Goal: Task Accomplishment & Management: Manage account settings

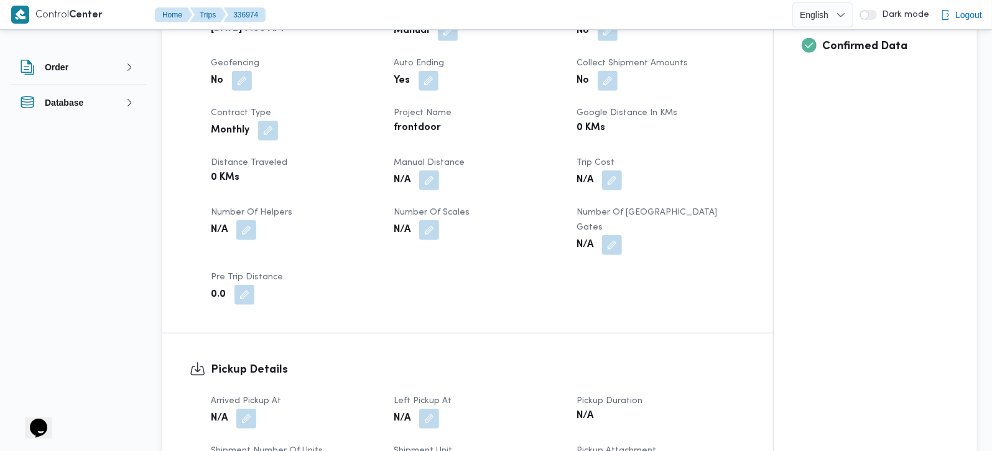
scroll to position [658, 0]
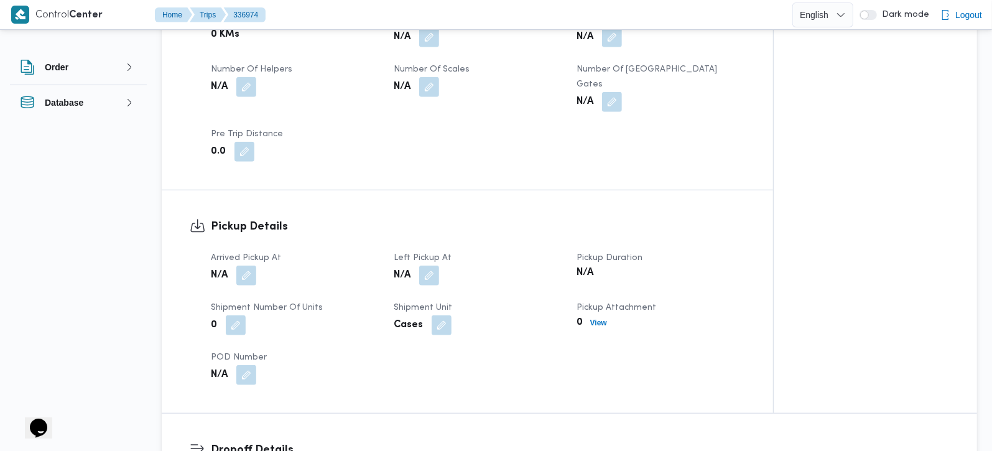
drag, startPoint x: 254, startPoint y: 259, endPoint x: 246, endPoint y: 289, distance: 31.5
click at [254, 266] on button "button" at bounding box center [246, 276] width 20 height 20
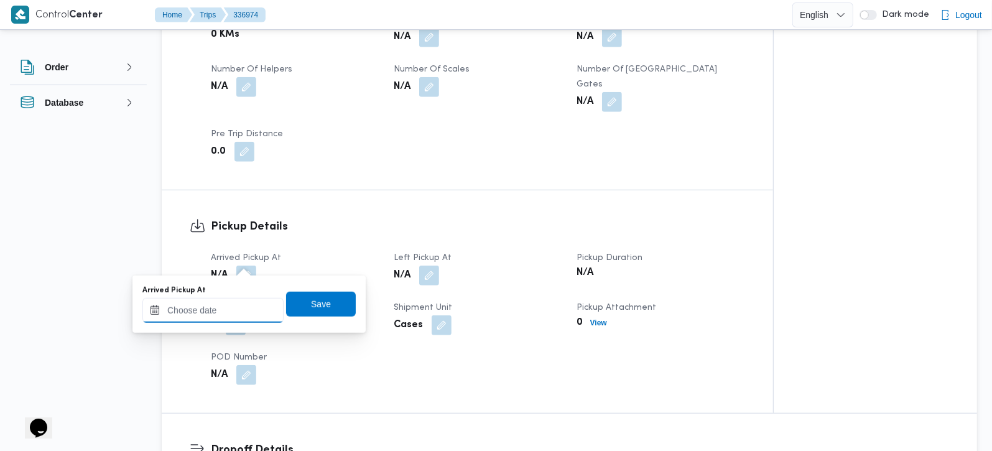
click at [242, 303] on input "Arrived Pickup At" at bounding box center [212, 310] width 141 height 25
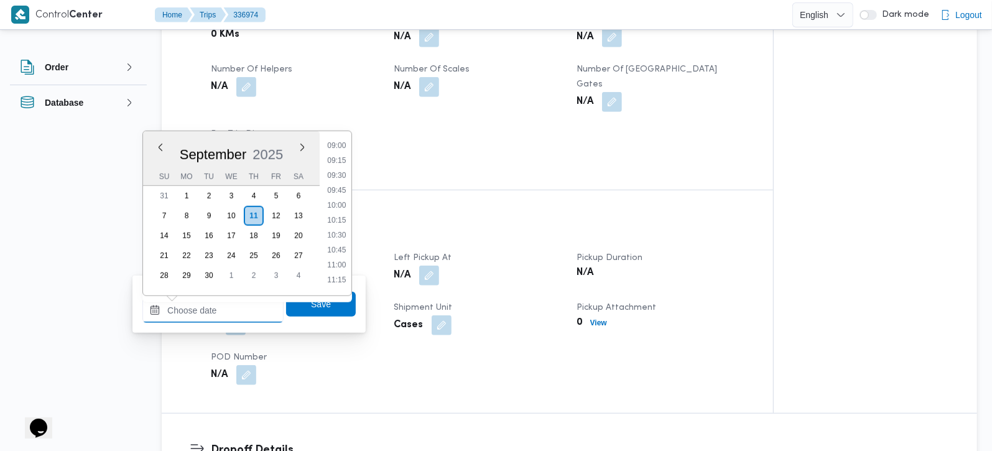
scroll to position [466, 0]
click at [336, 176] on li "08:15" at bounding box center [336, 174] width 29 height 12
type input "11/09/2025 08:15"
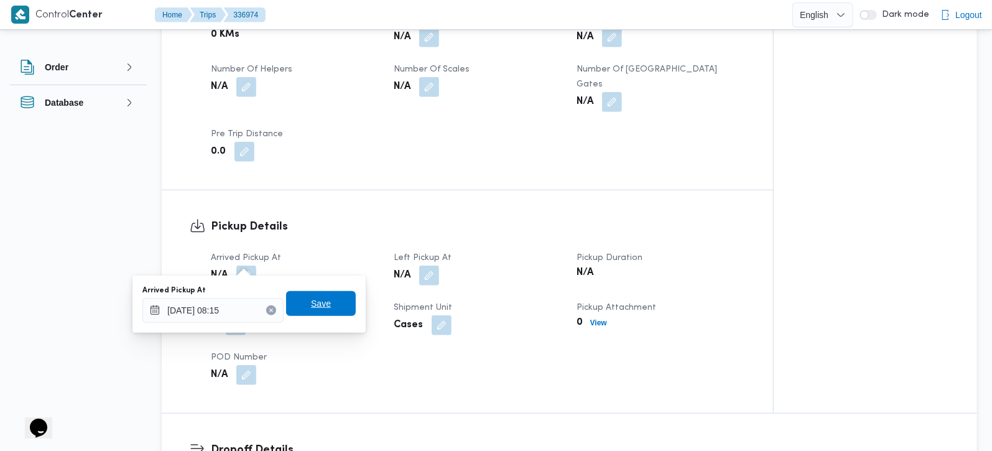
click at [320, 293] on span "Save" at bounding box center [321, 303] width 70 height 25
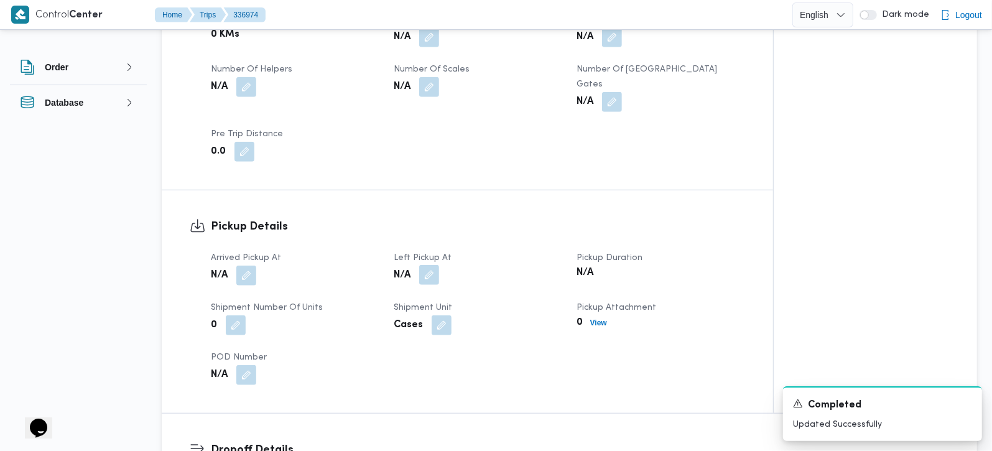
click at [433, 265] on button "button" at bounding box center [429, 275] width 20 height 20
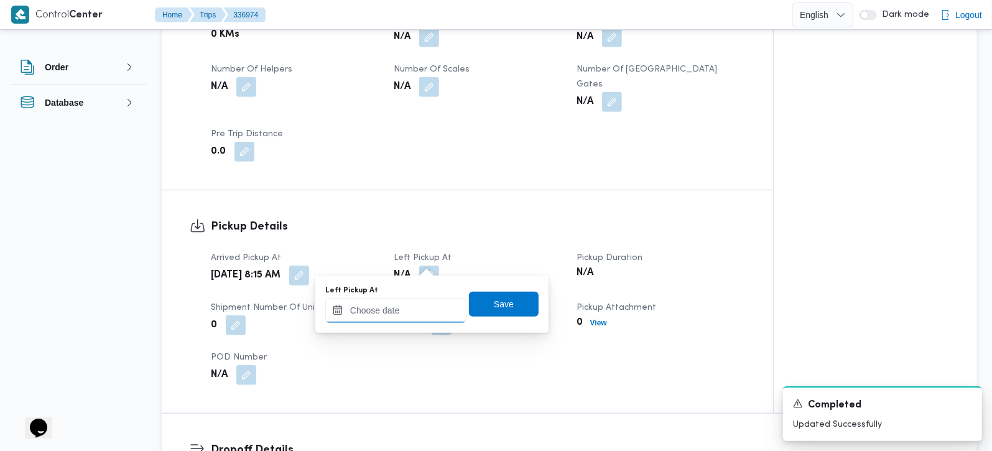
click at [417, 303] on input "Left Pickup At" at bounding box center [395, 310] width 141 height 25
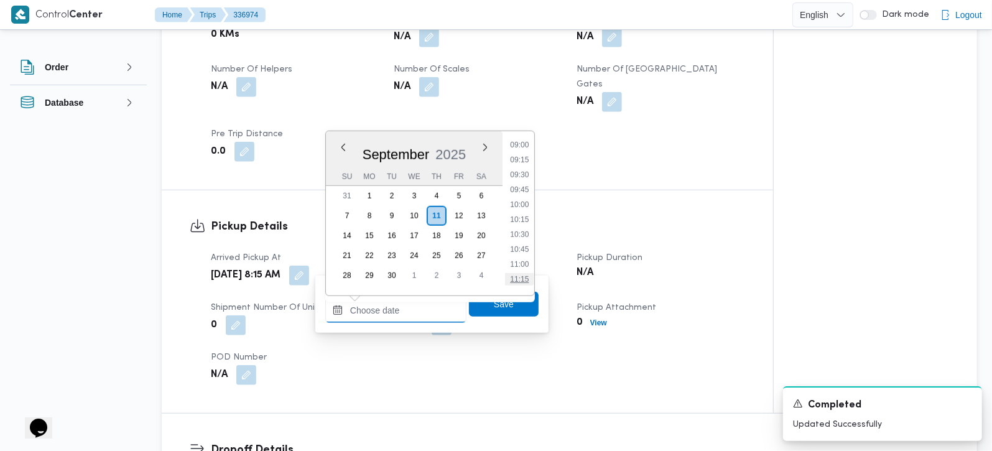
scroll to position [539, 0]
click at [528, 192] on li "09:45" at bounding box center [519, 190] width 29 height 12
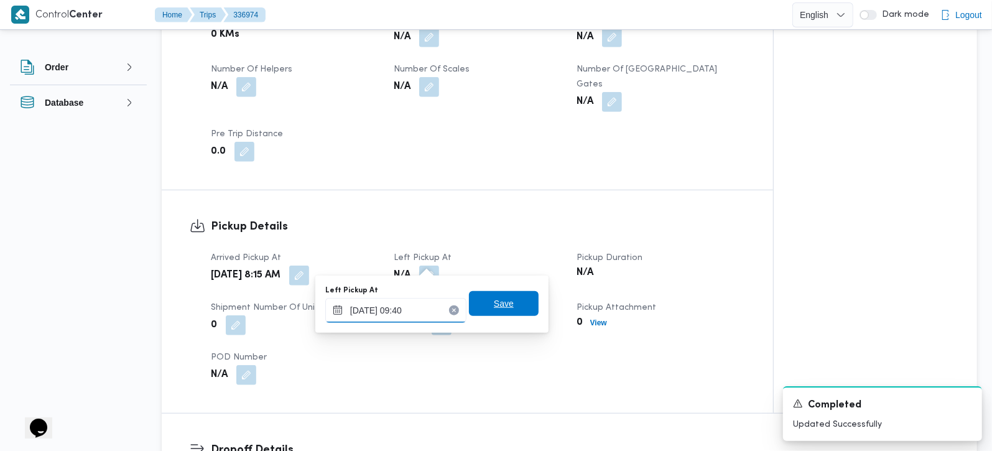
type input "11/09/2025 09:40"
click at [499, 313] on span "Save" at bounding box center [504, 303] width 70 height 25
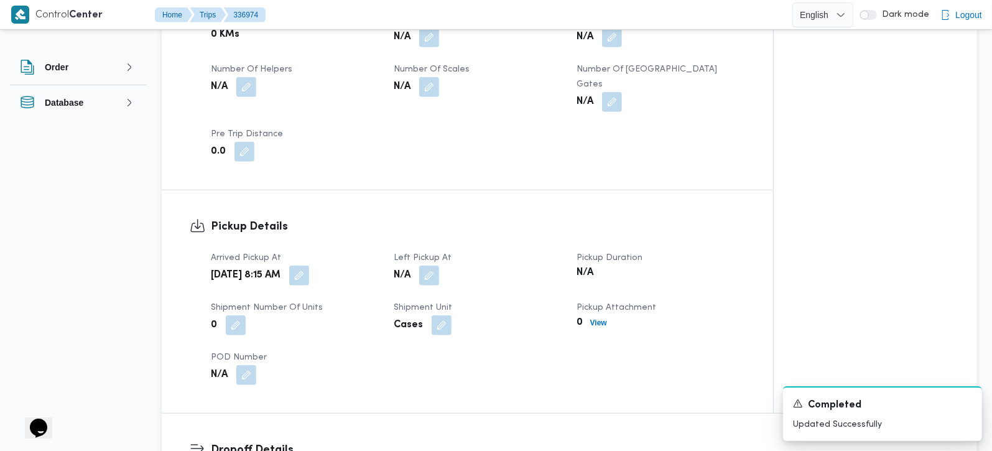
scroll to position [1024, 0]
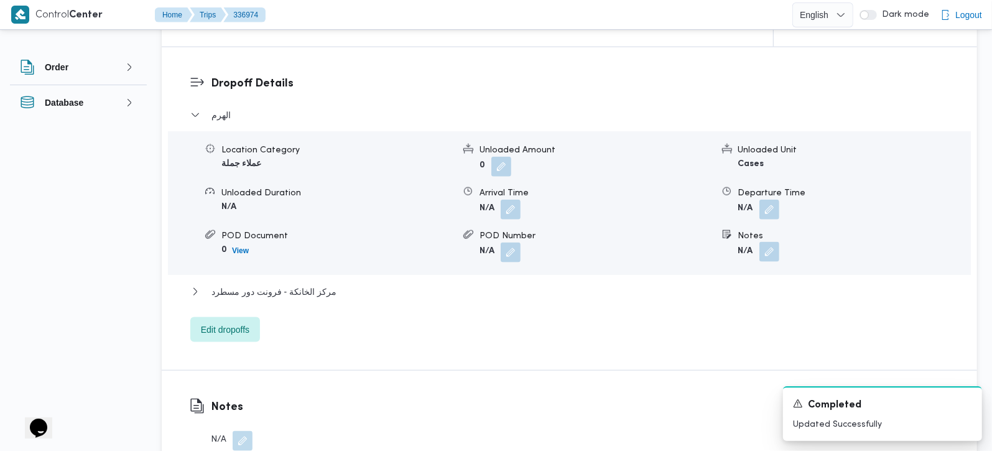
click at [770, 242] on button "button" at bounding box center [769, 252] width 20 height 20
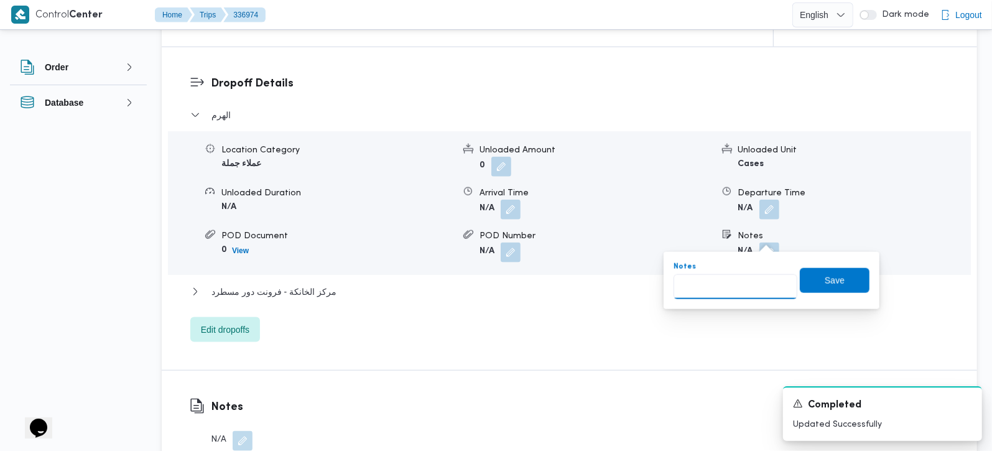
click at [739, 289] on input "Notes" at bounding box center [736, 286] width 124 height 25
paste input "حدائق الاهرام"
type input "حدائق الاهرام"
click at [810, 276] on span "Save" at bounding box center [835, 279] width 70 height 25
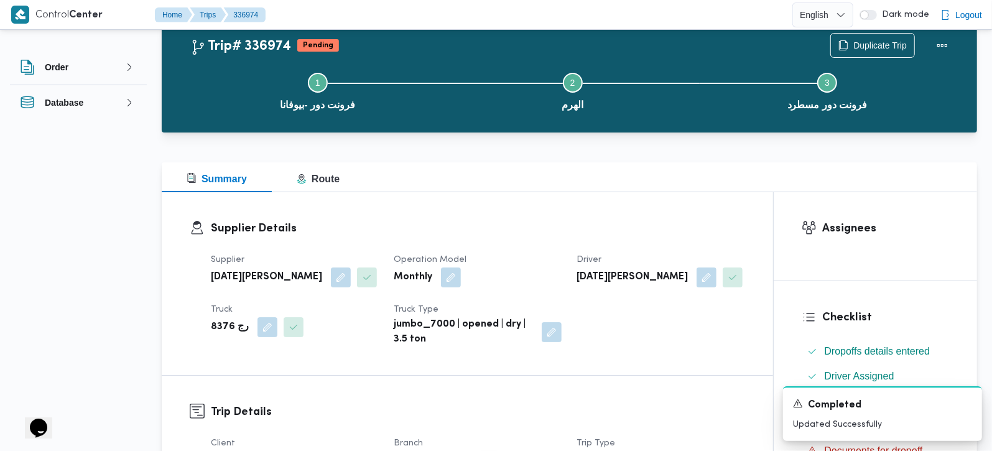
scroll to position [0, 0]
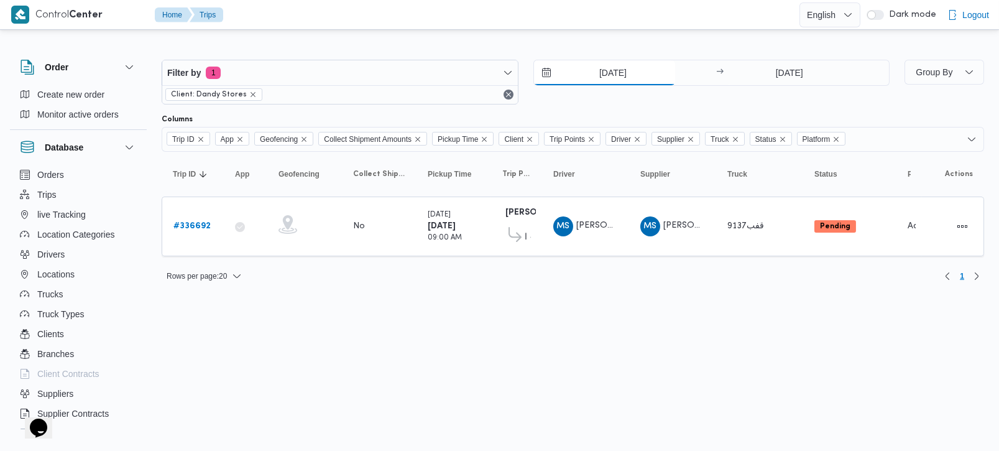
click at [616, 82] on input "10/9/2025" at bounding box center [604, 72] width 141 height 25
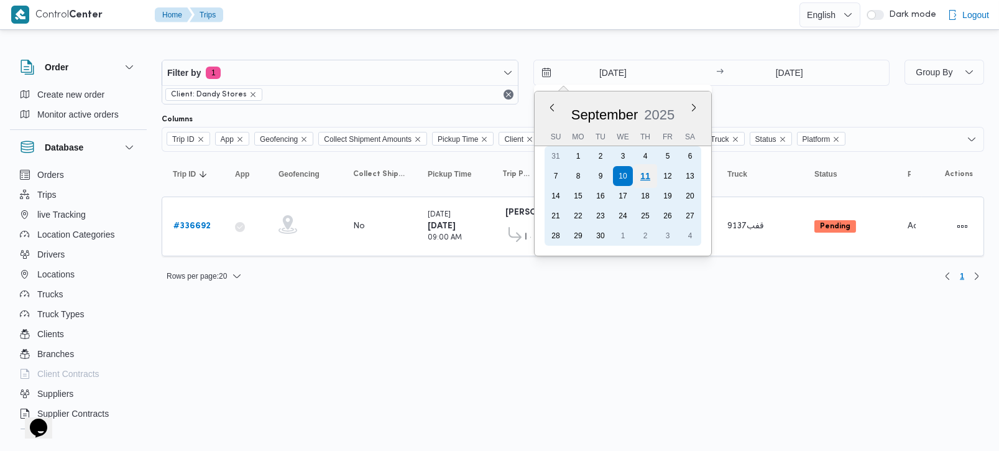
click at [643, 178] on div "11" at bounding box center [645, 176] width 24 height 24
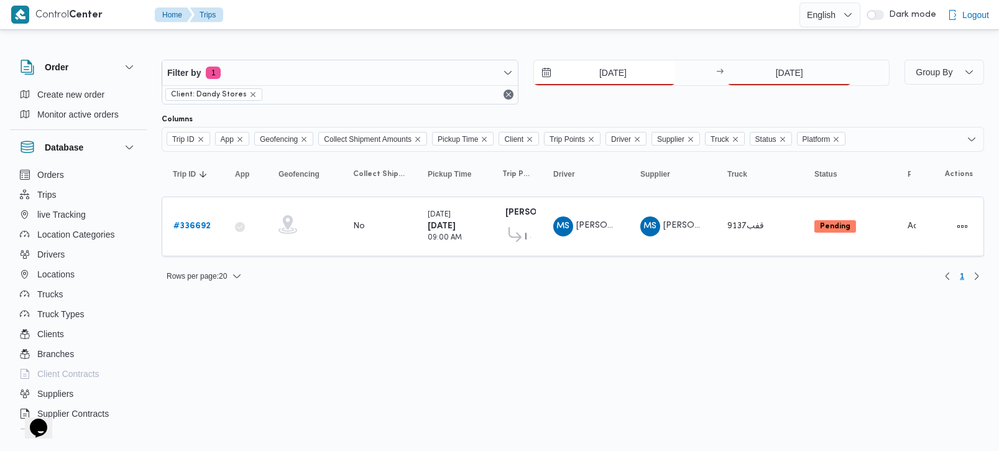
type input "11/9/2025"
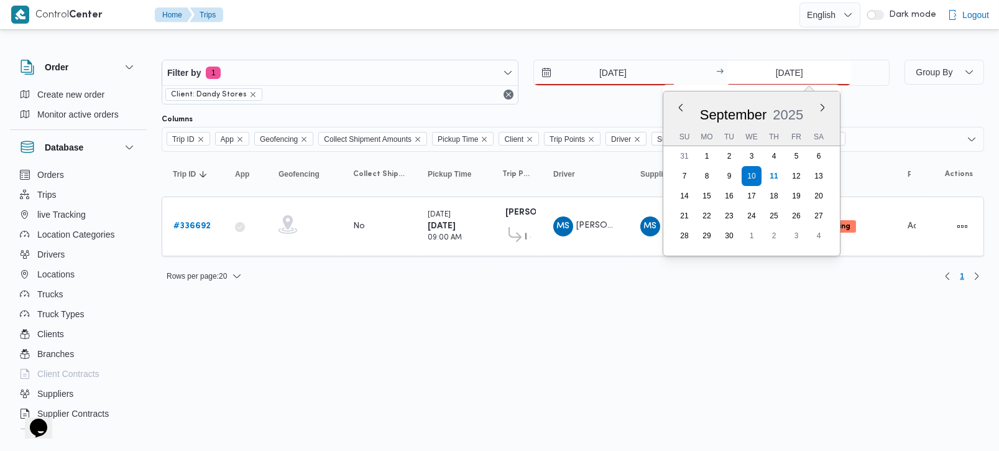
click at [792, 67] on input "10/9/2025" at bounding box center [790, 72] width 124 height 25
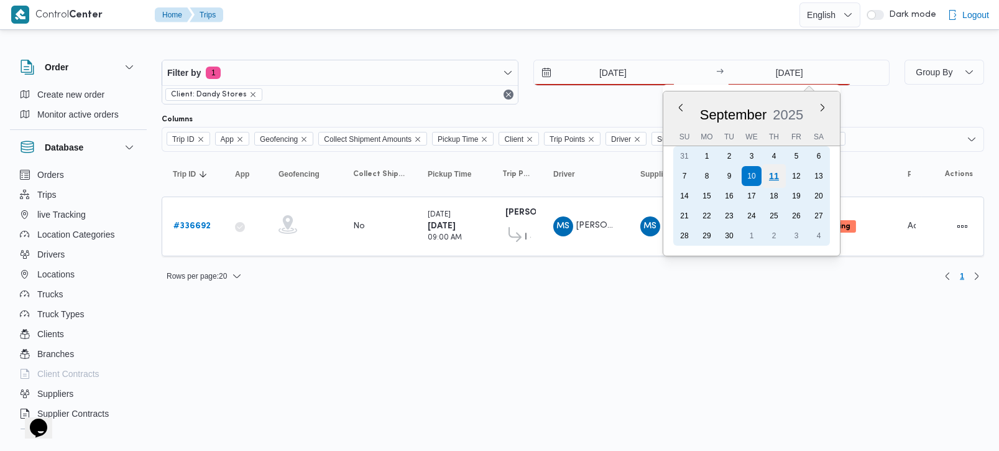
click at [778, 171] on div "11" at bounding box center [774, 176] width 24 height 24
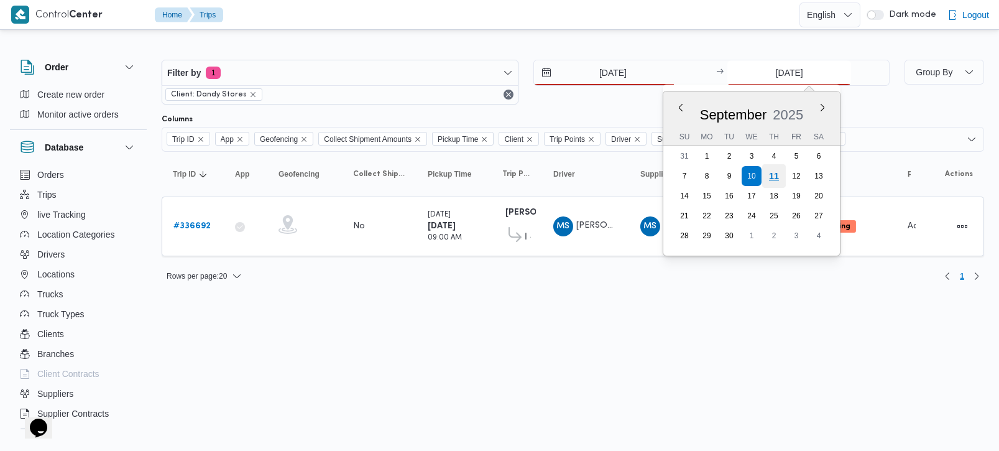
type input "11/9/2025"
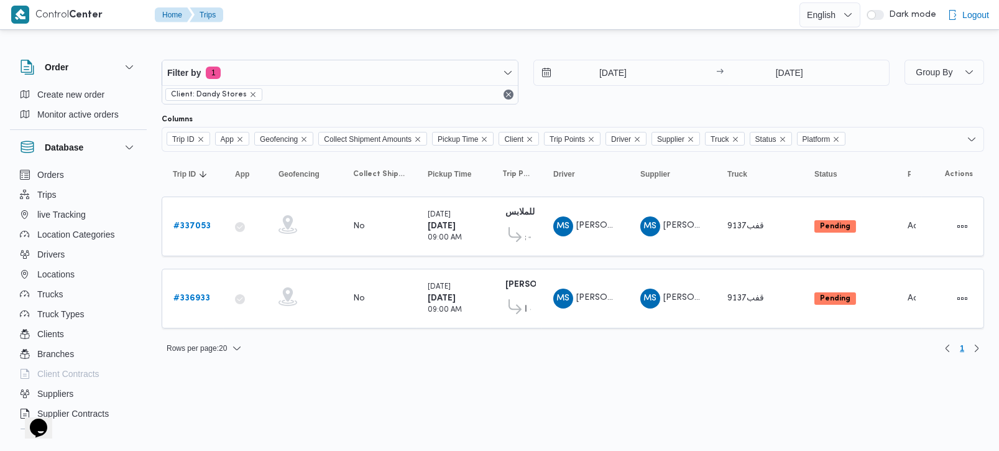
click at [328, 355] on div "Rows per page : 20 1" at bounding box center [573, 348] width 838 height 30
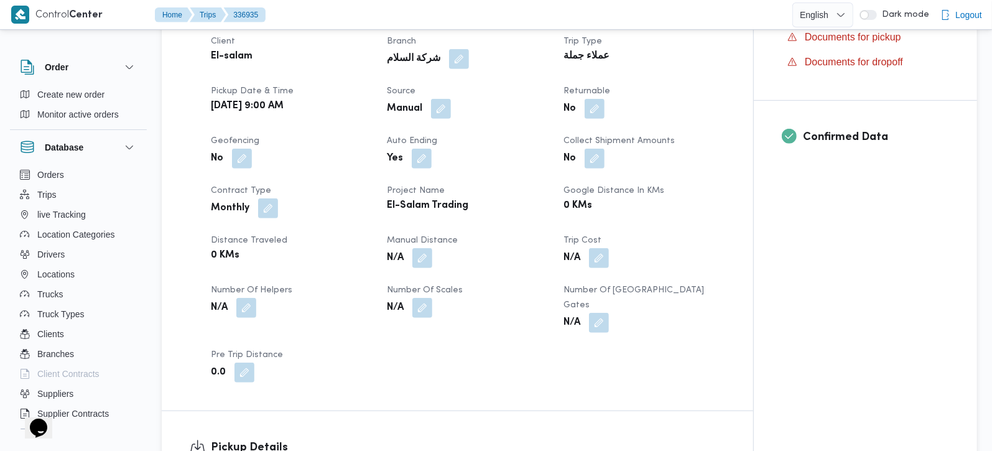
scroll to position [658, 0]
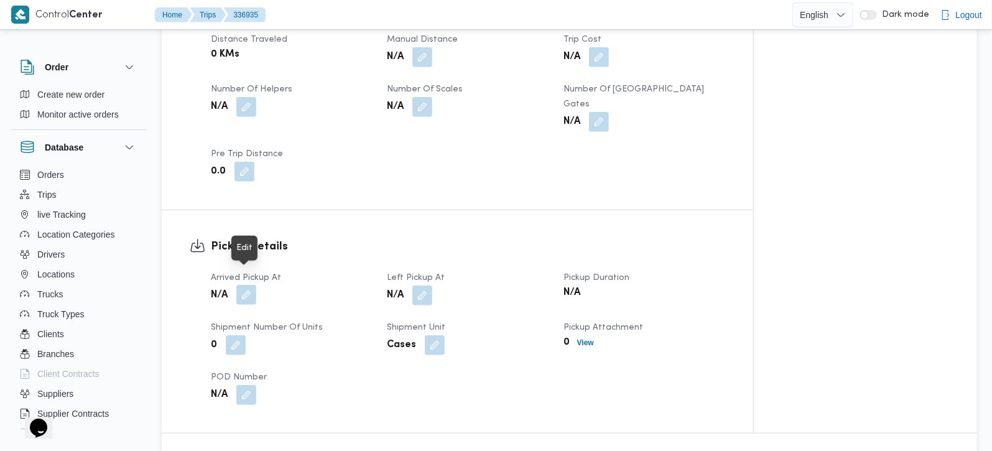
click at [251, 285] on button "button" at bounding box center [246, 295] width 20 height 20
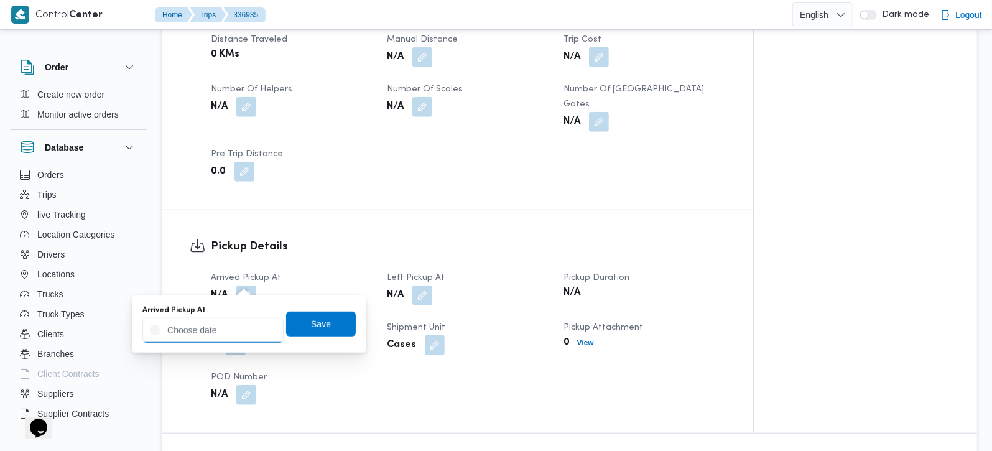
click at [253, 326] on input "Arrived Pickup At" at bounding box center [212, 330] width 141 height 25
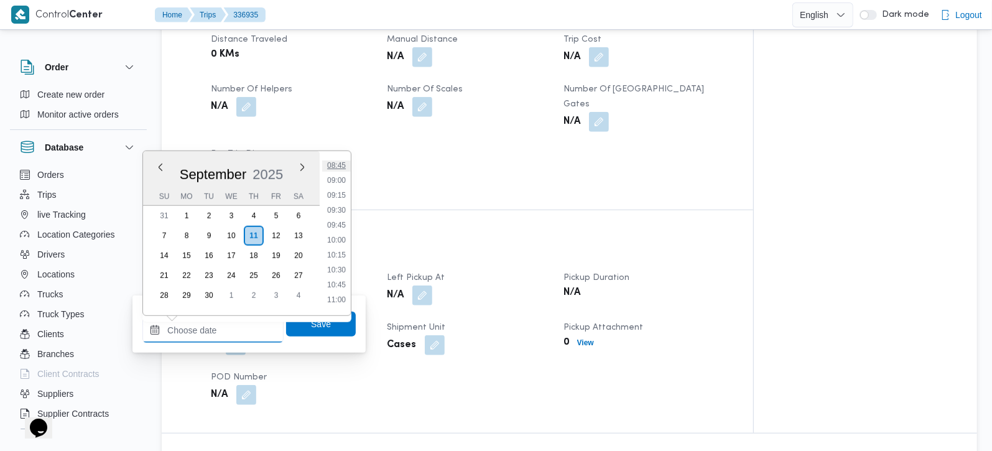
scroll to position [451, 0]
click at [333, 219] on li "08:30" at bounding box center [336, 224] width 29 height 12
type input "11/09/2025 08:30"
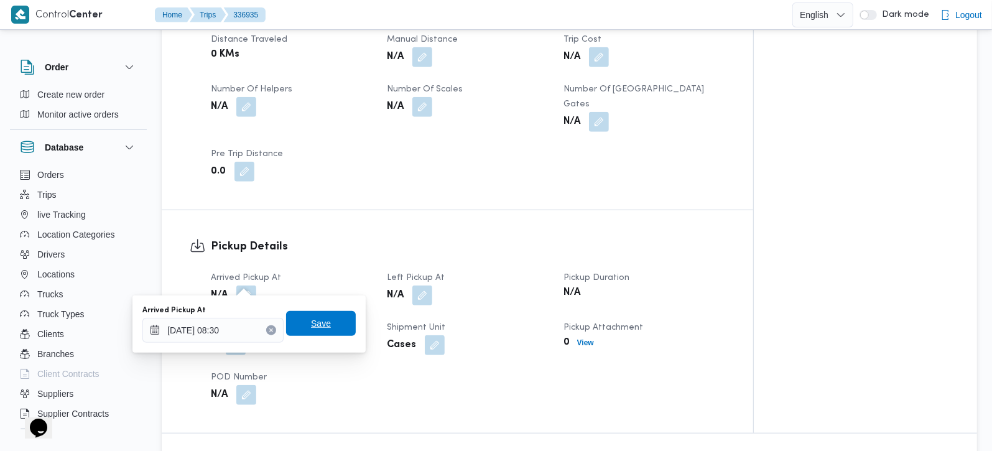
click at [330, 318] on span "Save" at bounding box center [321, 323] width 70 height 25
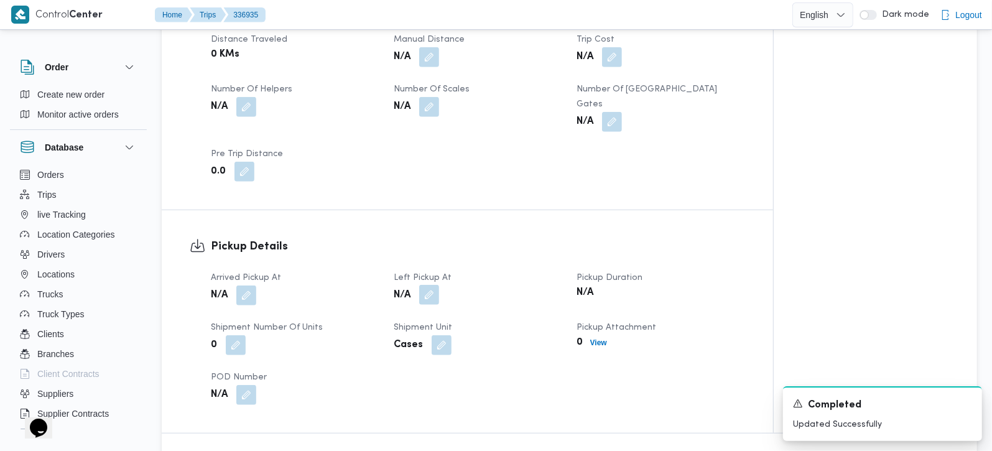
click at [425, 285] on button "button" at bounding box center [429, 295] width 20 height 20
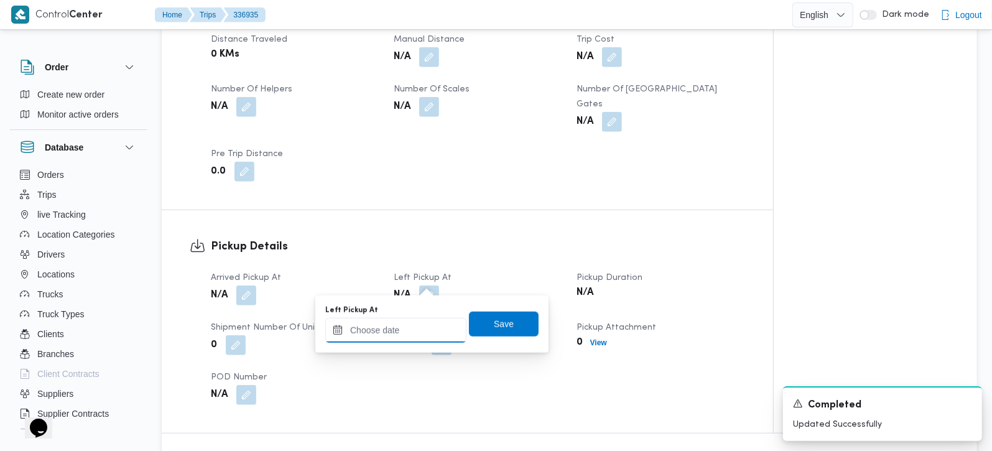
click at [418, 326] on input "Left Pickup At" at bounding box center [395, 330] width 141 height 25
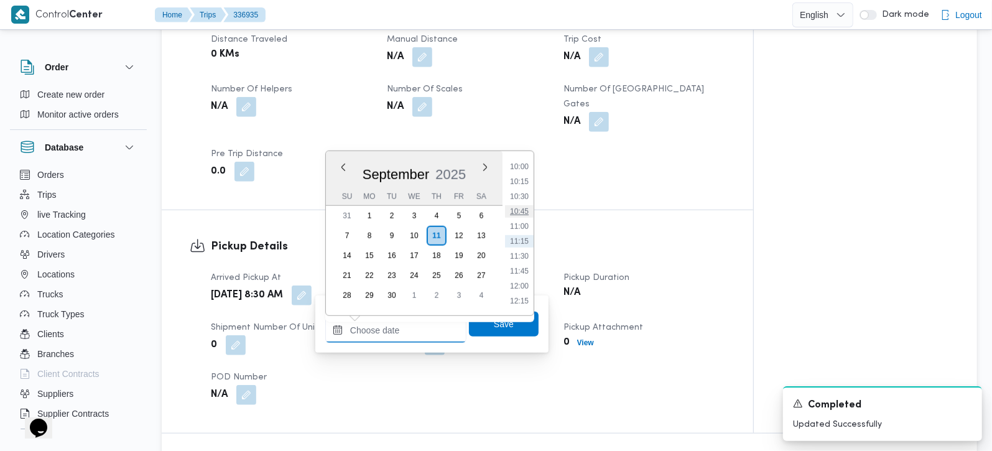
scroll to position [524, 0]
click at [519, 210] on li "09:30" at bounding box center [519, 210] width 29 height 12
type input "11/09/2025 09:30"
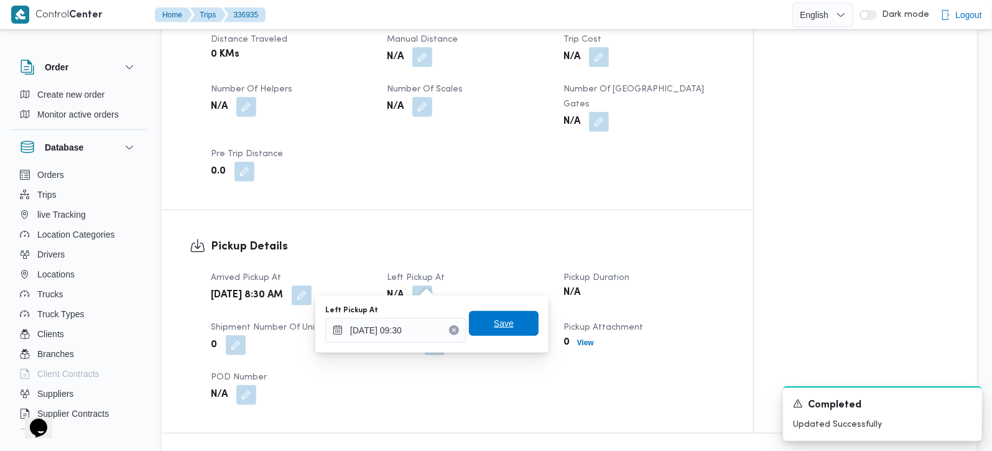
click at [499, 324] on span "Save" at bounding box center [504, 323] width 20 height 15
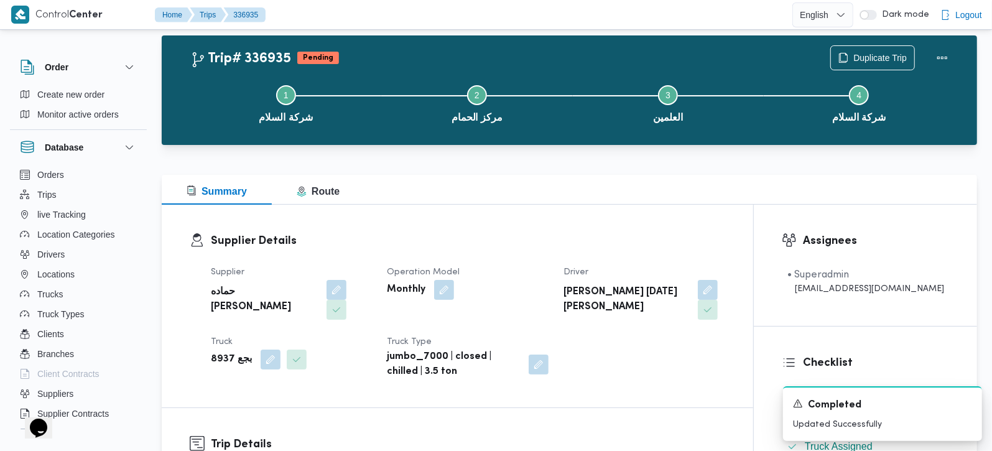
scroll to position [0, 0]
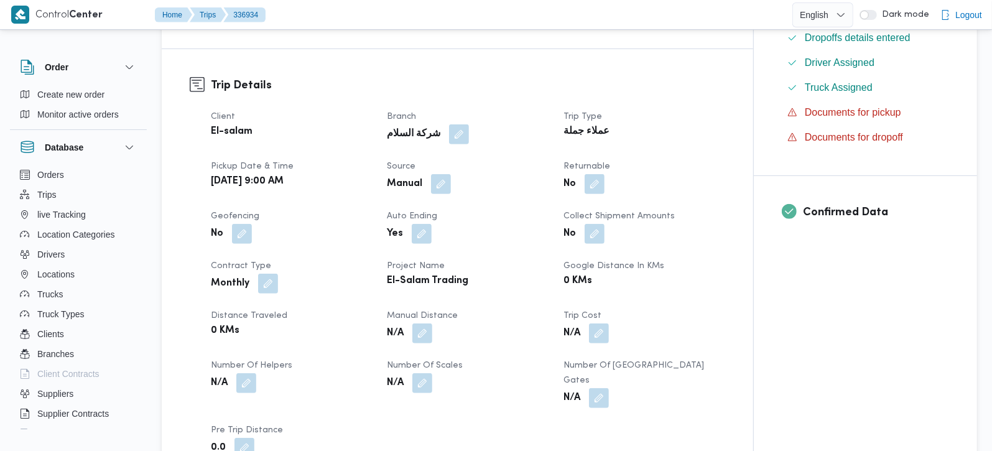
scroll to position [658, 0]
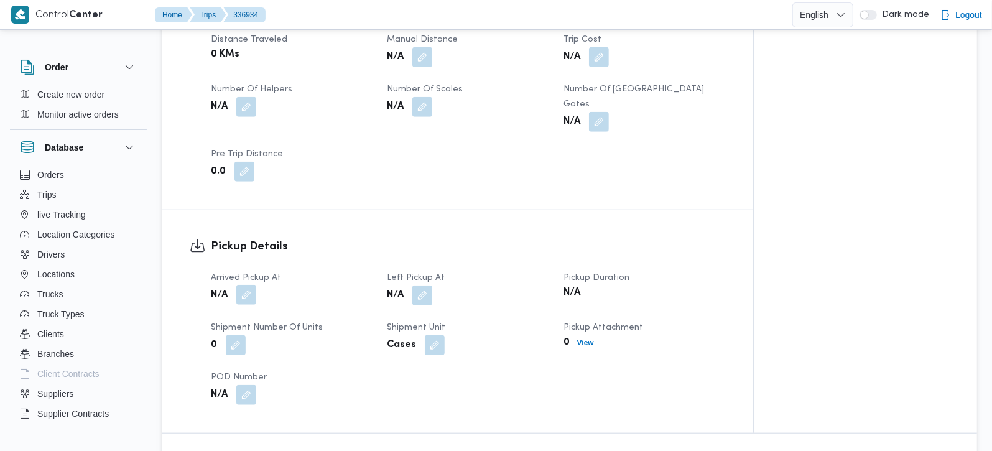
click at [251, 285] on button "button" at bounding box center [246, 295] width 20 height 20
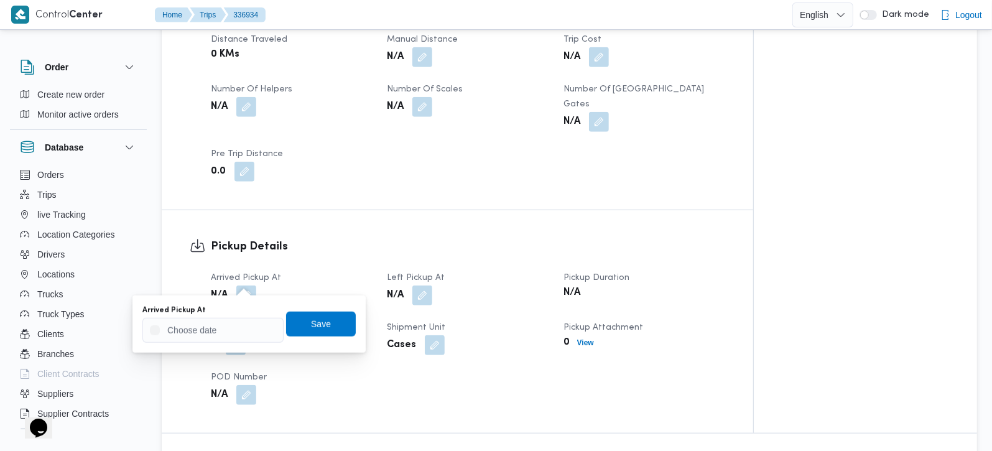
scroll to position [0, 0]
click at [233, 313] on div "Arrived Pickup At" at bounding box center [212, 310] width 141 height 10
click at [241, 328] on input "Arrived Pickup At" at bounding box center [212, 330] width 141 height 25
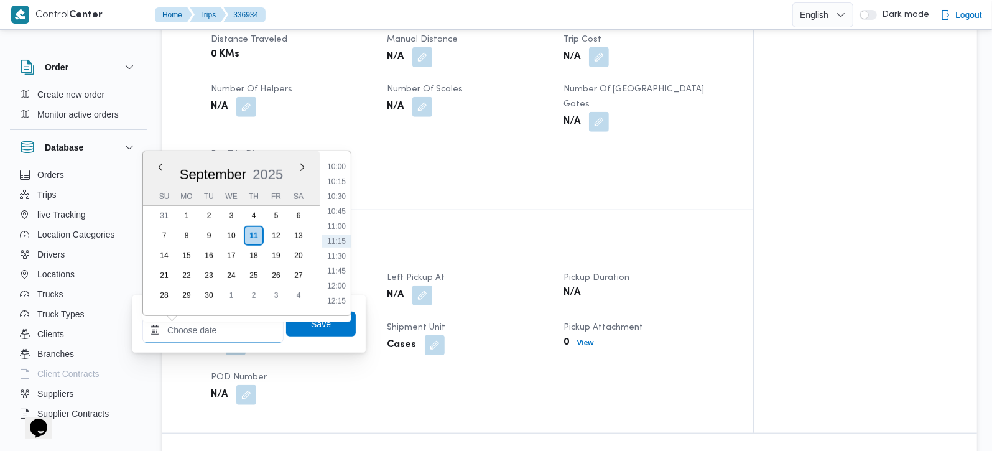
scroll to position [524, 0]
click at [336, 174] on li "09:00" at bounding box center [336, 180] width 29 height 12
type input "11/09/2025 09:00"
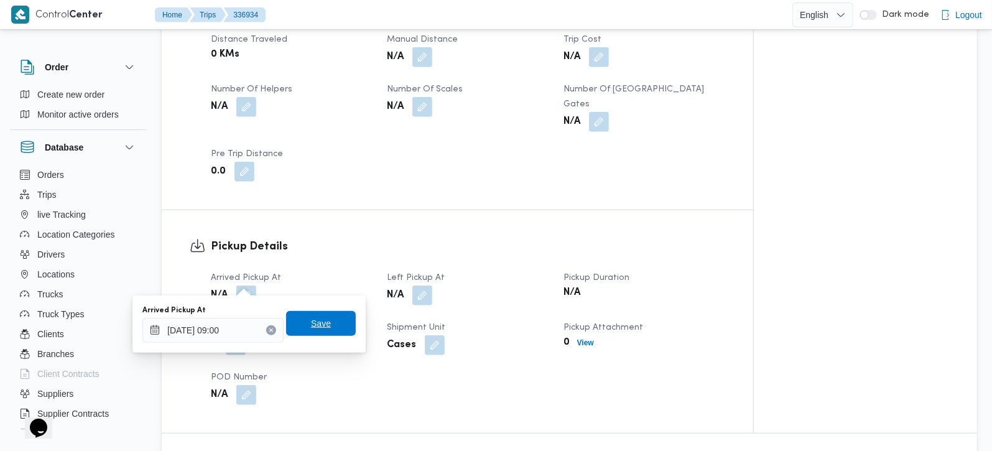
click at [311, 328] on span "Save" at bounding box center [321, 323] width 20 height 15
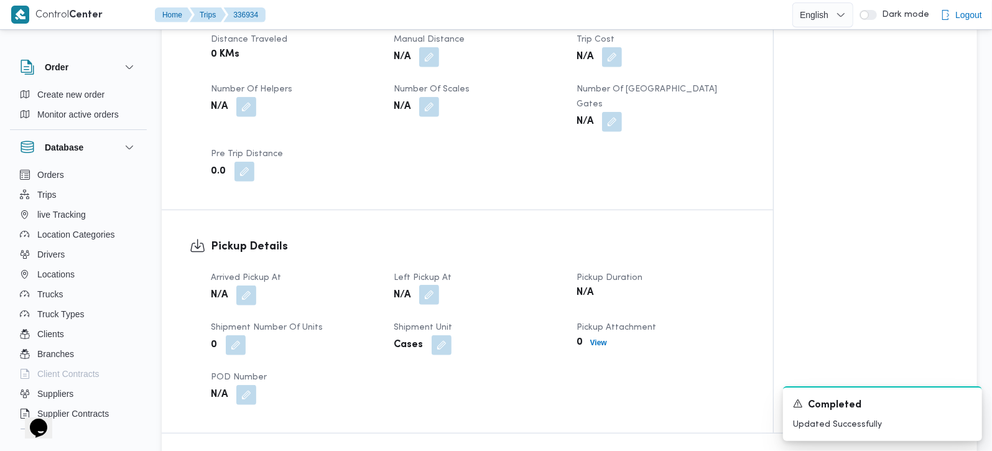
click at [422, 285] on button "button" at bounding box center [429, 295] width 20 height 20
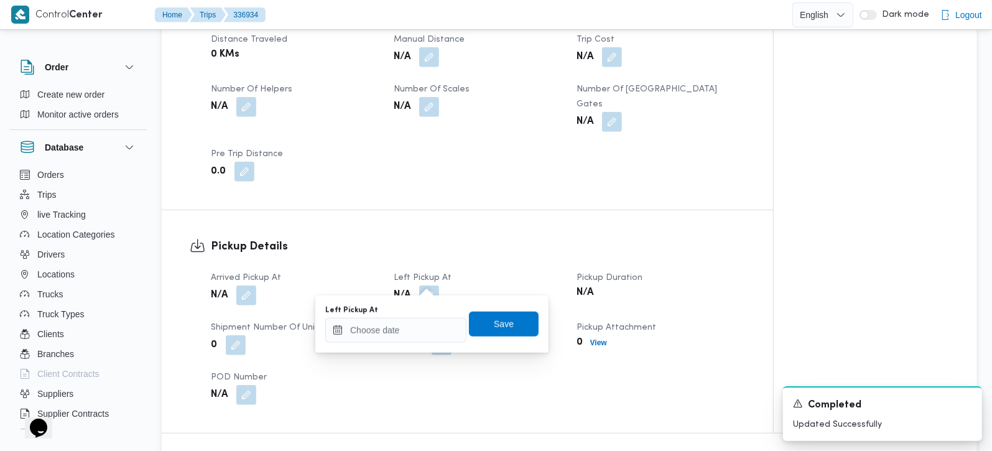
click at [422, 312] on div "Left Pickup At" at bounding box center [395, 310] width 141 height 10
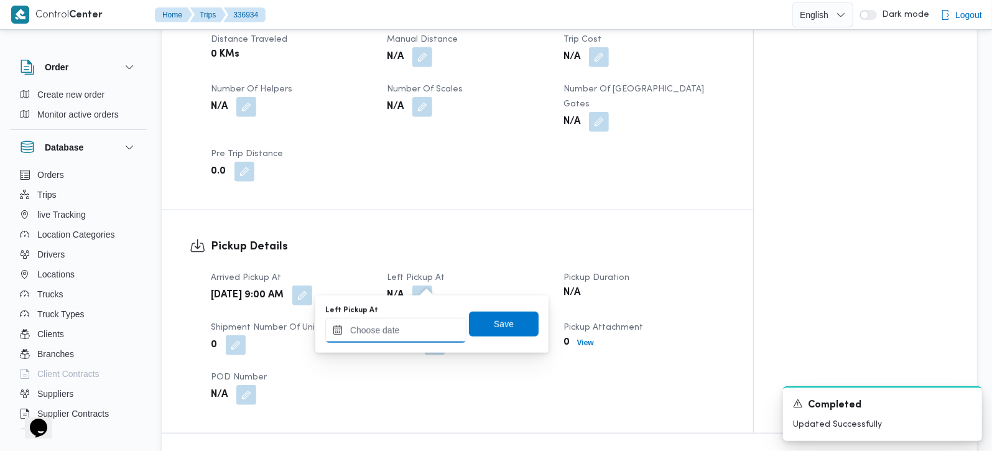
click at [425, 322] on input "Left Pickup At" at bounding box center [395, 330] width 141 height 25
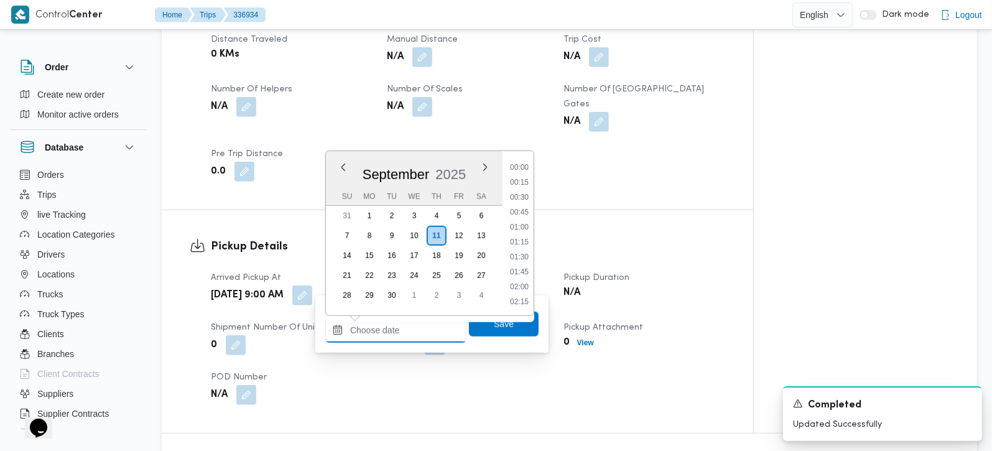
scroll to position [598, 0]
click at [527, 213] on li "10:45" at bounding box center [519, 211] width 29 height 12
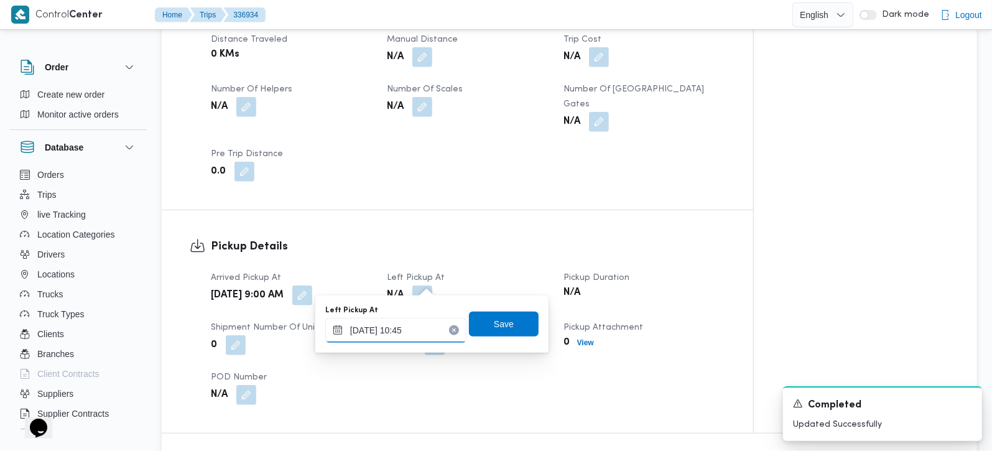
click at [396, 337] on input "11/09/2025 10:45" at bounding box center [395, 330] width 141 height 25
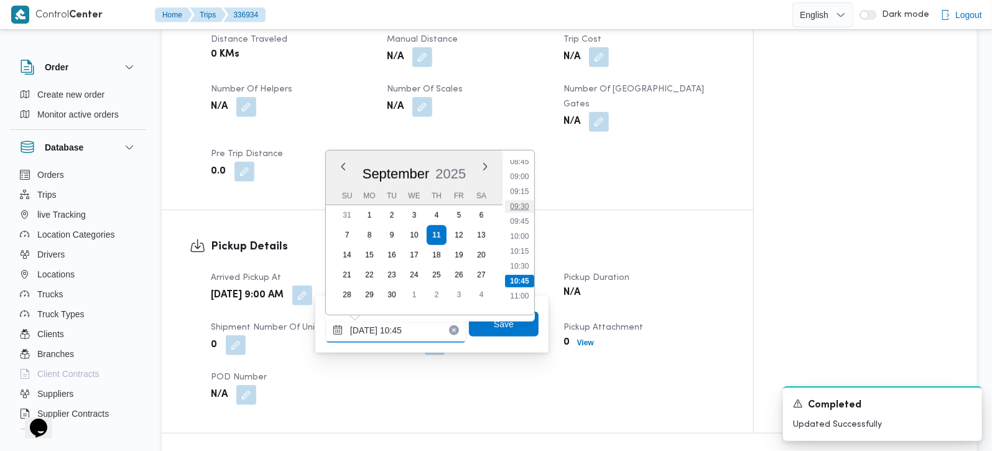
scroll to position [494, 0]
click at [528, 256] on li "09:45" at bounding box center [519, 255] width 29 height 12
type input "11/09/2025 09:45"
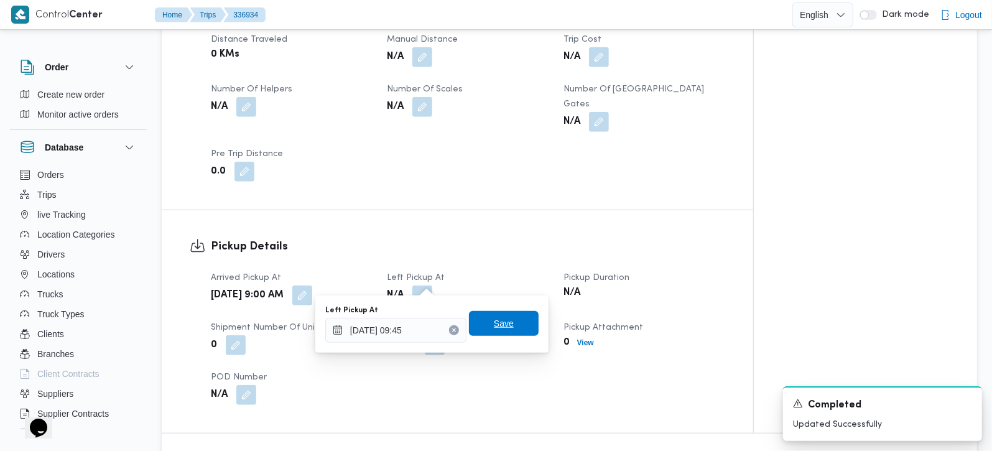
click at [494, 320] on span "Save" at bounding box center [504, 323] width 20 height 15
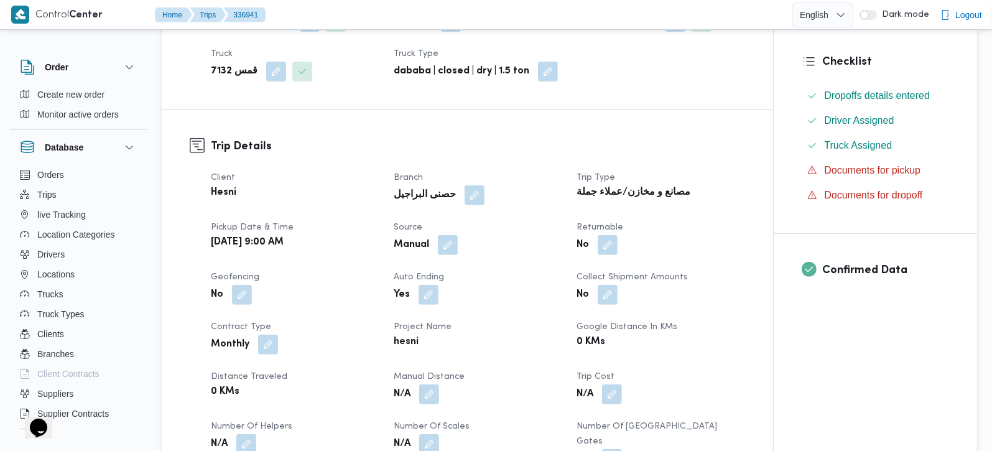
scroll to position [292, 0]
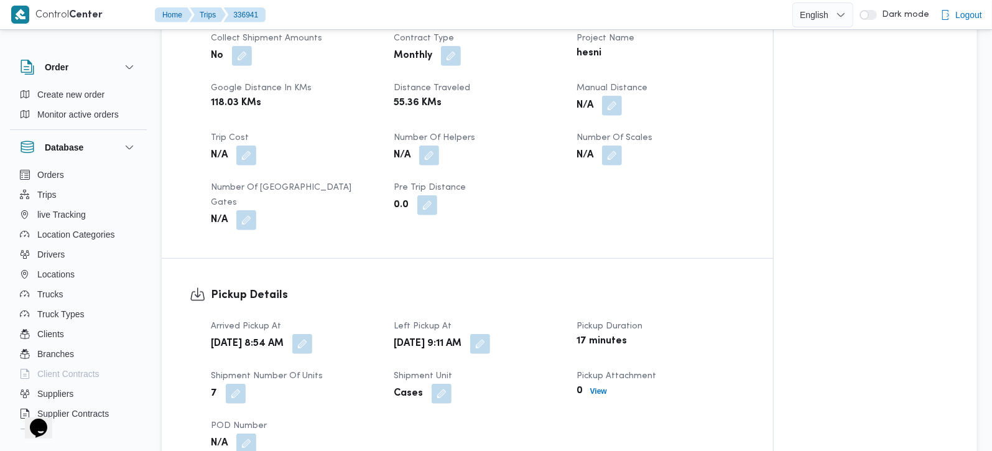
scroll to position [585, 0]
click at [312, 333] on button "button" at bounding box center [302, 343] width 20 height 20
click at [430, 218] on div "Client Hesni Branch حصني -شيراتون Trip Type مصانع و مخازن/عملاء جملة Pickup dat…" at bounding box center [477, 53] width 549 height 368
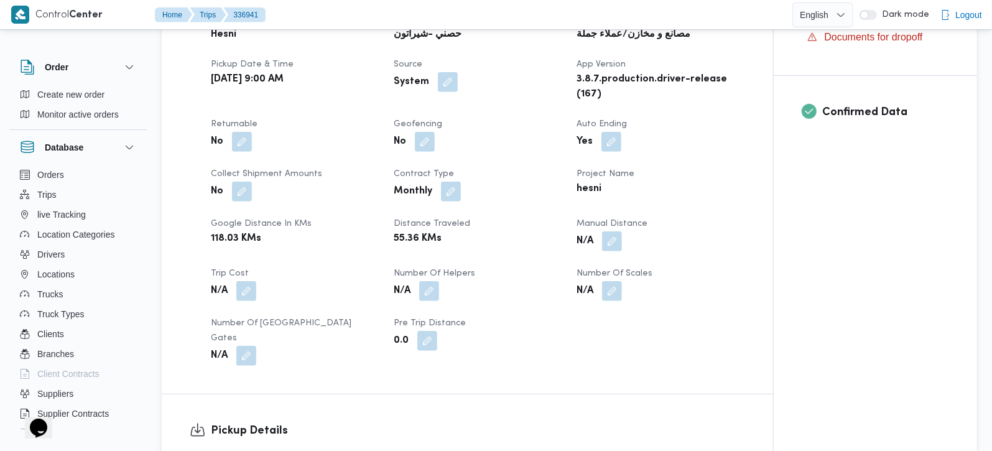
scroll to position [658, 0]
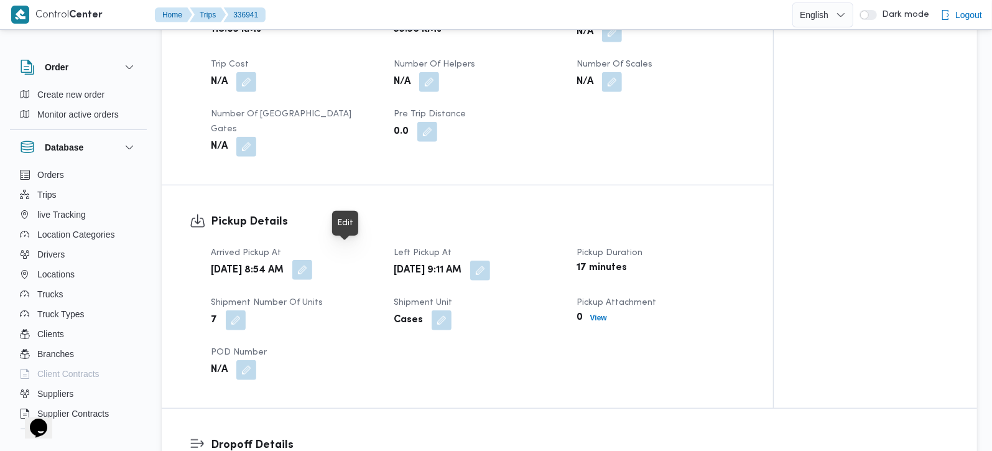
click at [312, 260] on button "button" at bounding box center [302, 270] width 20 height 20
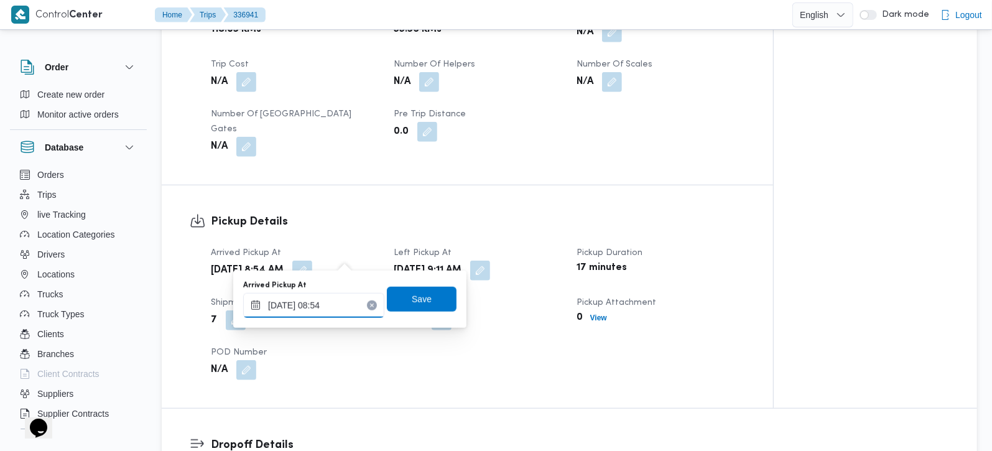
click at [330, 305] on input "11/09/2025 08:54" at bounding box center [313, 305] width 141 height 25
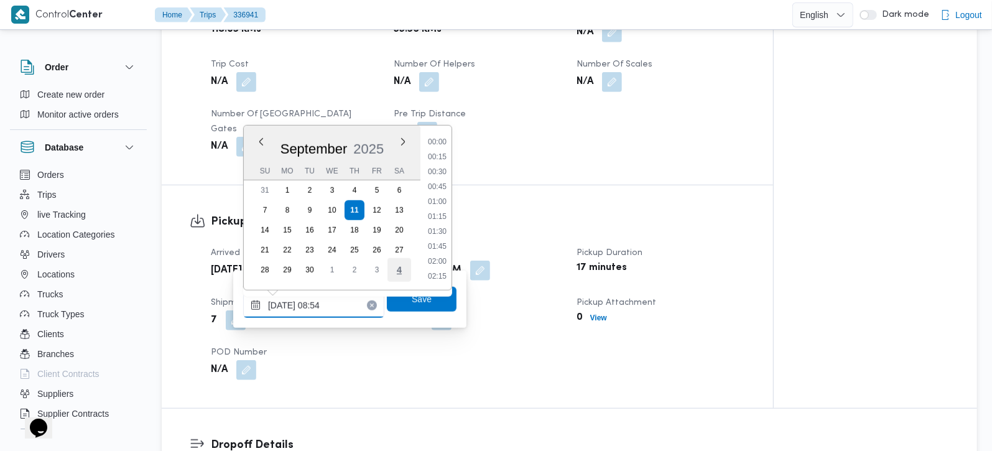
scroll to position [448, 0]
click at [441, 158] on li "07:45" at bounding box center [437, 156] width 29 height 12
type input "11/09/2025 07:45"
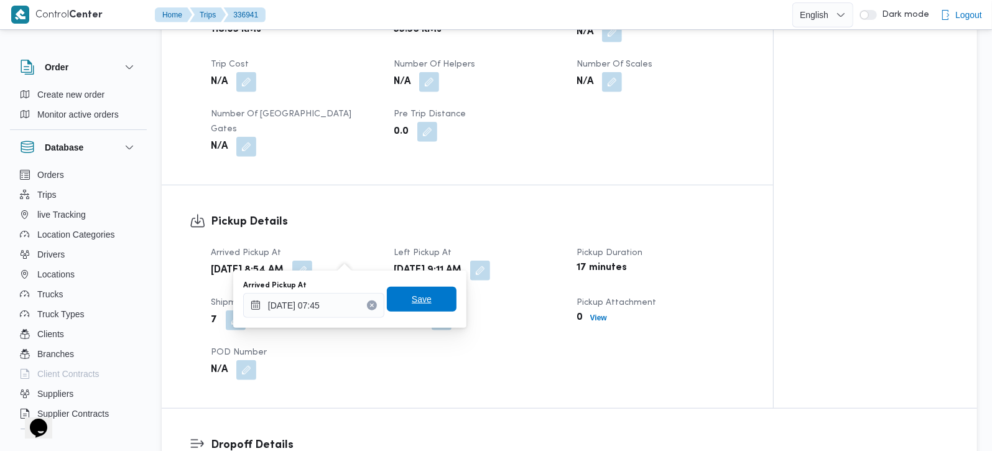
click at [419, 293] on span "Save" at bounding box center [422, 299] width 20 height 15
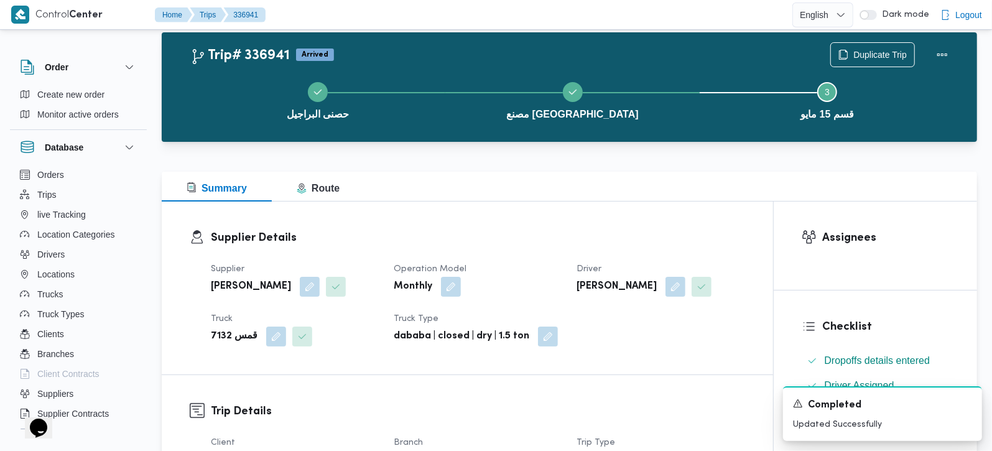
scroll to position [0, 0]
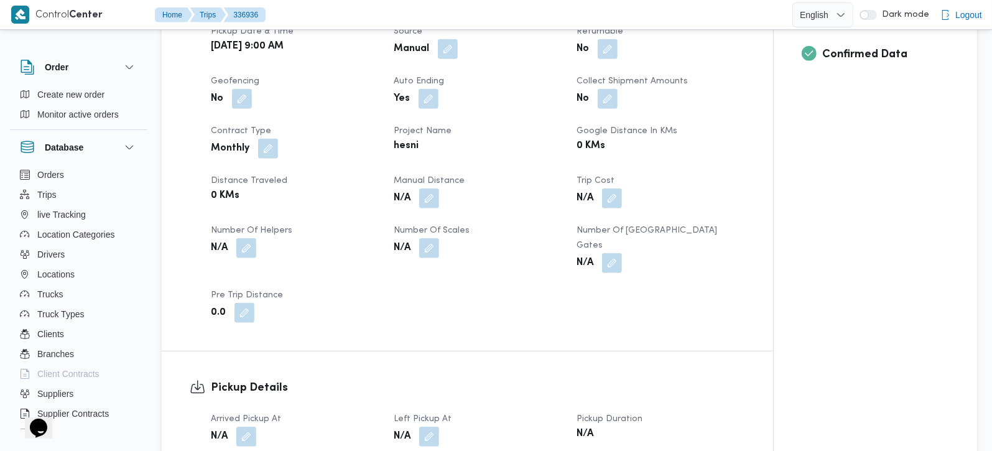
scroll to position [585, 0]
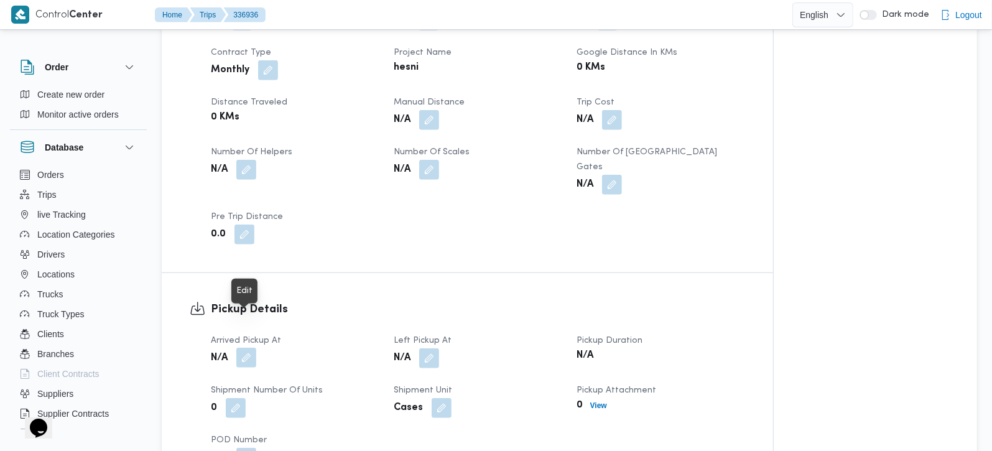
click at [251, 348] on button "button" at bounding box center [246, 358] width 20 height 20
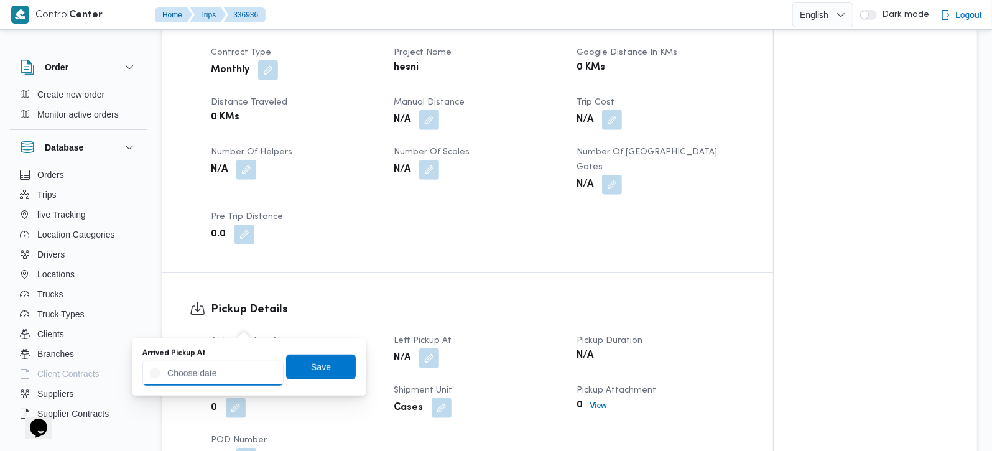
click at [234, 374] on input "Arrived Pickup At" at bounding box center [212, 373] width 141 height 25
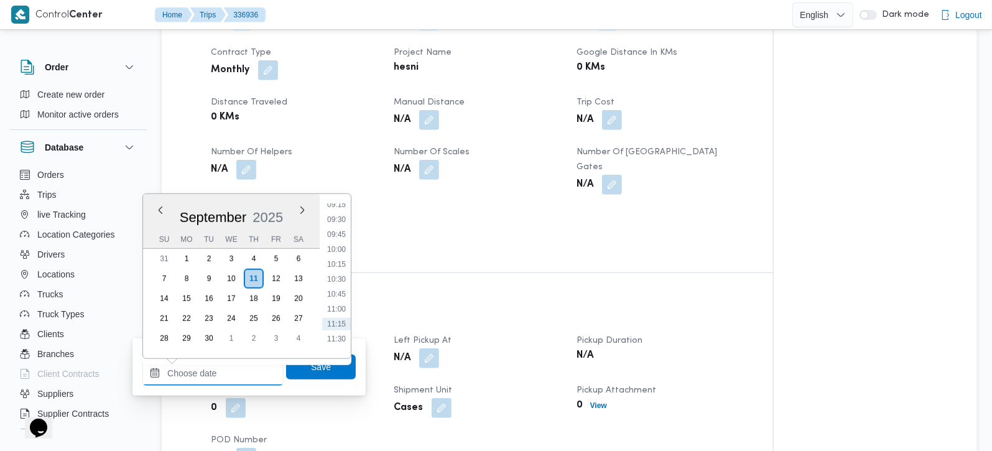
scroll to position [524, 0]
click at [339, 221] on li "09:00" at bounding box center [336, 223] width 29 height 12
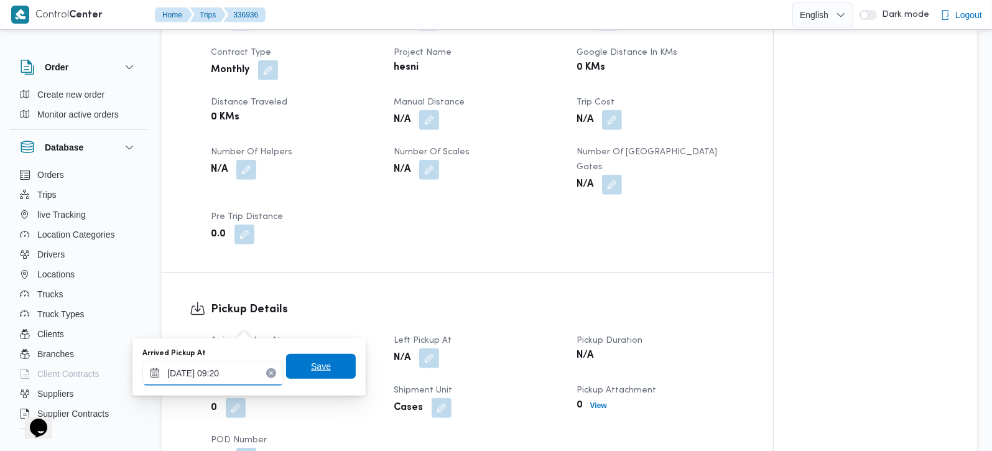
type input "11/09/2025 09:20"
click at [320, 363] on span "Save" at bounding box center [321, 366] width 20 height 15
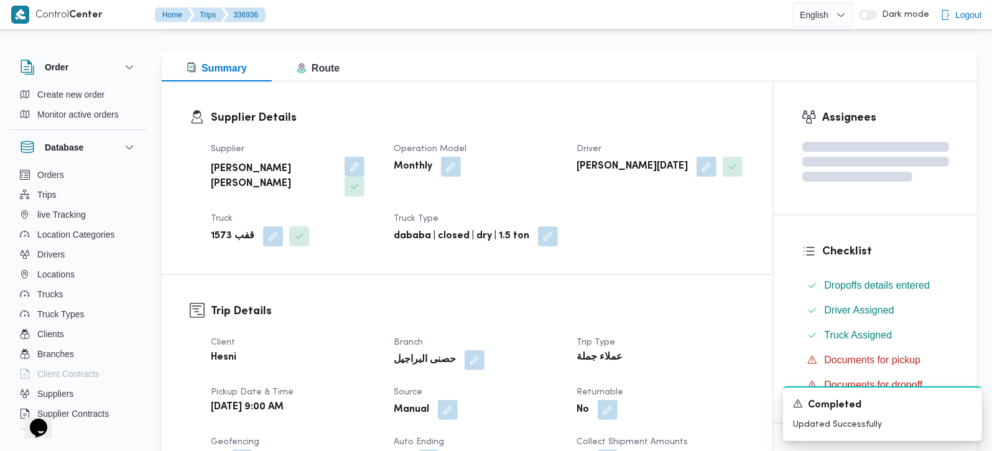
scroll to position [0, 0]
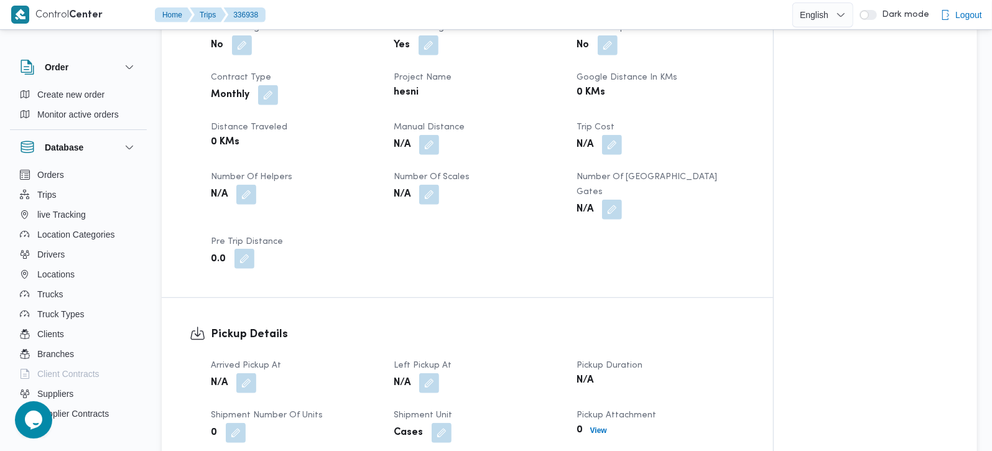
scroll to position [585, 0]
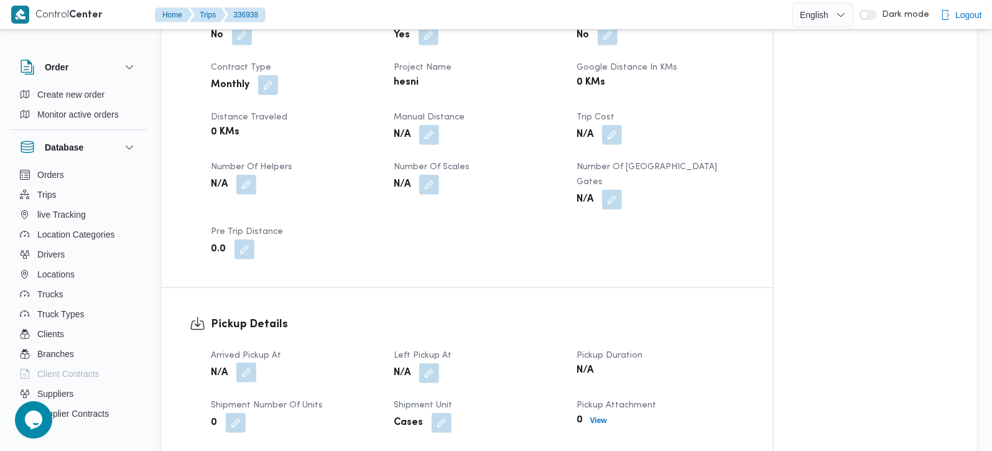
click at [251, 363] on button "button" at bounding box center [246, 373] width 20 height 20
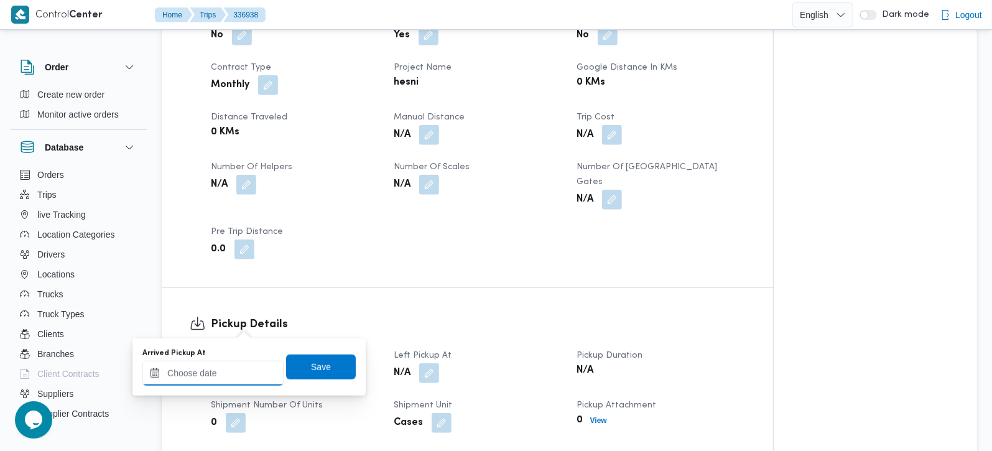
click at [244, 363] on div at bounding box center [212, 373] width 141 height 25
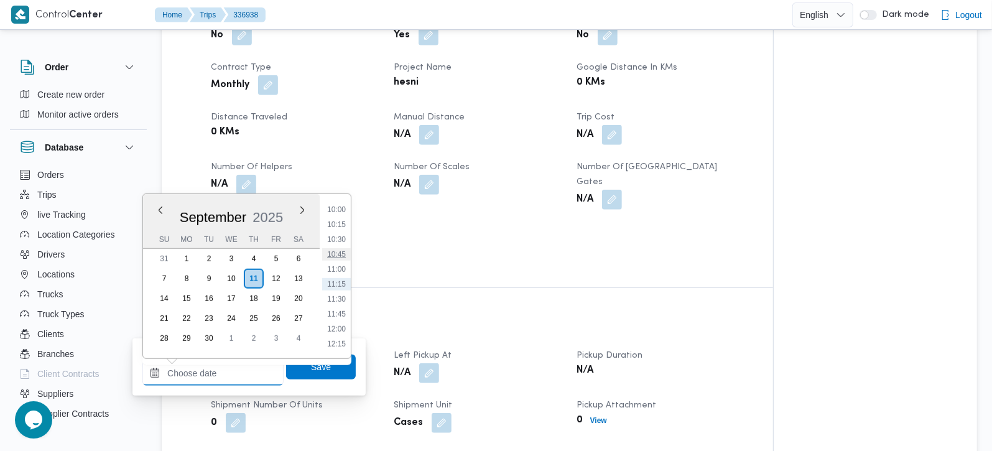
scroll to position [524, 0]
click at [342, 254] on li "09:30" at bounding box center [336, 253] width 29 height 12
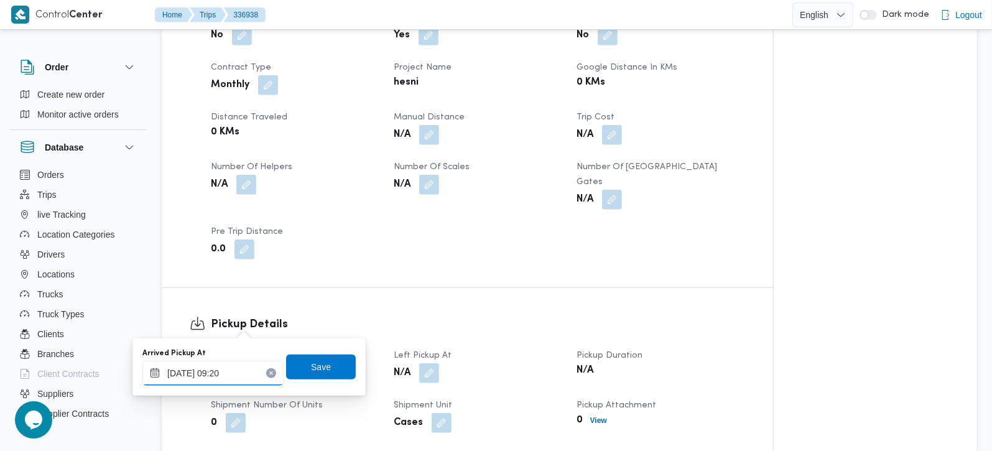
type input "11/09/2025 09:20"
click at [314, 363] on span "Save" at bounding box center [321, 366] width 20 height 15
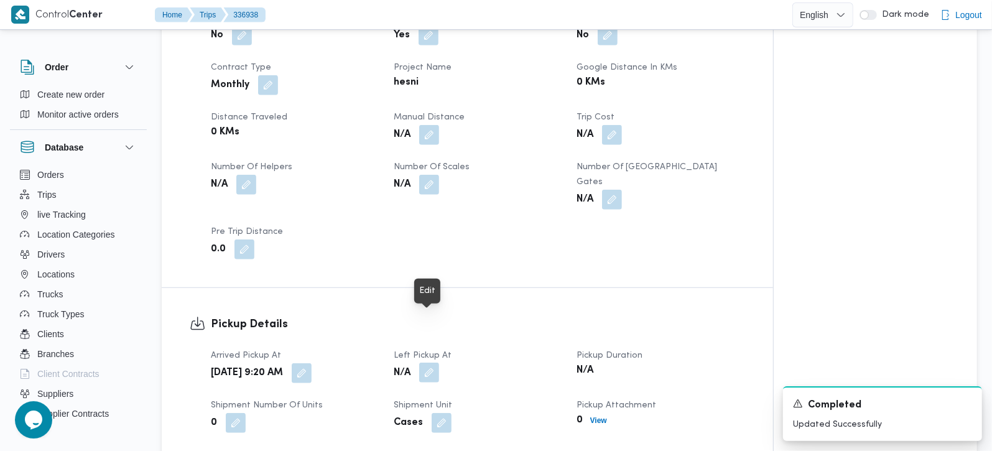
click at [422, 363] on button "button" at bounding box center [429, 373] width 20 height 20
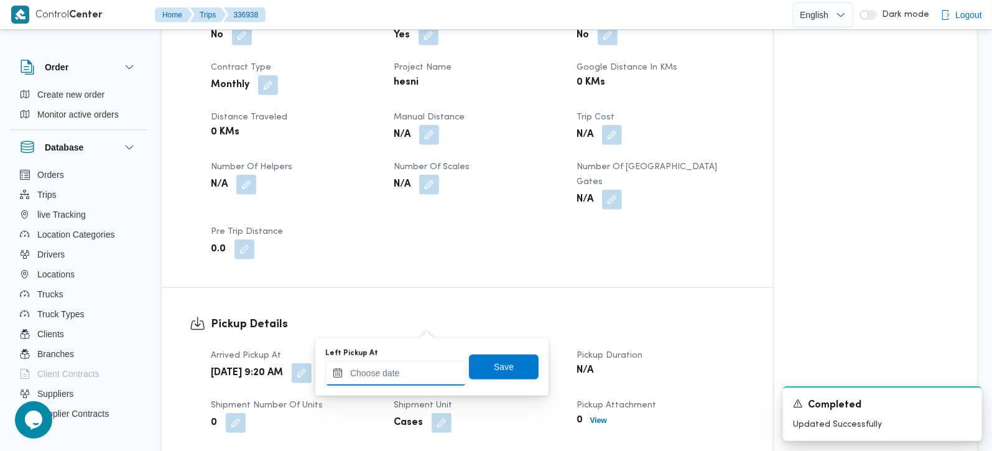
click at [413, 374] on input "Left Pickup At" at bounding box center [395, 373] width 141 height 25
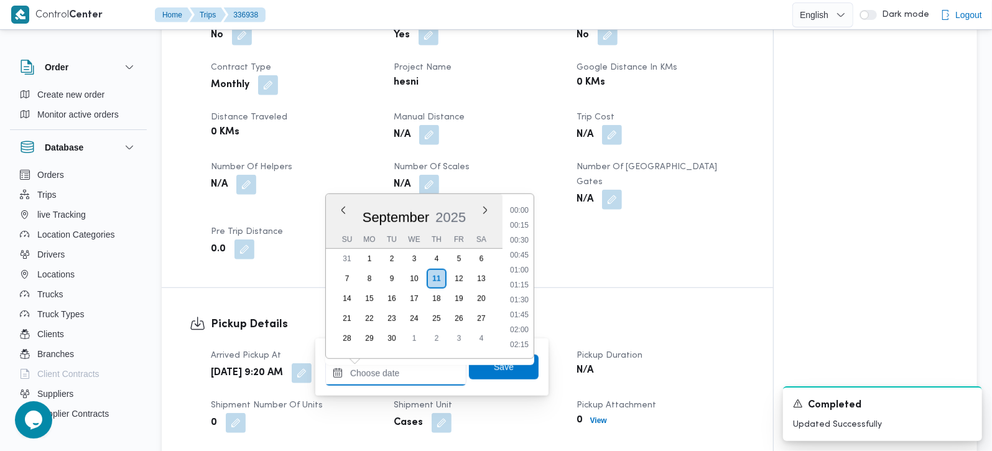
scroll to position [598, 0]
click at [525, 221] on li "10:15" at bounding box center [519, 224] width 29 height 12
type input "11/09/2025 10:15"
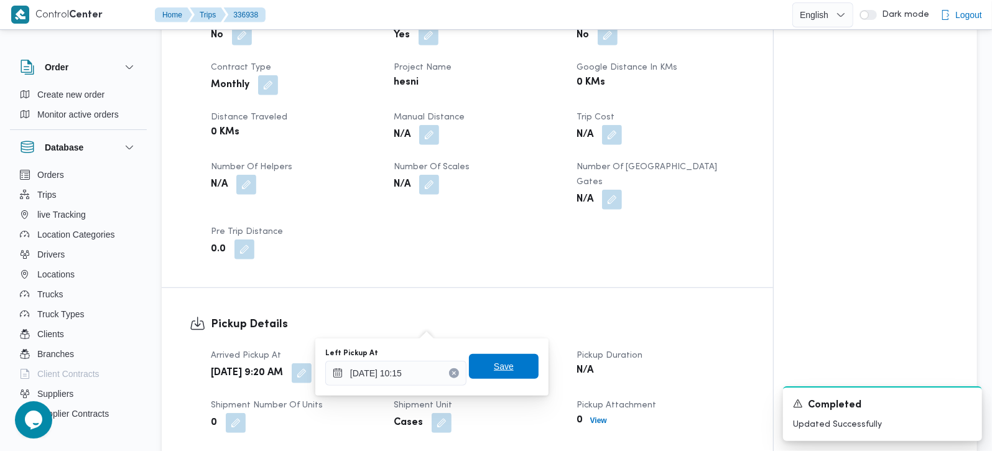
click at [500, 364] on span "Save" at bounding box center [504, 366] width 20 height 15
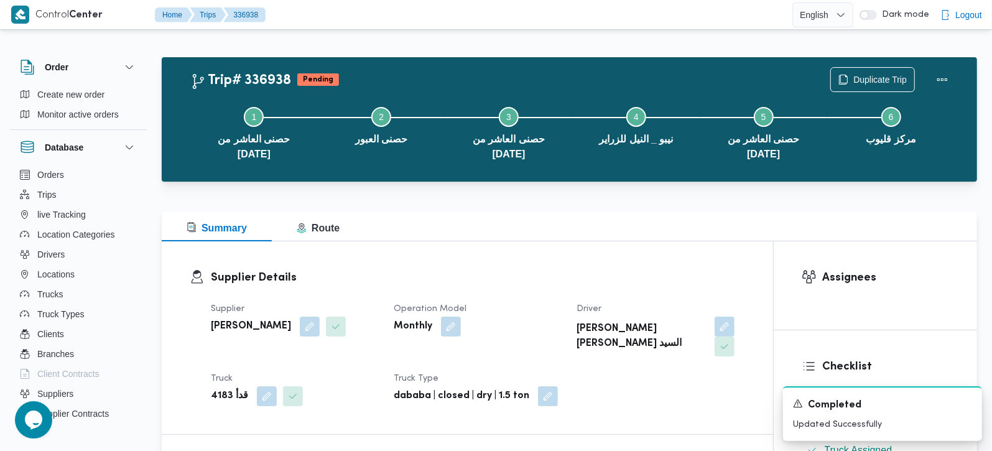
scroll to position [0, 0]
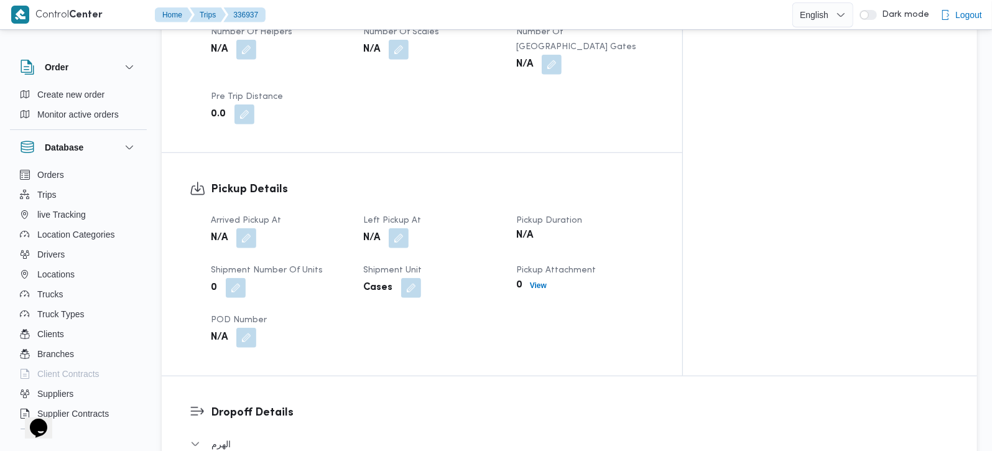
scroll to position [731, 0]
click at [254, 226] on button "button" at bounding box center [246, 236] width 20 height 20
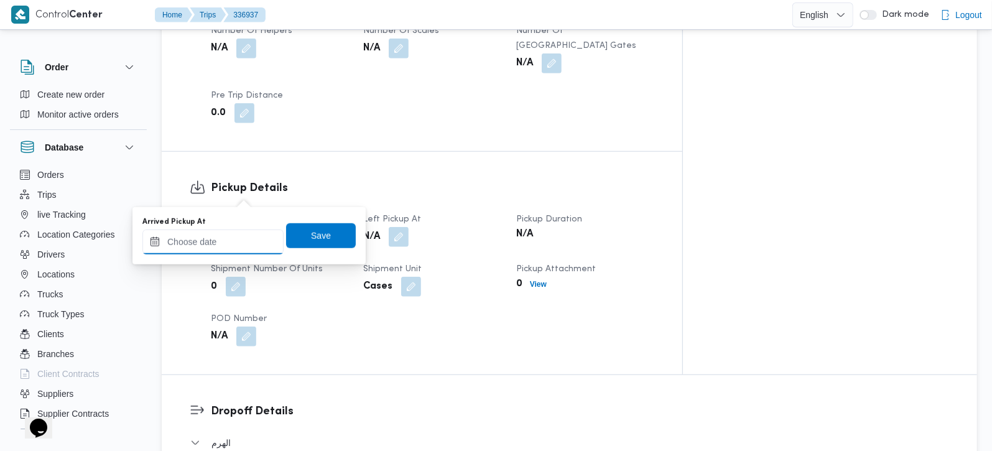
click at [242, 245] on input "Arrived Pickup At" at bounding box center [212, 241] width 141 height 25
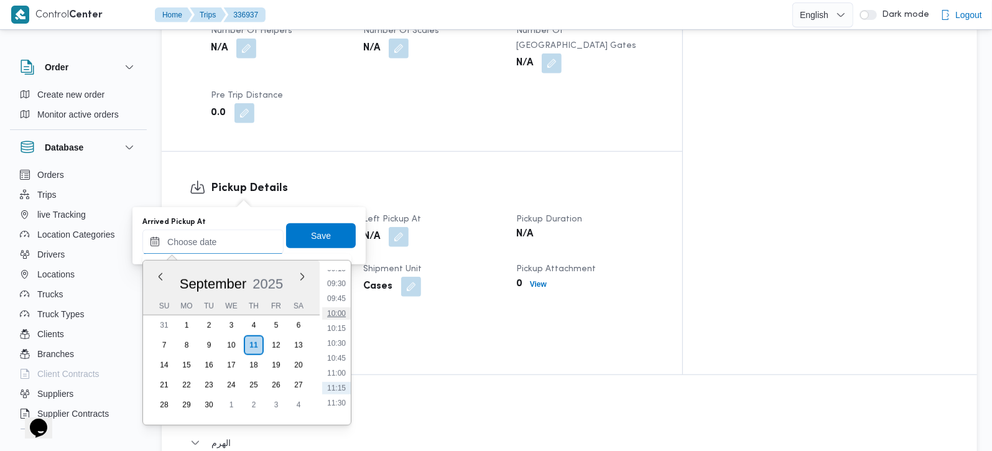
scroll to position [524, 0]
click at [336, 301] on li "09:15" at bounding box center [336, 305] width 29 height 12
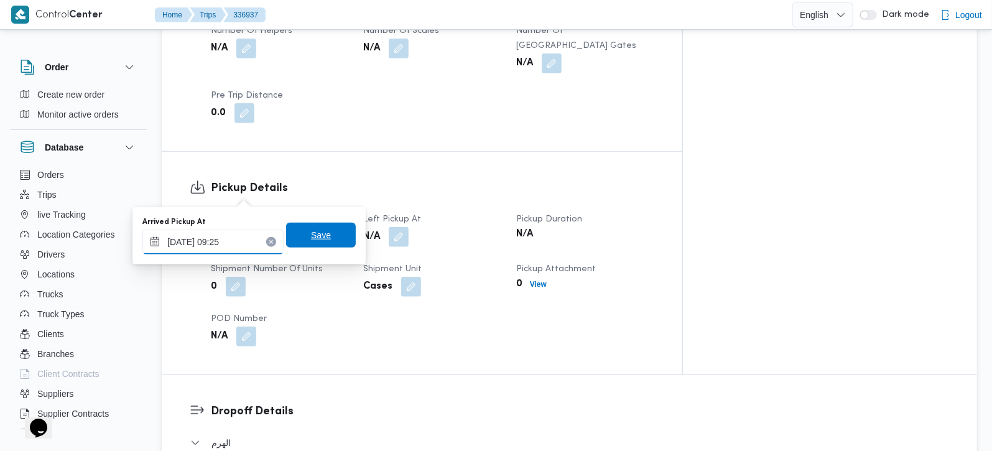
type input "[DATE] 09:25"
click at [312, 233] on span "Save" at bounding box center [321, 235] width 20 height 15
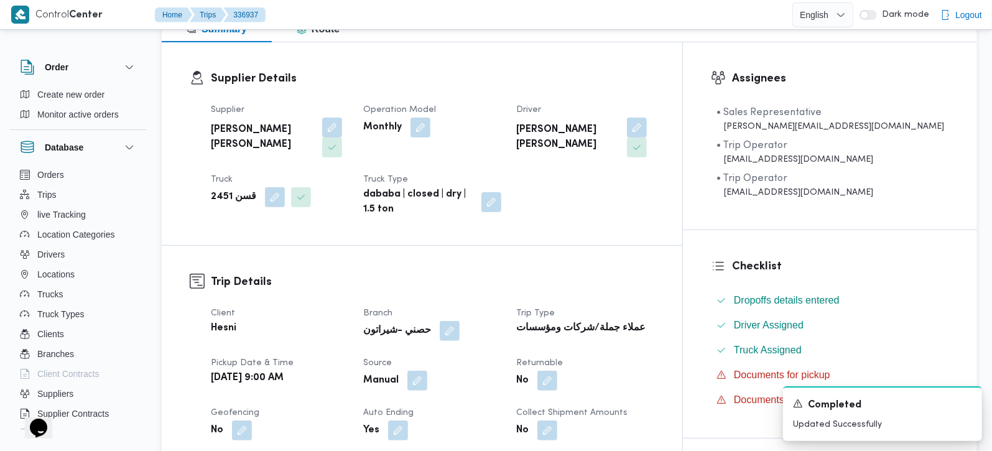
scroll to position [0, 0]
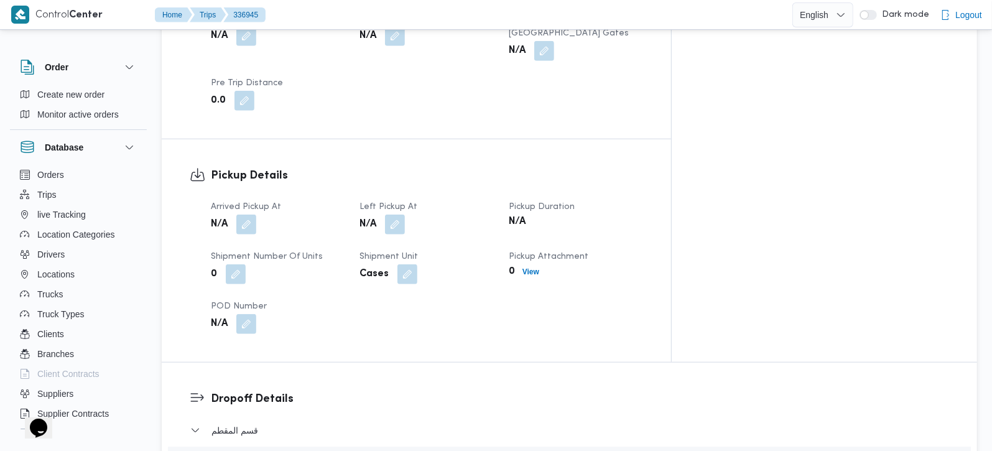
scroll to position [805, 0]
click at [245, 213] on button "button" at bounding box center [246, 223] width 20 height 20
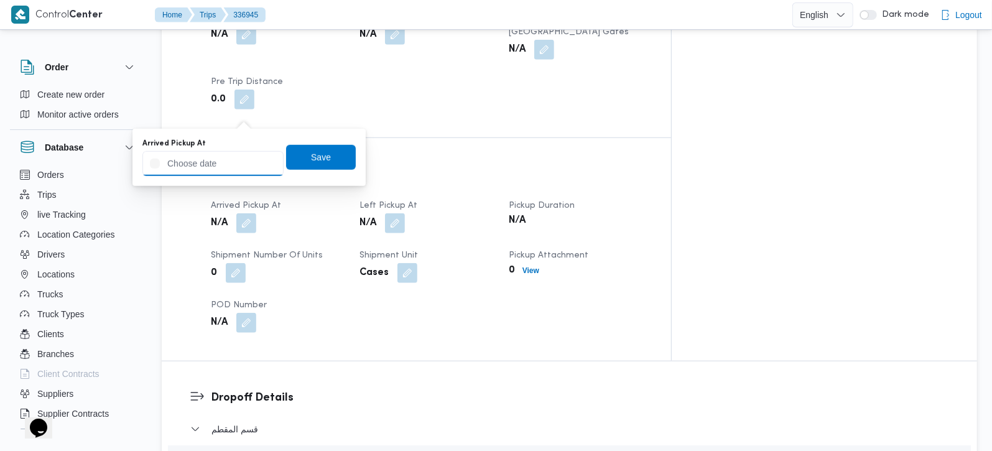
click at [243, 160] on input "Arrived Pickup At" at bounding box center [212, 163] width 141 height 25
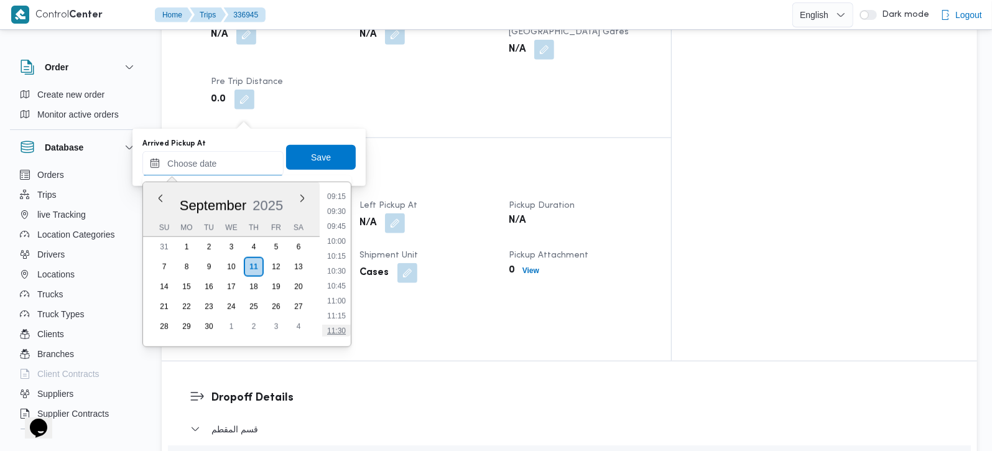
scroll to position [481, 0]
click at [340, 222] on li "08:30" at bounding box center [336, 224] width 29 height 12
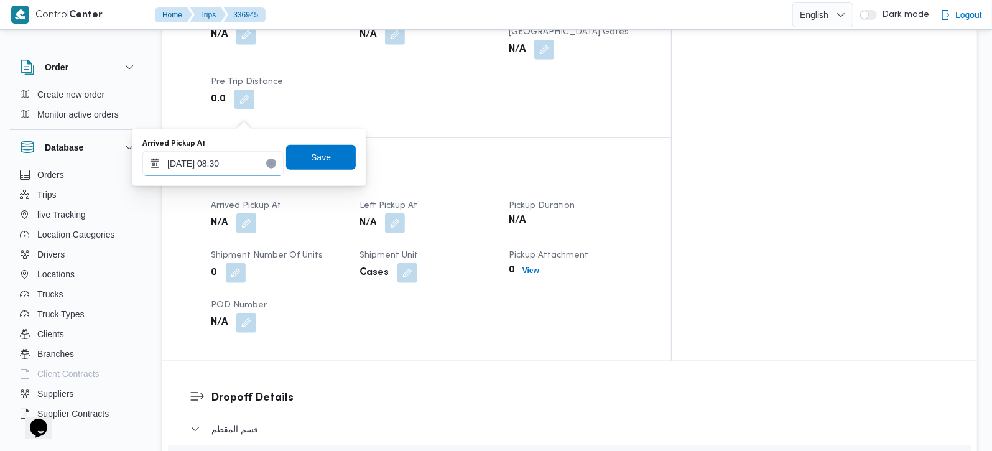
type input "11/09/2025 08:30"
click at [317, 151] on span "Save" at bounding box center [321, 156] width 20 height 15
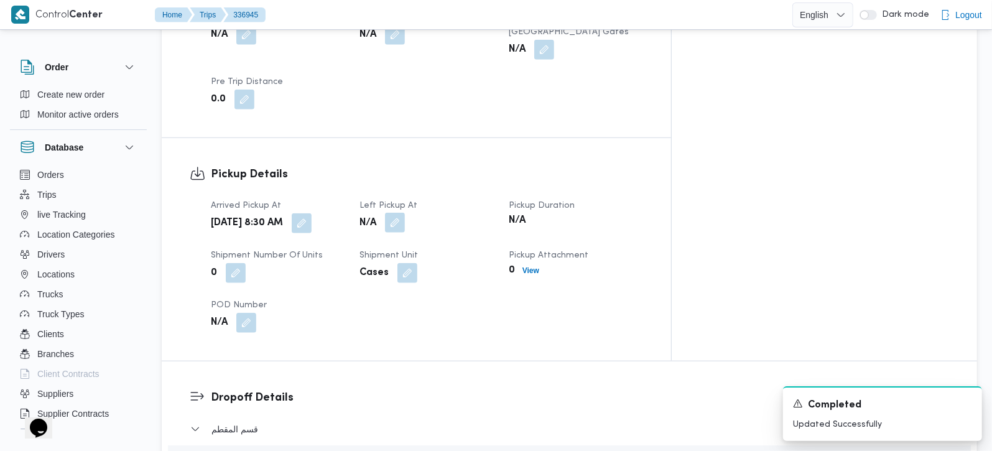
click at [405, 213] on button "button" at bounding box center [395, 223] width 20 height 20
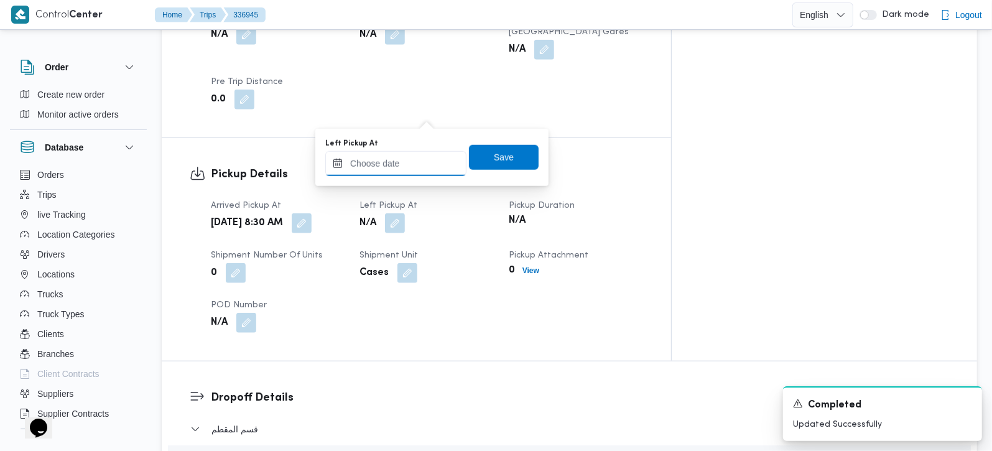
click at [405, 155] on input "Left Pickup At" at bounding box center [395, 163] width 141 height 25
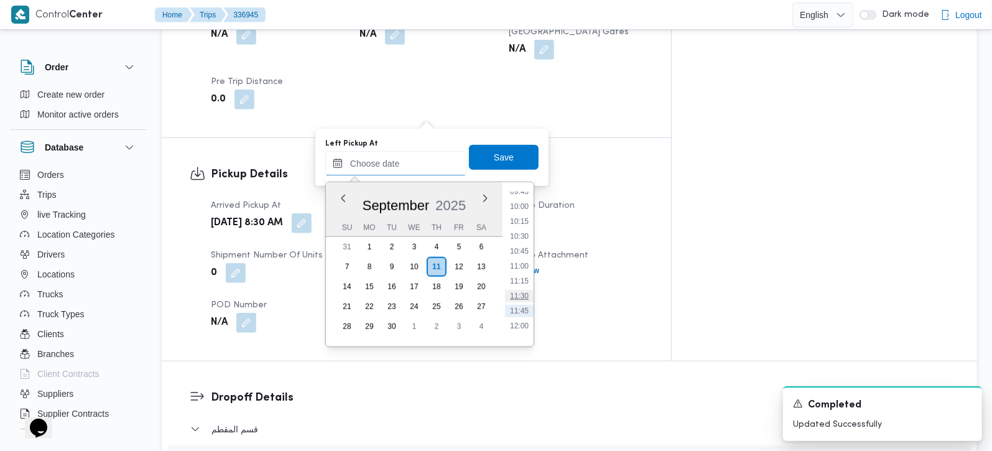
scroll to position [554, 0]
click at [519, 211] on li "09:30" at bounding box center [519, 211] width 29 height 12
type input "11/09/2025 09:30"
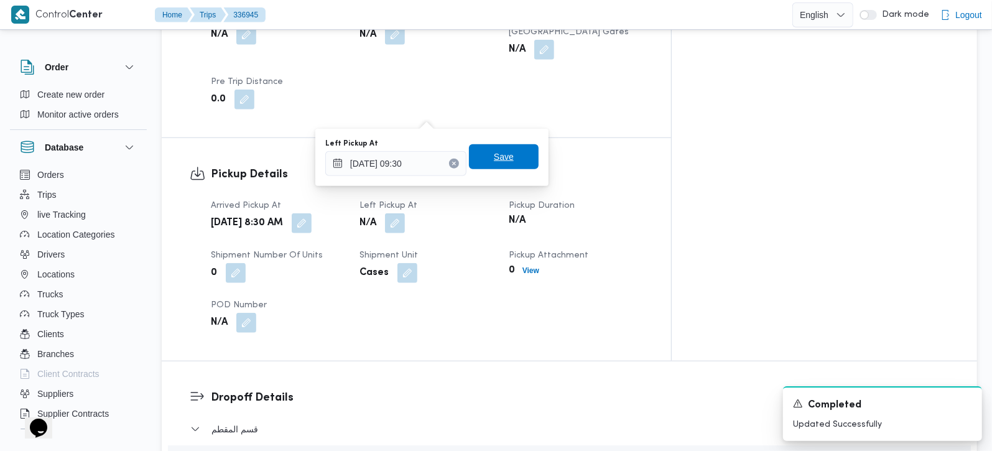
click at [500, 152] on span "Save" at bounding box center [504, 156] width 20 height 15
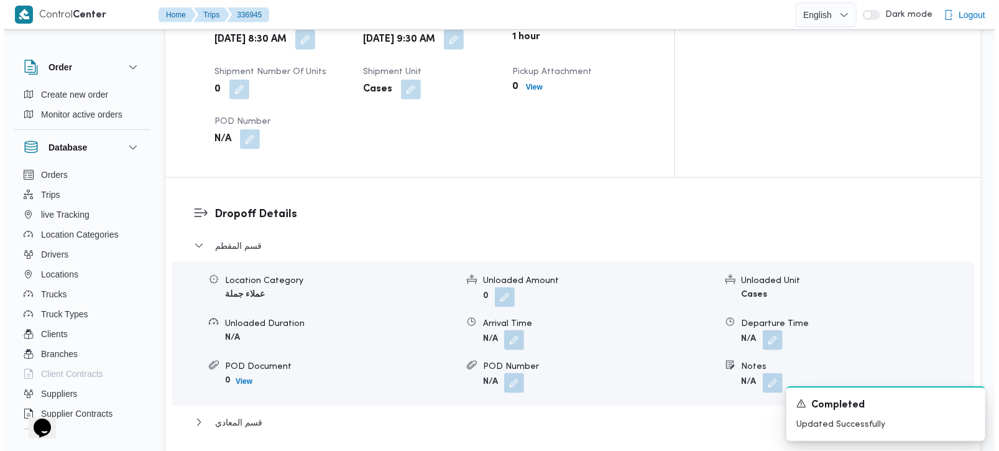
scroll to position [1024, 0]
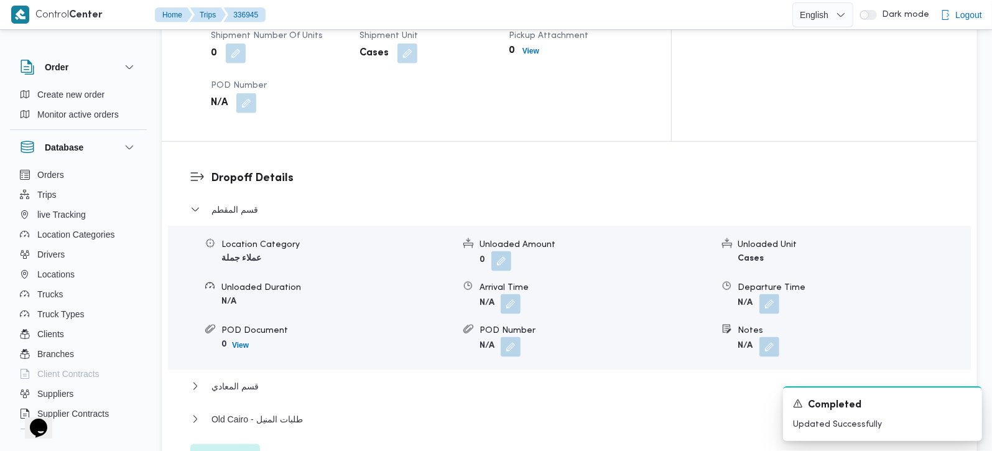
click at [246, 449] on span "Edit dropoffs" at bounding box center [225, 456] width 49 height 15
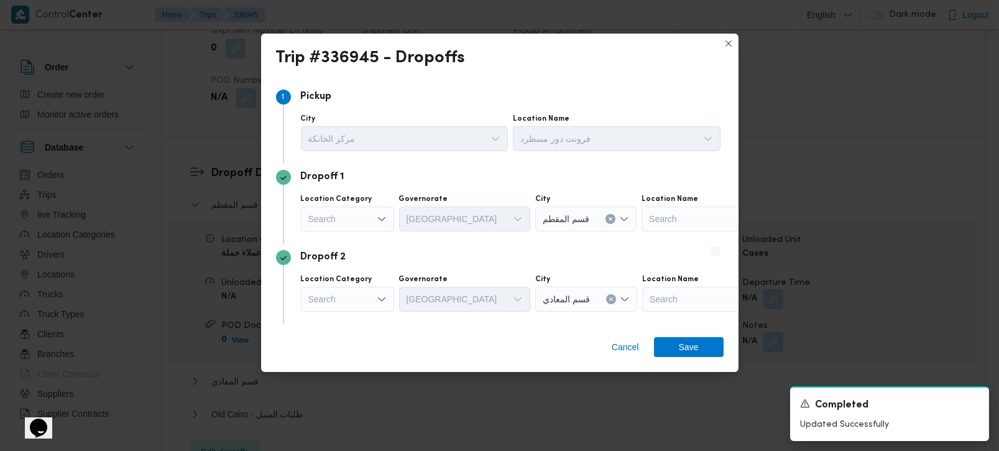
click at [374, 211] on div "Search" at bounding box center [347, 218] width 93 height 25
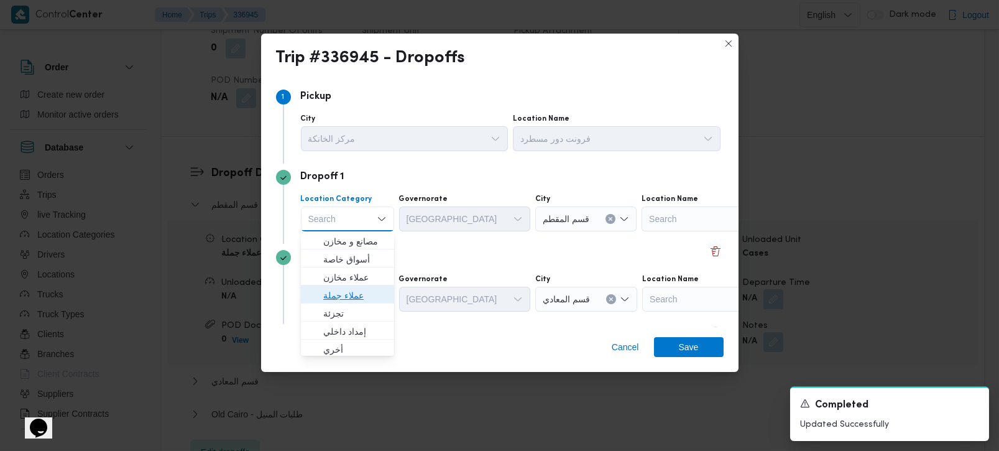
click at [351, 287] on span "عملاء جملة" at bounding box center [347, 295] width 83 height 20
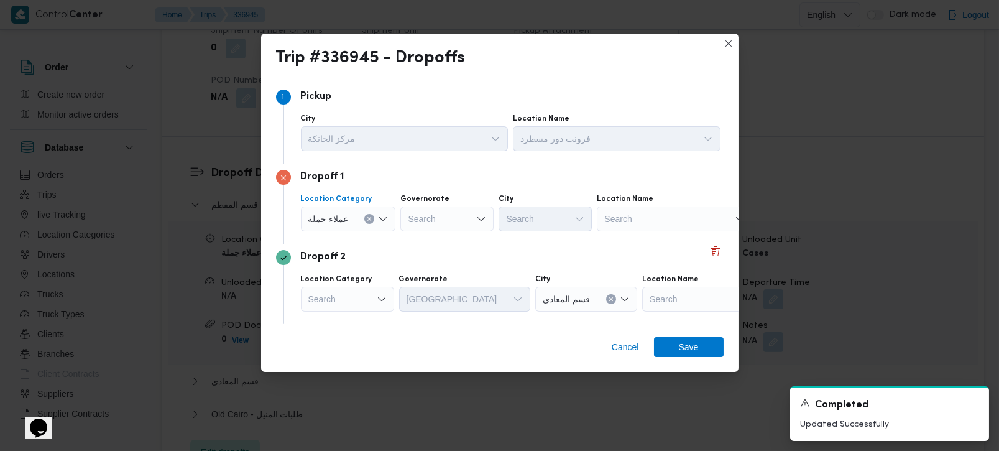
click at [417, 220] on div "Search" at bounding box center [446, 218] width 93 height 25
type input "زة"
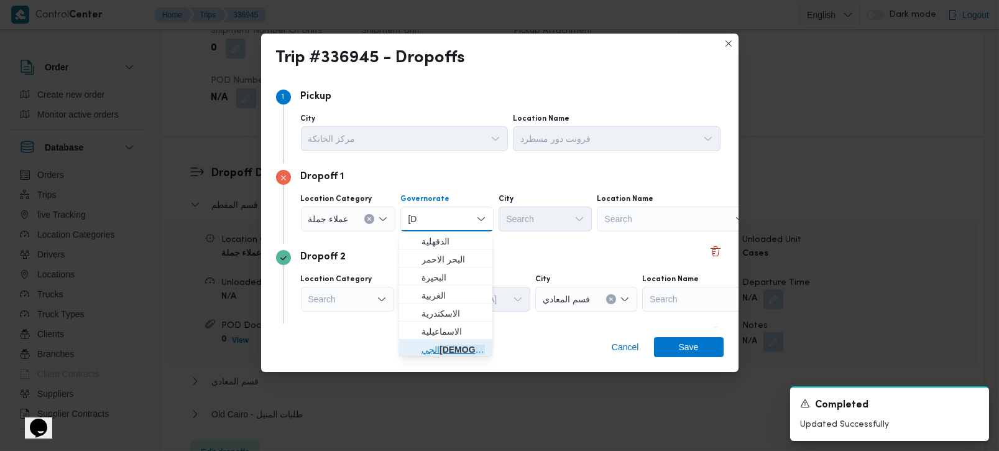
click at [445, 341] on span "الجي زة" at bounding box center [445, 350] width 83 height 20
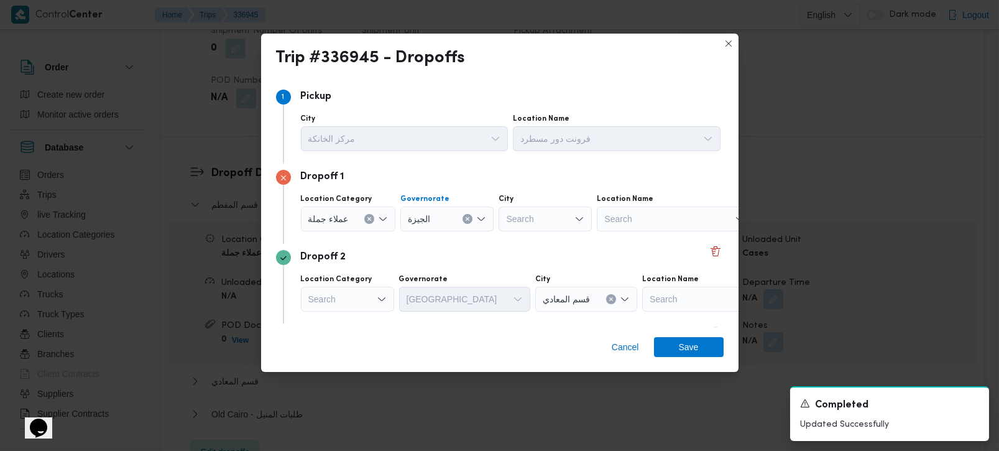
click at [540, 222] on div "Search" at bounding box center [545, 218] width 93 height 25
type input "وزة"
click at [535, 238] on span "قسم العج وزة" at bounding box center [551, 241] width 63 height 15
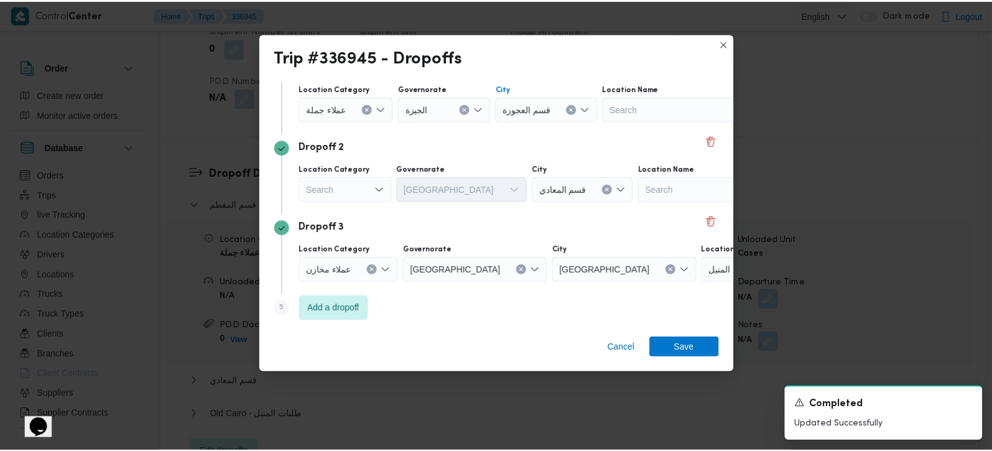
scroll to position [114, 0]
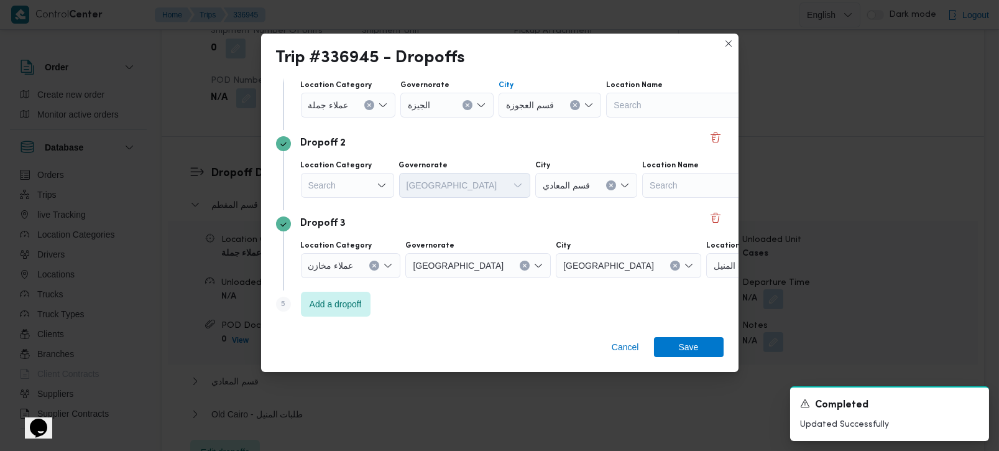
click at [359, 193] on div "Search" at bounding box center [347, 185] width 93 height 25
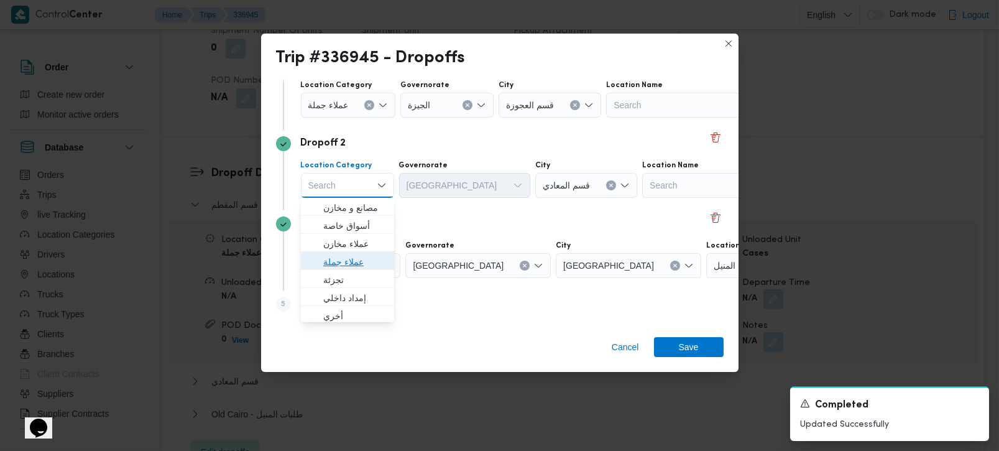
click at [342, 256] on span "عملاء جملة" at bounding box center [354, 261] width 63 height 15
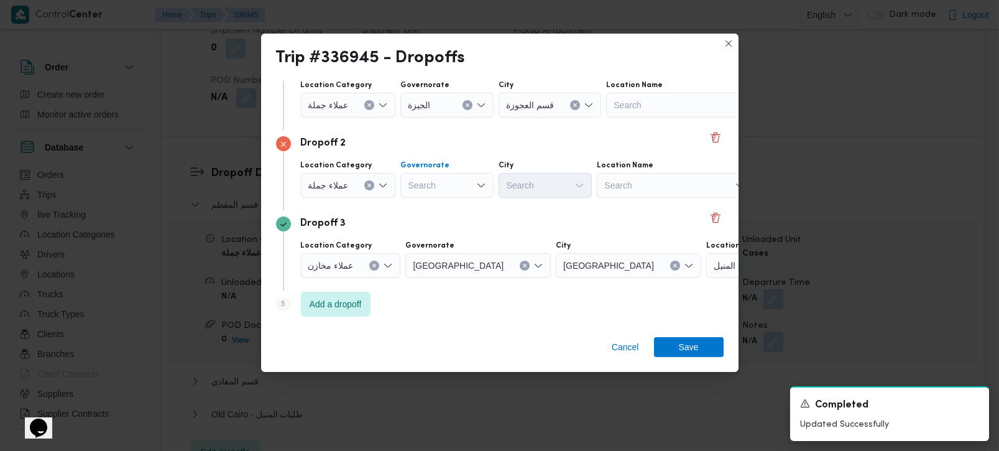
click at [465, 182] on div "Search" at bounding box center [446, 185] width 93 height 25
type input "زة"
click at [433, 212] on span "الجي زة" at bounding box center [453, 207] width 63 height 15
click at [532, 182] on div "Search" at bounding box center [545, 185] width 93 height 25
type input "ل"
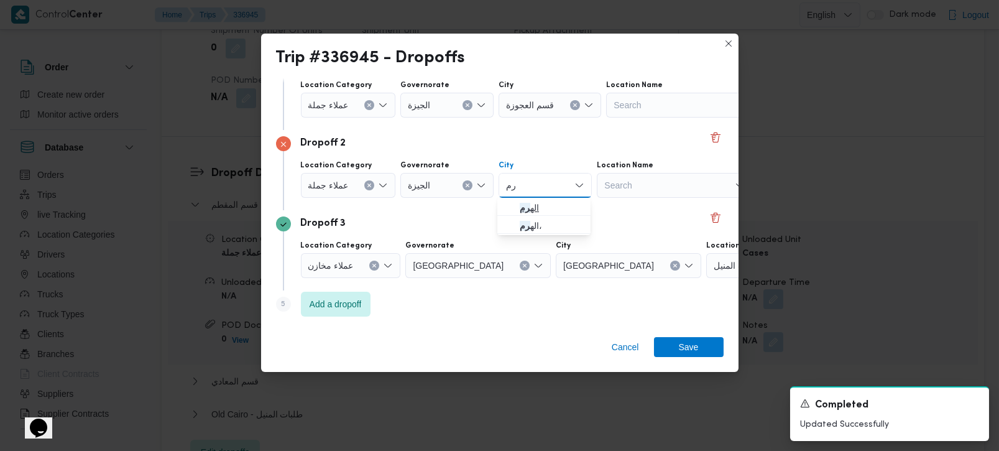
type input "رم"
click at [530, 211] on span "اله رم" at bounding box center [551, 207] width 63 height 15
click at [372, 266] on icon "Clear input" at bounding box center [374, 265] width 5 height 5
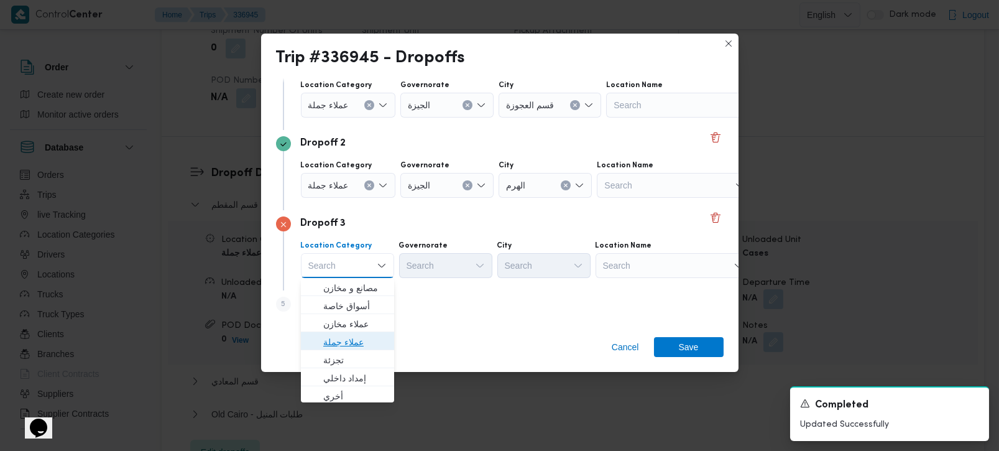
click at [351, 337] on span "عملاء جملة" at bounding box center [354, 342] width 63 height 15
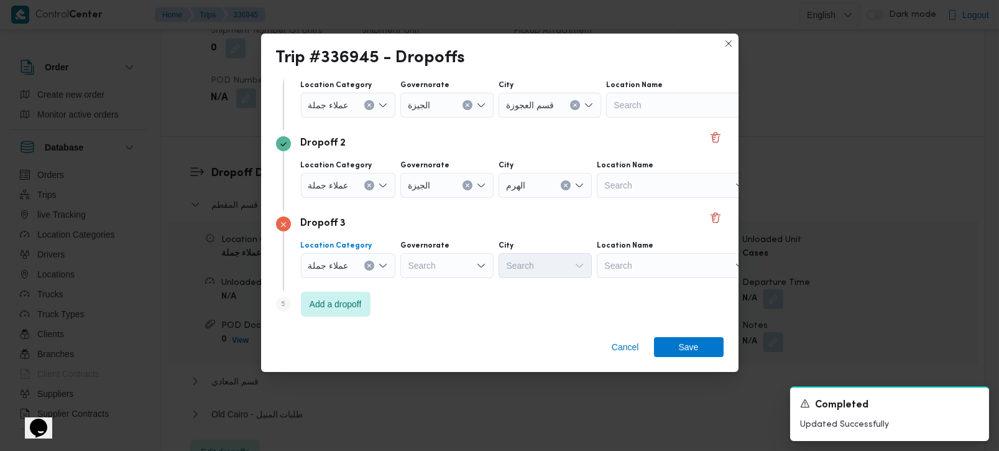
click at [447, 271] on div "Search" at bounding box center [446, 265] width 93 height 25
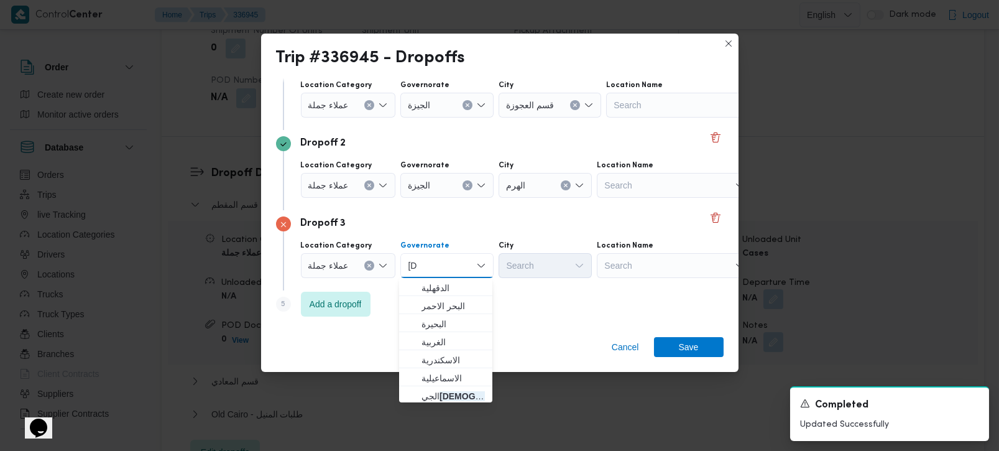
type input "زة"
click at [438, 280] on span "الدقهلية" at bounding box center [453, 287] width 63 height 15
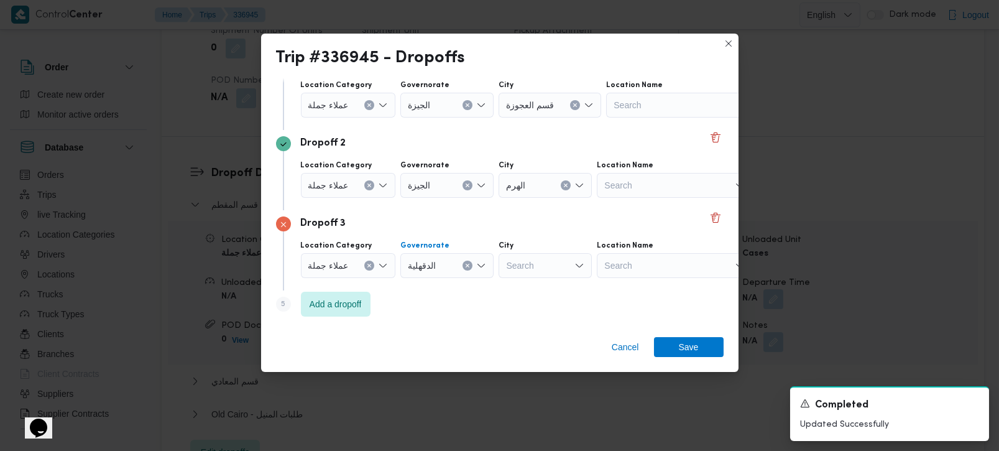
click at [465, 269] on button "Clear input" at bounding box center [468, 266] width 10 height 10
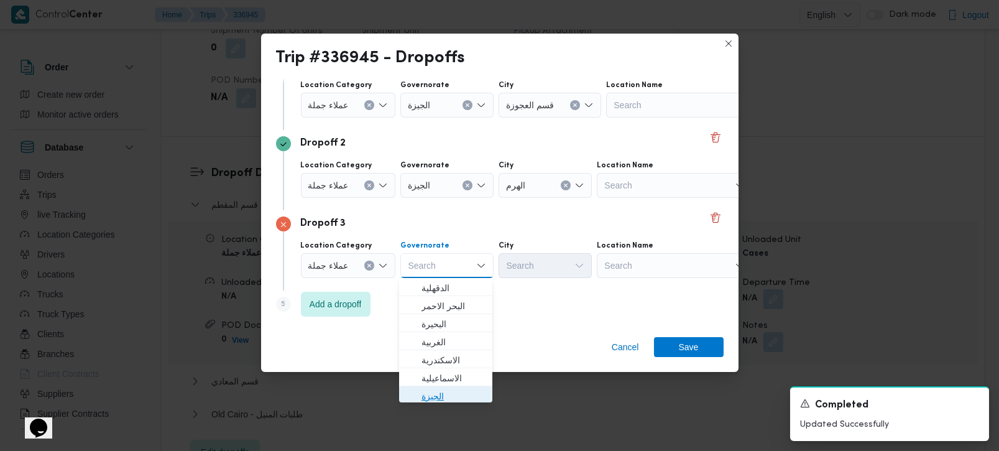
click at [445, 399] on span "الجيزة" at bounding box center [453, 396] width 63 height 15
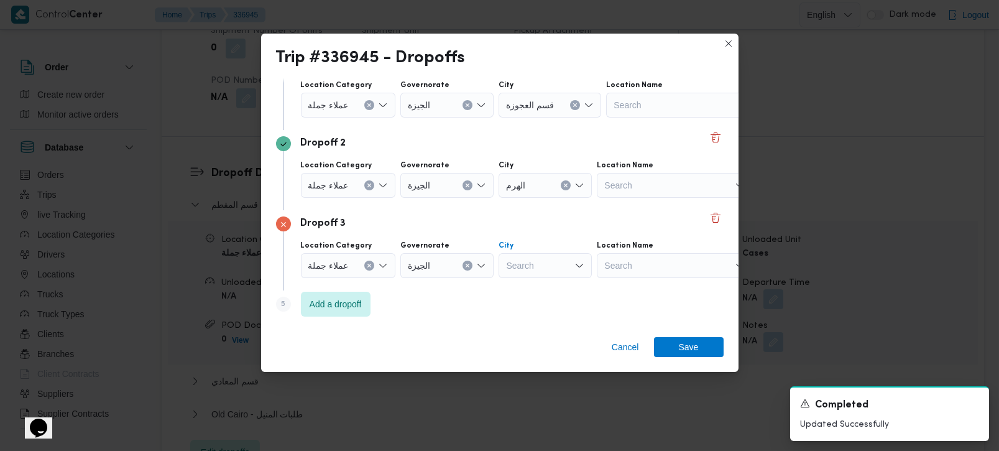
click at [529, 253] on div "Search" at bounding box center [545, 265] width 93 height 25
type input "زاي"
click at [533, 282] on span "قسم الشيخ زاي د" at bounding box center [551, 287] width 63 height 15
click at [662, 340] on span "Save" at bounding box center [689, 346] width 70 height 20
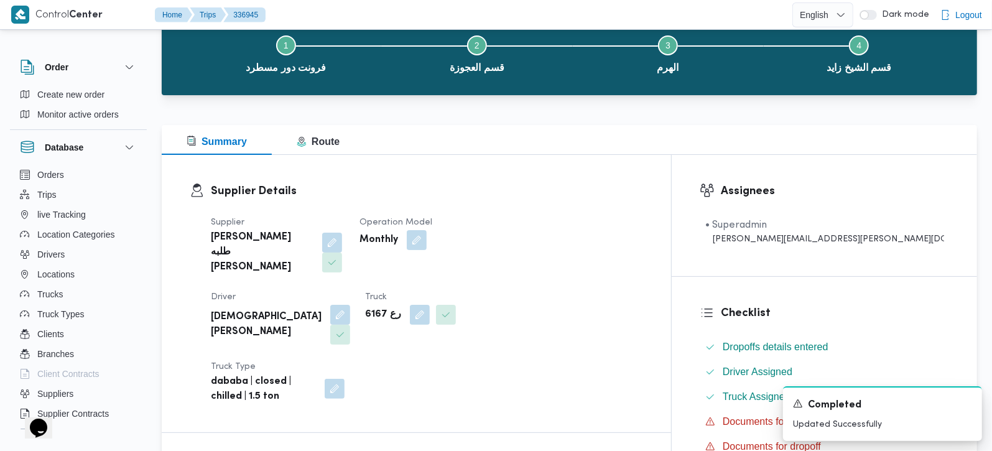
scroll to position [219, 0]
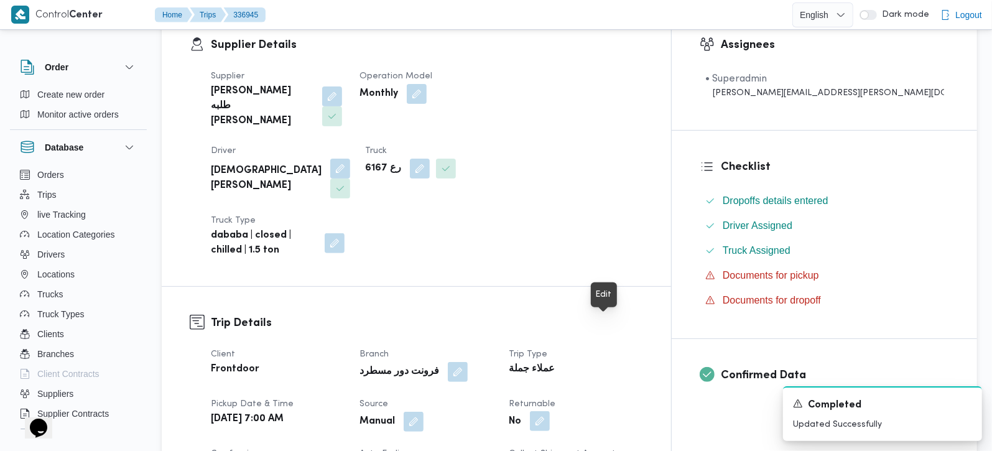
click at [550, 411] on button "button" at bounding box center [540, 421] width 20 height 20
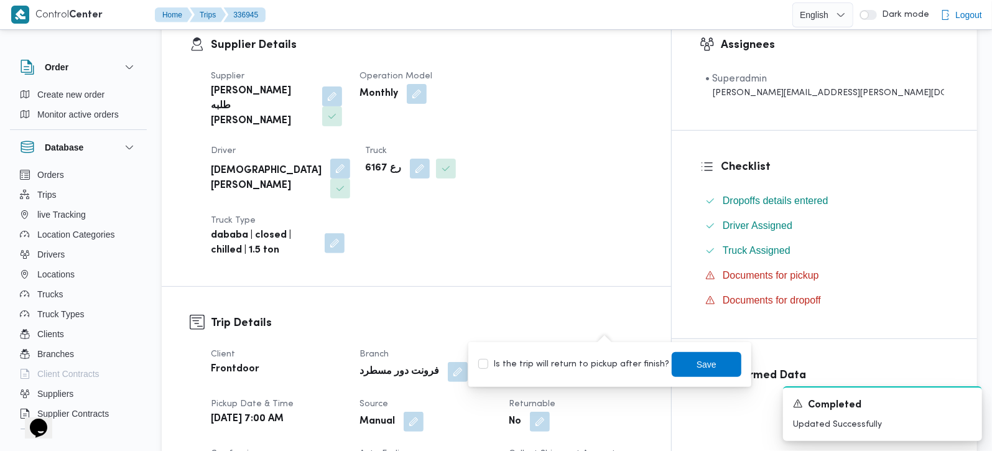
click at [596, 363] on label "Is the trip will return to pickup after finish?" at bounding box center [573, 364] width 191 height 15
checkbox input "true"
click at [672, 356] on span "Save" at bounding box center [707, 363] width 70 height 25
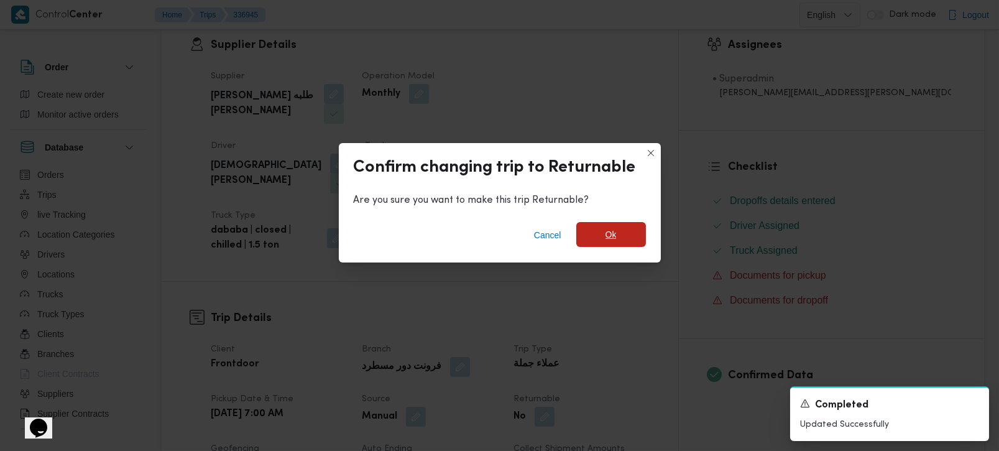
click at [618, 247] on span "Ok" at bounding box center [611, 234] width 70 height 25
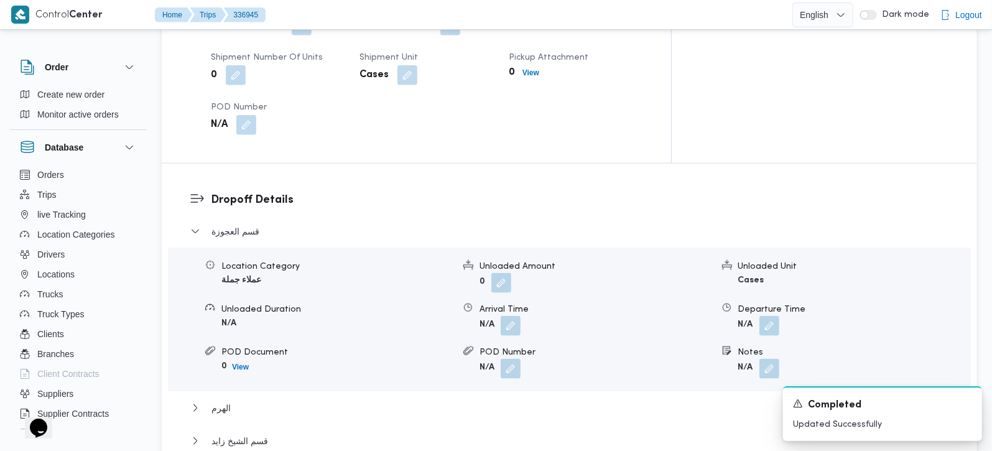
scroll to position [951, 0]
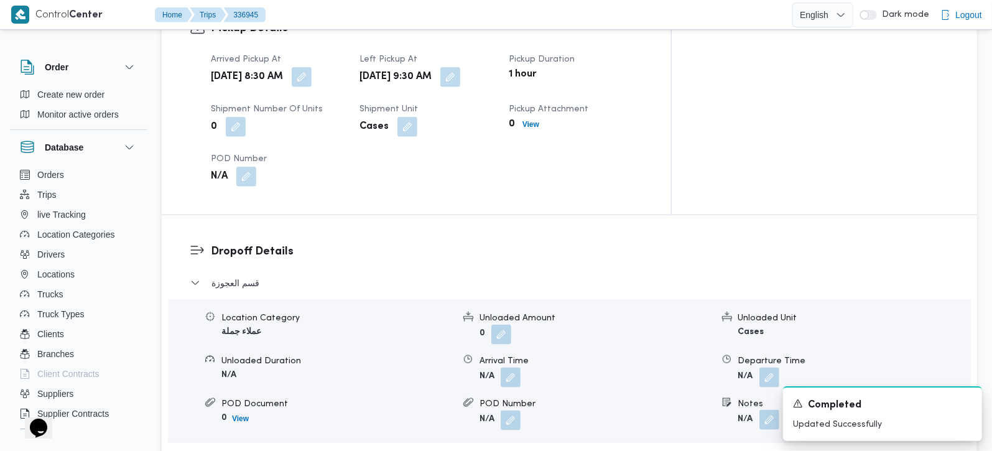
click at [771, 410] on button "button" at bounding box center [769, 420] width 20 height 20
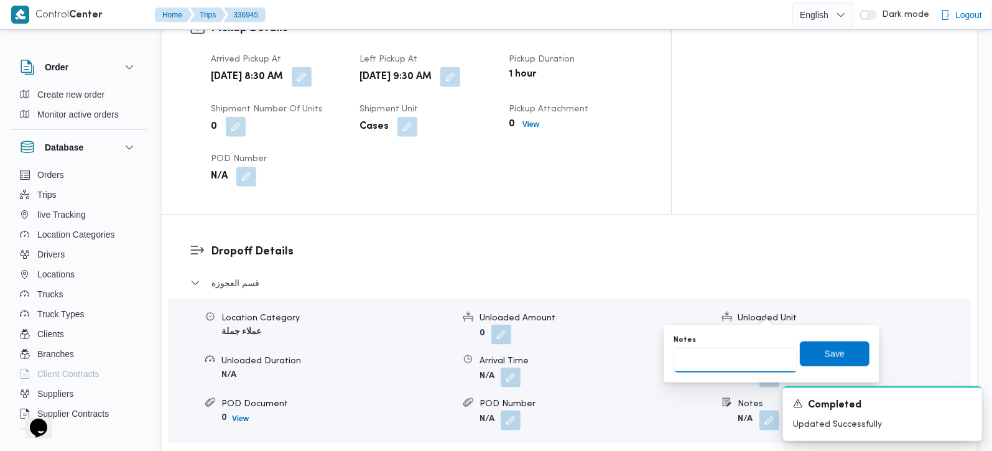
click at [723, 353] on input "Notes" at bounding box center [736, 360] width 124 height 25
type input "ميدان لبنان"
click at [836, 354] on span "Save" at bounding box center [835, 353] width 70 height 25
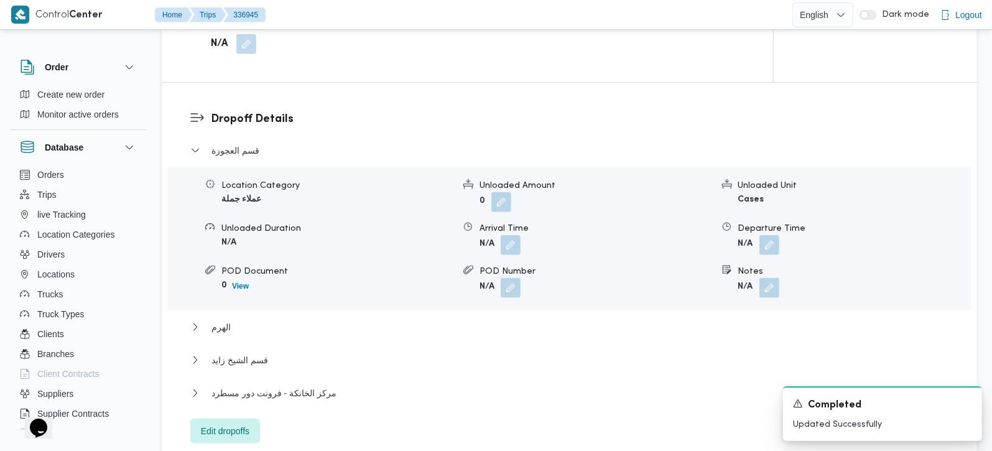
scroll to position [1097, 0]
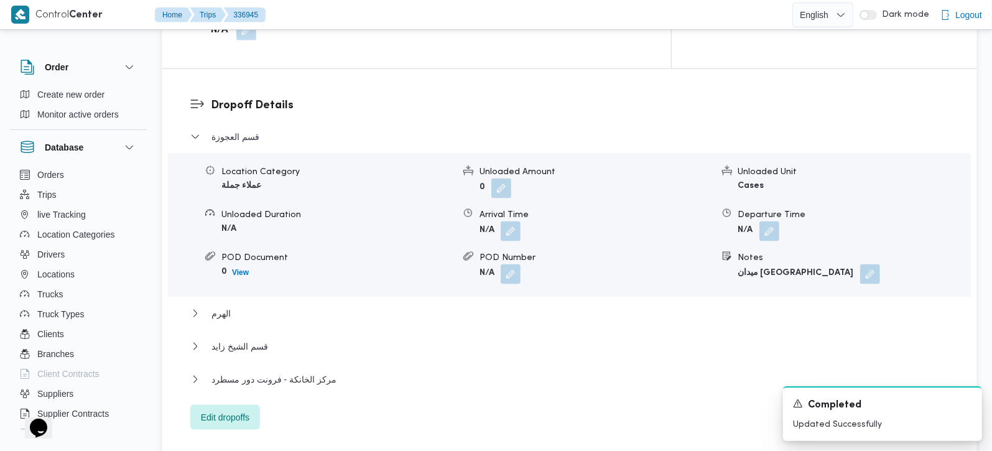
click at [220, 306] on div "الهرم" at bounding box center [569, 318] width 759 height 24
click at [219, 306] on span "الهرم" at bounding box center [220, 313] width 19 height 15
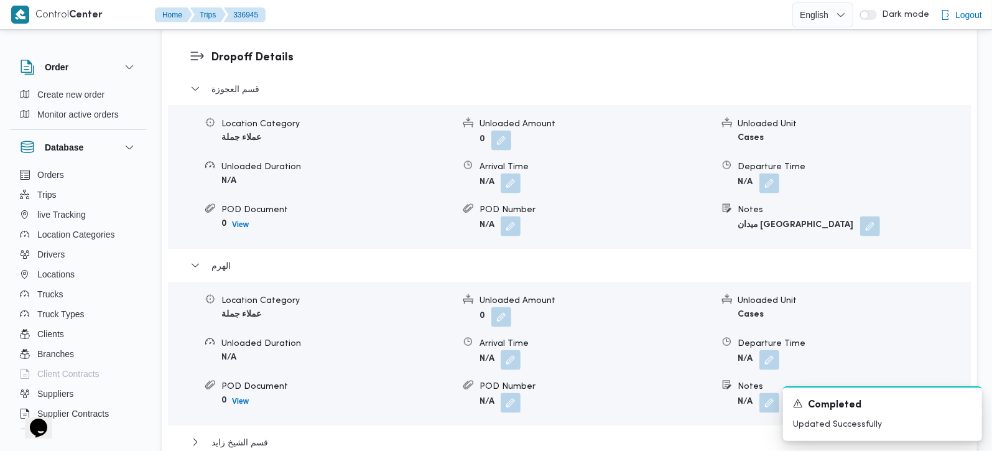
scroll to position [1170, 0]
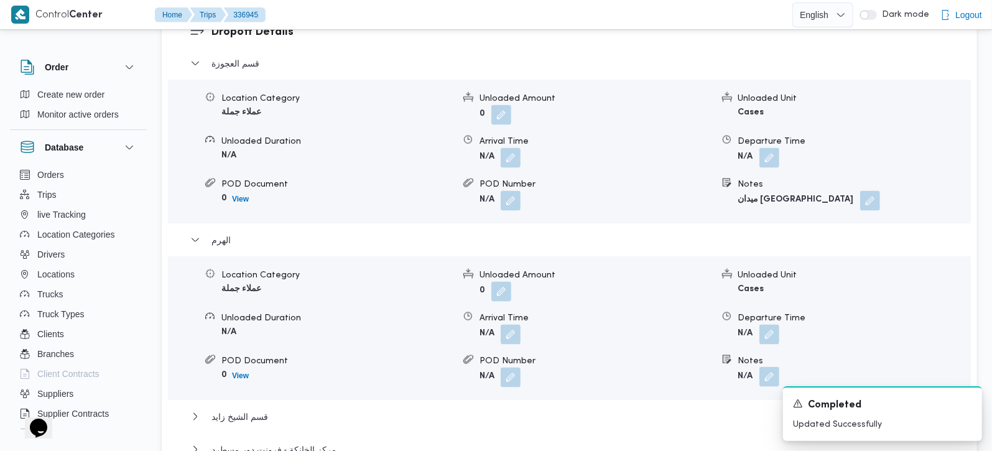
click at [769, 367] on button "button" at bounding box center [769, 377] width 20 height 20
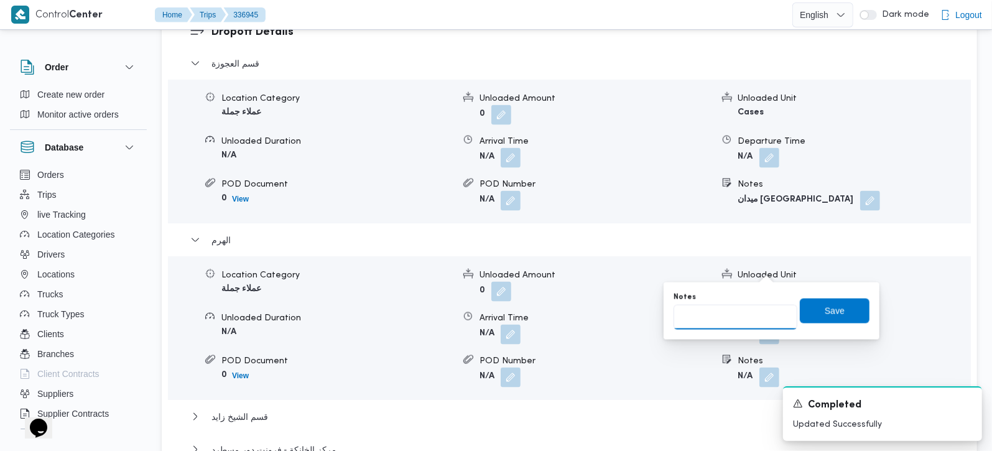
click at [732, 317] on input "Notes" at bounding box center [736, 317] width 124 height 25
type input "العروية و ترسا و المريوطية"
click at [810, 317] on span "Save" at bounding box center [835, 310] width 70 height 25
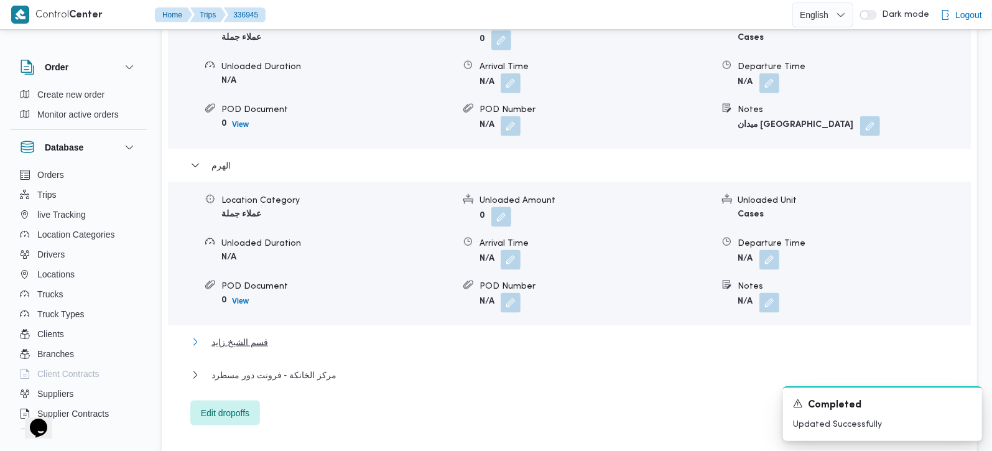
drag, startPoint x: 229, startPoint y: 307, endPoint x: 683, endPoint y: 189, distance: 469.7
click at [229, 335] on span "قسم الشيخ زايد" at bounding box center [239, 342] width 57 height 15
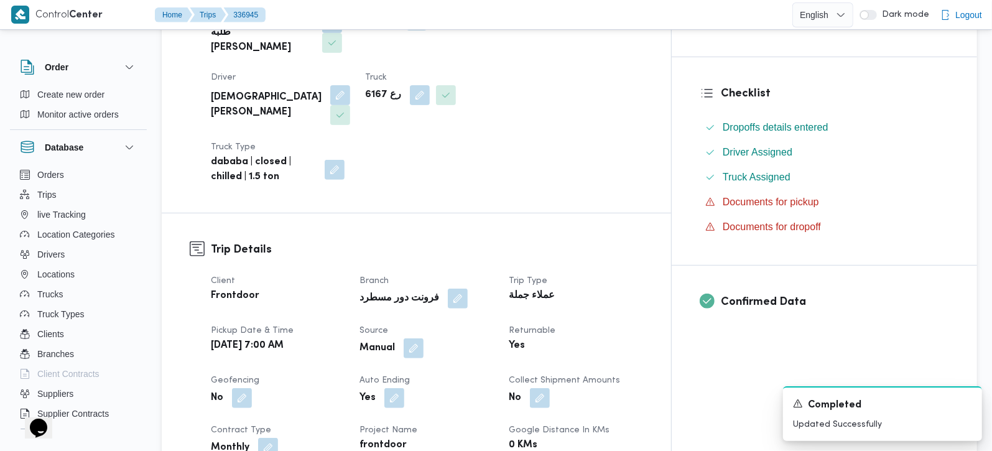
scroll to position [0, 0]
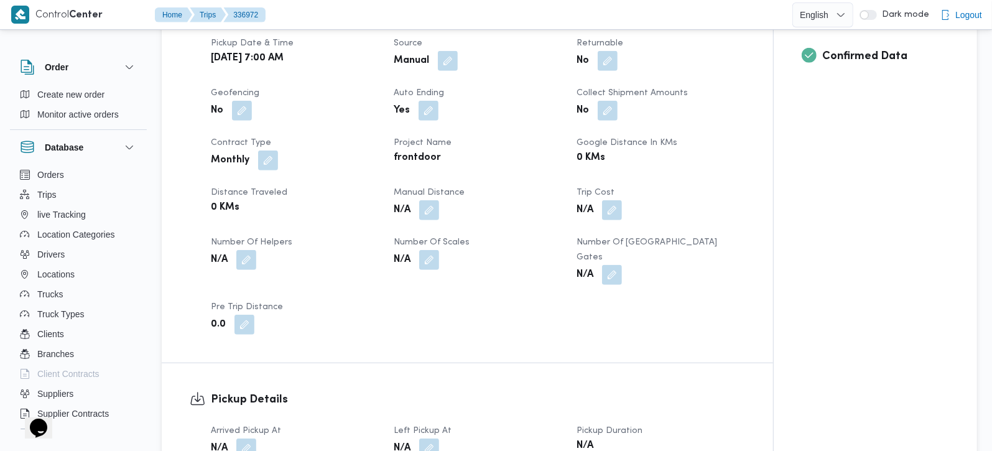
scroll to position [658, 0]
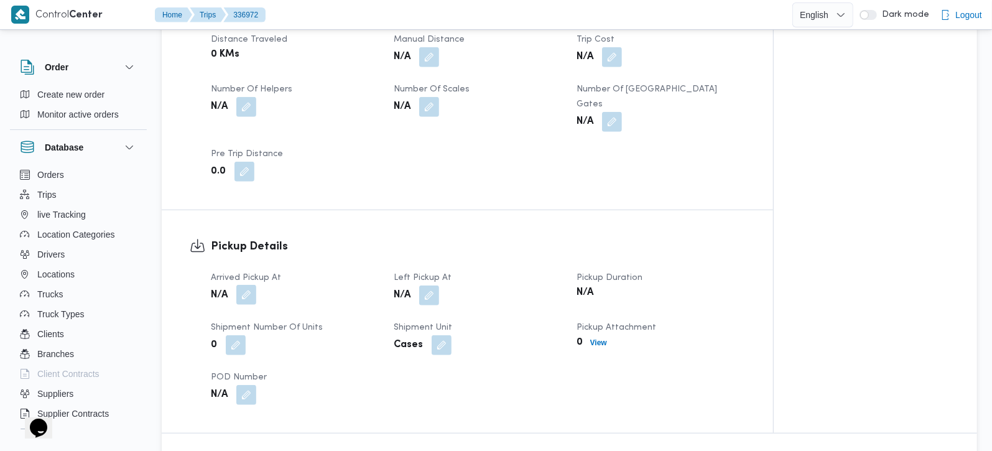
click at [253, 285] on button "button" at bounding box center [246, 295] width 20 height 20
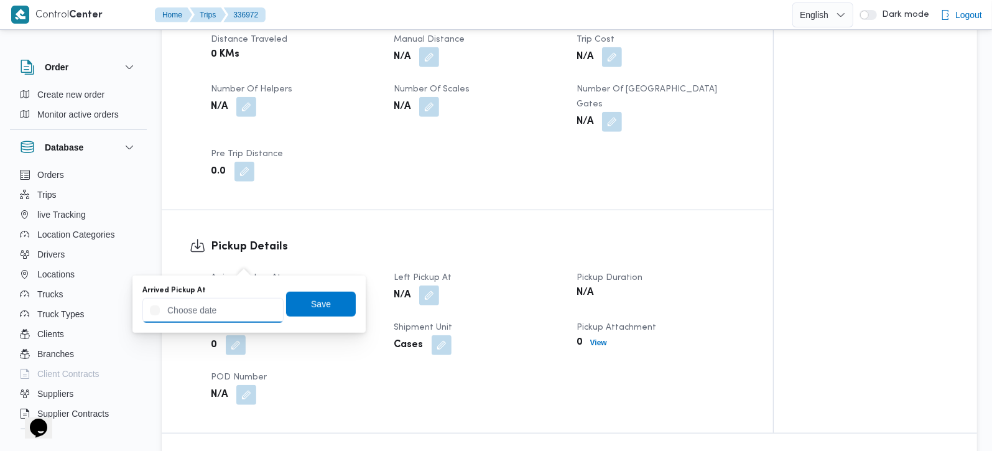
click at [231, 298] on input "Arrived Pickup At" at bounding box center [212, 310] width 141 height 25
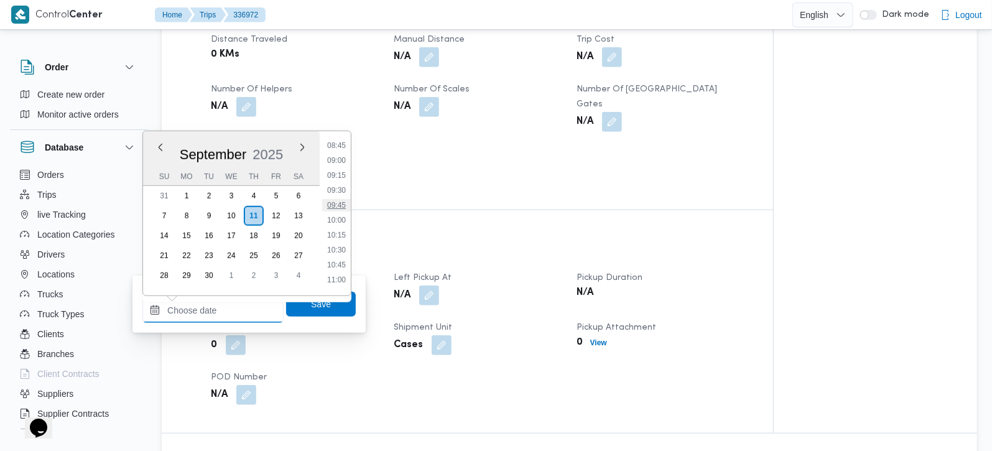
scroll to position [451, 0]
click at [340, 205] on li "08:30" at bounding box center [336, 204] width 29 height 12
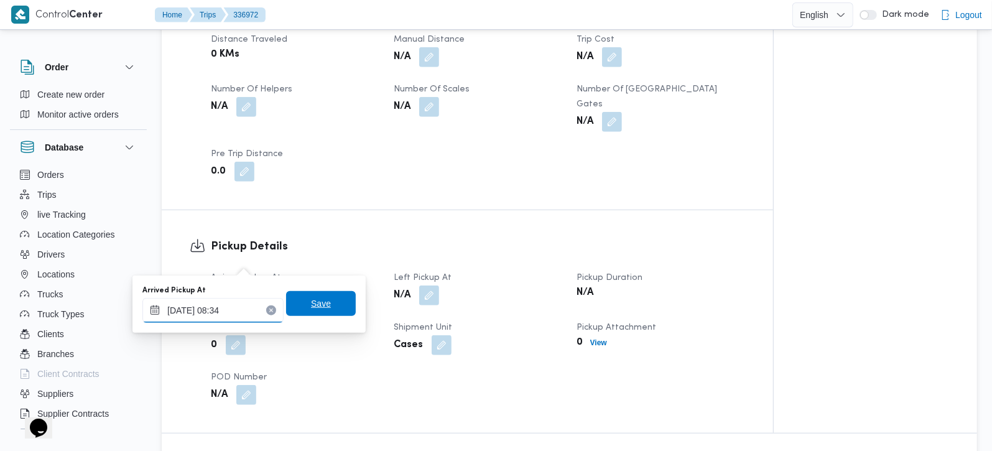
type input "[DATE] 08:34"
click at [311, 306] on span "Save" at bounding box center [321, 303] width 20 height 15
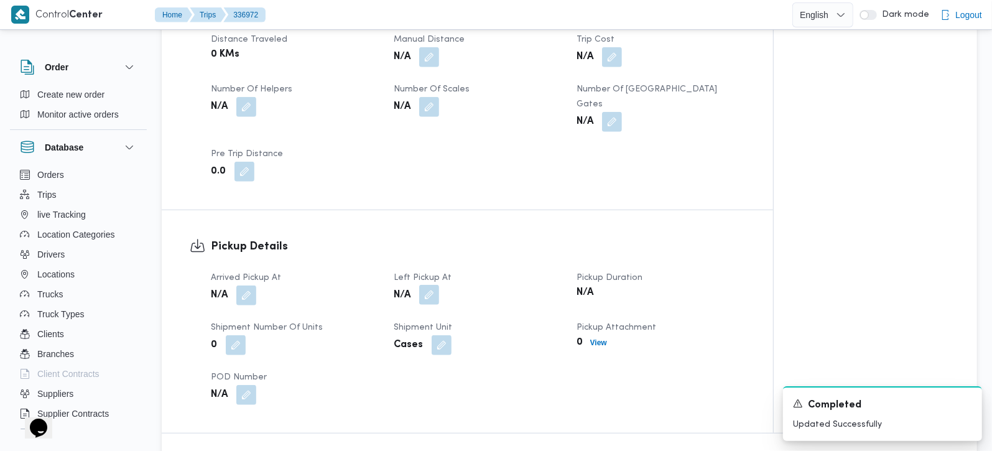
click at [427, 285] on button "button" at bounding box center [429, 295] width 20 height 20
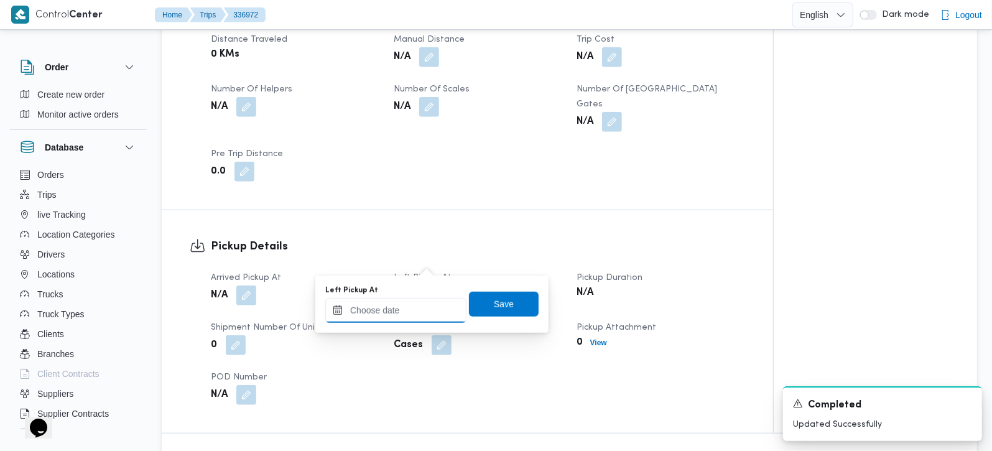
click at [414, 305] on input "Left Pickup At" at bounding box center [395, 310] width 141 height 25
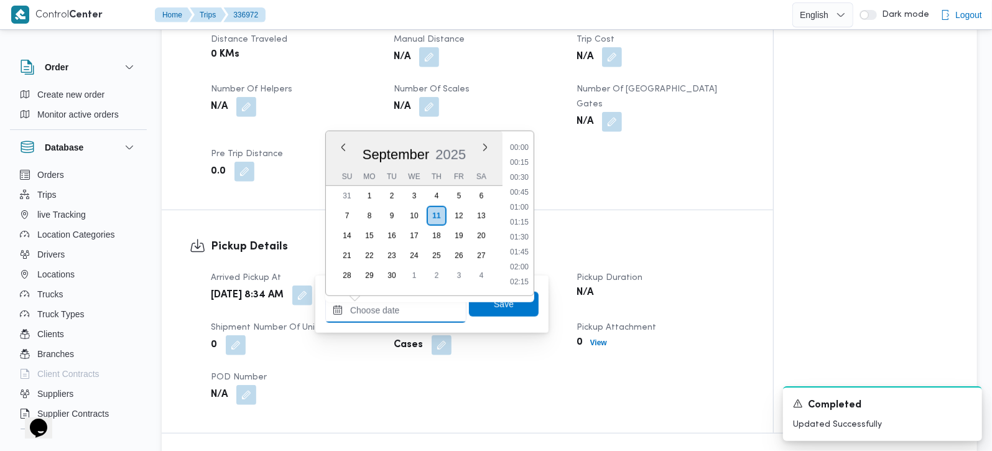
scroll to position [598, 0]
paste input "زهراء"
type input "زهراء v"
drag, startPoint x: 525, startPoint y: 183, endPoint x: 513, endPoint y: 284, distance: 100.8
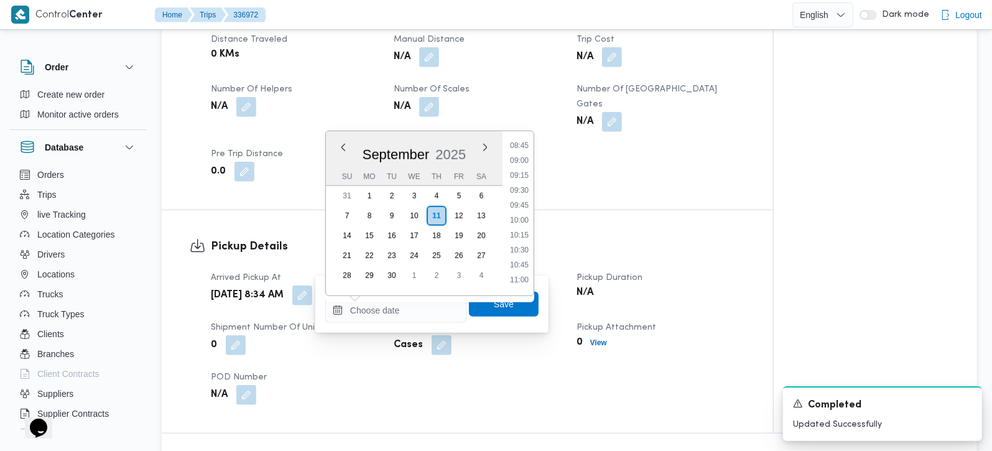
click at [525, 184] on li "09:30" at bounding box center [519, 190] width 29 height 12
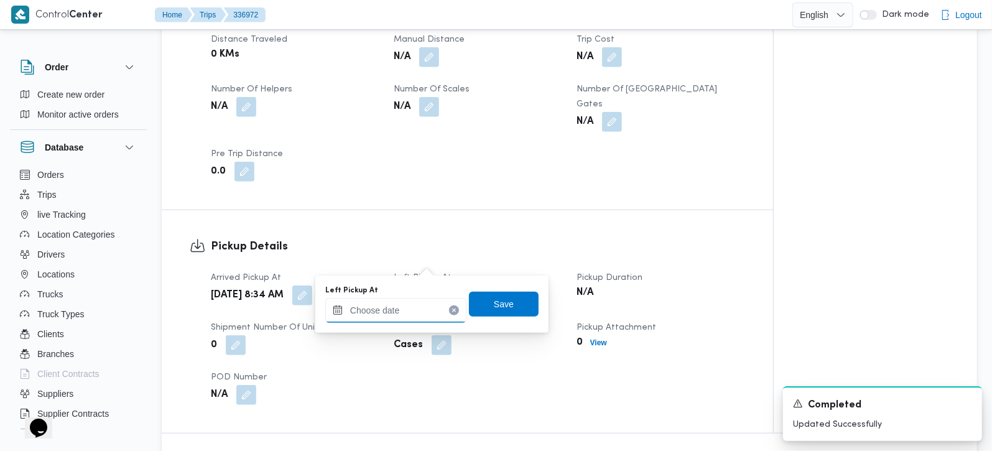
type input "[DATE] 09:30"
click at [507, 300] on span "Save" at bounding box center [504, 303] width 70 height 25
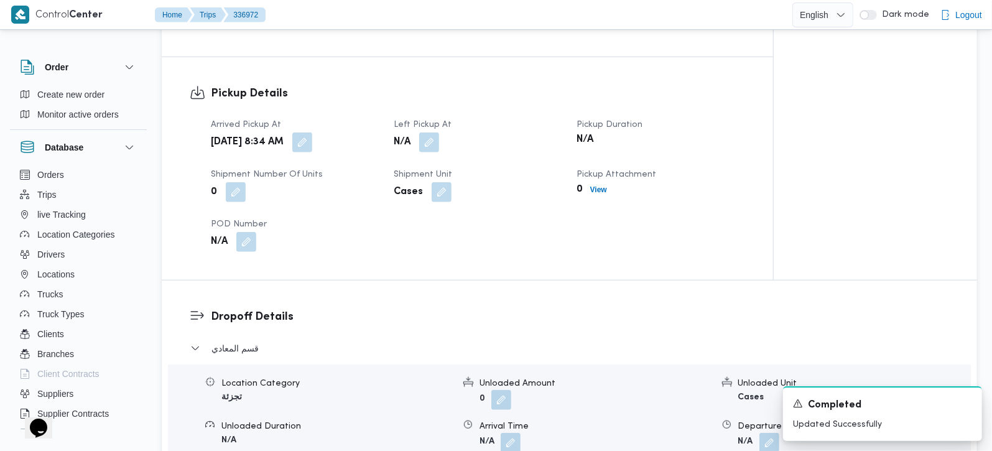
scroll to position [1024, 0]
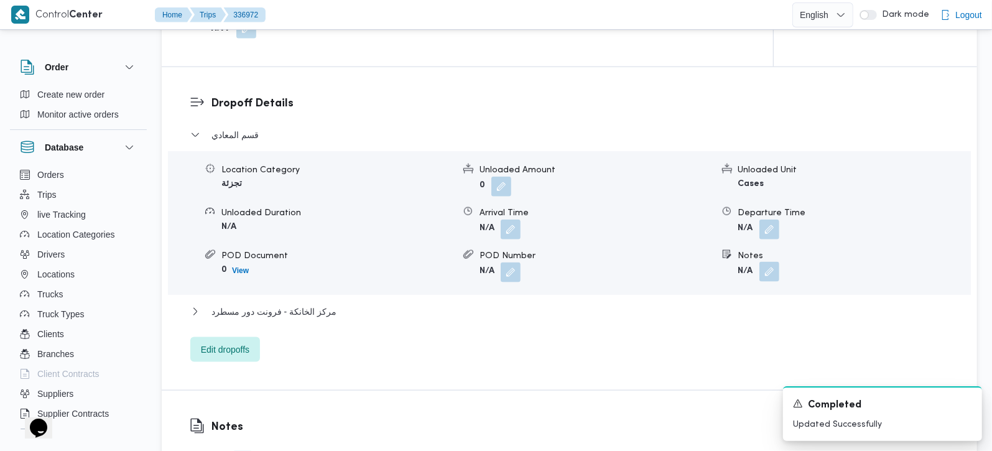
click at [779, 262] on button "button" at bounding box center [769, 272] width 20 height 20
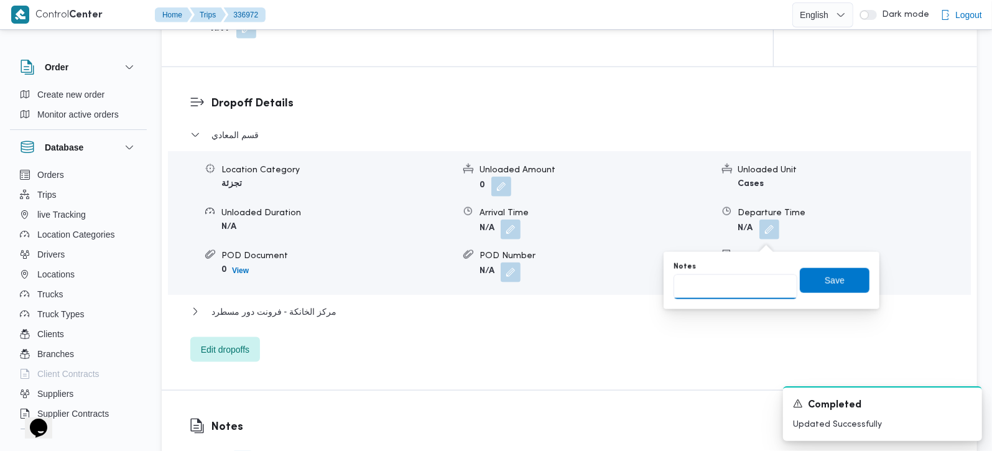
click at [733, 290] on input "Notes" at bounding box center [736, 286] width 124 height 25
paste input "زهراء"
type input "زهراء"
click at [832, 280] on span "Save" at bounding box center [835, 279] width 20 height 15
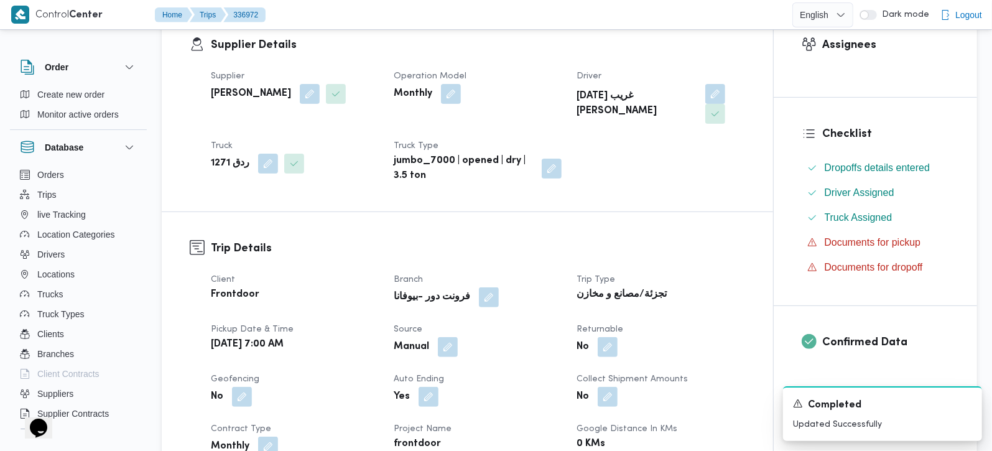
scroll to position [0, 0]
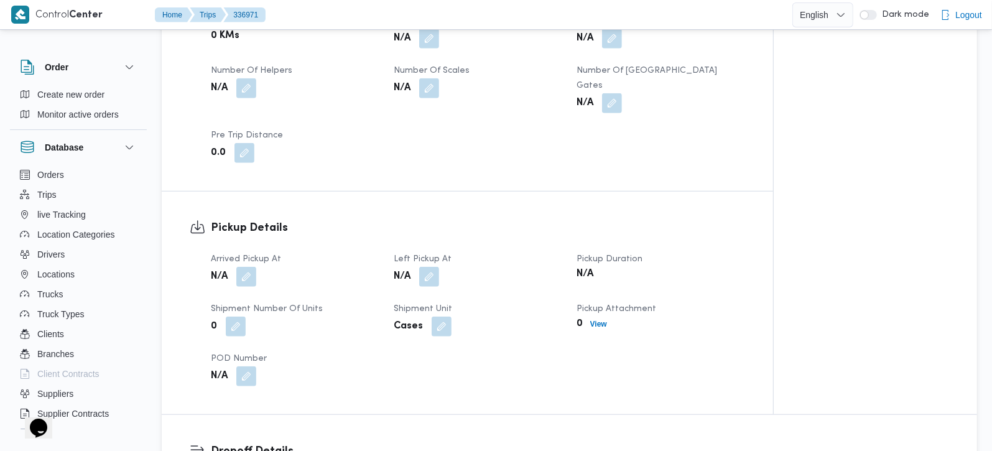
scroll to position [658, 0]
click at [247, 268] on button "button" at bounding box center [246, 275] width 20 height 20
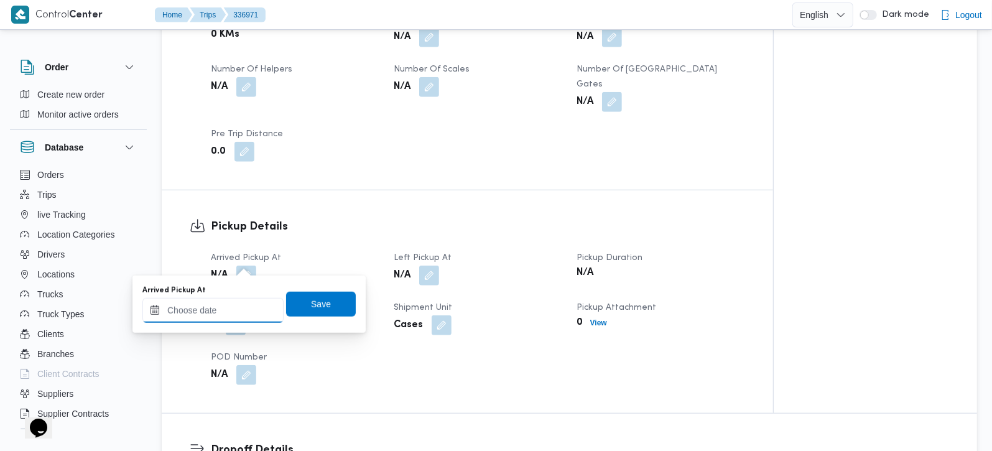
click at [246, 309] on input "Arrived Pickup At" at bounding box center [212, 310] width 141 height 25
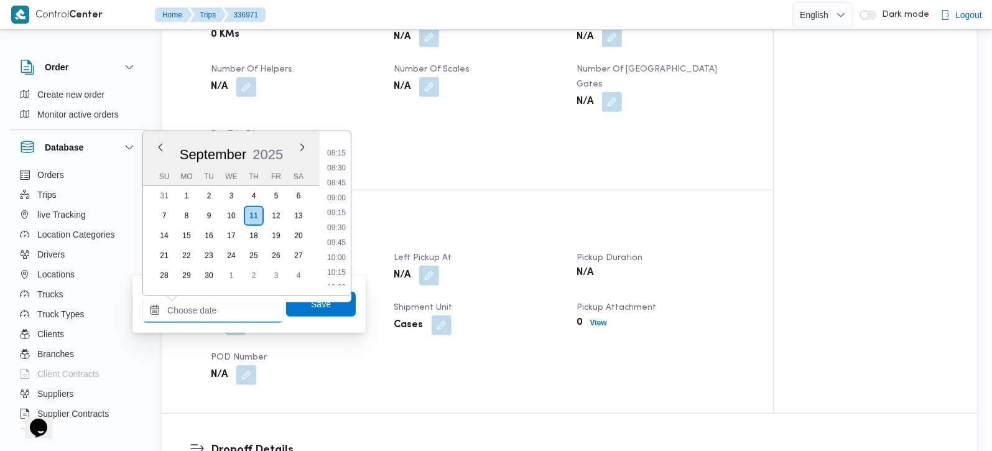
scroll to position [451, 0]
click at [336, 198] on li "08:30" at bounding box center [336, 204] width 29 height 12
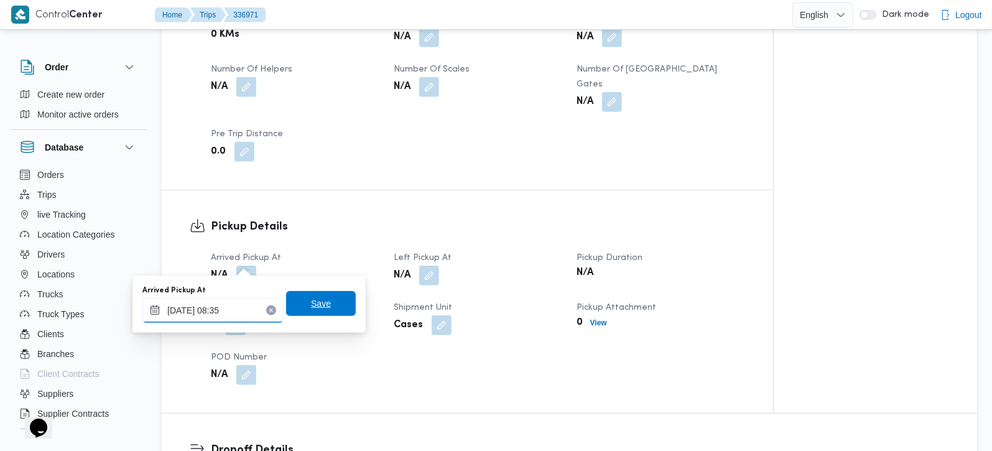
type input "[DATE] 08:35"
click at [311, 303] on span "Save" at bounding box center [321, 303] width 20 height 15
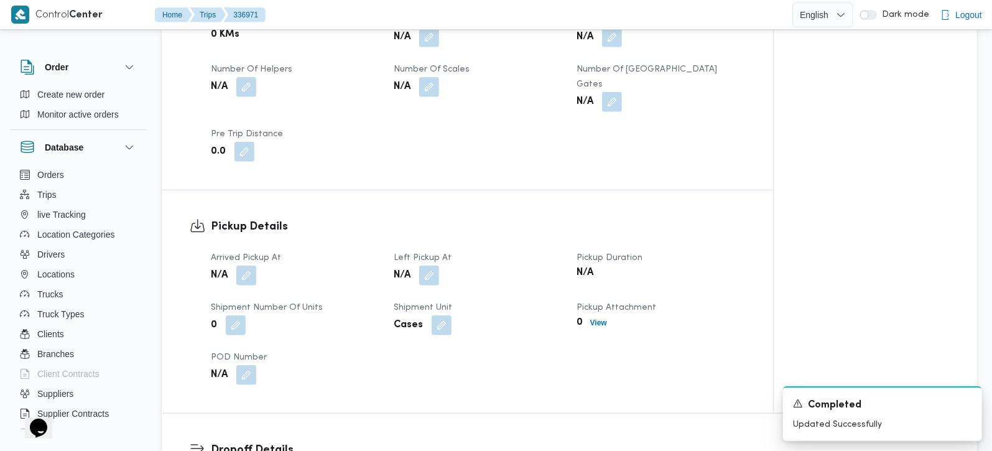
click at [430, 270] on div "N/A" at bounding box center [477, 275] width 170 height 22
click at [430, 265] on button "button" at bounding box center [429, 275] width 20 height 20
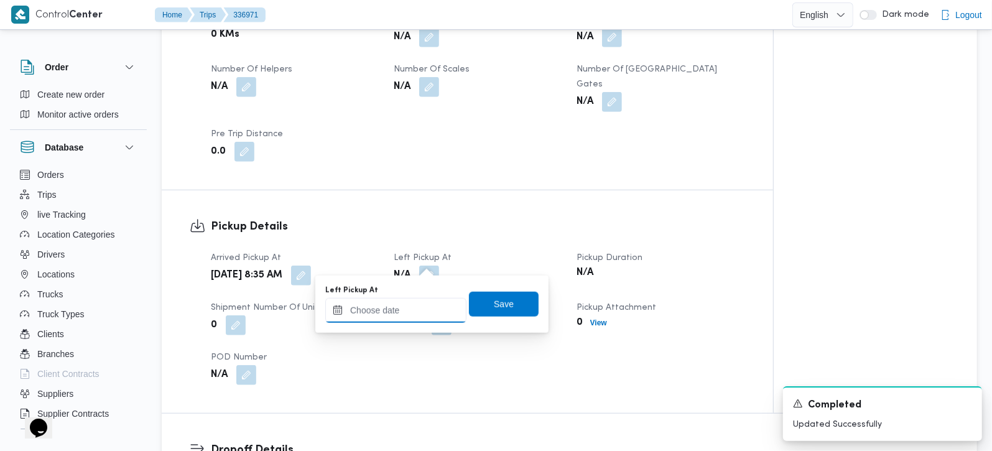
click at [404, 309] on input "Left Pickup At" at bounding box center [395, 310] width 141 height 25
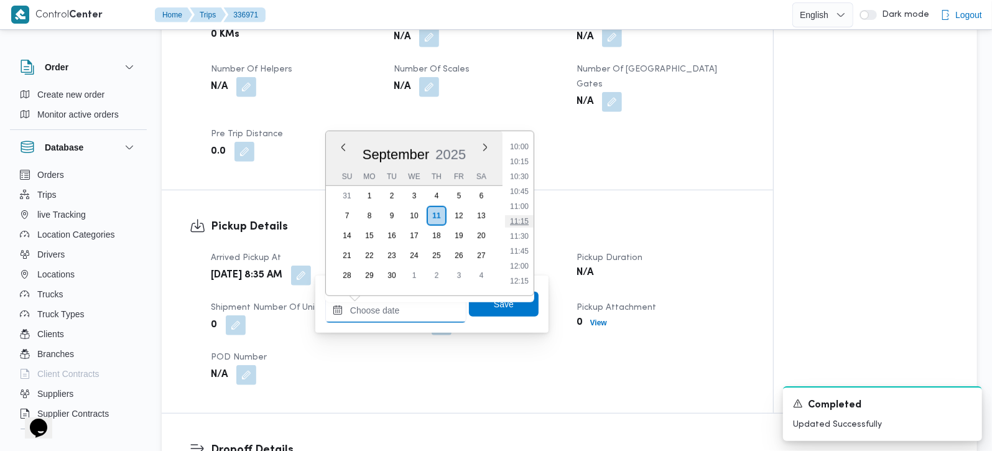
scroll to position [524, 0]
click at [521, 191] on li "09:30" at bounding box center [519, 190] width 29 height 12
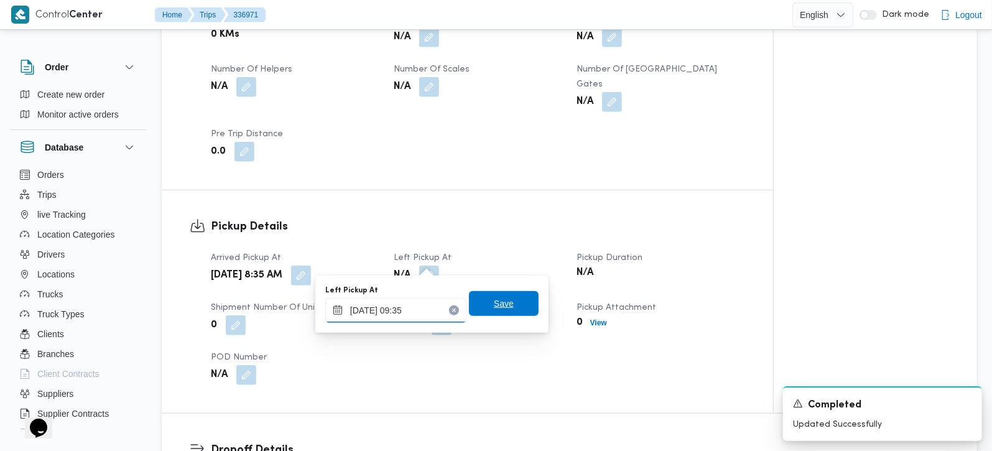
type input "[DATE] 09:35"
click at [494, 302] on span "Save" at bounding box center [504, 303] width 20 height 15
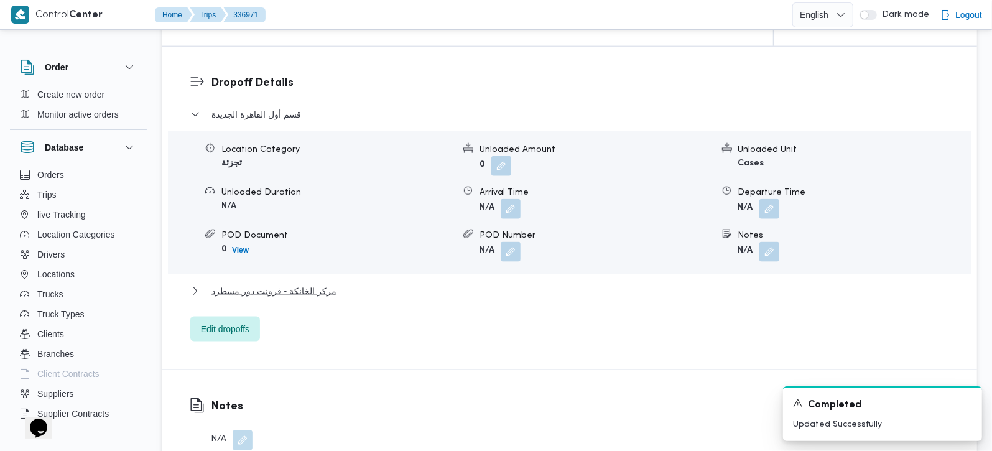
scroll to position [1024, 0]
click at [764, 242] on button "button" at bounding box center [769, 252] width 20 height 20
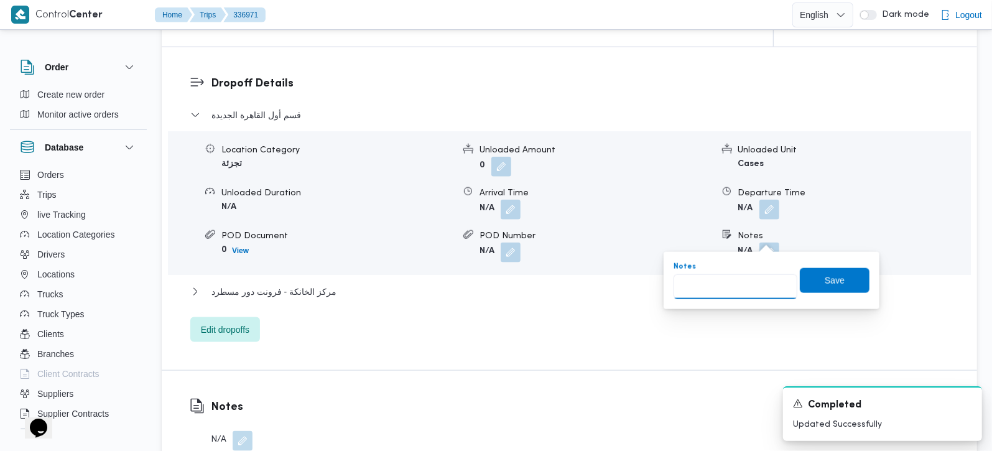
click at [724, 277] on input "Notes" at bounding box center [736, 286] width 124 height 25
paste input "التجمع الخامس"
type input "التجمع الخامس"
click at [828, 283] on span "Save" at bounding box center [835, 279] width 20 height 15
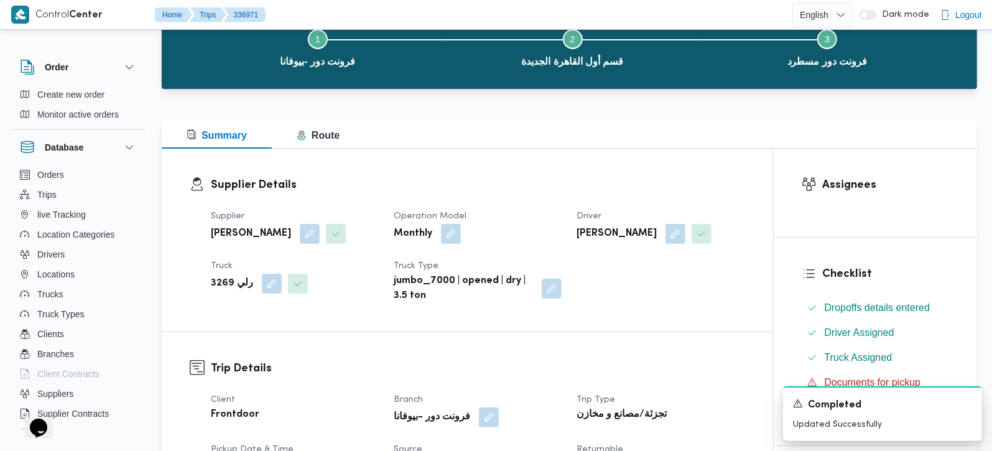
scroll to position [73, 0]
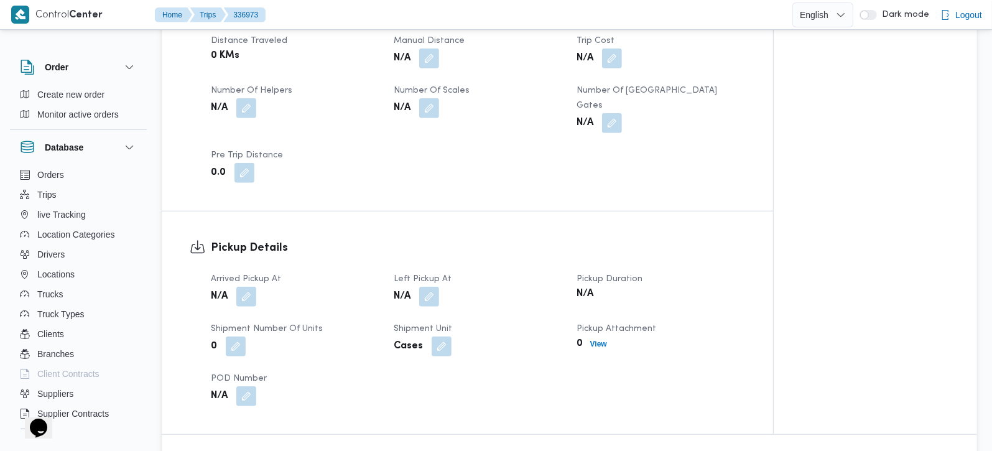
scroll to position [658, 0]
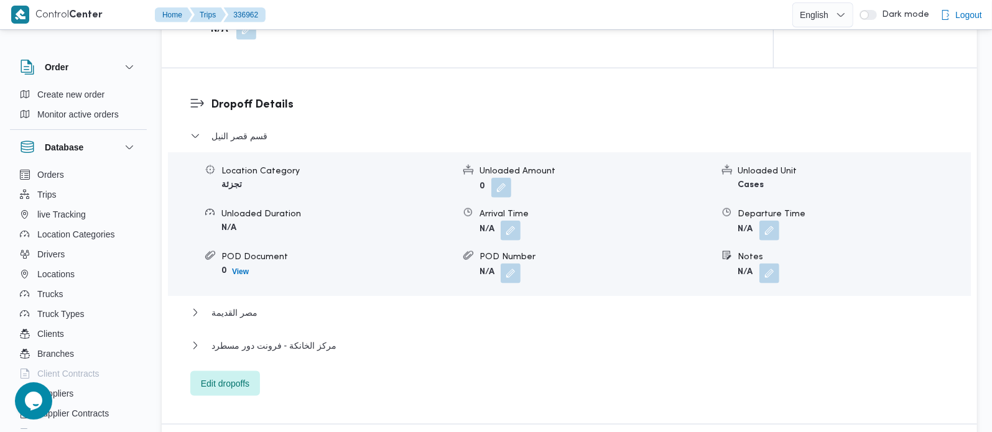
scroll to position [1024, 0]
click at [771, 263] on button "button" at bounding box center [769, 272] width 20 height 20
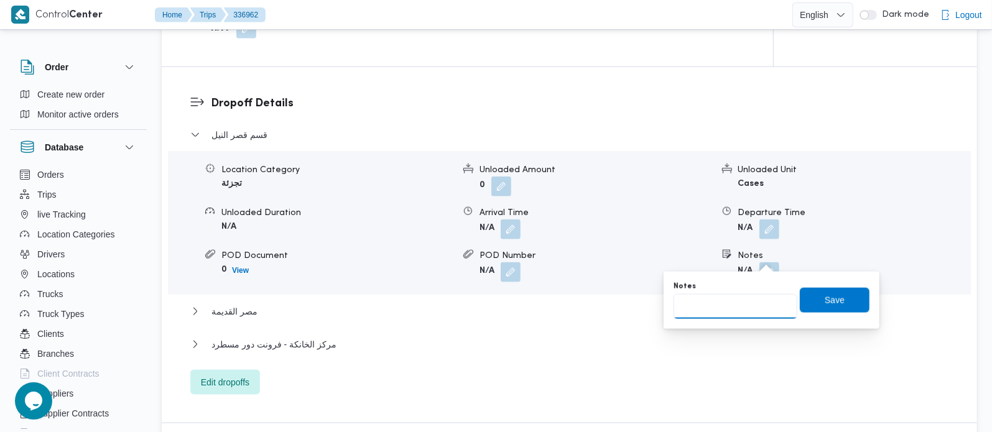
click at [749, 301] on input "Notes" at bounding box center [736, 306] width 124 height 25
paste input "وسط البلد"
type input "وسط البلد"
click at [814, 305] on span "Save" at bounding box center [835, 299] width 70 height 25
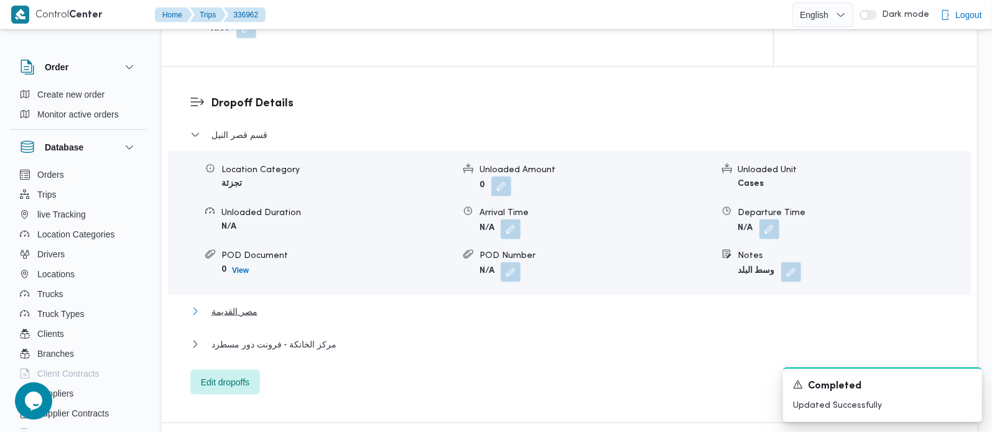
click at [252, 304] on span "مصر القديمة" at bounding box center [234, 311] width 46 height 15
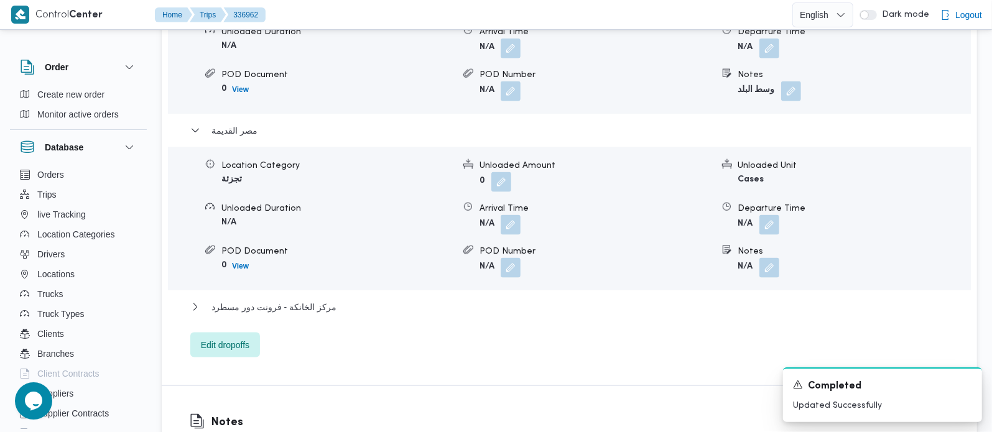
scroll to position [1244, 0]
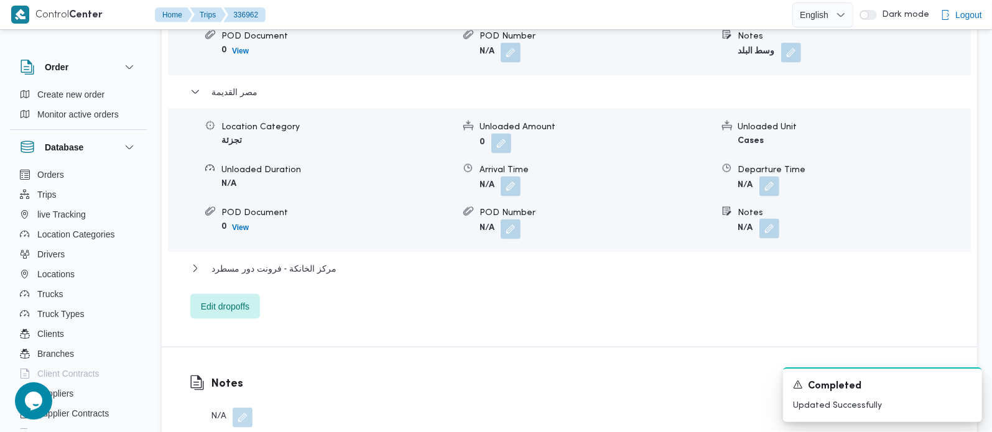
click at [777, 219] on button "button" at bounding box center [769, 229] width 20 height 20
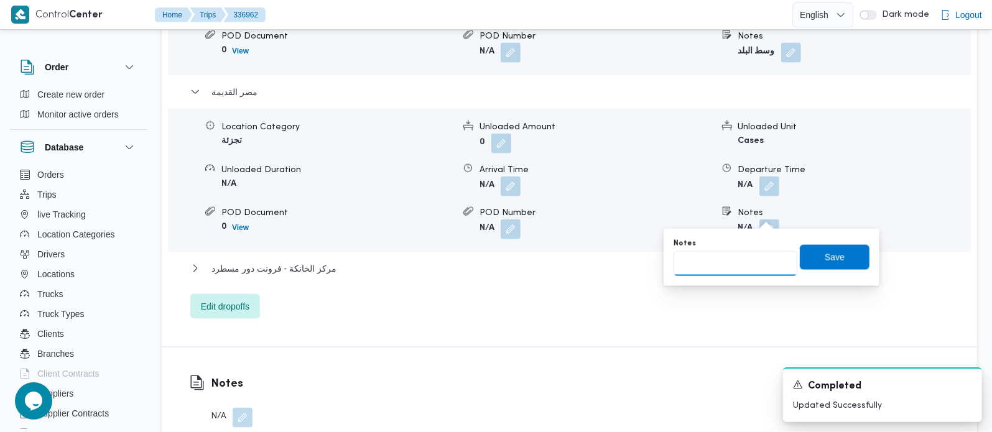
click at [723, 271] on input "Notes" at bounding box center [736, 263] width 124 height 25
paste input "المنيل"
type input "المنيل"
click at [825, 255] on span "Save" at bounding box center [835, 257] width 20 height 15
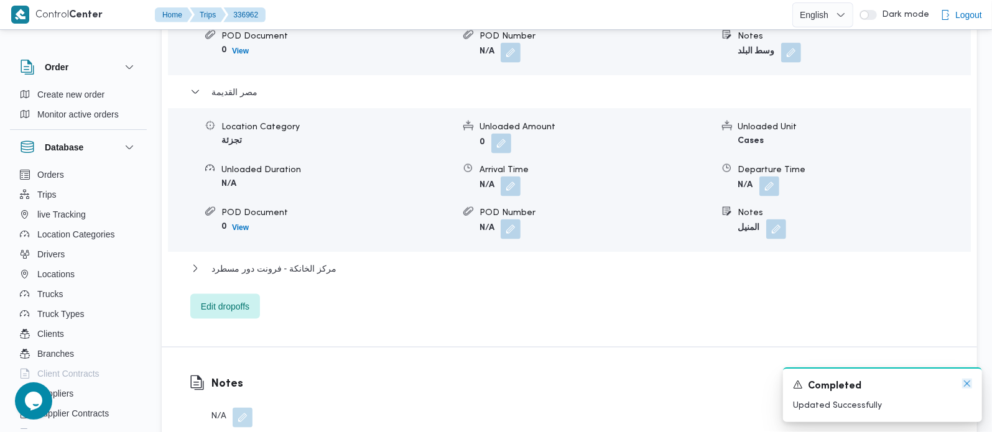
click at [963, 384] on icon "Dismiss toast" at bounding box center [967, 384] width 10 height 10
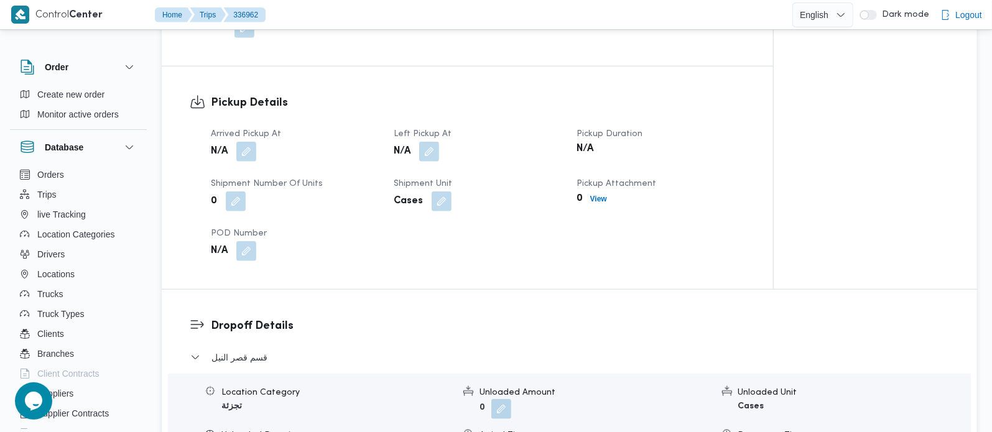
scroll to position [731, 0]
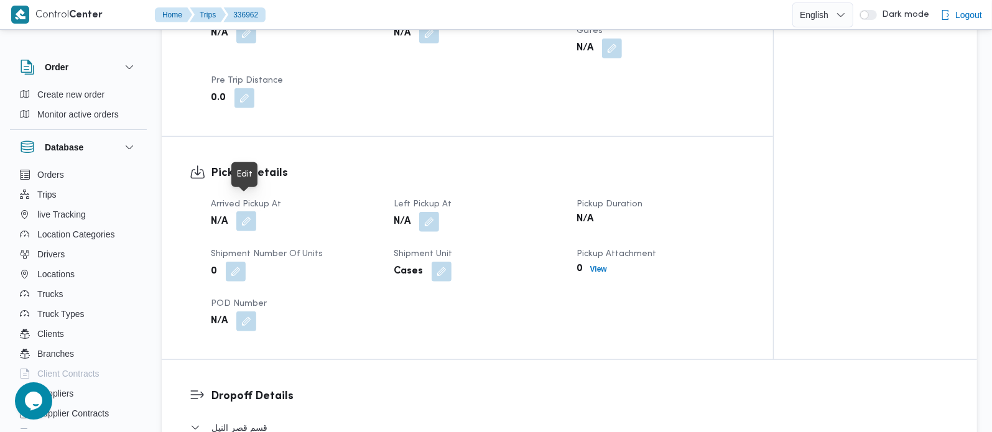
click at [246, 211] on button "button" at bounding box center [246, 221] width 20 height 20
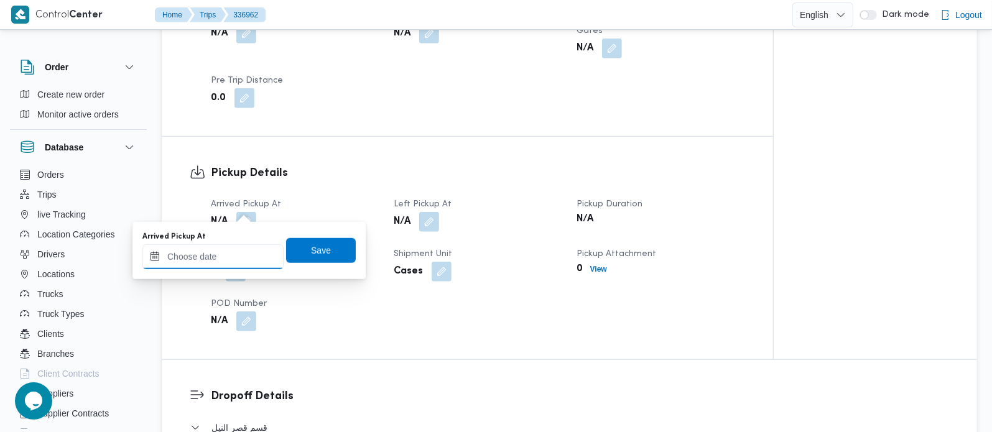
drag, startPoint x: 245, startPoint y: 211, endPoint x: 222, endPoint y: 247, distance: 42.8
click at [222, 247] on input "Arrived Pickup At" at bounding box center [212, 256] width 141 height 25
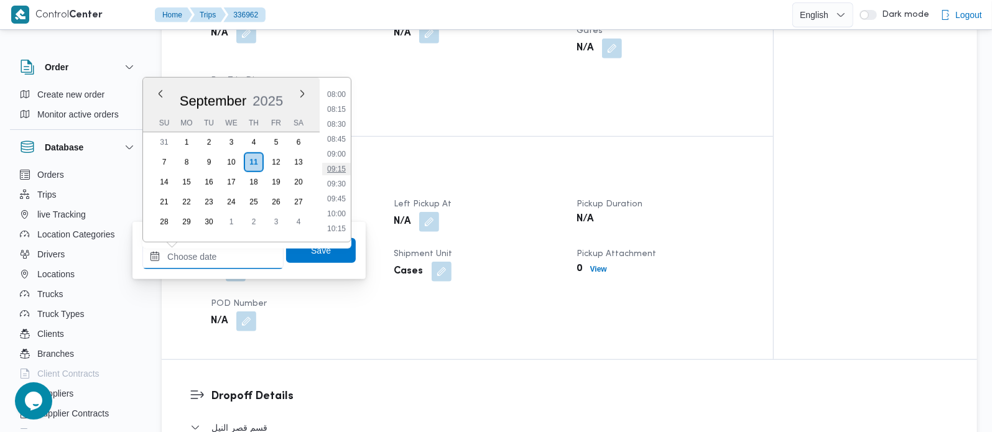
scroll to position [451, 0]
click at [343, 131] on li "08:15" at bounding box center [336, 135] width 29 height 12
type input "11/09/2025 08:15"
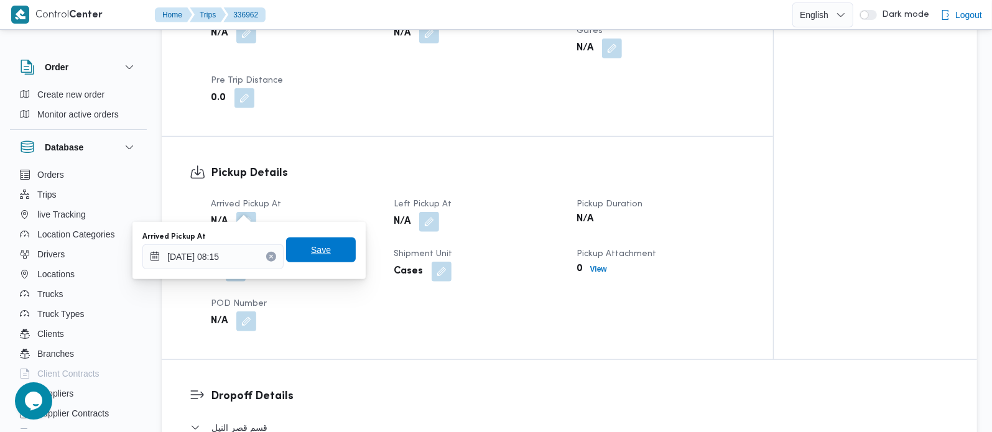
click at [310, 242] on span "Save" at bounding box center [321, 250] width 70 height 25
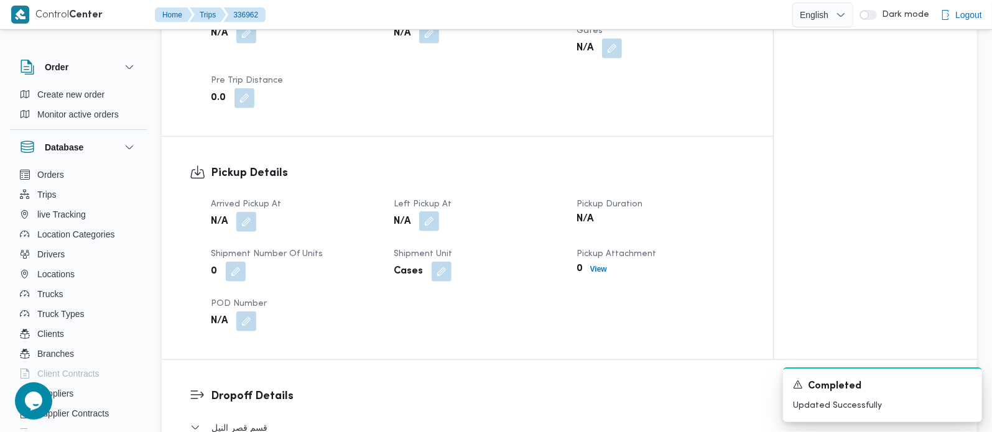
click at [427, 211] on button "button" at bounding box center [429, 221] width 20 height 20
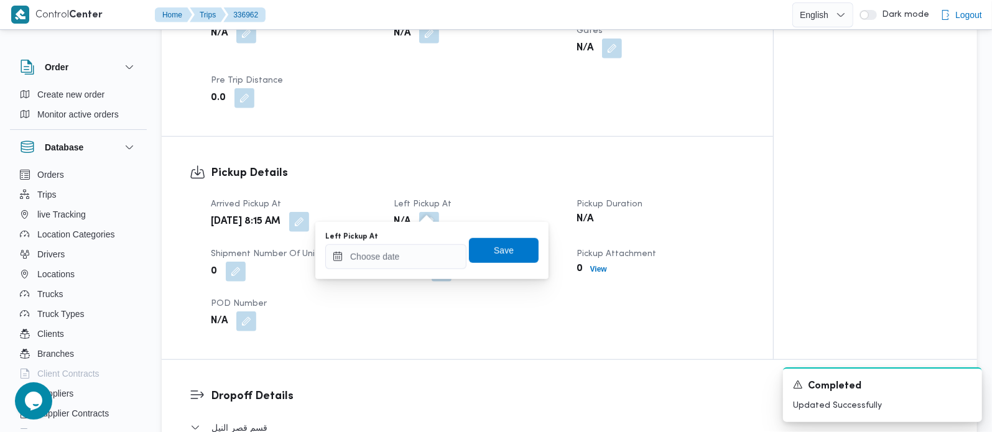
click at [425, 223] on div "You are in a dialog. To close this dialog, hit escape. Left Pickup At Save" at bounding box center [431, 250] width 233 height 57
drag, startPoint x: 413, startPoint y: 248, endPoint x: 420, endPoint y: 245, distance: 7.9
click at [413, 248] on input "Left Pickup At" at bounding box center [395, 256] width 141 height 25
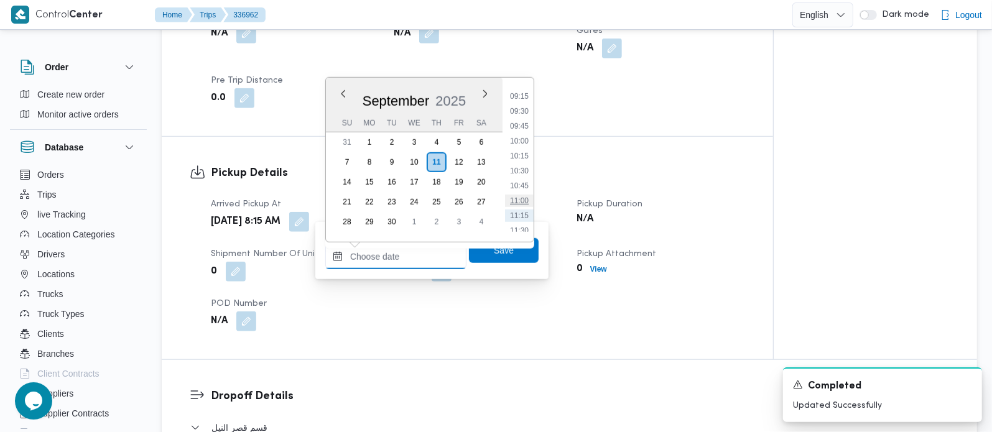
scroll to position [524, 0]
click at [527, 126] on li "09:15" at bounding box center [519, 122] width 29 height 12
type input "11/09/2025 09:15"
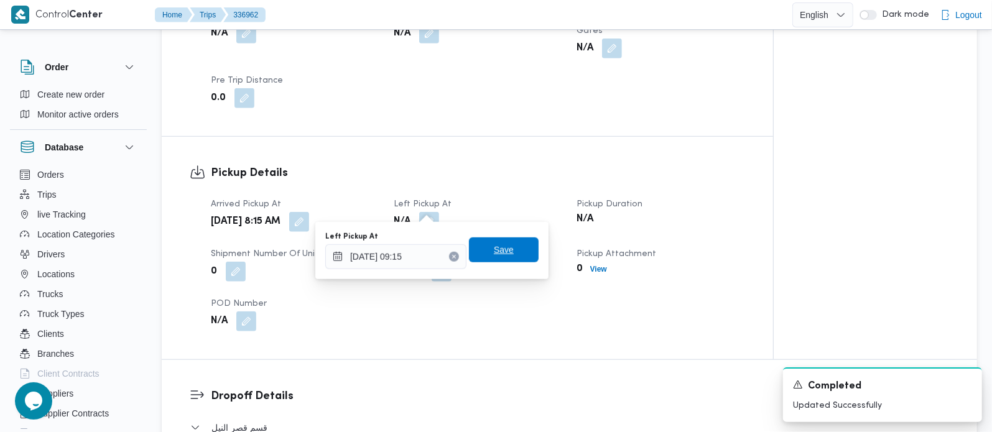
click at [491, 239] on span "Save" at bounding box center [504, 250] width 70 height 25
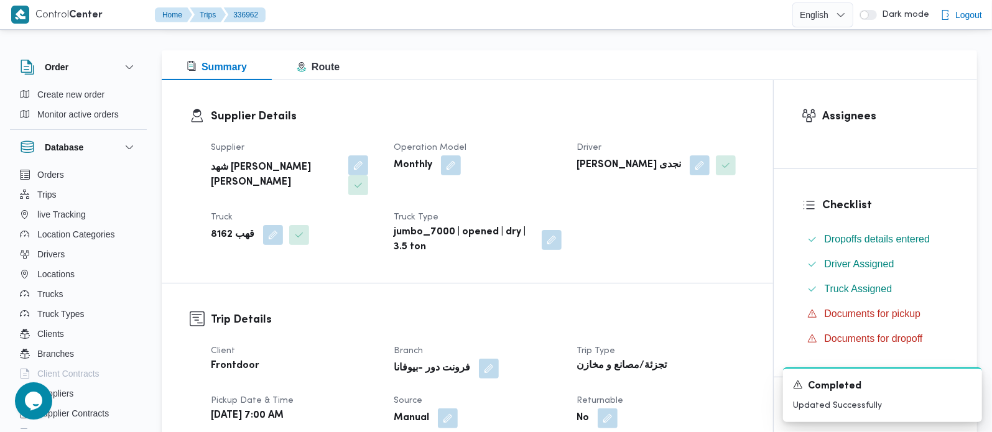
scroll to position [0, 0]
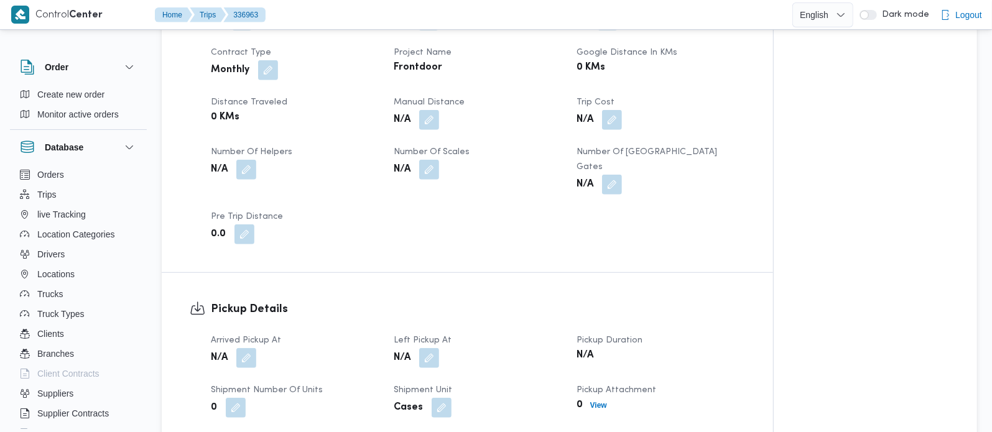
scroll to position [731, 0]
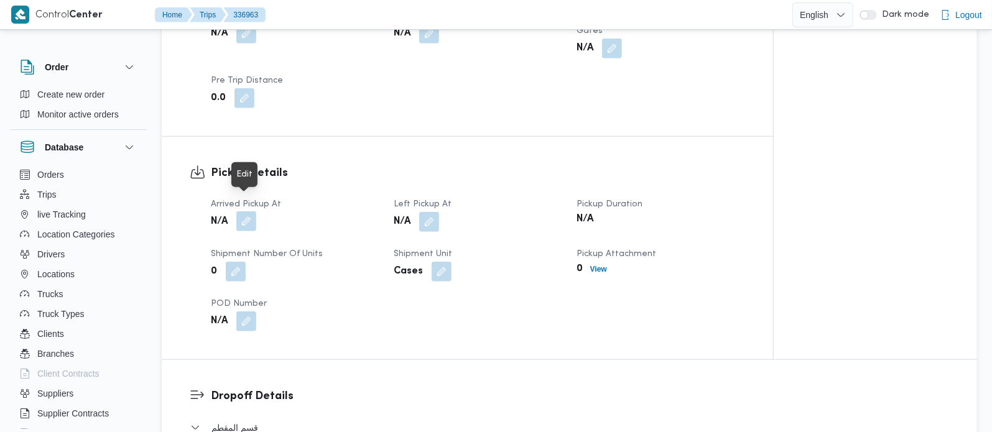
click at [247, 211] on button "button" at bounding box center [246, 221] width 20 height 20
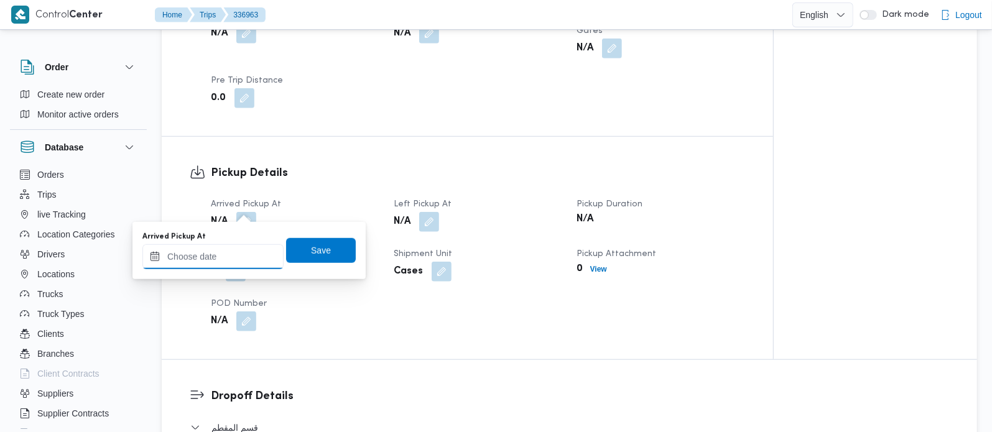
click at [246, 255] on input "Arrived Pickup At" at bounding box center [212, 256] width 141 height 25
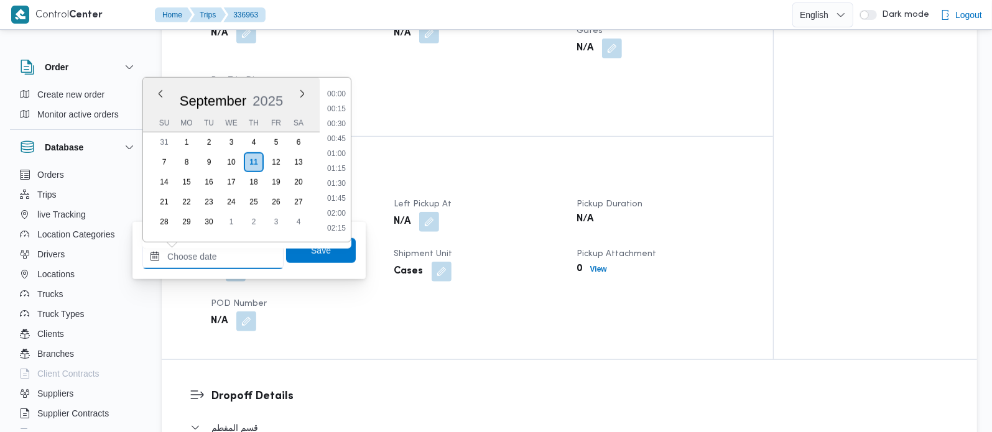
scroll to position [598, 0]
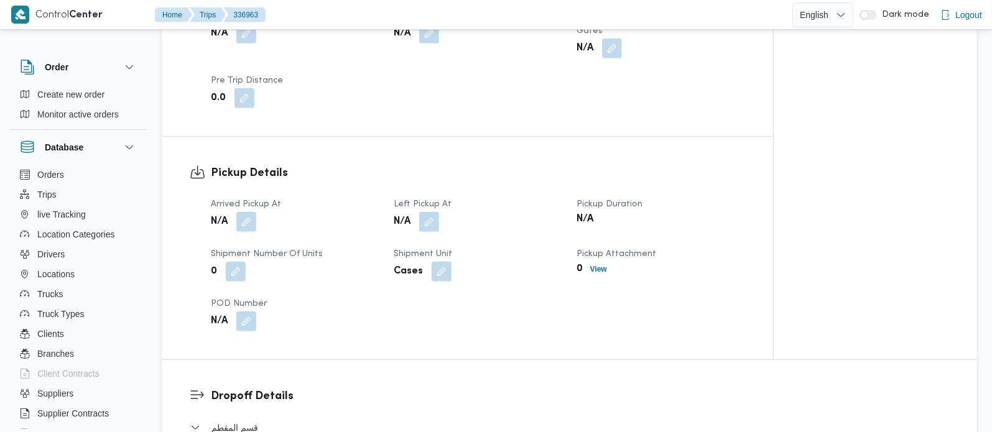
click at [419, 139] on div "Pickup Details Arrived Pickup At N/A Left Pickup At N/A Pickup Duration N/A Shi…" at bounding box center [467, 248] width 611 height 223
click at [249, 211] on button "button" at bounding box center [246, 221] width 20 height 20
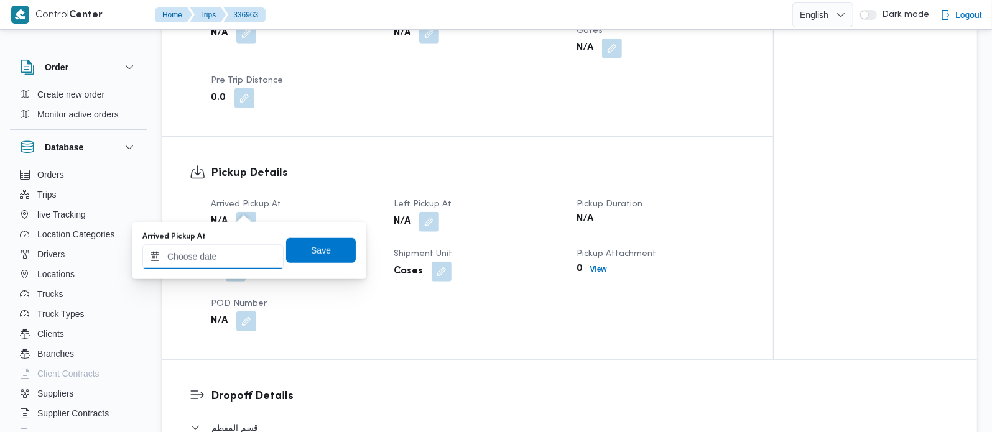
click at [238, 256] on input "Arrived Pickup At" at bounding box center [212, 256] width 141 height 25
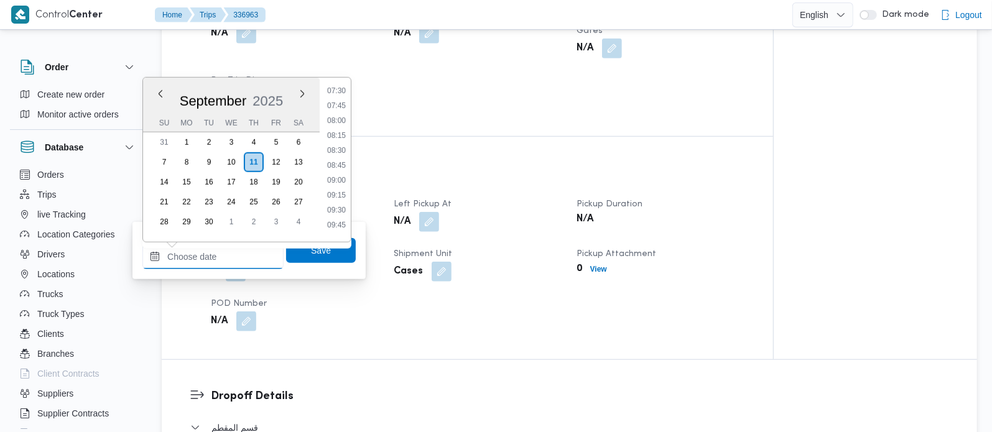
scroll to position [378, 0]
click at [338, 134] on li "07:00" at bounding box center [336, 133] width 29 height 12
type input "11/09/2025 07:00"
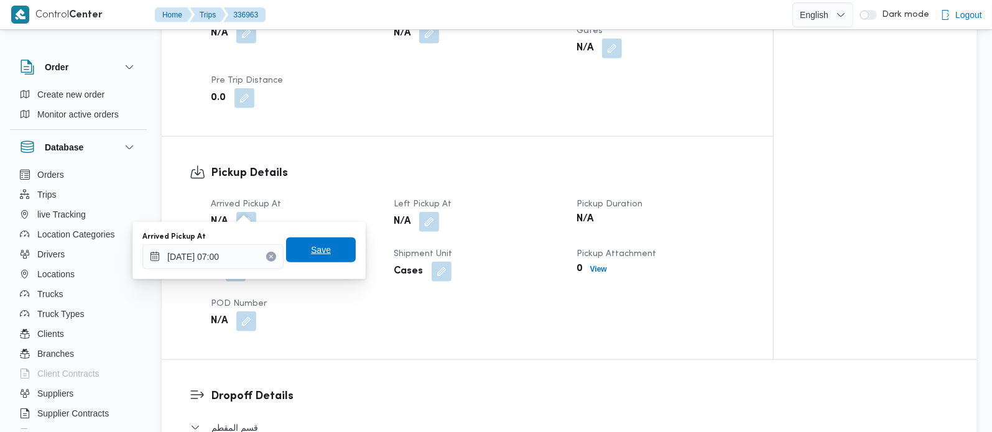
click at [331, 241] on span "Save" at bounding box center [321, 250] width 70 height 25
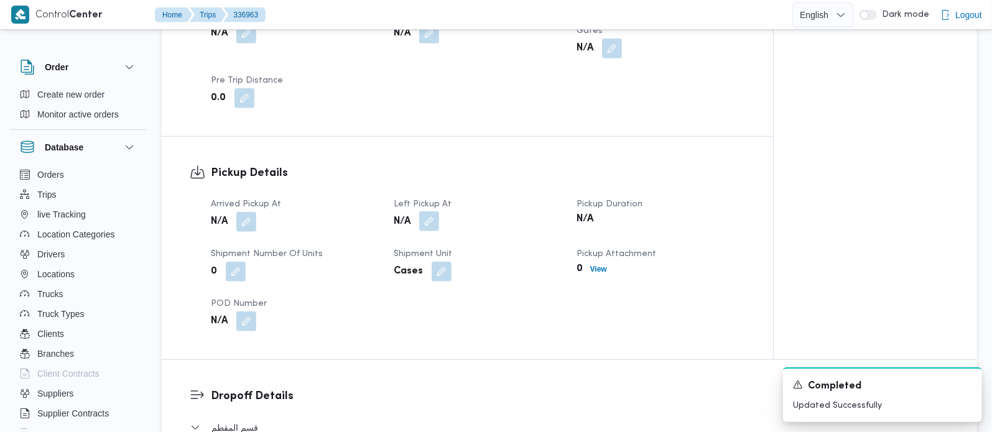
click at [428, 212] on button "button" at bounding box center [429, 221] width 20 height 20
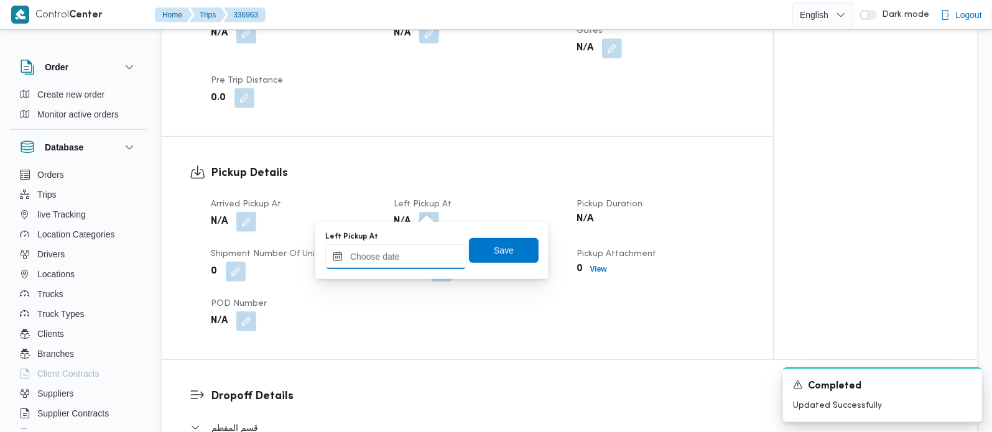
click at [416, 249] on input "Left Pickup At" at bounding box center [395, 256] width 141 height 25
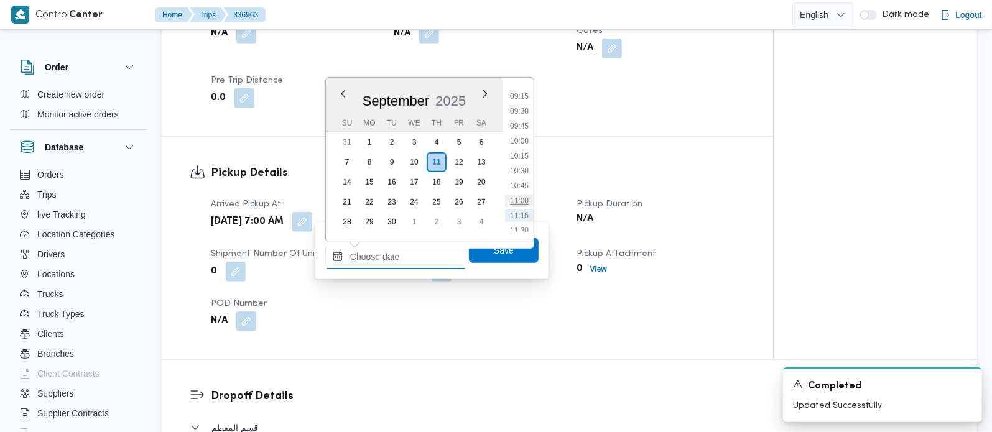
scroll to position [524, 0]
click at [524, 139] on li "09:30" at bounding box center [519, 137] width 29 height 12
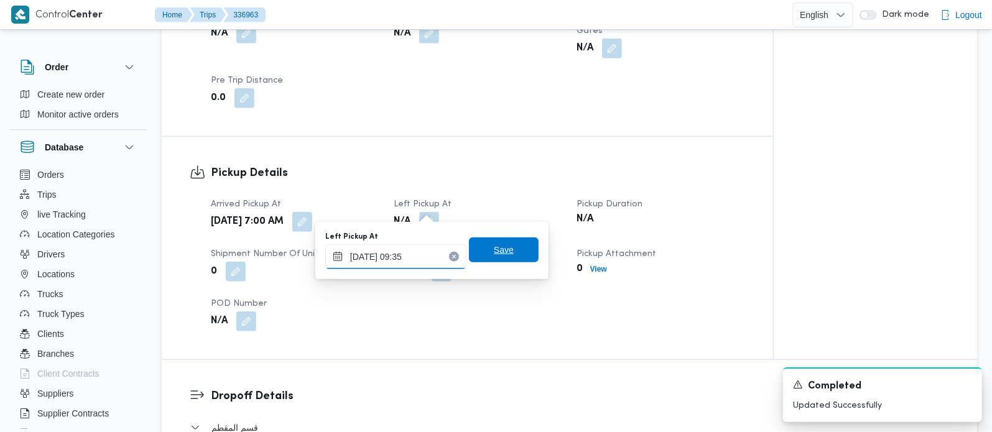
type input "11/09/2025 09:35"
click at [498, 259] on span "Save" at bounding box center [504, 250] width 70 height 25
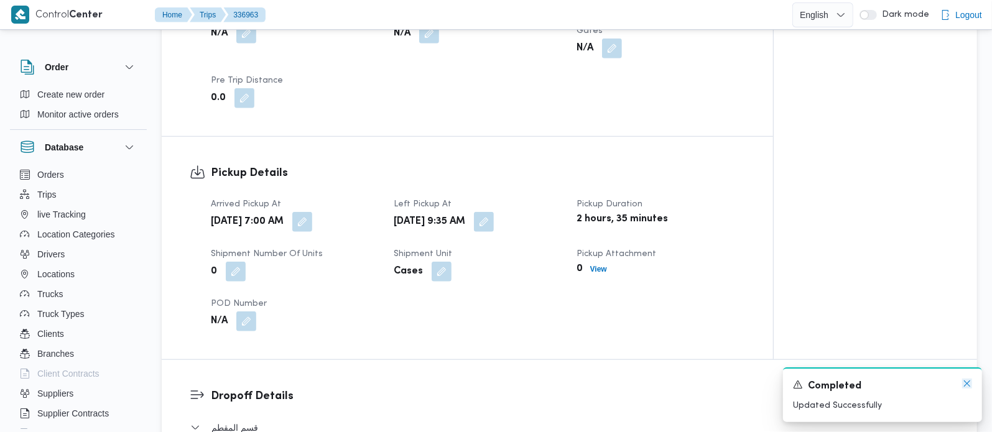
click at [969, 384] on icon "Dismiss toast" at bounding box center [967, 384] width 10 height 10
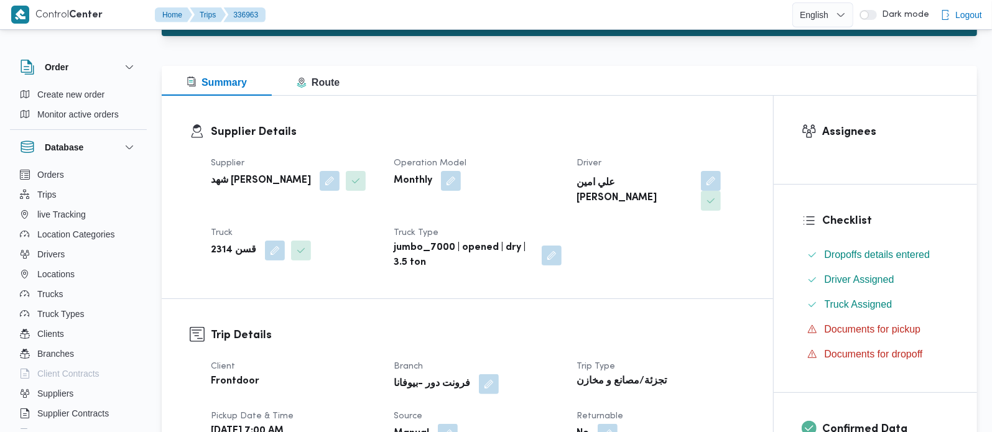
scroll to position [0, 0]
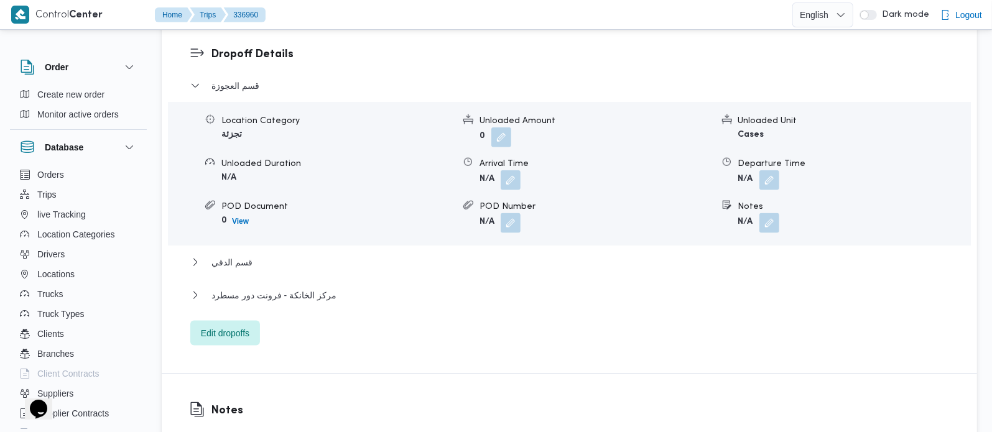
scroll to position [1097, 0]
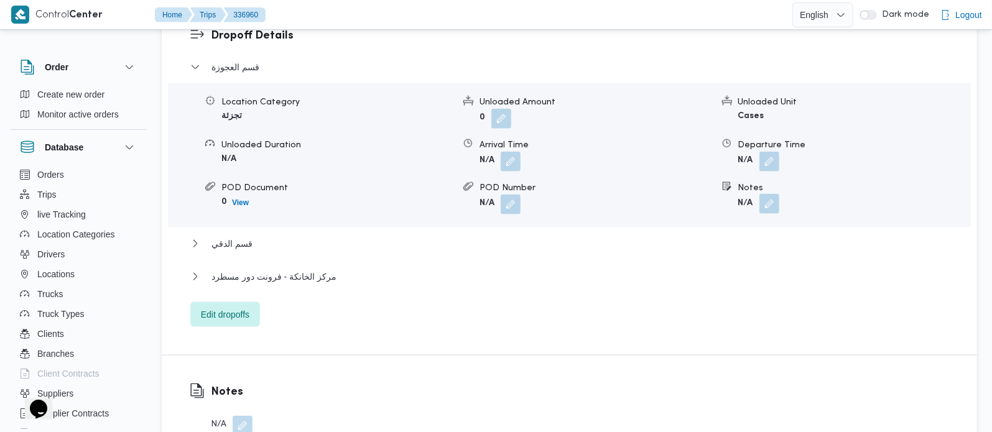
click at [766, 194] on button "button" at bounding box center [769, 204] width 20 height 20
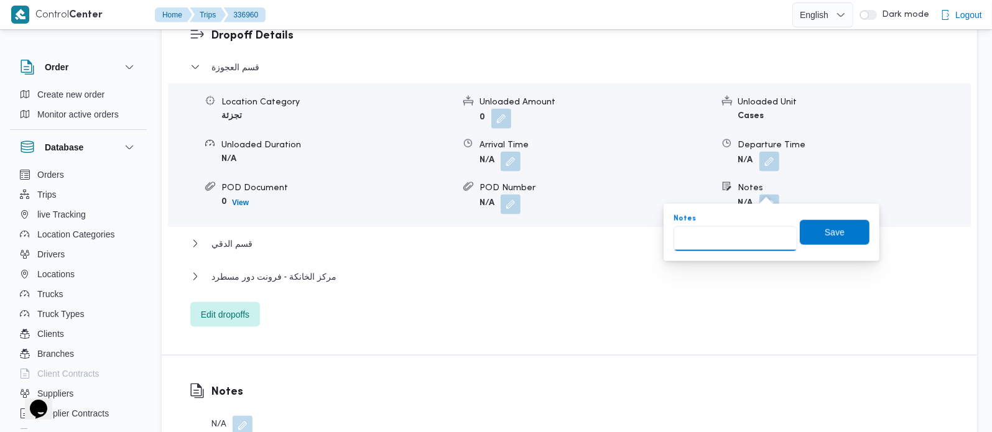
click at [744, 239] on input "Notes" at bounding box center [736, 238] width 124 height 25
paste input "المهندسين"
type input "المهندسين"
click at [812, 237] on span "Save" at bounding box center [835, 232] width 70 height 25
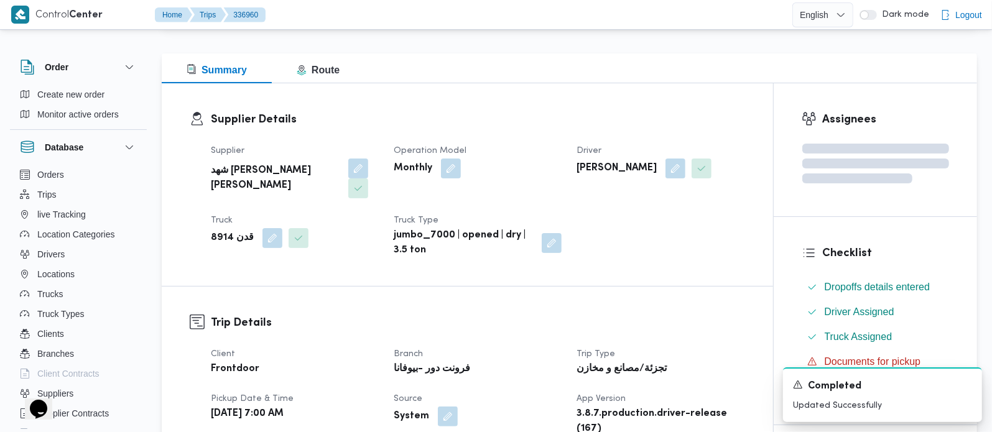
scroll to position [0, 0]
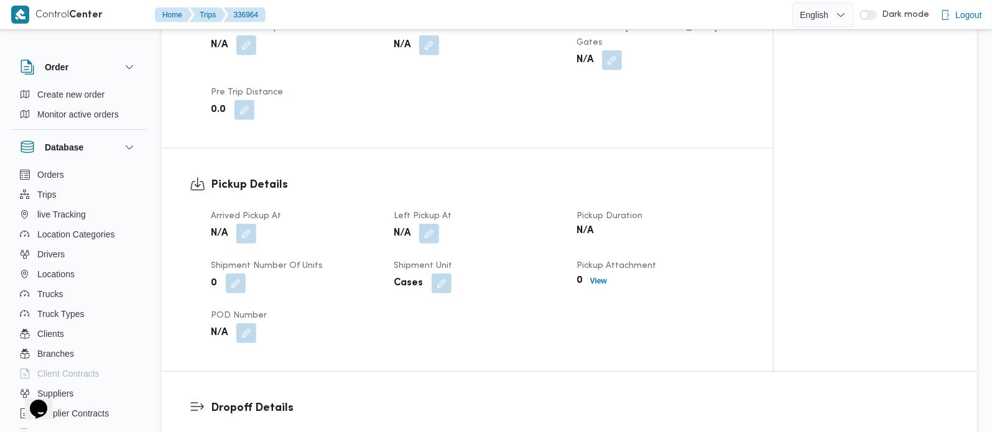
scroll to position [731, 0]
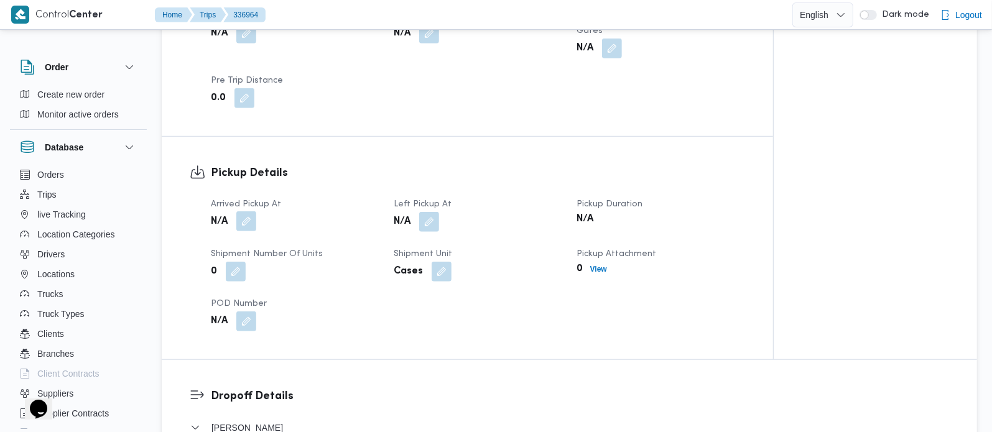
click at [247, 211] on button "button" at bounding box center [246, 221] width 20 height 20
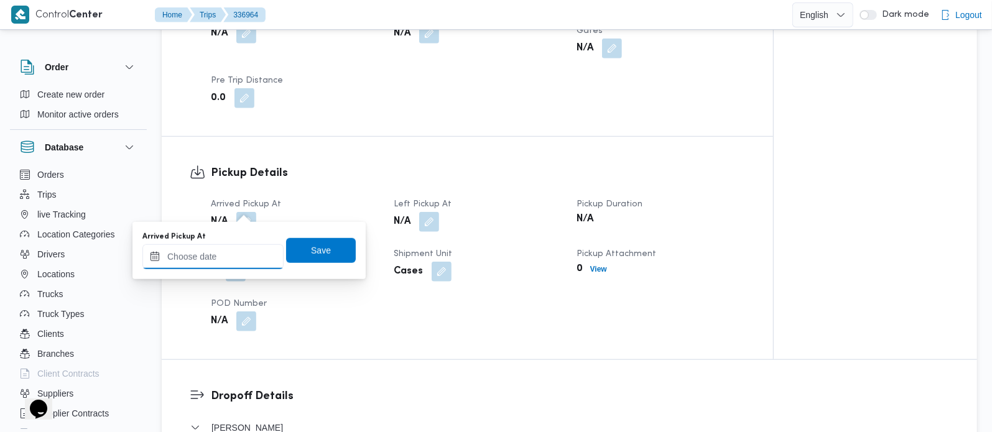
click at [238, 252] on input "Arrived Pickup At" at bounding box center [212, 256] width 141 height 25
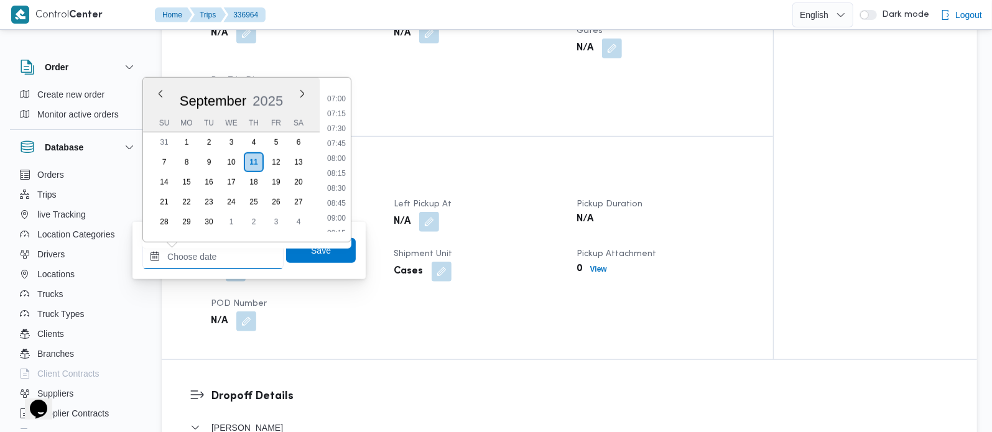
scroll to position [378, 0]
click at [337, 137] on li "07:00" at bounding box center [336, 133] width 29 height 12
type input "[DATE] 07:00"
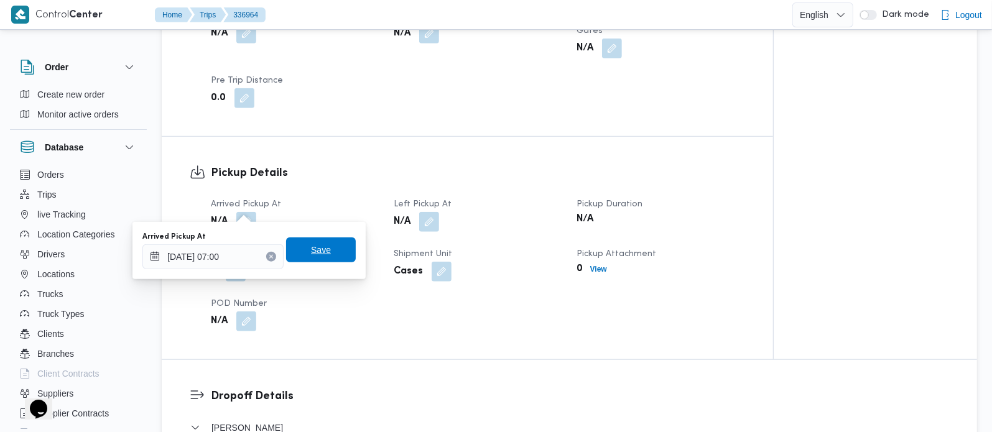
click at [330, 246] on span "Save" at bounding box center [321, 250] width 70 height 25
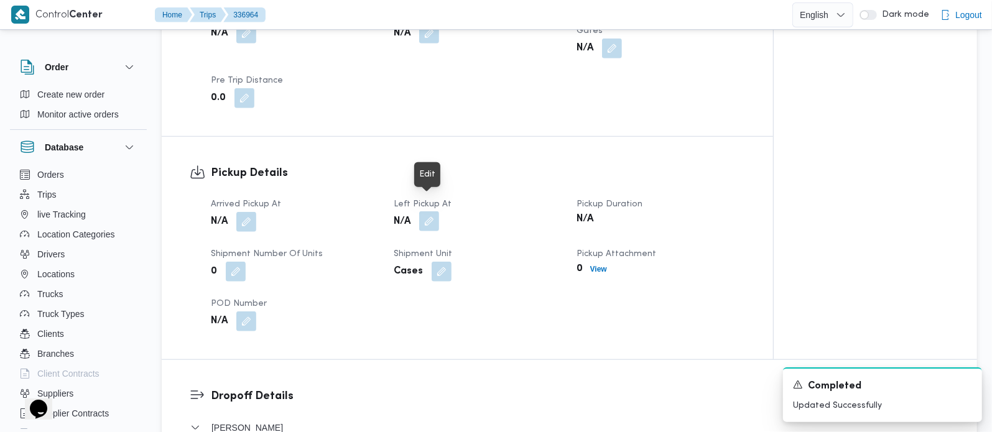
click at [432, 211] on button "button" at bounding box center [429, 221] width 20 height 20
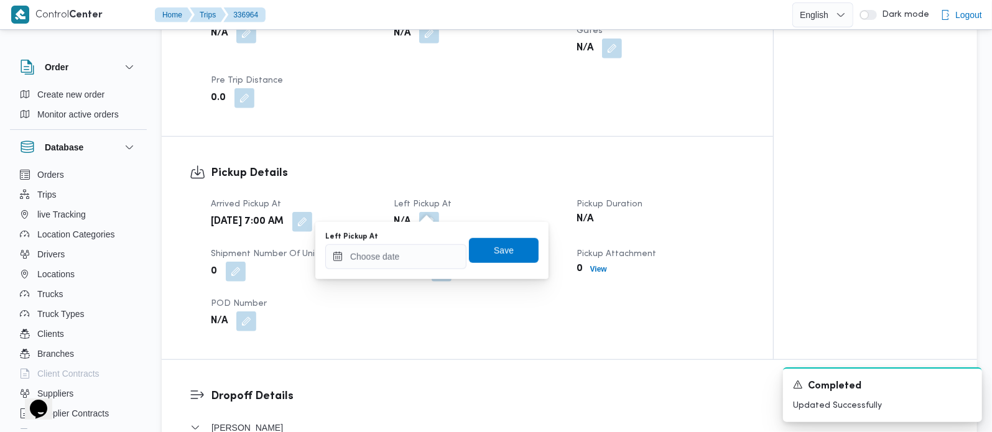
click at [432, 241] on div "Left Pickup At" at bounding box center [395, 250] width 141 height 37
click at [428, 247] on input "Left Pickup At" at bounding box center [395, 256] width 141 height 25
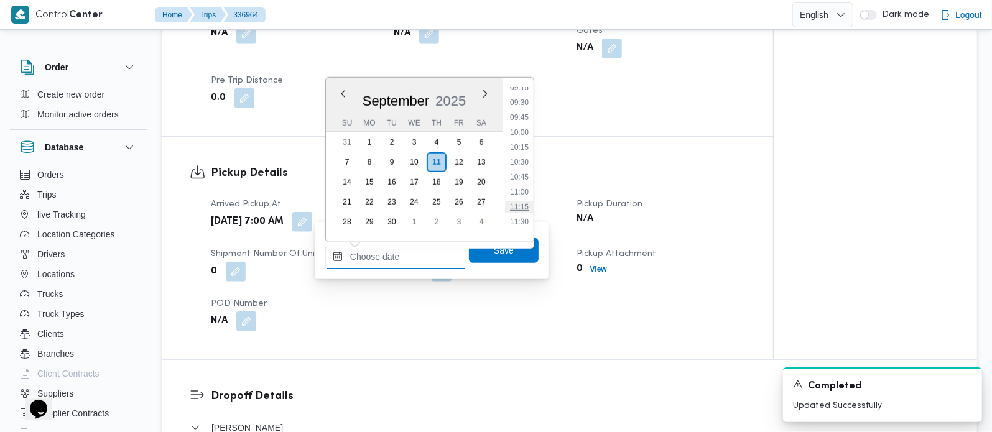
scroll to position [524, 0]
click at [522, 164] on li "10:00" at bounding box center [519, 166] width 29 height 12
type input "[DATE] 10:00"
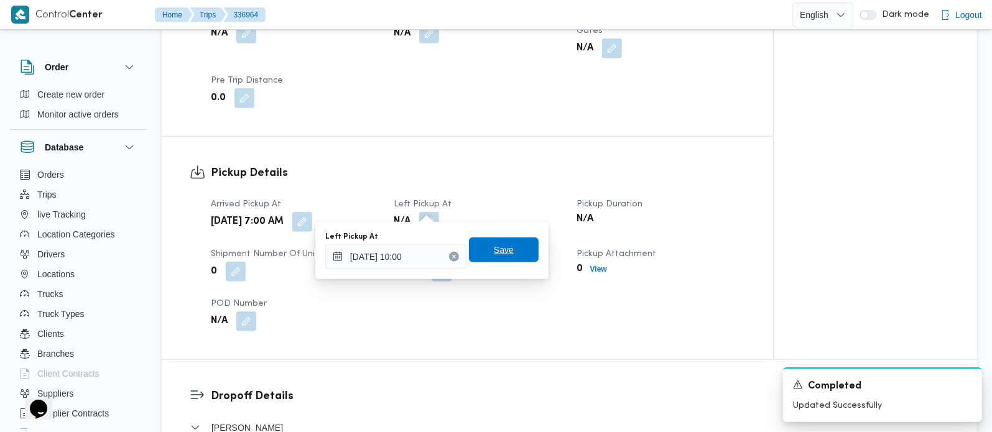
click at [517, 250] on span "Save" at bounding box center [504, 250] width 70 height 25
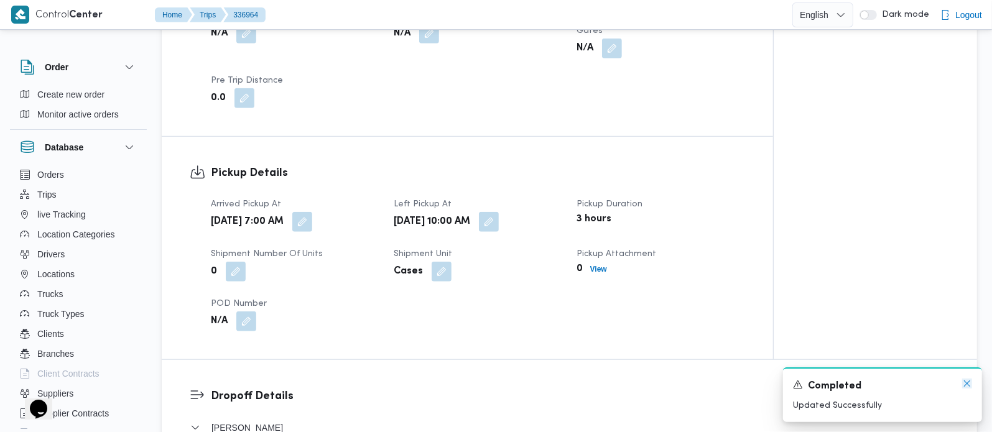
click at [965, 385] on icon "Dismiss toast" at bounding box center [967, 384] width 6 height 6
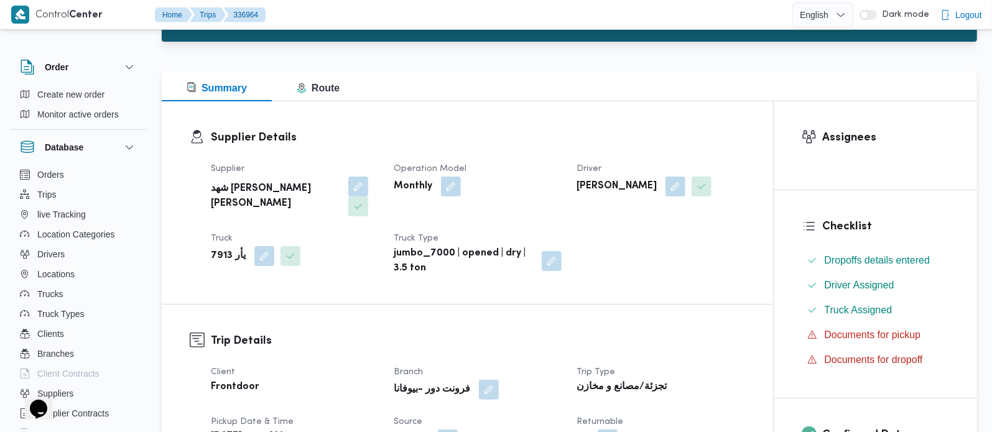
scroll to position [0, 0]
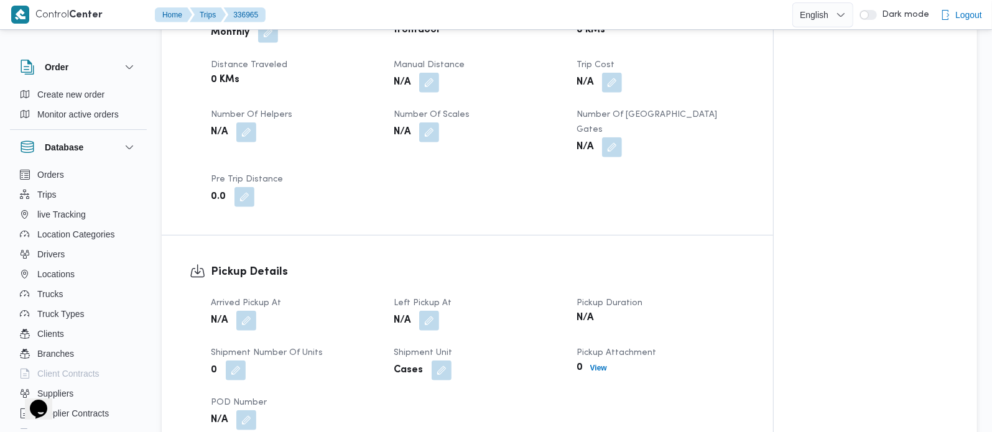
scroll to position [658, 0]
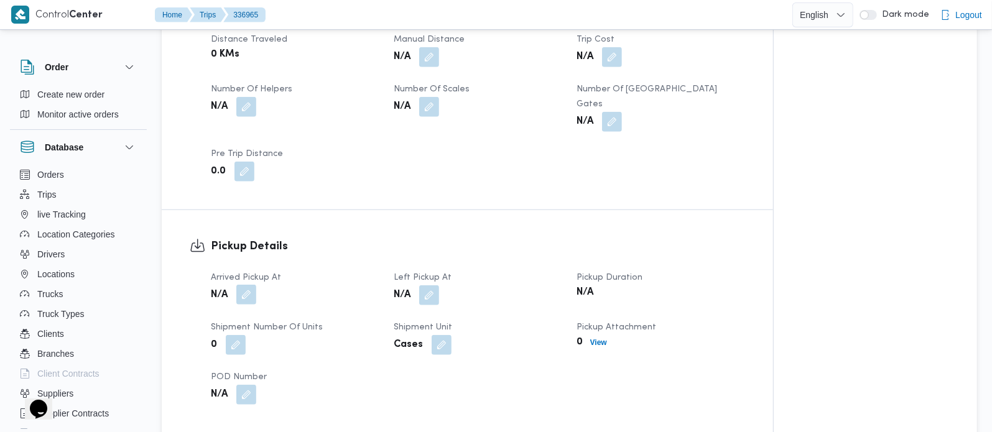
click at [251, 285] on button "button" at bounding box center [246, 295] width 20 height 20
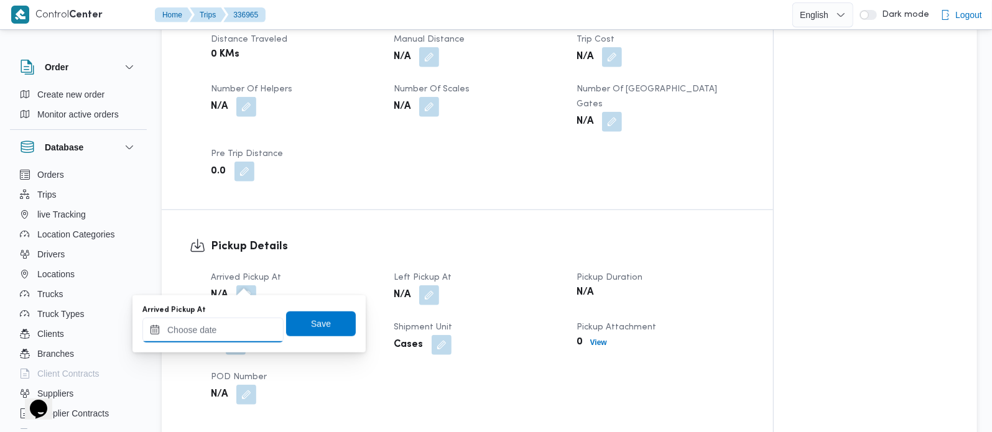
click at [230, 325] on input "Arrived Pickup At" at bounding box center [212, 330] width 141 height 25
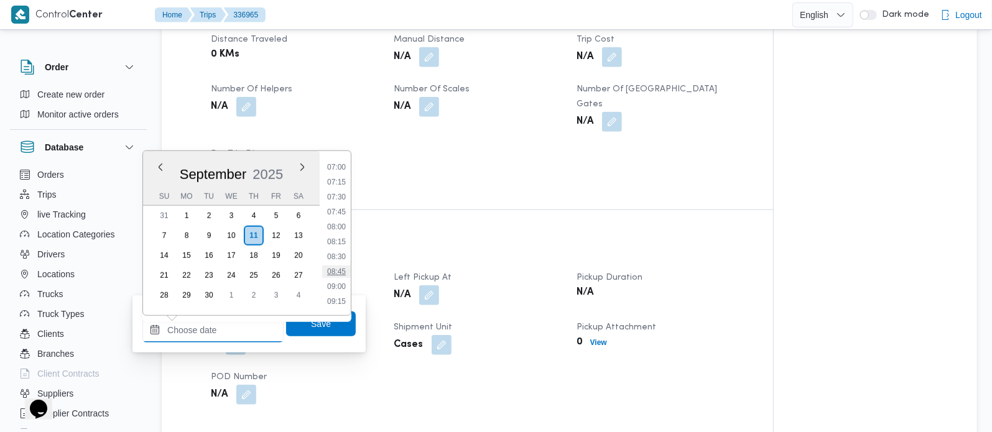
scroll to position [392, 0]
click at [338, 183] on ul "00:00 00:15 00:30 00:45 01:00 01:15 01:30 01:45 02:00 02:15 02:30 02:45 03:00 0…" at bounding box center [336, 233] width 29 height 144
click at [345, 188] on li "07:00" at bounding box center [336, 193] width 29 height 12
type input "11/09/2025 07:00"
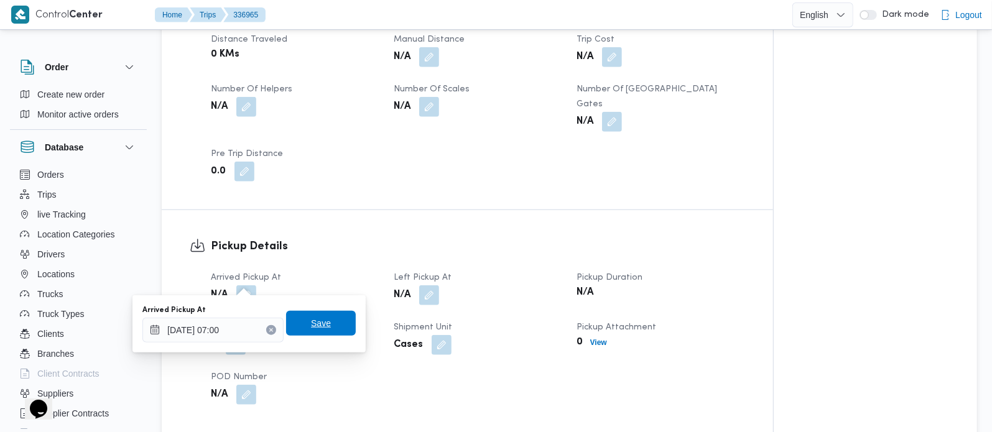
click at [324, 322] on span "Save" at bounding box center [321, 323] width 70 height 25
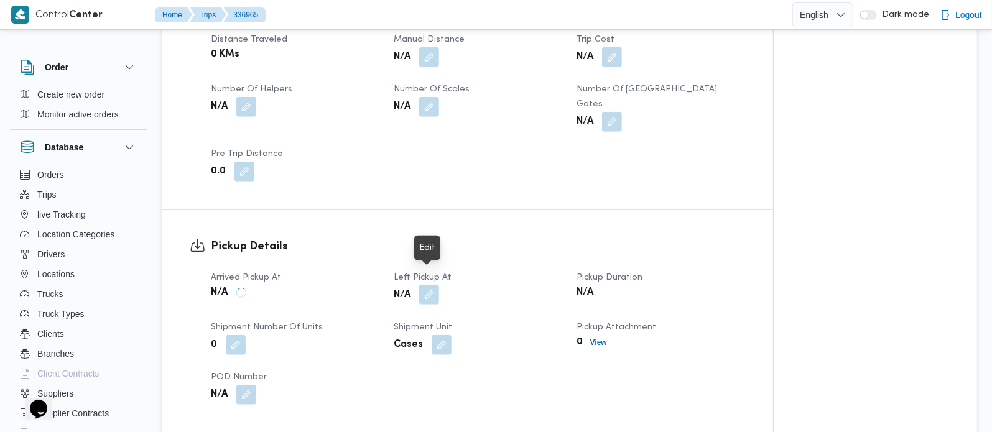
click at [422, 285] on button "button" at bounding box center [429, 295] width 20 height 20
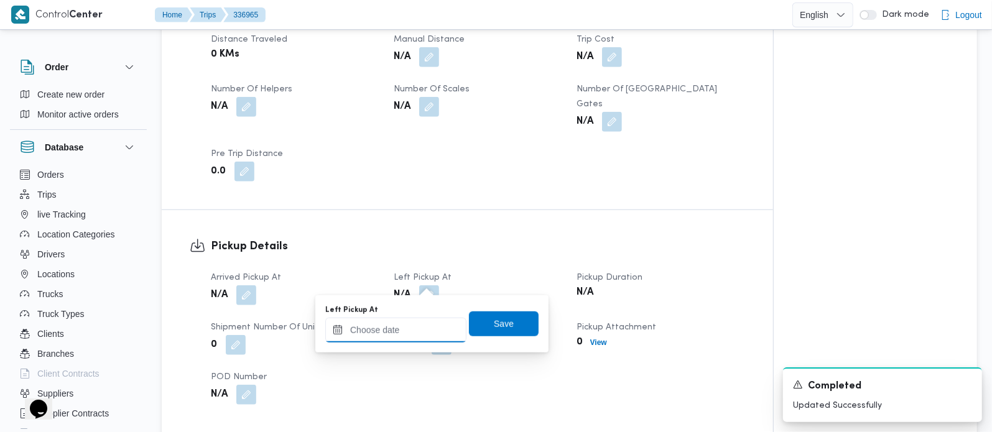
click at [415, 328] on input "Left Pickup At" at bounding box center [395, 330] width 141 height 25
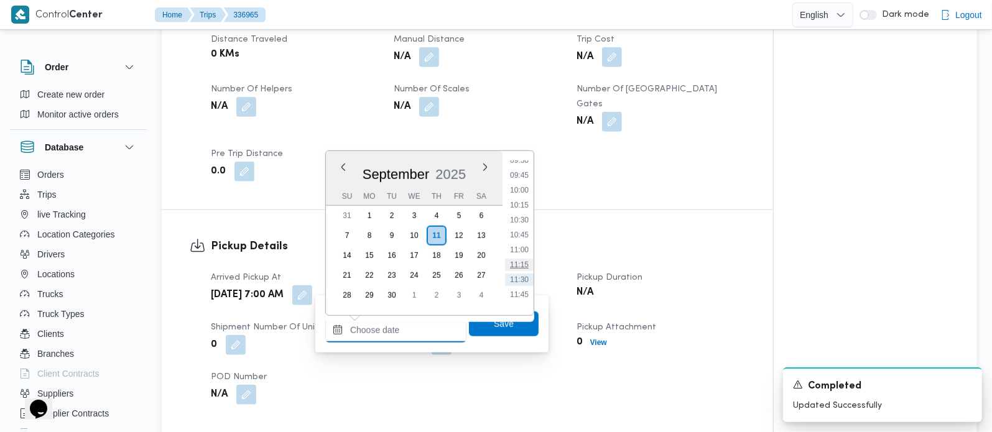
scroll to position [539, 0]
click at [523, 197] on li "09:30" at bounding box center [519, 195] width 29 height 12
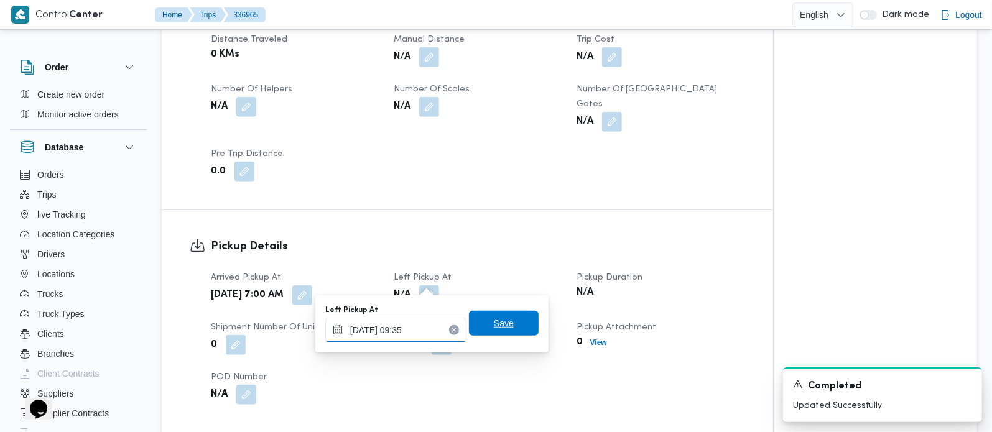
type input "11/09/2025 09:35"
click at [484, 333] on span "Save" at bounding box center [504, 323] width 70 height 25
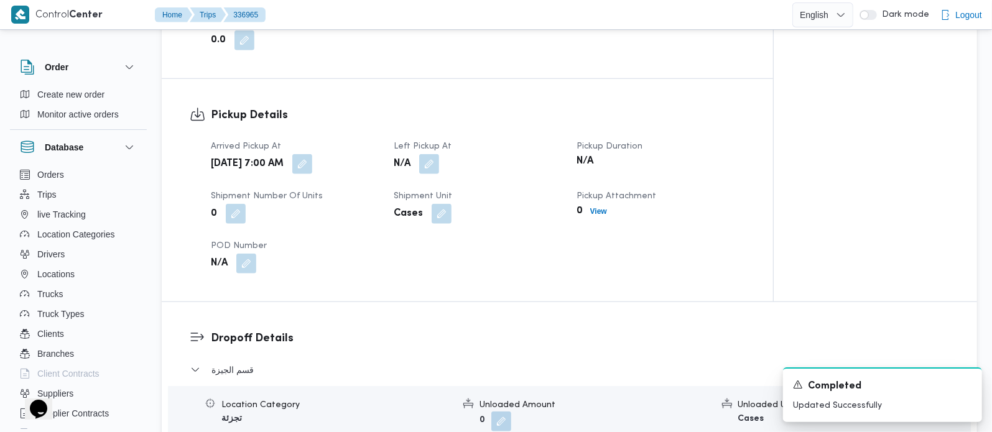
scroll to position [1024, 0]
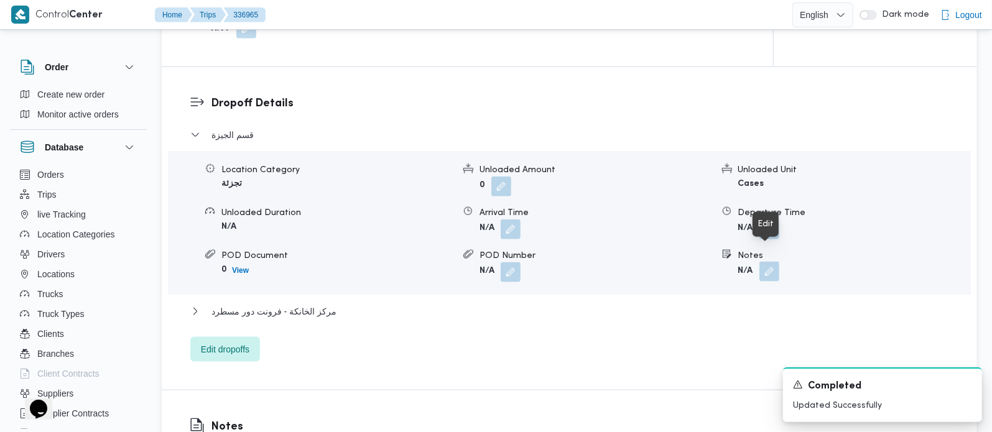
click at [766, 262] on button "button" at bounding box center [769, 272] width 20 height 20
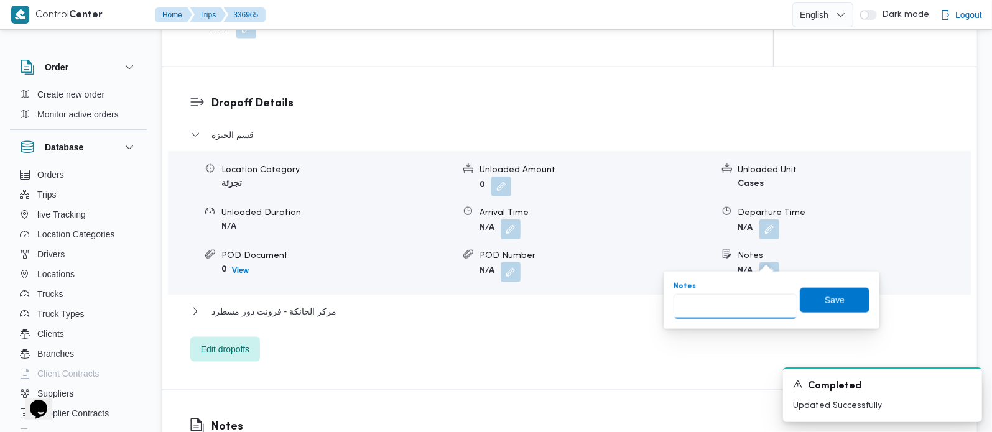
click at [744, 305] on input "Notes" at bounding box center [736, 306] width 124 height 25
paste input "البحر الاعظم"
type input "البحر الاعظم"
click at [825, 302] on span "Save" at bounding box center [835, 299] width 20 height 15
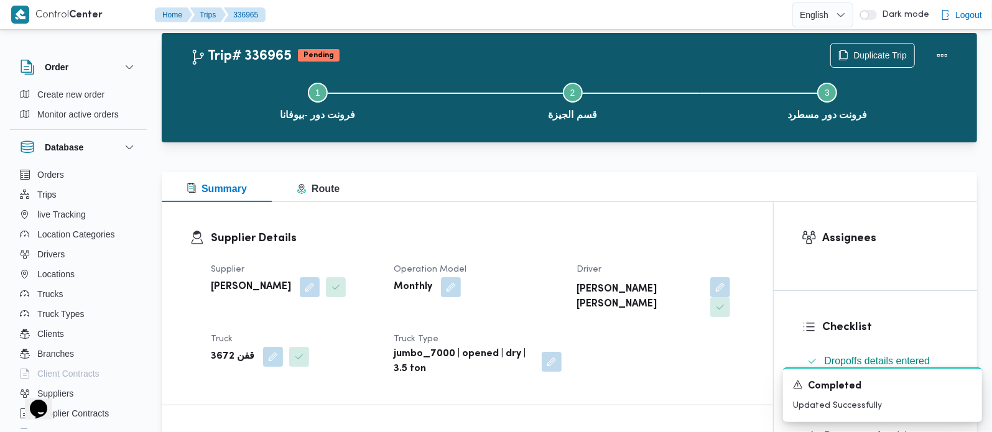
scroll to position [0, 0]
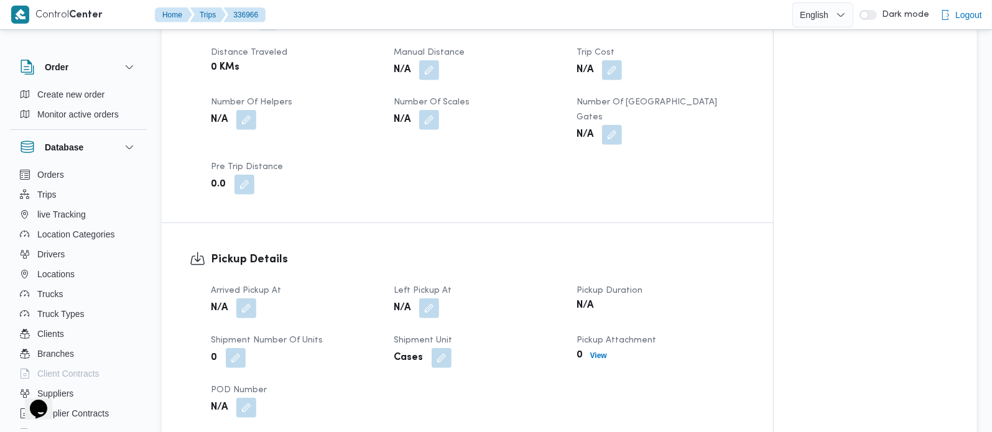
scroll to position [658, 0]
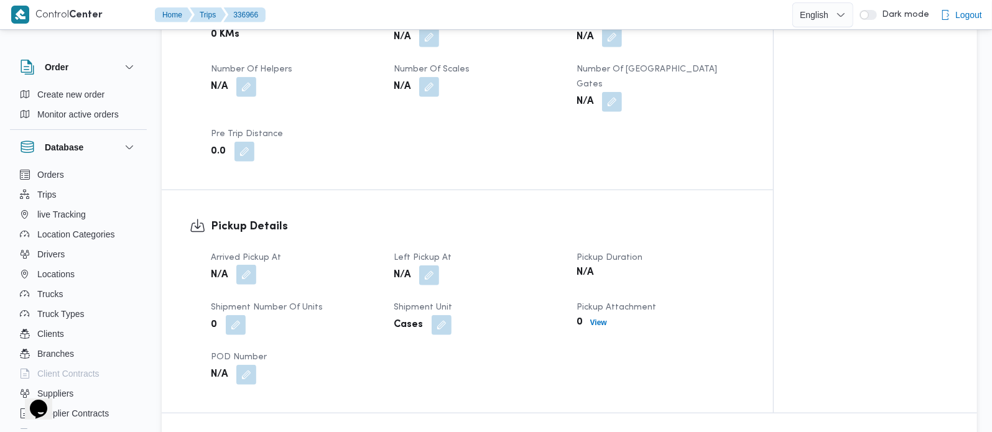
click at [251, 265] on button "button" at bounding box center [246, 275] width 20 height 20
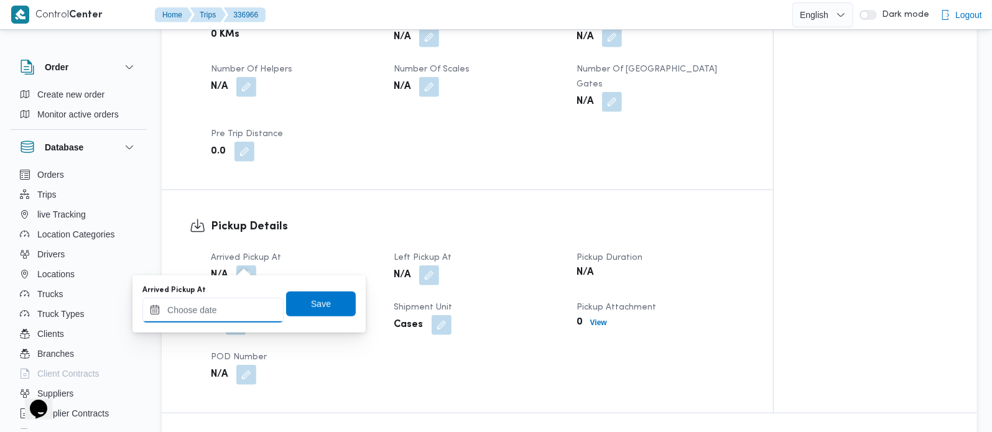
click at [234, 310] on input "Arrived Pickup At" at bounding box center [212, 310] width 141 height 25
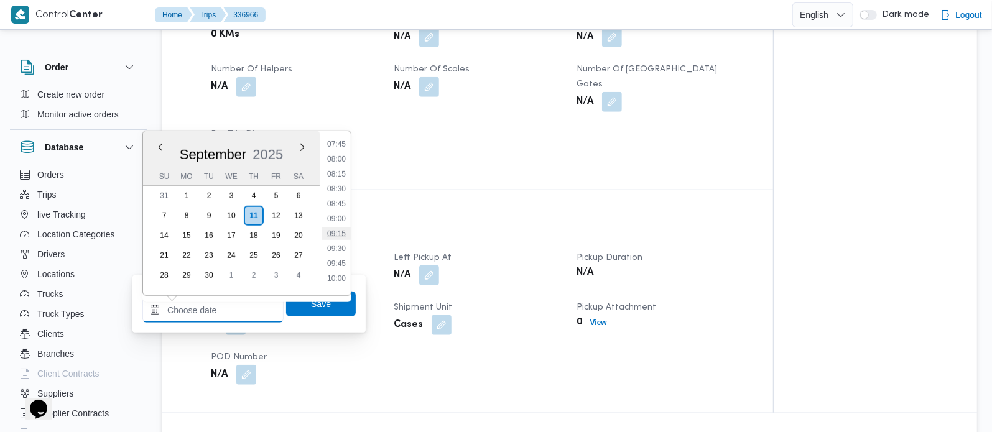
scroll to position [392, 0]
click at [338, 175] on li "07:00" at bounding box center [336, 173] width 29 height 12
type input "[DATE] 07:00"
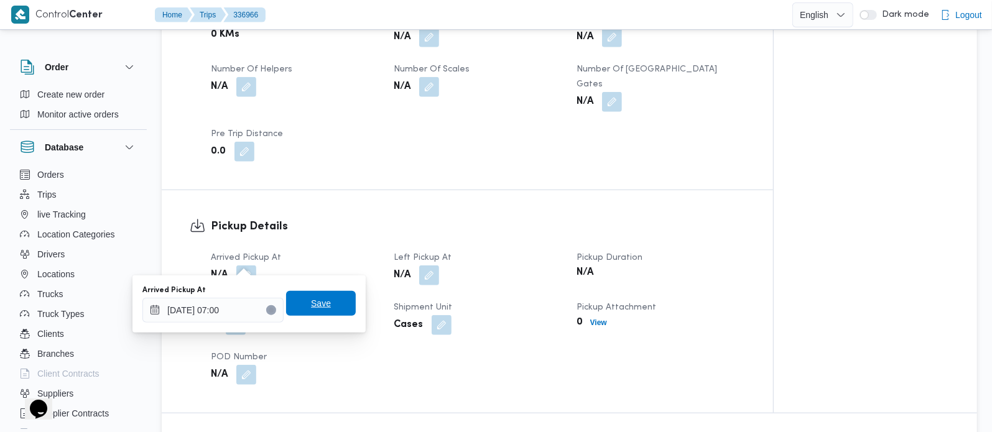
click at [322, 302] on span "Save" at bounding box center [321, 303] width 70 height 25
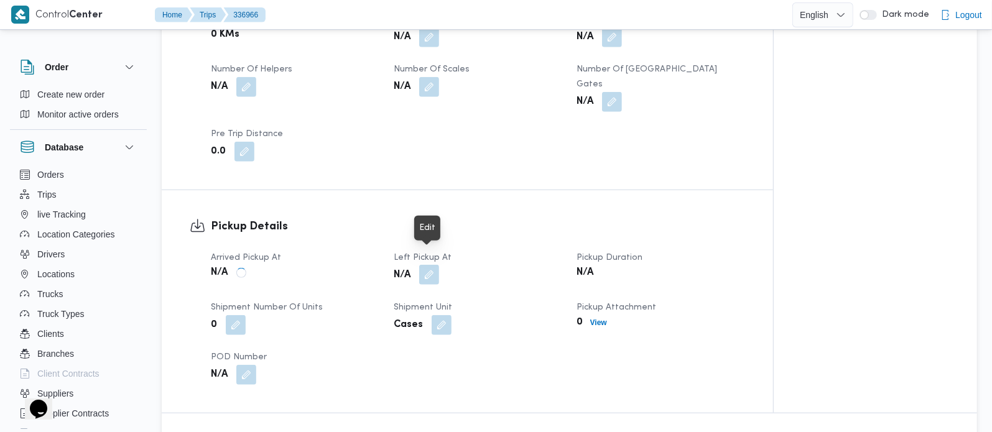
click at [428, 265] on button "button" at bounding box center [429, 275] width 20 height 20
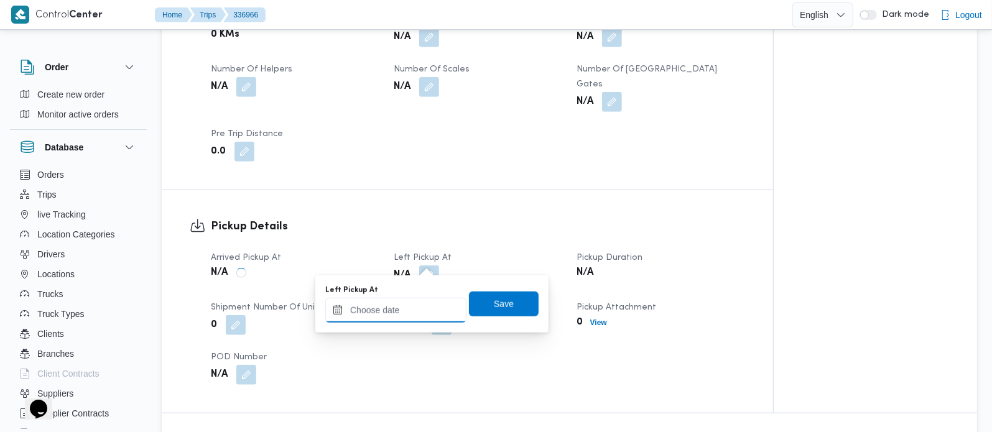
click at [412, 307] on input "Left Pickup At" at bounding box center [395, 310] width 141 height 25
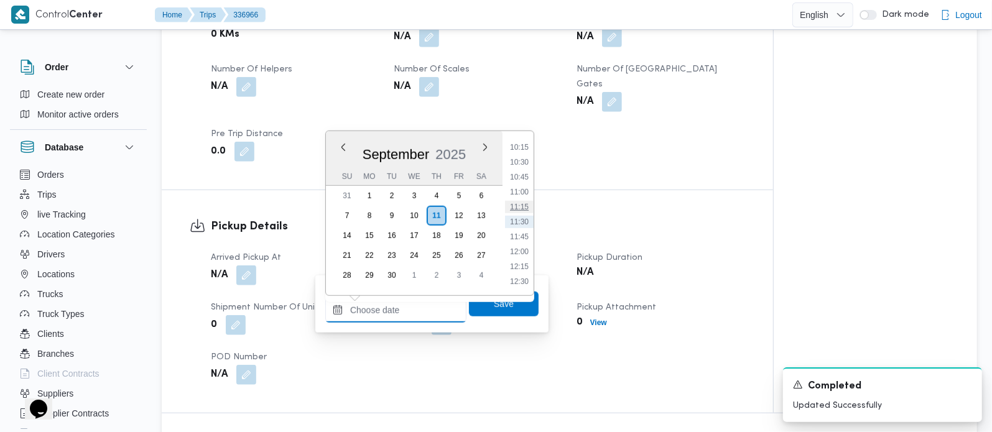
scroll to position [539, 0]
click at [524, 193] on li "09:45" at bounding box center [519, 190] width 29 height 12
type input "[DATE] 09:45"
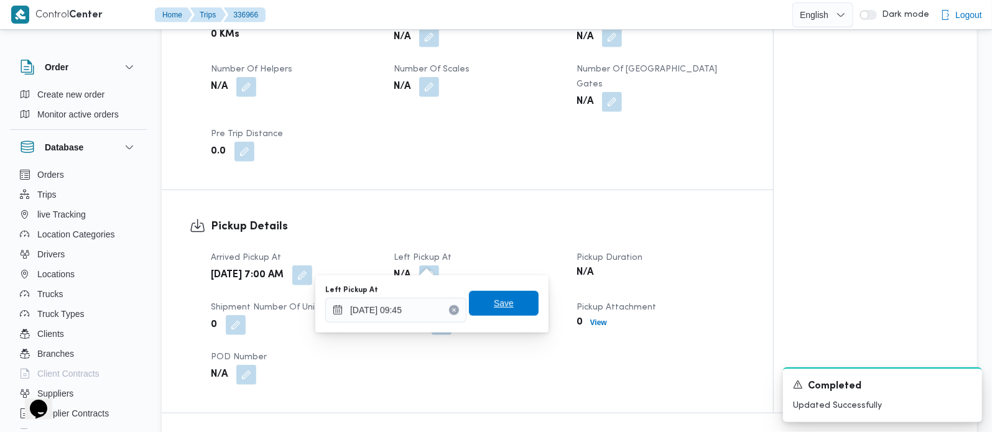
click at [501, 310] on span "Save" at bounding box center [504, 303] width 70 height 25
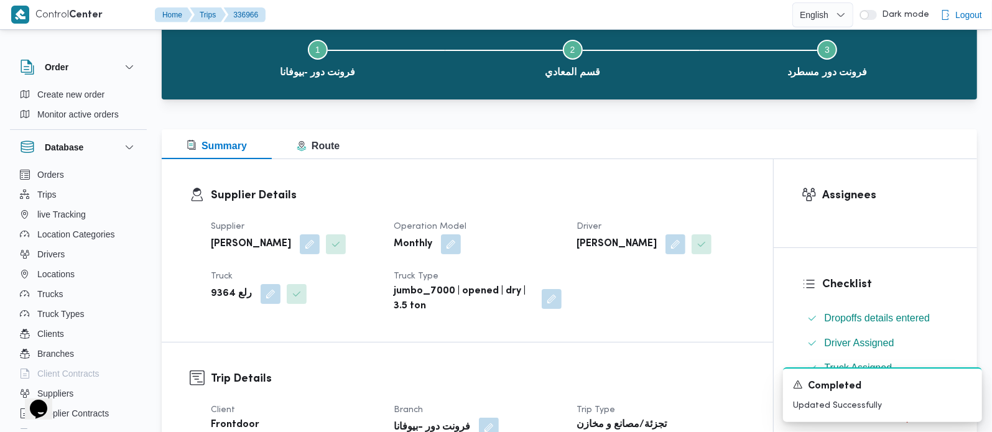
scroll to position [0, 0]
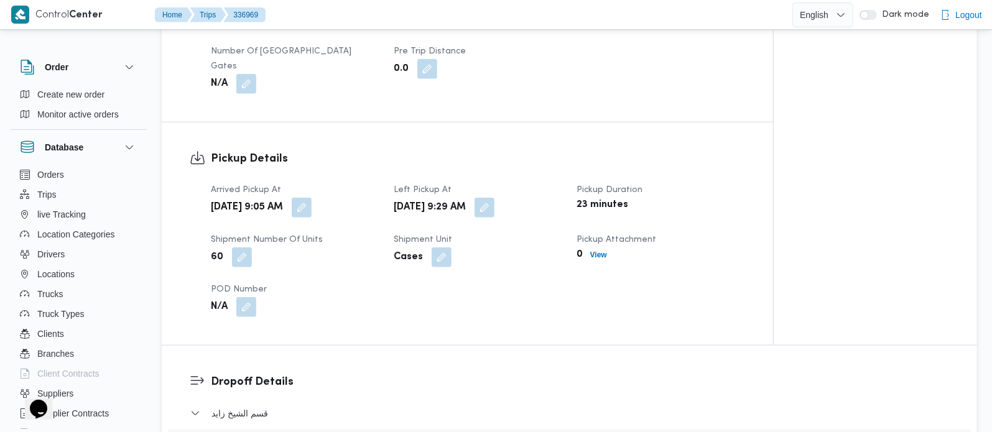
scroll to position [731, 0]
click at [312, 198] on button "button" at bounding box center [302, 207] width 20 height 20
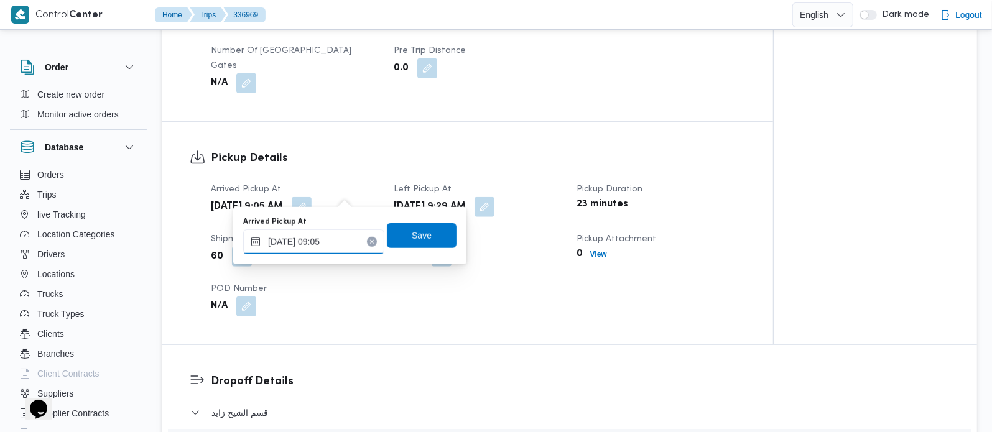
click at [331, 241] on input "[DATE] 09:05" at bounding box center [313, 241] width 141 height 25
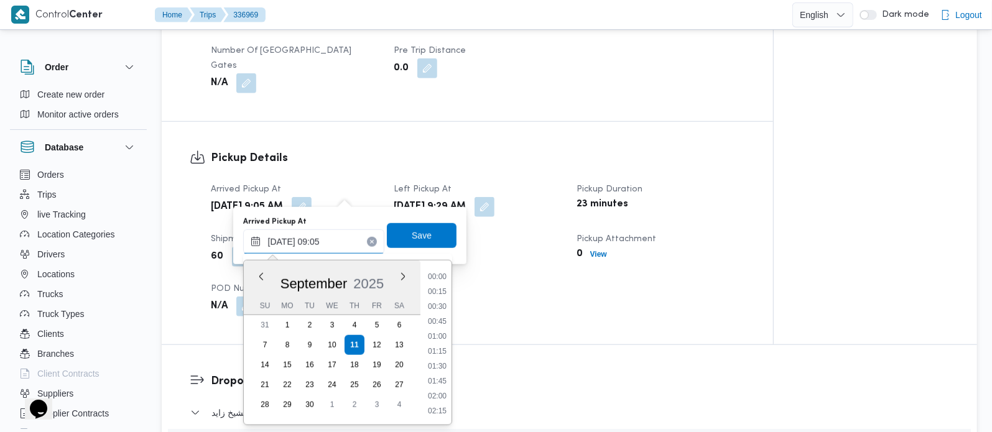
scroll to position [462, 0]
click at [440, 316] on li "08:30" at bounding box center [437, 322] width 29 height 12
type input "[DATE] 08:30"
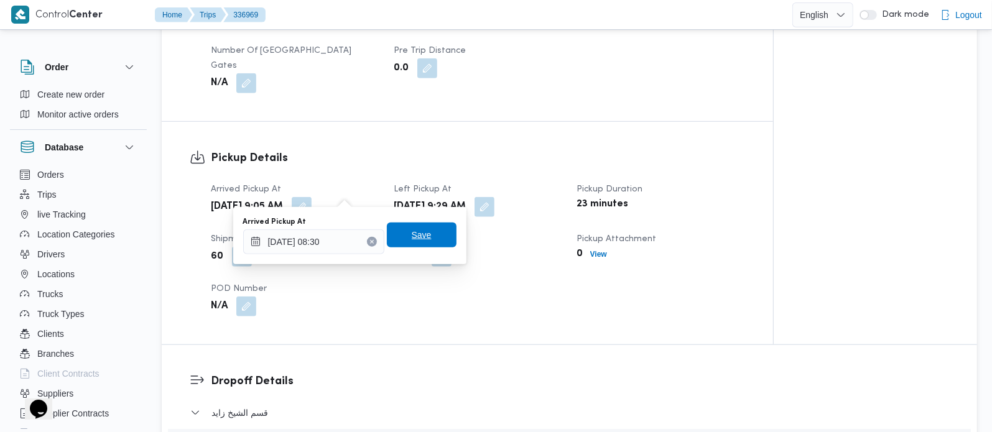
click at [438, 225] on span "Save" at bounding box center [422, 235] width 70 height 25
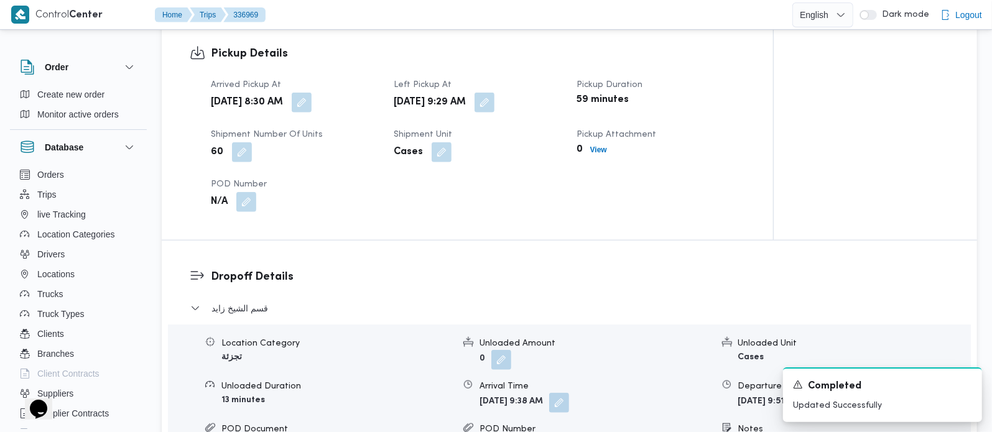
scroll to position [1024, 0]
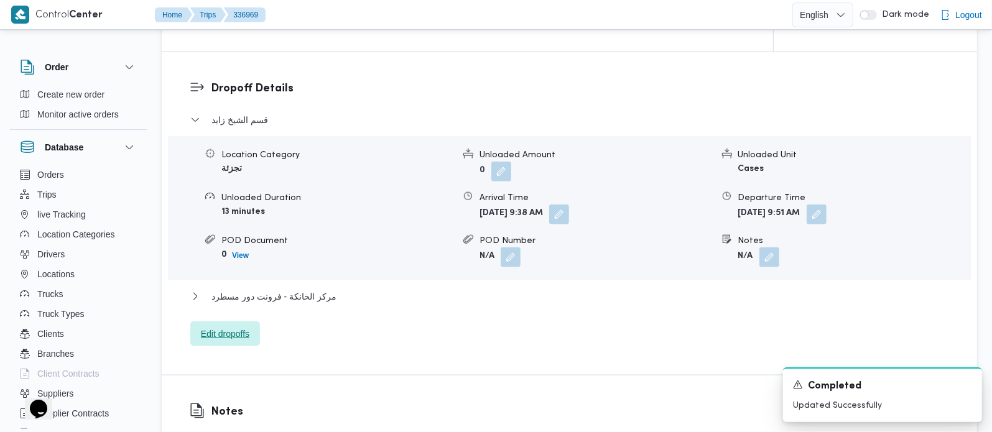
click at [241, 326] on span "Edit dropoffs" at bounding box center [225, 333] width 49 height 15
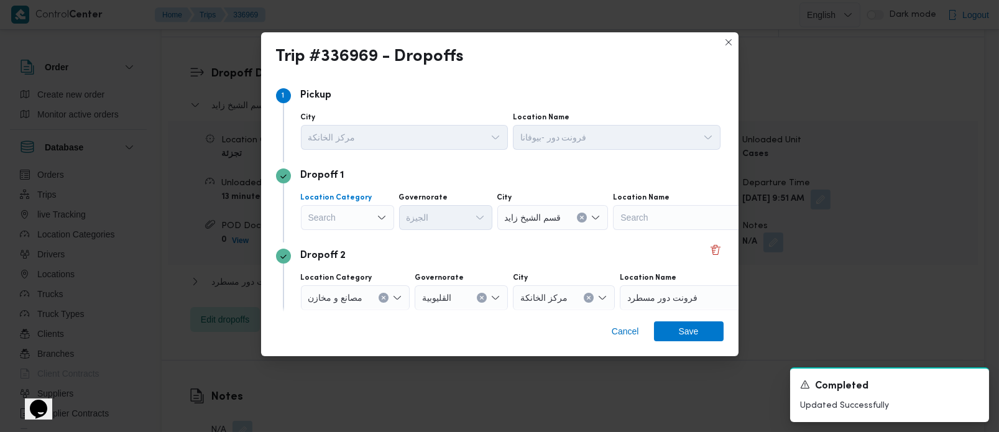
click at [359, 211] on div "Search" at bounding box center [347, 217] width 93 height 25
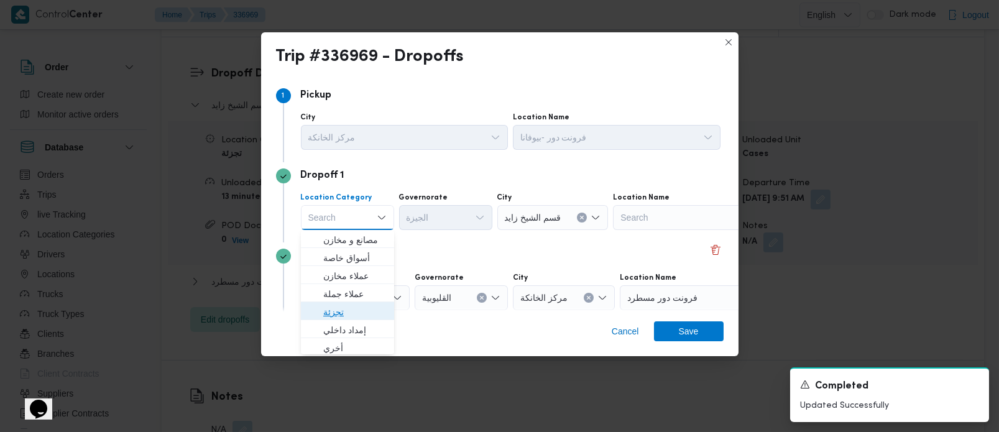
click at [341, 310] on span "تجزئة" at bounding box center [354, 312] width 63 height 15
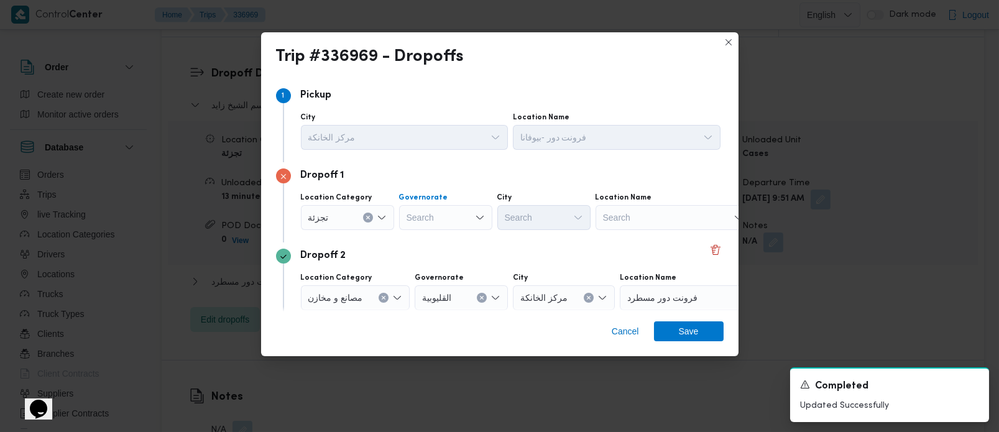
click at [410, 213] on div "Search" at bounding box center [445, 217] width 93 height 25
type input "[DEMOGRAPHIC_DATA]"
drag, startPoint x: 444, startPoint y: 241, endPoint x: 534, endPoint y: 218, distance: 93.2
click at [444, 241] on span "الجيزة" at bounding box center [452, 240] width 63 height 15
click at [536, 215] on div "Search" at bounding box center [544, 217] width 93 height 25
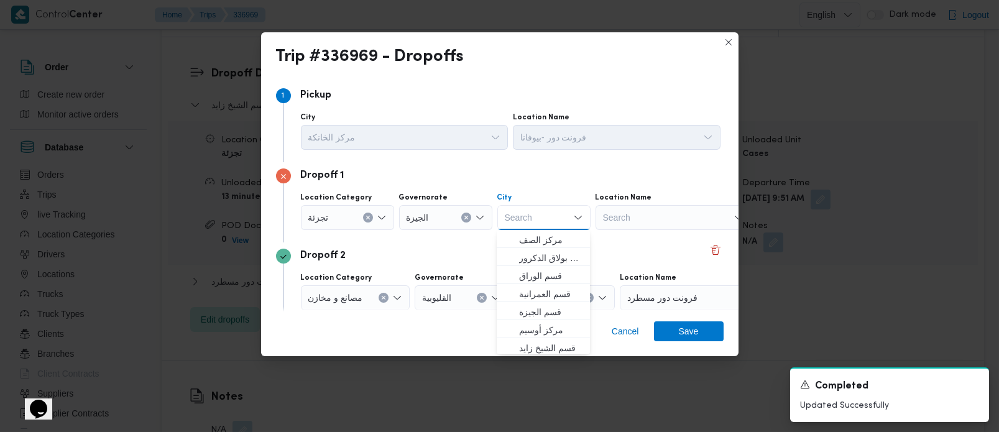
type input "ة"
type input "و"
click at [544, 351] on span "قسم أ و ل 6 أكتوبر" at bounding box center [550, 348] width 63 height 15
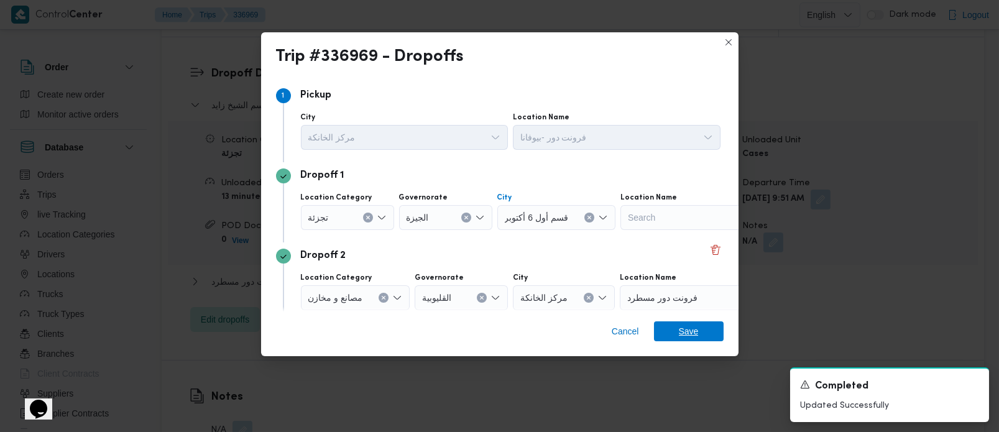
click at [689, 330] on span "Save" at bounding box center [689, 332] width 20 height 20
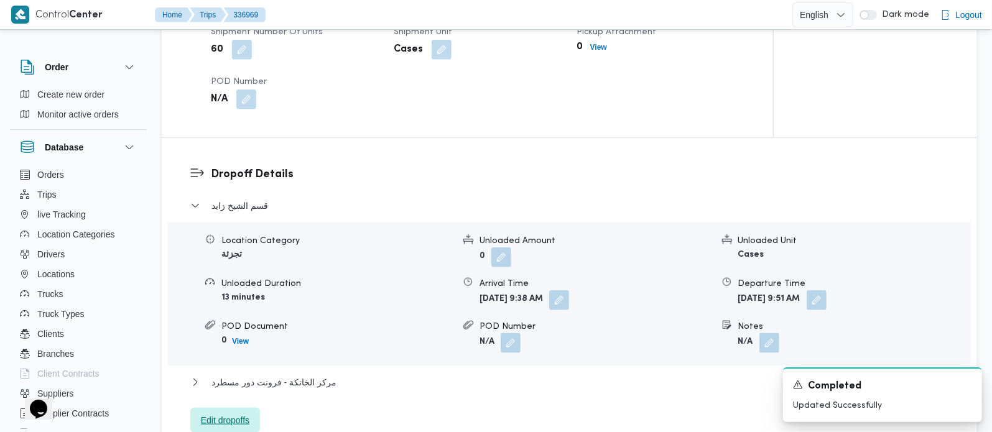
scroll to position [805, 0]
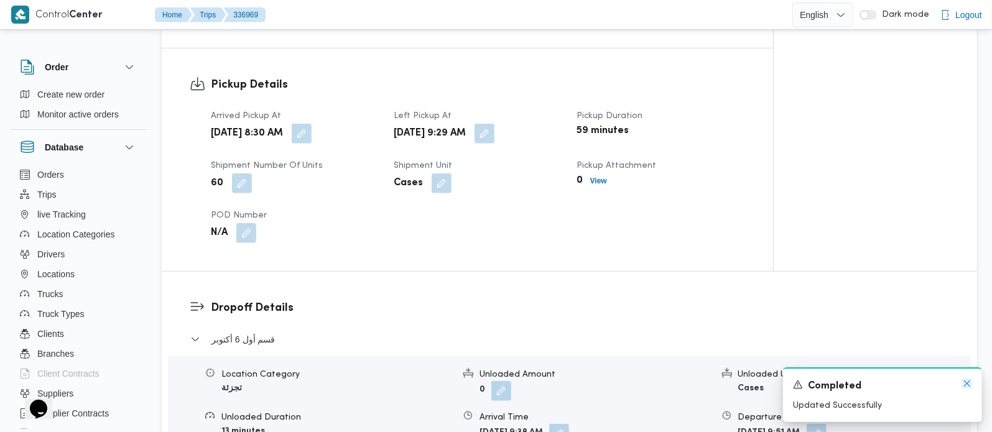
click at [966, 384] on icon "Dismiss toast" at bounding box center [967, 384] width 10 height 10
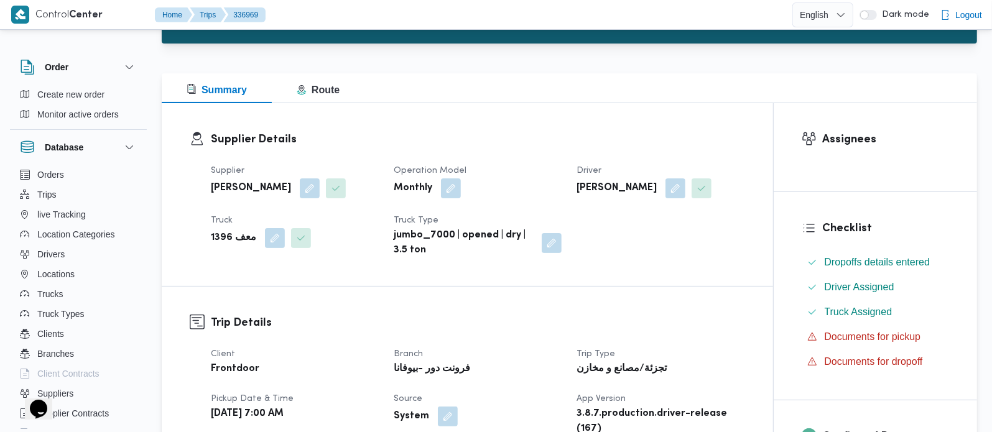
scroll to position [0, 0]
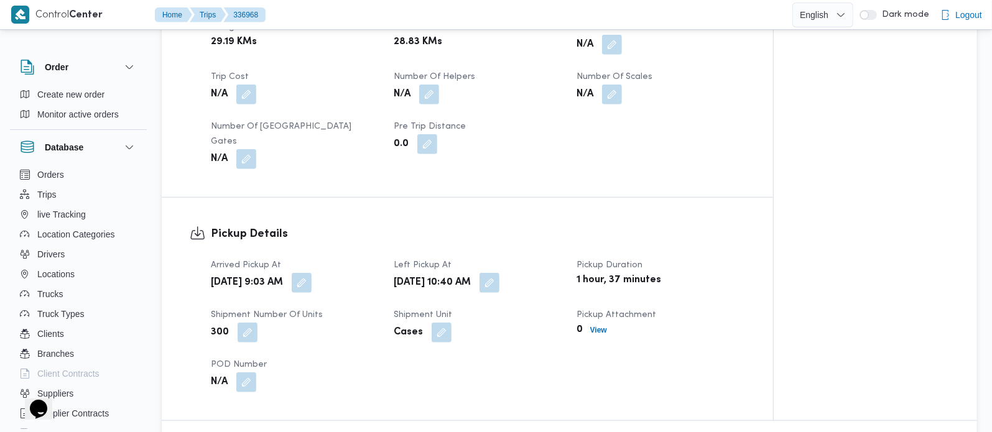
scroll to position [658, 0]
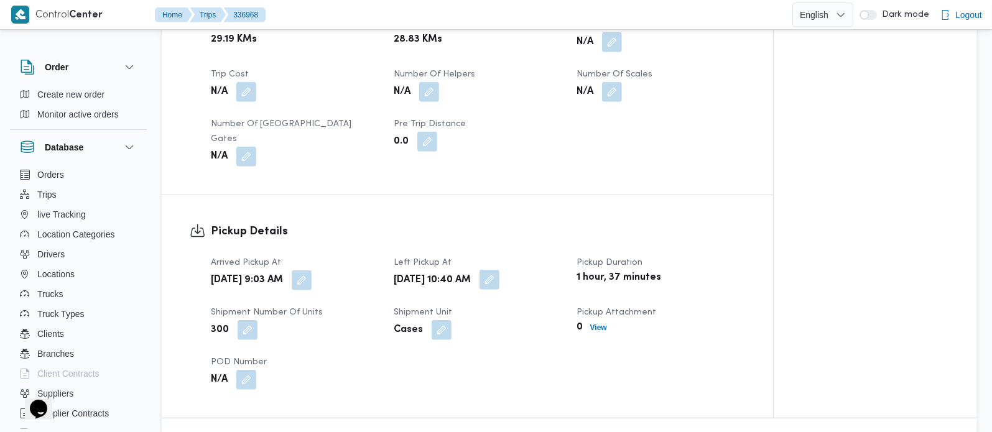
click at [499, 270] on button "button" at bounding box center [489, 280] width 20 height 20
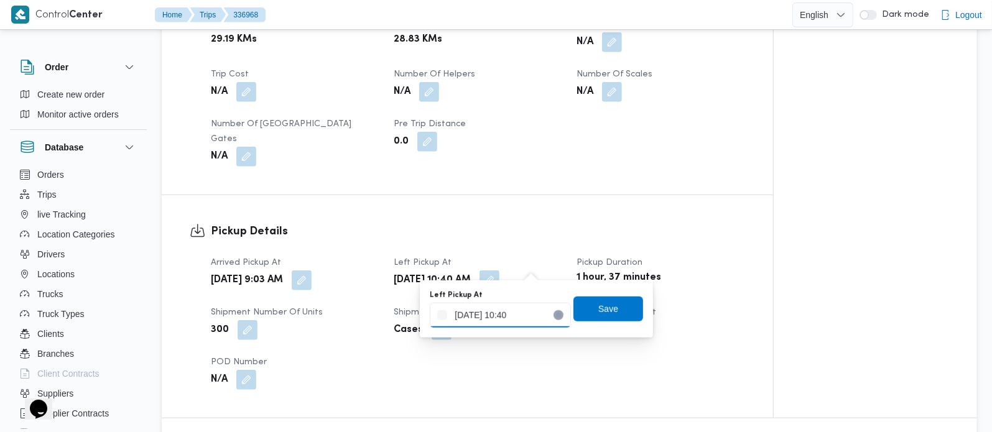
click at [502, 310] on input "11/09/2025 10:40" at bounding box center [500, 315] width 141 height 25
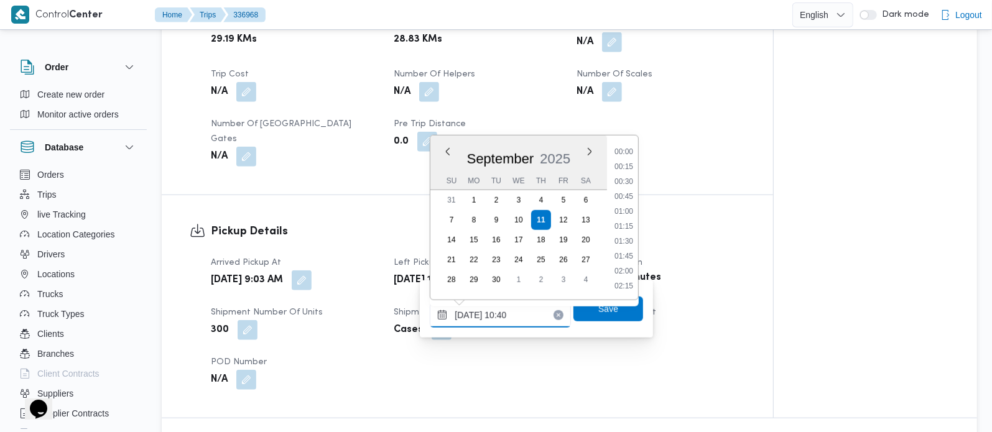
scroll to position [552, 0]
click at [631, 181] on li "09:45" at bounding box center [623, 181] width 29 height 12
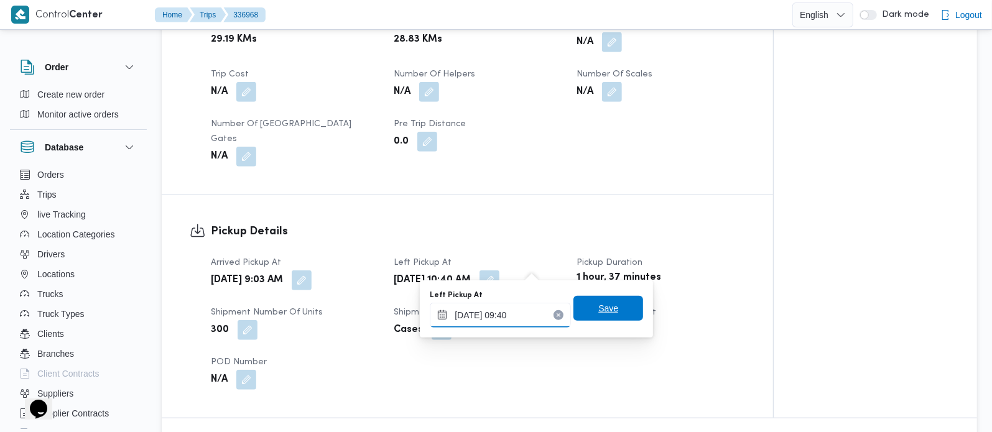
type input "11/09/2025 09:40"
click at [619, 305] on span "Save" at bounding box center [608, 308] width 70 height 25
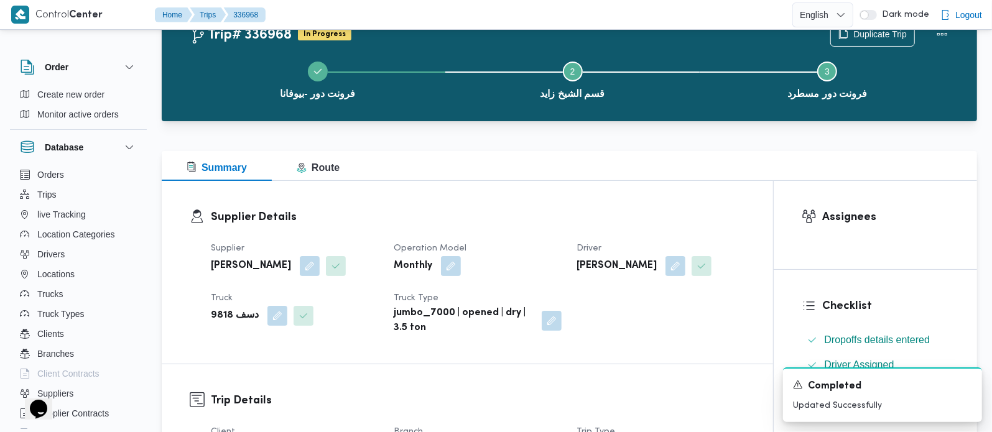
scroll to position [0, 0]
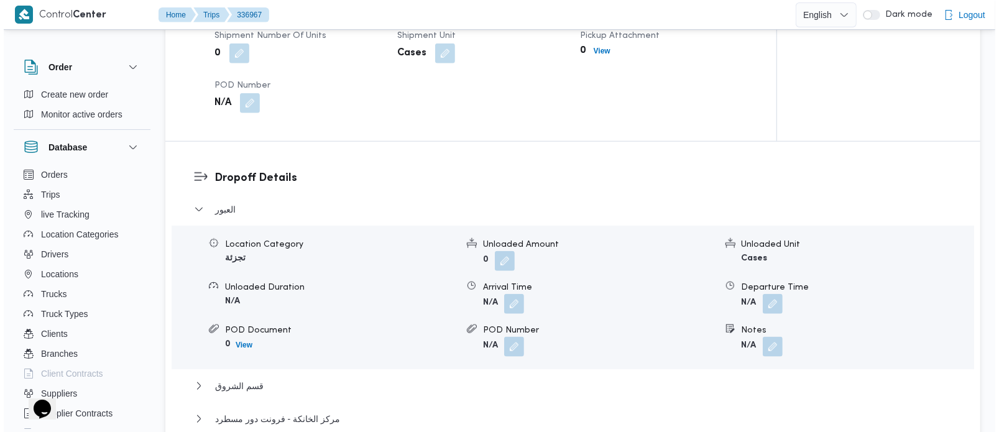
scroll to position [951, 0]
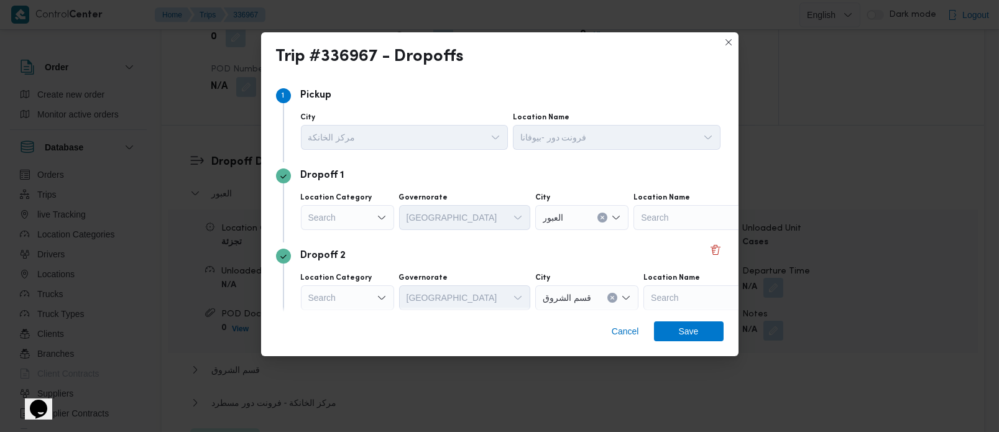
click at [361, 228] on div "Search" at bounding box center [347, 217] width 93 height 25
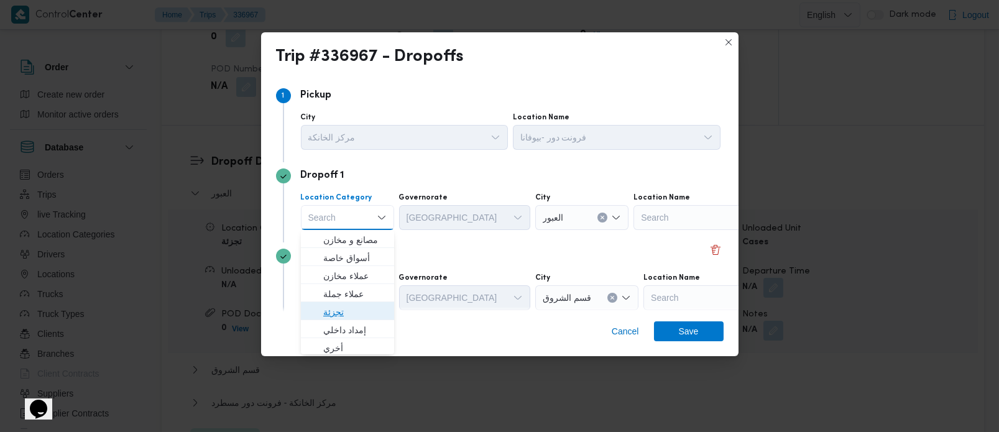
click at [349, 312] on span "تجزئة" at bounding box center [354, 312] width 63 height 15
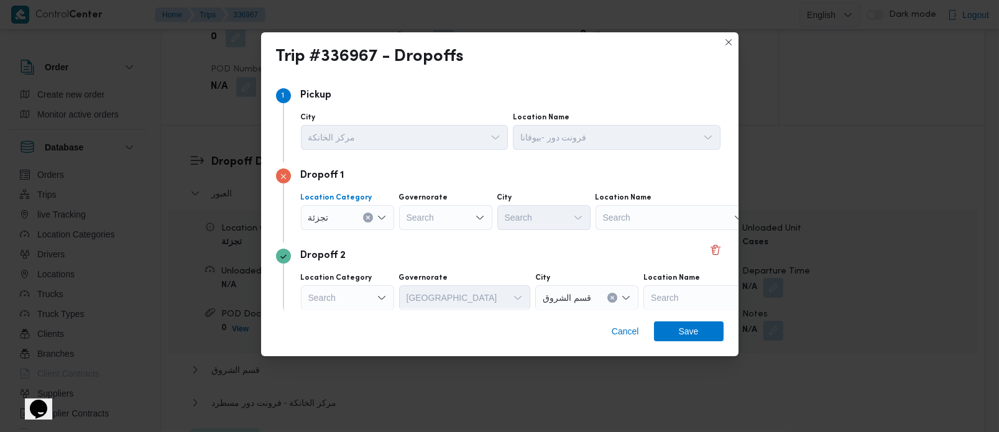
click at [428, 221] on div "Search" at bounding box center [445, 217] width 93 height 25
type input "رة"
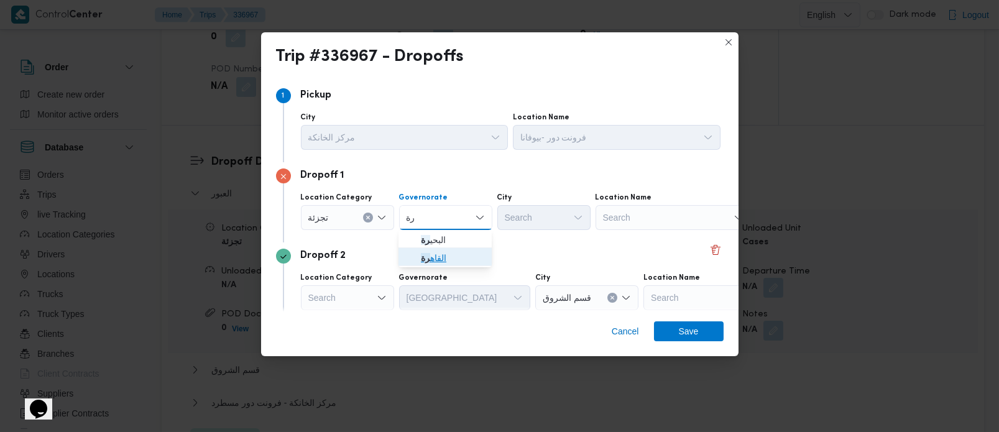
click at [438, 259] on span "القاه رة" at bounding box center [452, 258] width 63 height 15
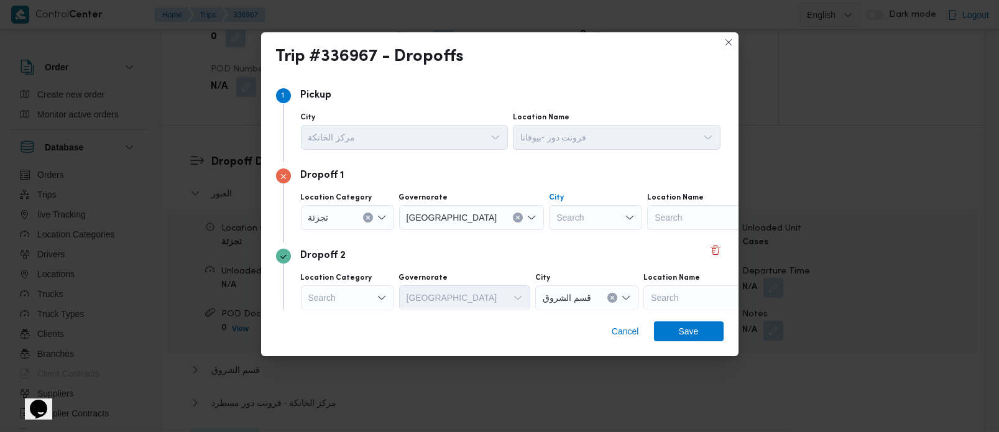
click at [549, 225] on div "Search" at bounding box center [595, 217] width 93 height 25
type input "ت"
type input "نص"
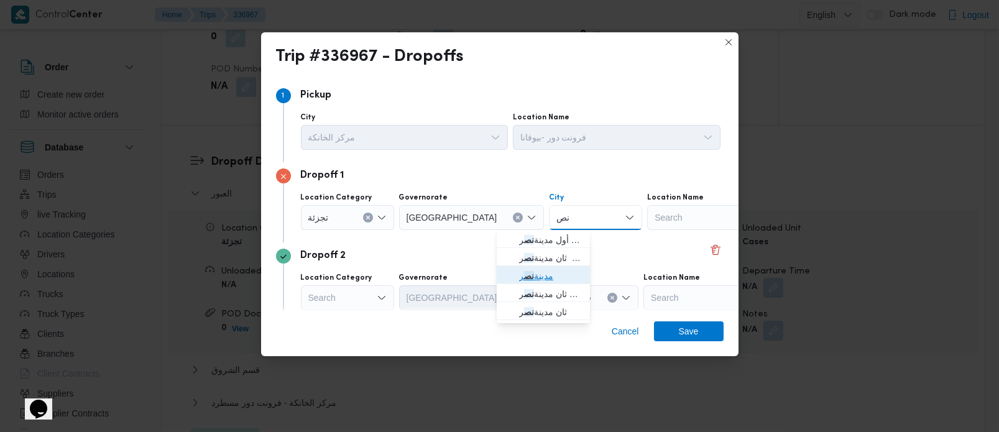
click at [562, 279] on span "مدينة نص ر" at bounding box center [550, 276] width 63 height 15
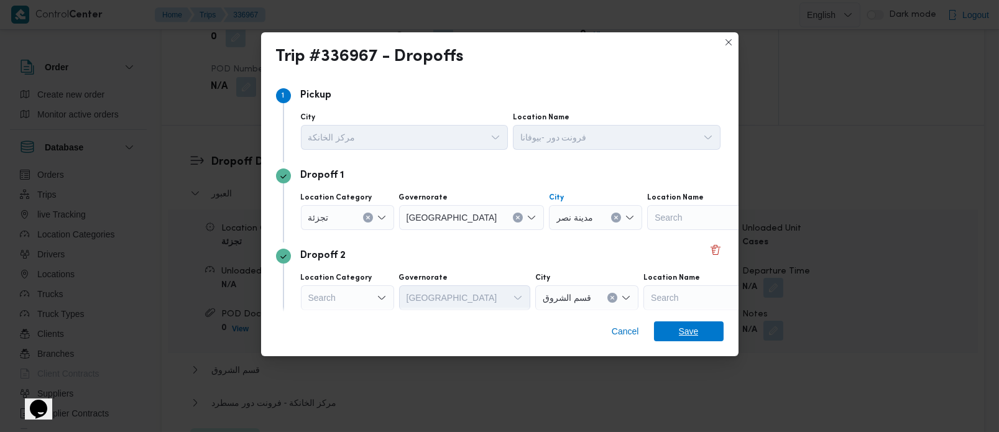
click at [694, 325] on span "Save" at bounding box center [689, 332] width 20 height 20
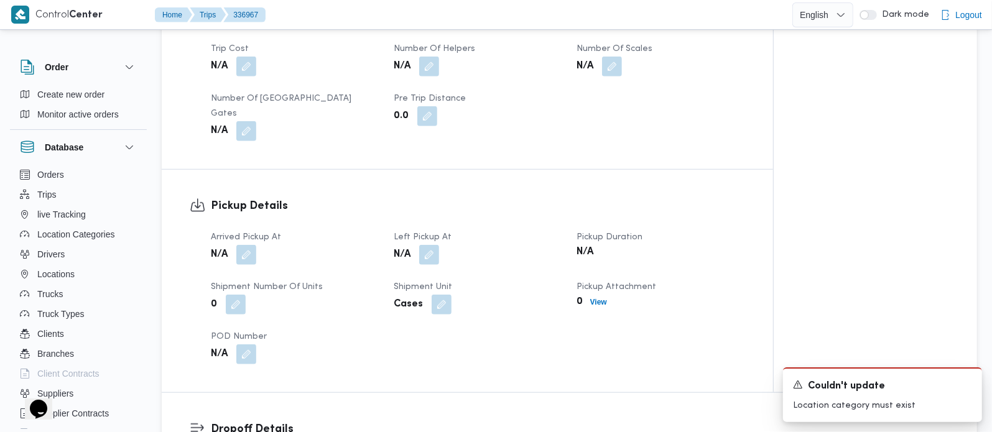
scroll to position [732, 0]
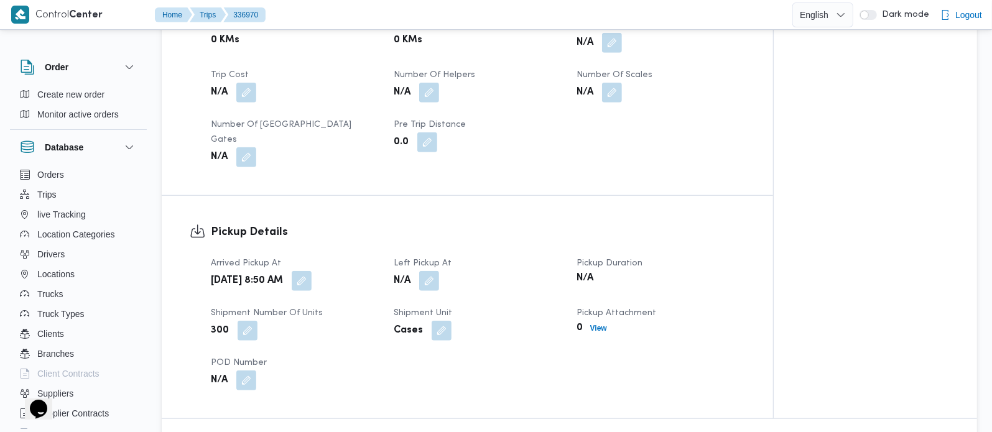
scroll to position [658, 0]
click at [427, 271] on button "button" at bounding box center [429, 280] width 20 height 20
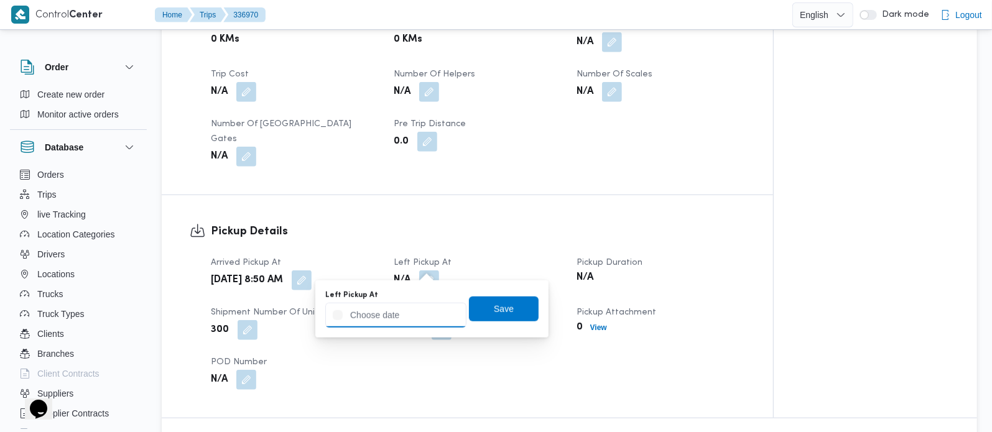
click at [405, 313] on input "Left Pickup At" at bounding box center [395, 315] width 141 height 25
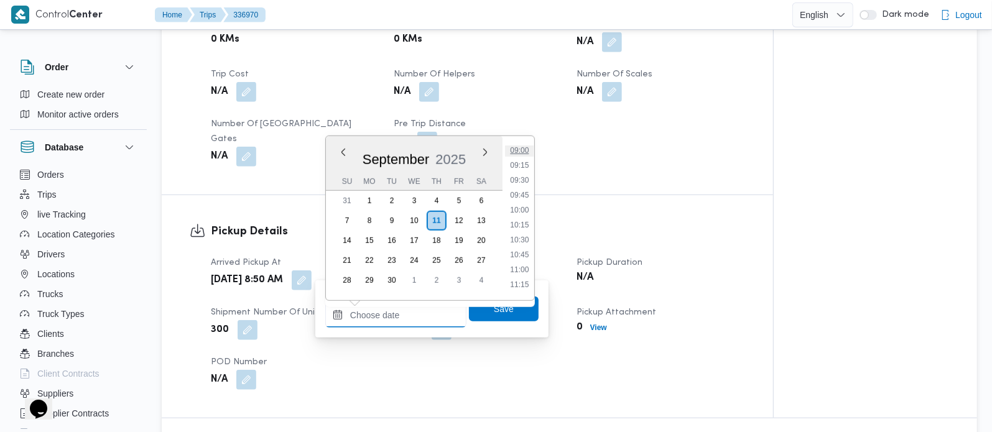
scroll to position [466, 0]
click at [524, 248] on li "09:30" at bounding box center [519, 254] width 29 height 12
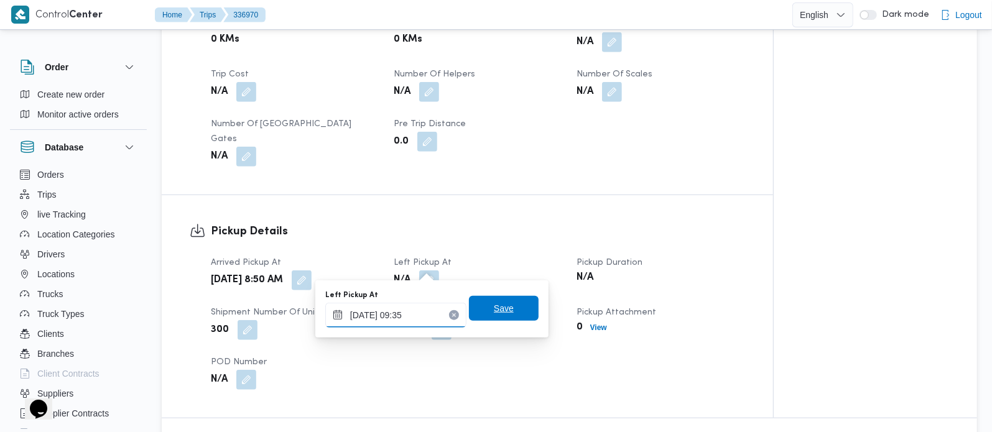
type input "[DATE] 09:35"
click at [500, 310] on span "Save" at bounding box center [504, 308] width 20 height 15
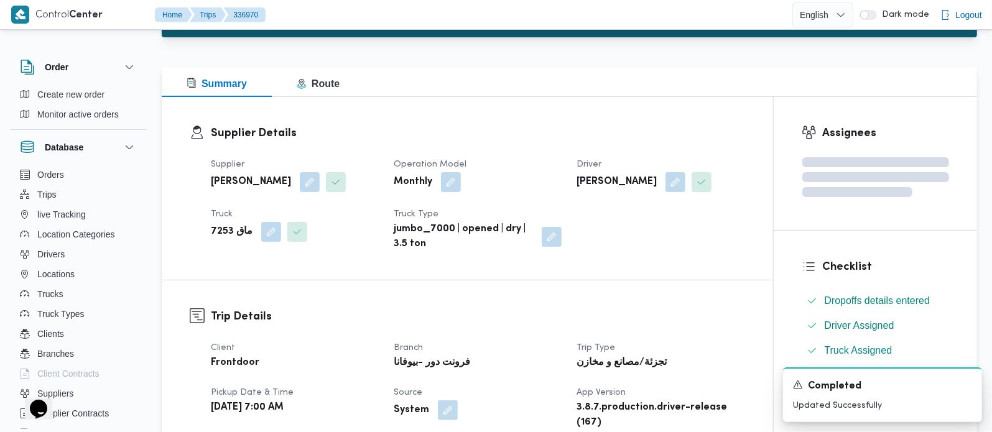
scroll to position [0, 0]
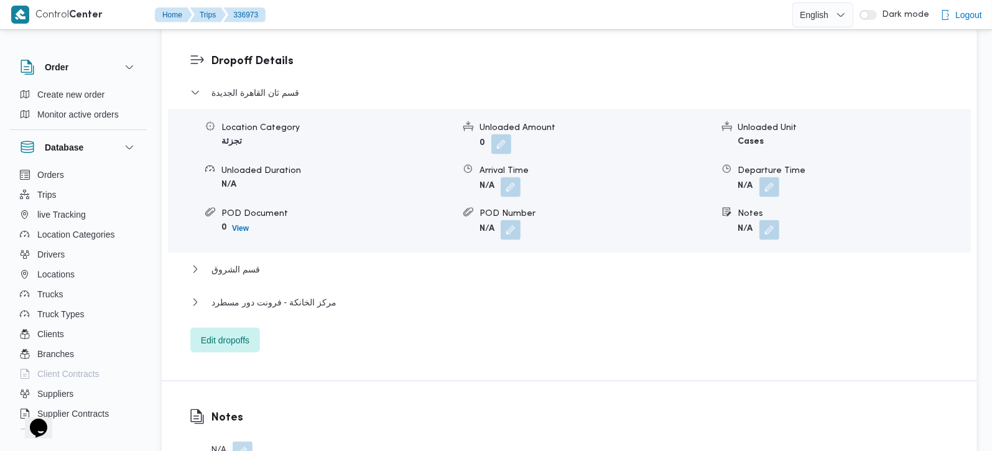
scroll to position [1097, 0]
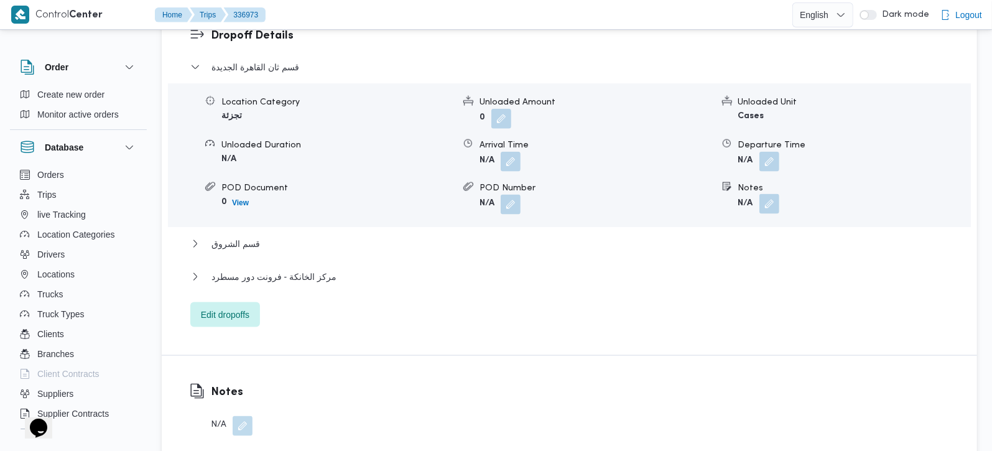
click at [763, 194] on button "button" at bounding box center [769, 204] width 20 height 20
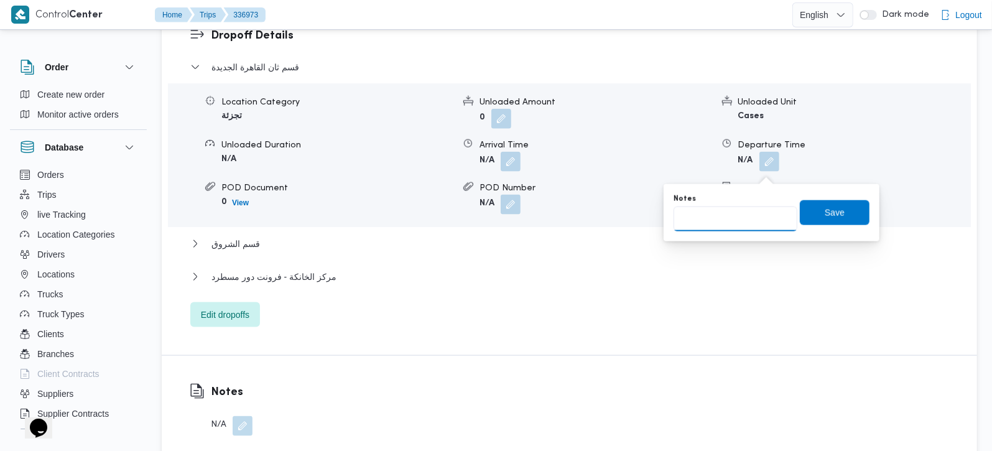
click at [736, 223] on input "Notes" at bounding box center [736, 218] width 124 height 25
paste input "مدينتي"
type input "مدينتي"
click at [836, 201] on span "Save" at bounding box center [835, 212] width 70 height 25
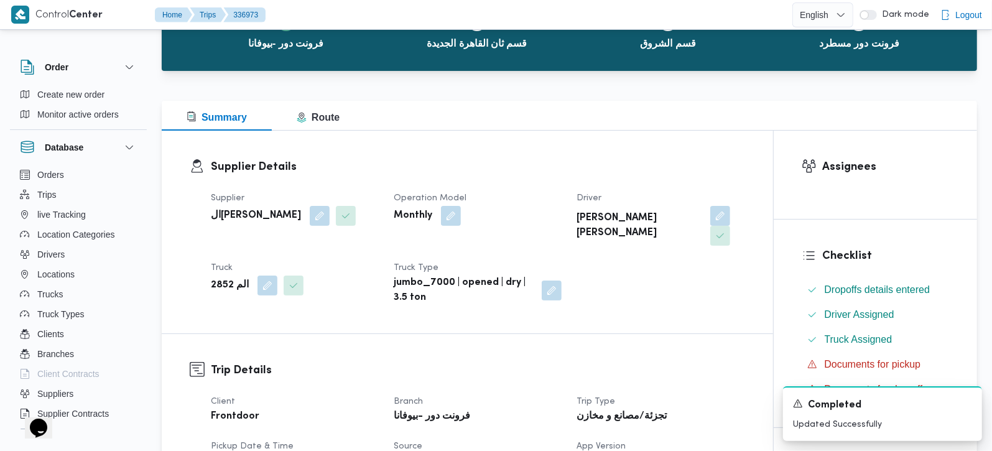
scroll to position [0, 0]
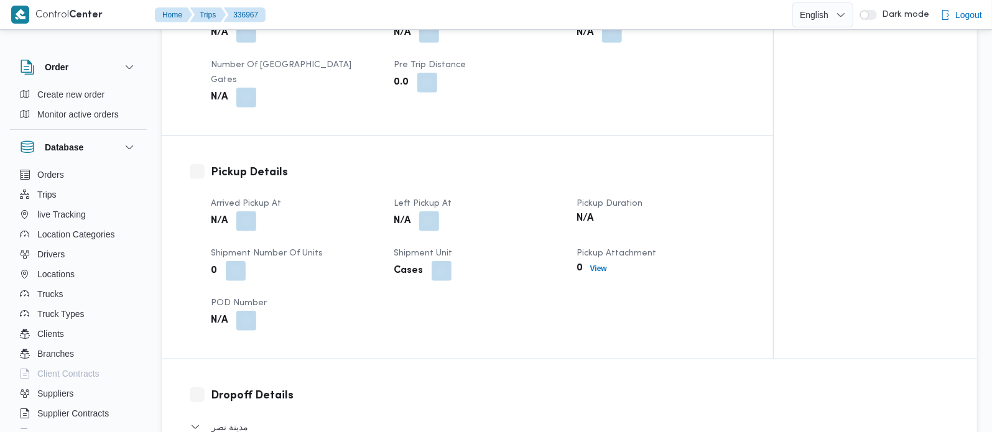
scroll to position [732, 0]
click at [253, 211] on button "button" at bounding box center [246, 221] width 20 height 20
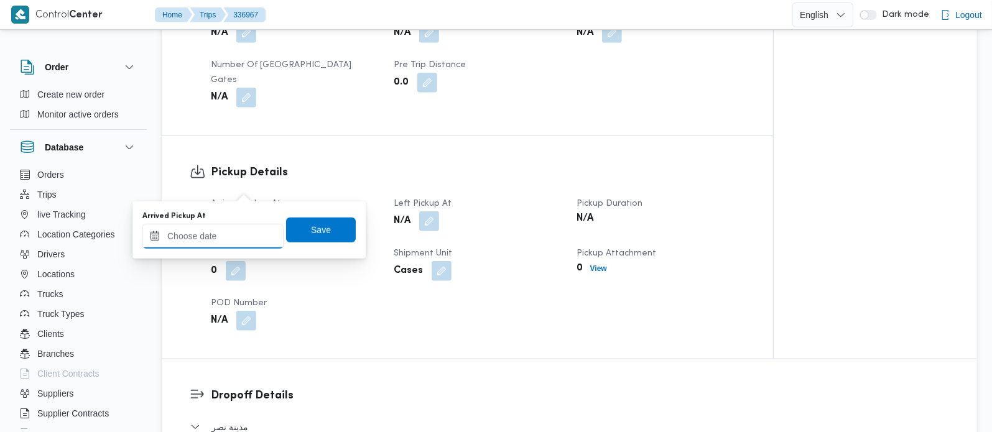
click at [235, 238] on input "Arrived Pickup At" at bounding box center [212, 236] width 141 height 25
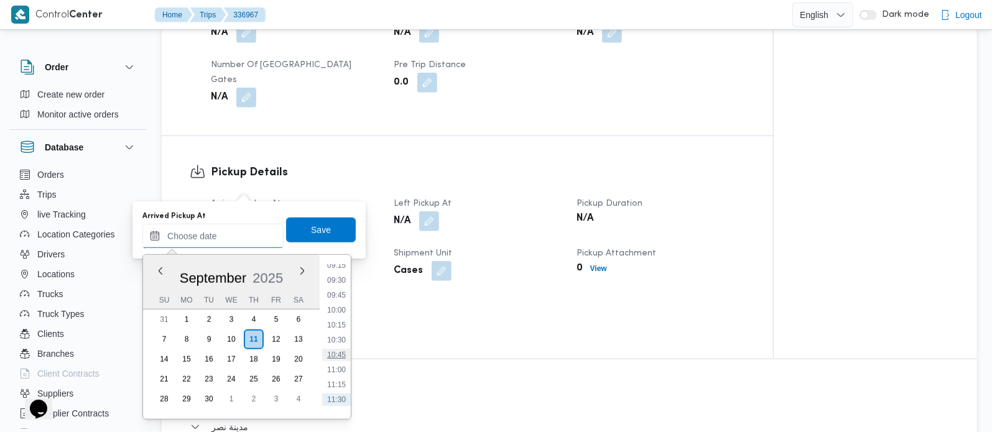
scroll to position [539, 0]
click at [341, 297] on li "09:30" at bounding box center [336, 299] width 29 height 12
click at [225, 238] on input "11/09/2025 09:30" at bounding box center [212, 236] width 141 height 25
click at [339, 295] on li "08:45" at bounding box center [336, 301] width 29 height 12
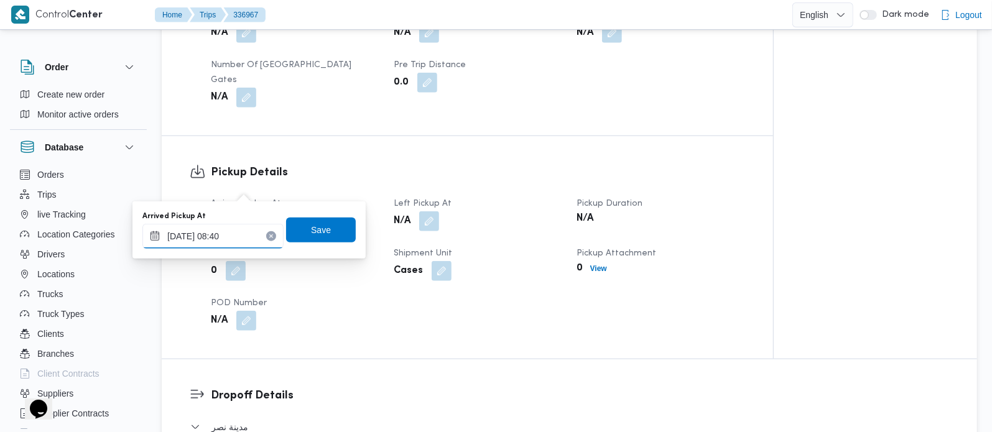
type input "11/09/2025 08:40"
click at [315, 213] on div "Arrived Pickup At 11/09/2025 08:40 Save" at bounding box center [249, 230] width 216 height 40
click at [322, 226] on span "Save" at bounding box center [321, 229] width 70 height 25
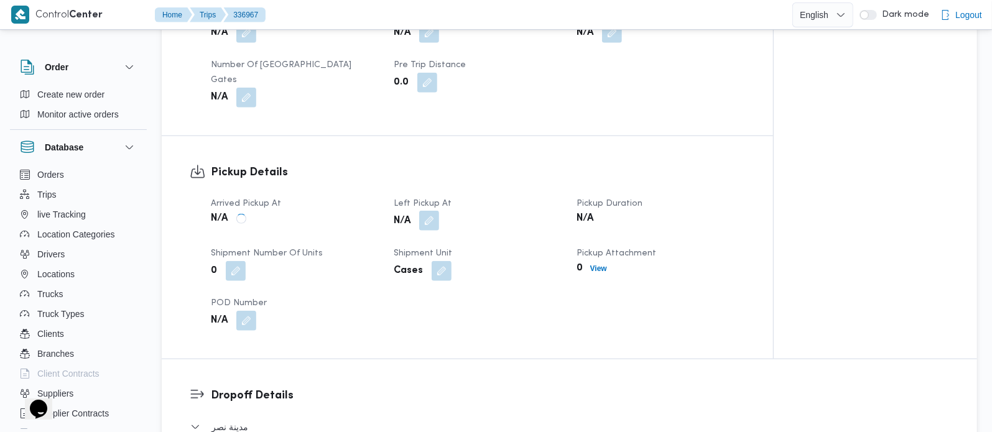
click at [436, 211] on button "button" at bounding box center [429, 221] width 20 height 20
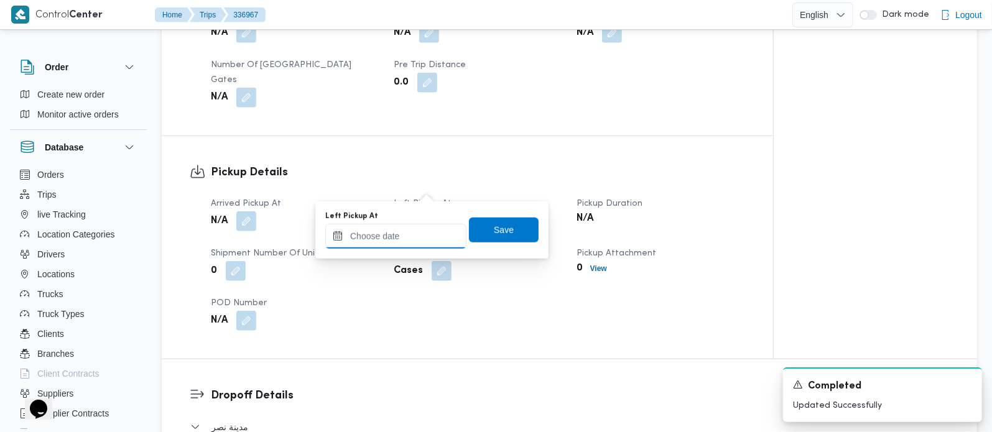
click at [417, 241] on input "Left Pickup At" at bounding box center [395, 236] width 141 height 25
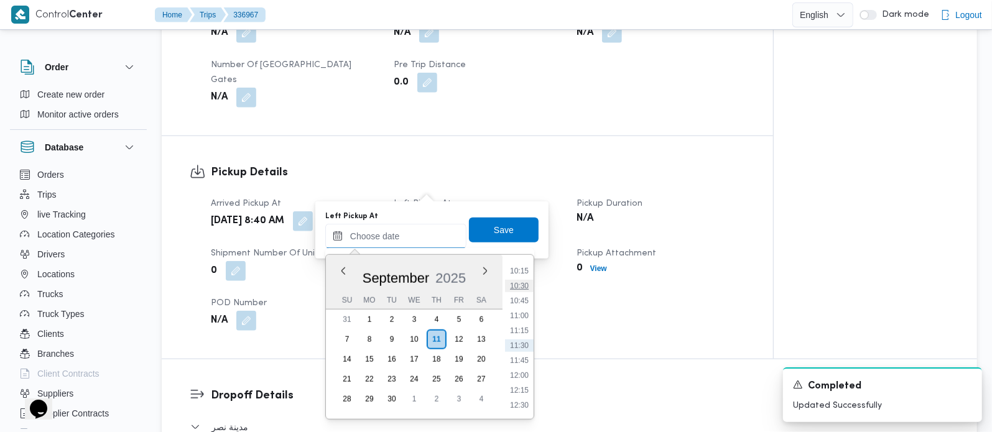
scroll to position [539, 0]
click at [527, 297] on li "09:30" at bounding box center [519, 299] width 29 height 12
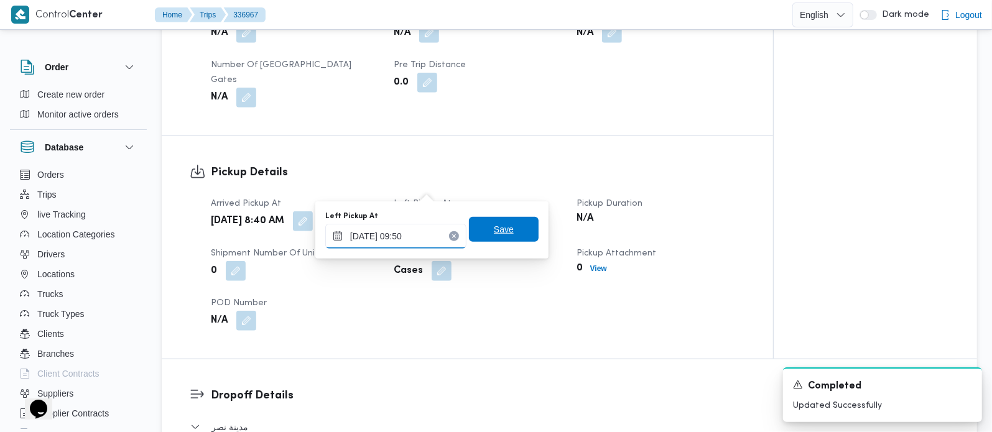
type input "11/09/2025 09:50"
click at [524, 239] on span "Save" at bounding box center [504, 230] width 70 height 25
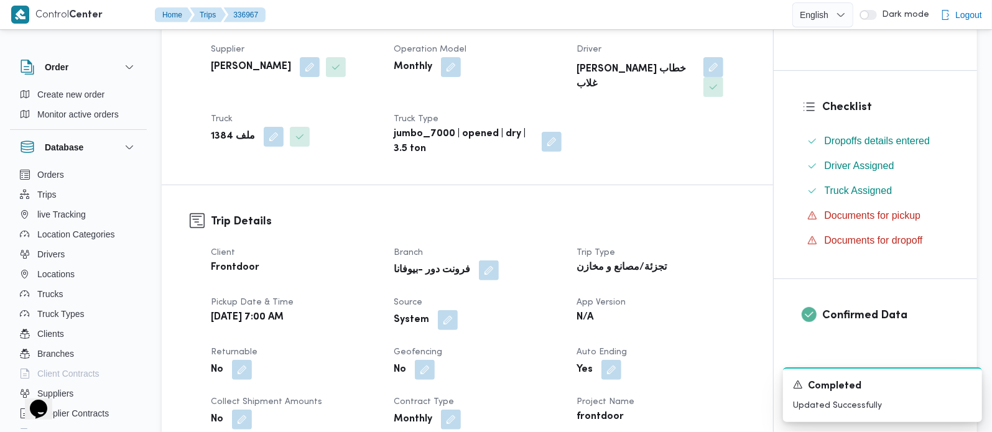
scroll to position [292, 0]
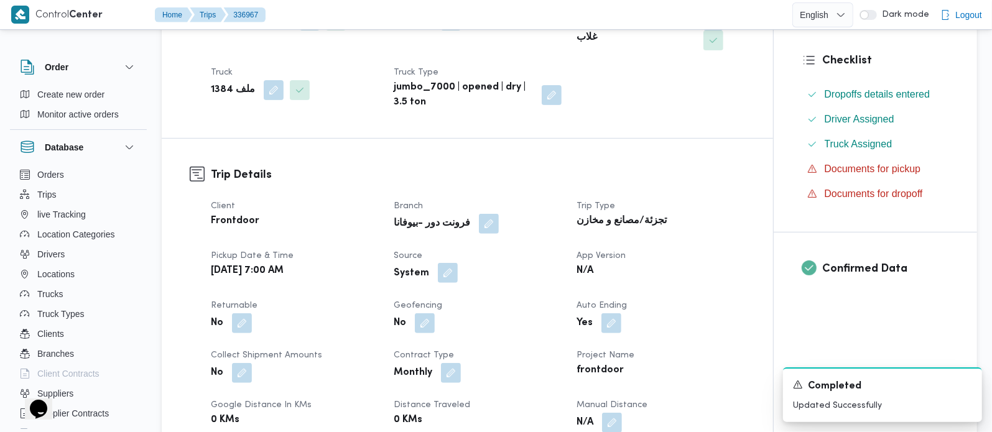
click at [451, 263] on button "button" at bounding box center [448, 273] width 20 height 20
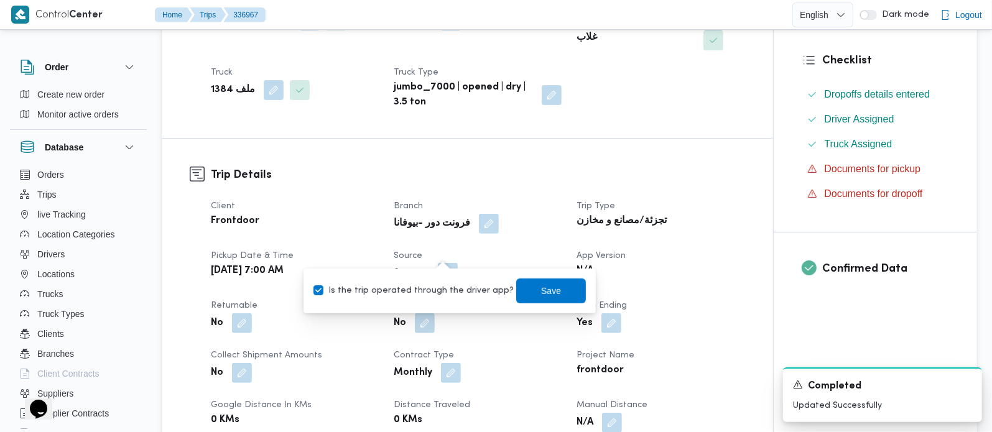
click at [436, 288] on label "Is the trip operated through the driver app?" at bounding box center [413, 291] width 200 height 15
checkbox input "false"
click at [541, 291] on span "Save" at bounding box center [551, 290] width 20 height 15
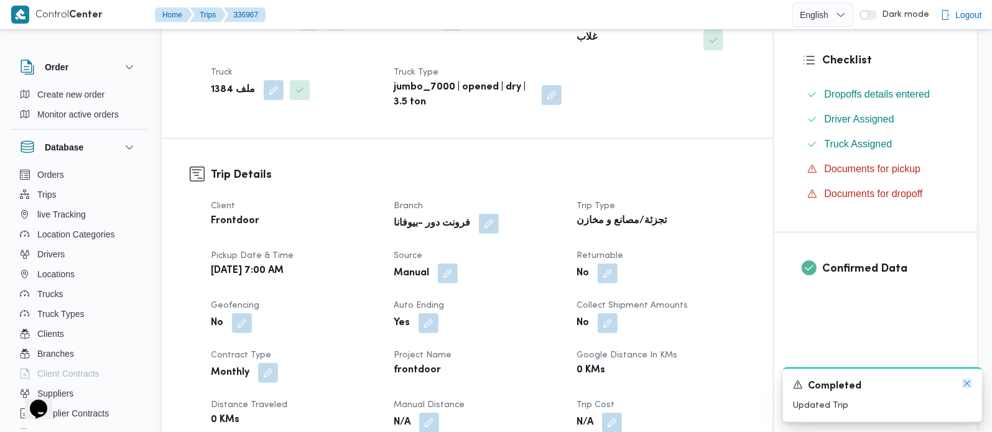
click at [970, 383] on icon "Dismiss toast" at bounding box center [967, 384] width 10 height 10
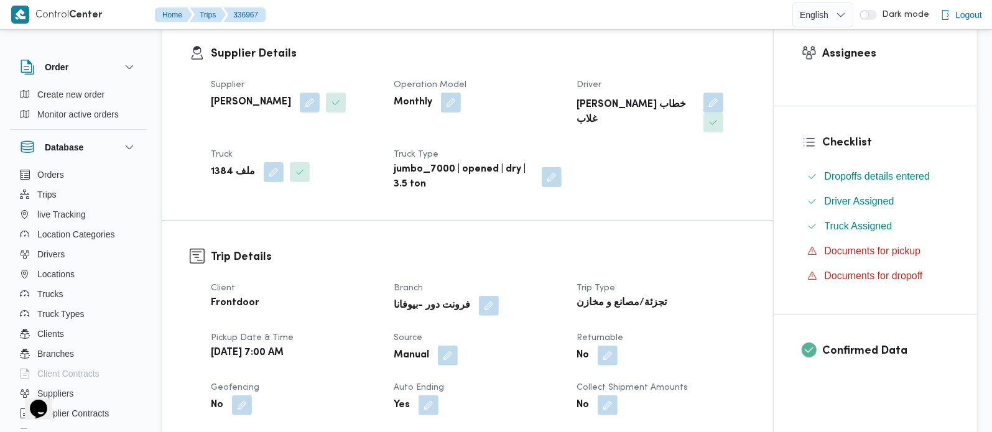
scroll to position [0, 0]
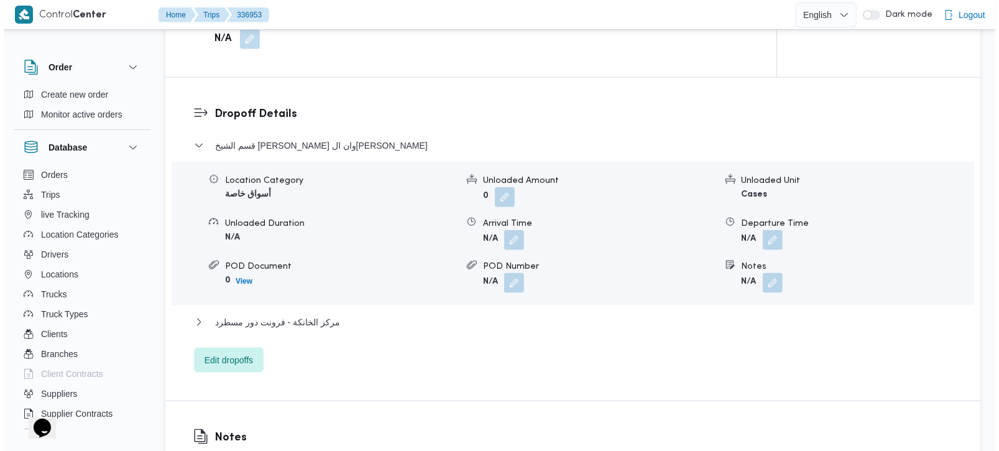
scroll to position [1024, 0]
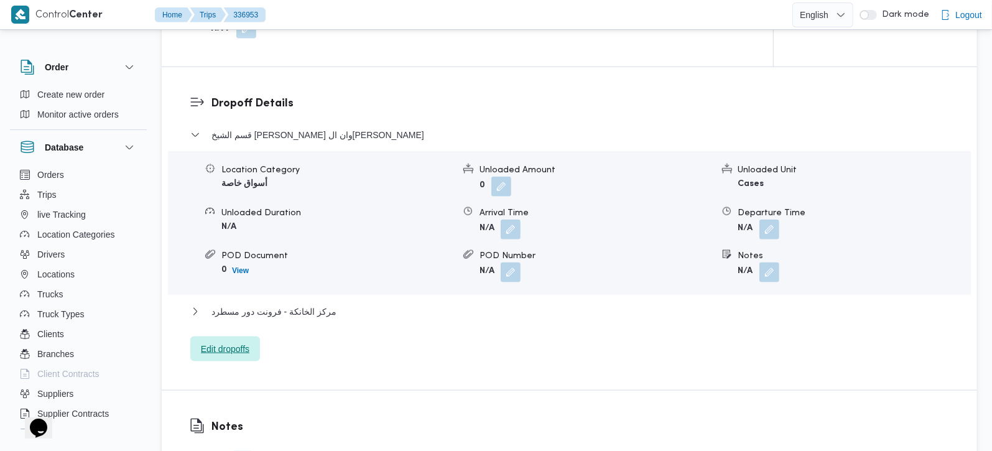
click at [236, 341] on span "Edit dropoffs" at bounding box center [225, 348] width 49 height 15
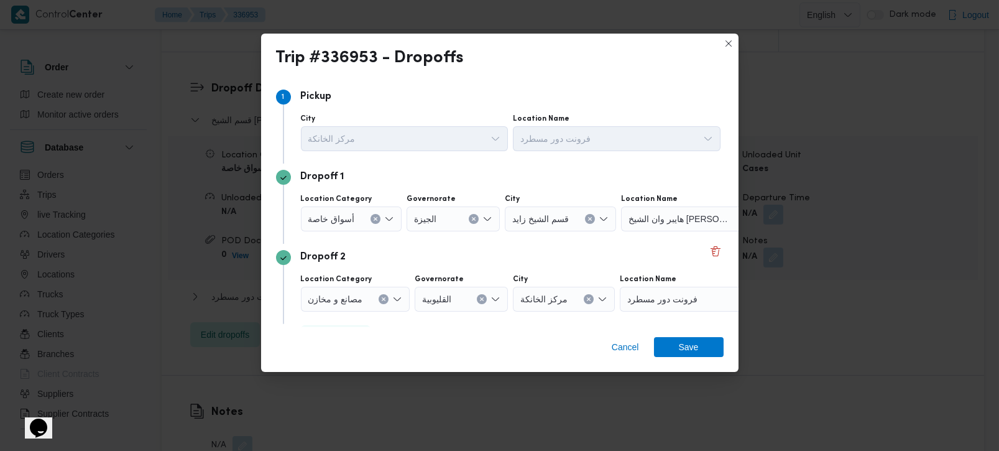
drag, startPoint x: 374, startPoint y: 219, endPoint x: 486, endPoint y: 225, distance: 112.7
click at [373, 219] on icon "Clear input" at bounding box center [375, 218] width 5 height 5
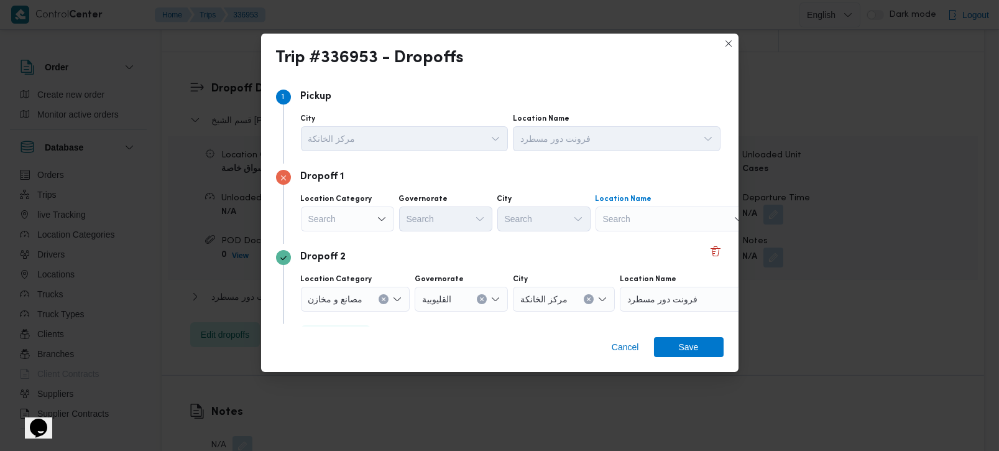
click at [625, 219] on div "Search" at bounding box center [673, 218] width 155 height 25
type input "ك"
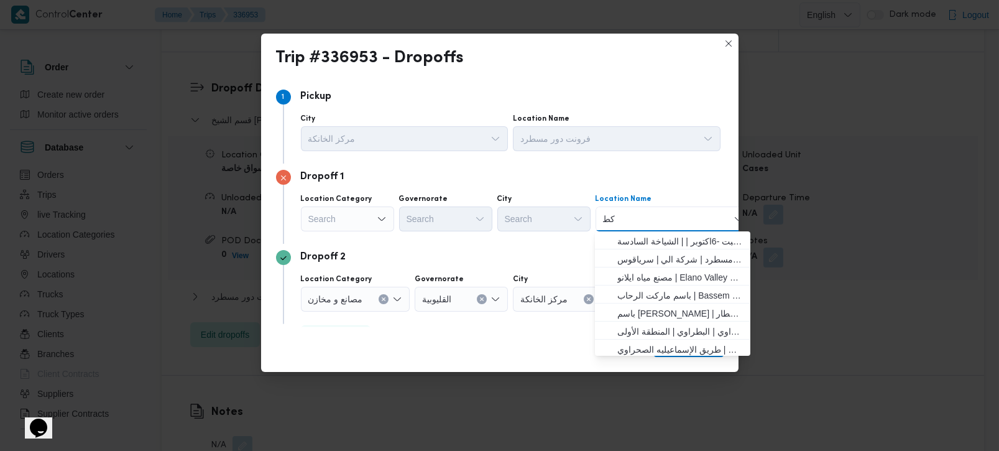
type input "ك"
type input "المق"
click at [653, 278] on span "كارفور المق طم | كارفور ماركت | الأباجية" at bounding box center [681, 277] width 126 height 15
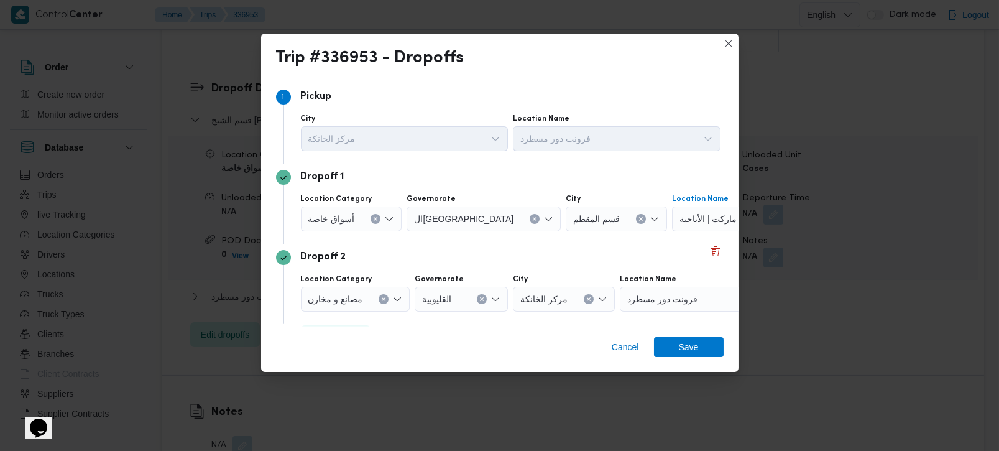
click at [379, 218] on div "أسواق خاصة" at bounding box center [351, 218] width 101 height 25
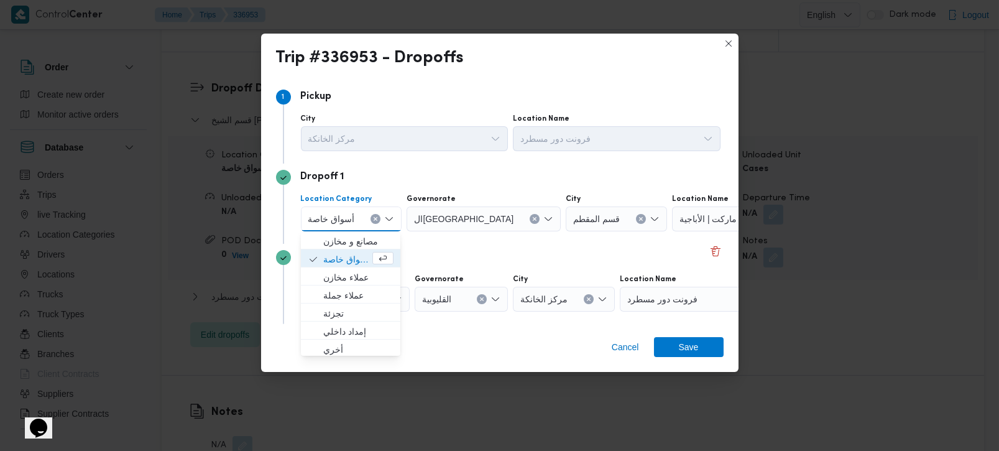
click at [378, 217] on button "Clear input" at bounding box center [376, 219] width 10 height 10
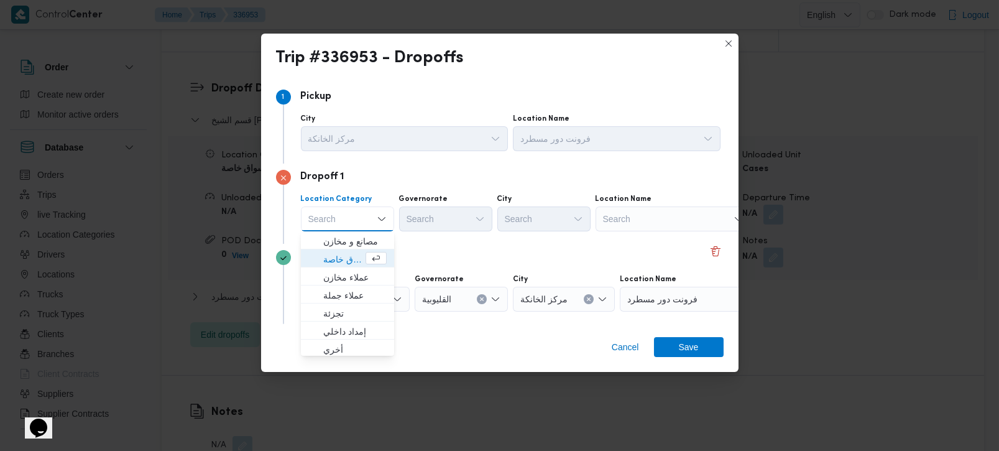
click at [639, 216] on div "Search" at bounding box center [673, 218] width 155 height 25
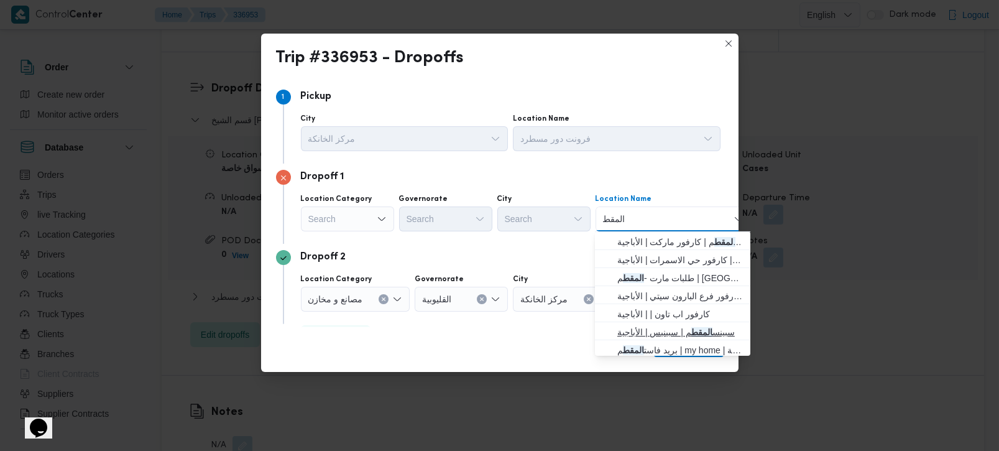
scroll to position [0, 0]
click at [613, 219] on input "المقط" at bounding box center [614, 218] width 23 height 15
type input "المقط"
click at [385, 217] on icon "Open list of options" at bounding box center [382, 219] width 10 height 10
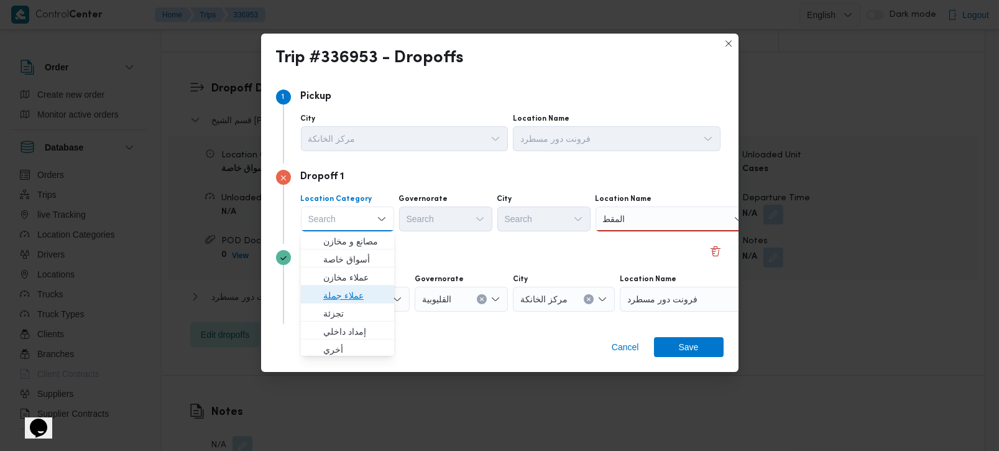
click at [347, 295] on span "عملاء جملة" at bounding box center [354, 295] width 63 height 15
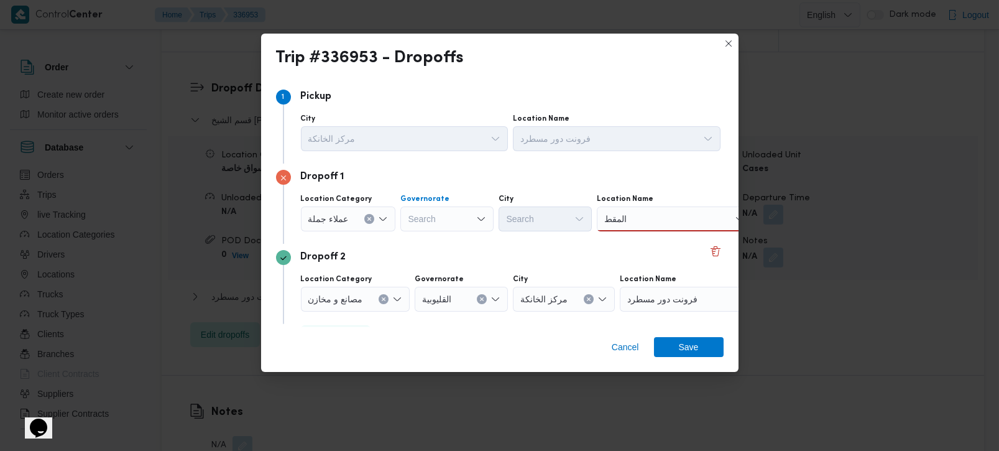
click at [441, 226] on div "Search" at bounding box center [446, 218] width 93 height 25
type input "رة"
click at [450, 256] on span "القاه رة" at bounding box center [453, 259] width 63 height 15
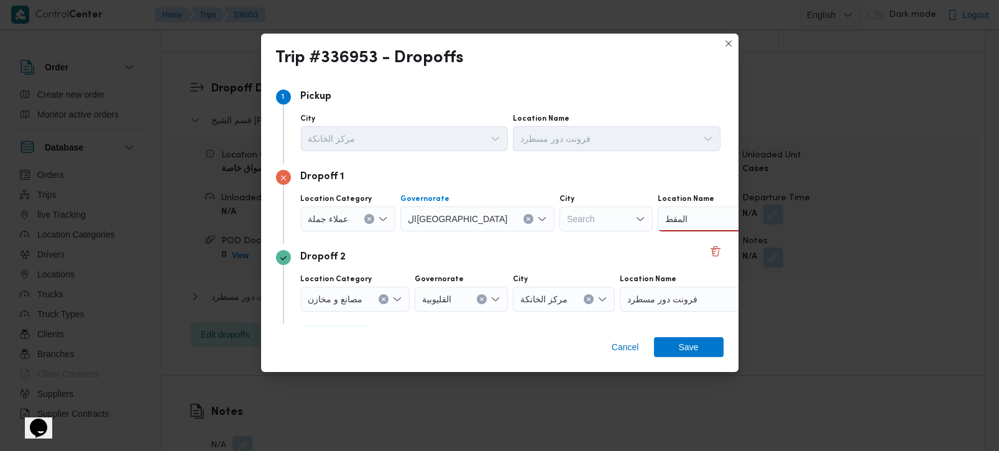
click at [560, 227] on div "Search" at bounding box center [606, 218] width 93 height 25
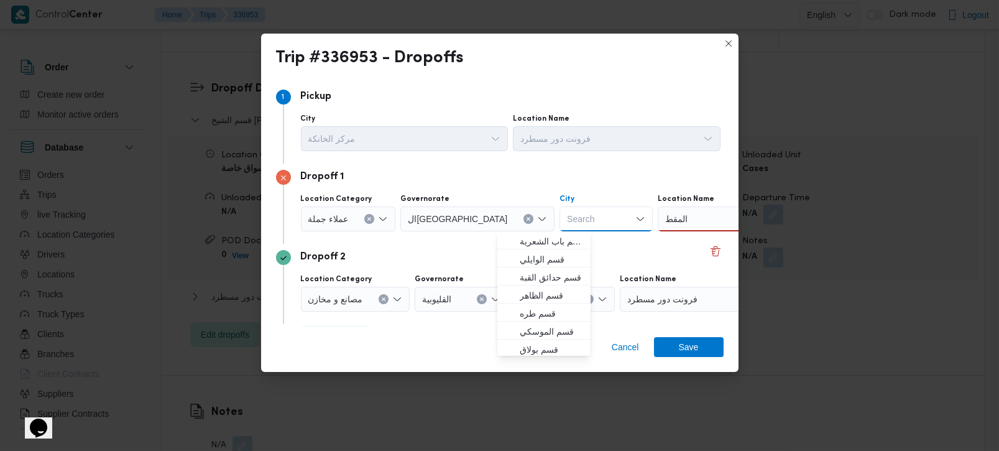
click at [665, 213] on input "المقط" at bounding box center [676, 218] width 23 height 15
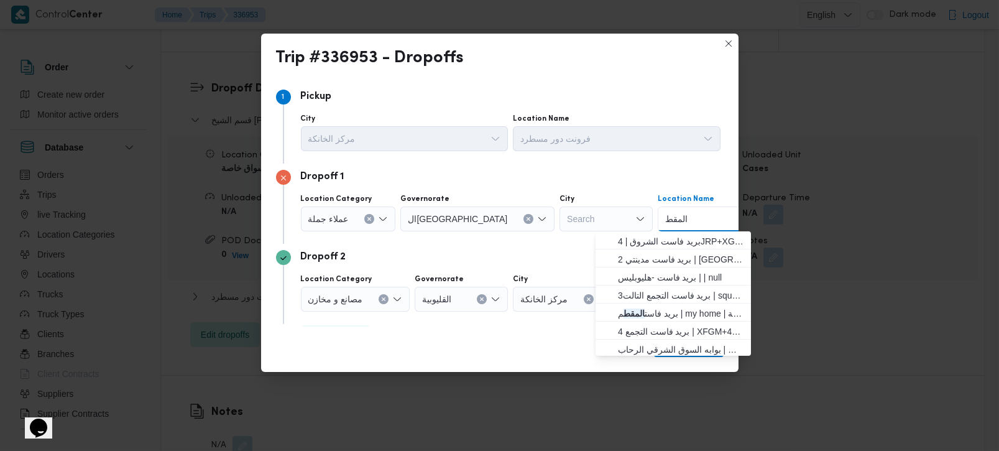
click at [665, 213] on input "المقط" at bounding box center [676, 218] width 23 height 15
click at [560, 220] on div "Search" at bounding box center [606, 218] width 93 height 25
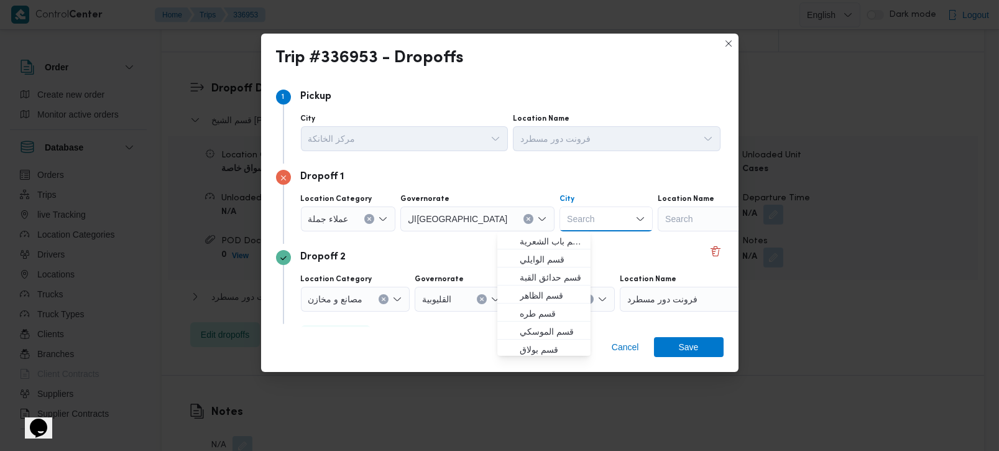
paste input "المقط"
type input "المقط"
click at [541, 236] on mark "المقط" at bounding box center [535, 241] width 21 height 10
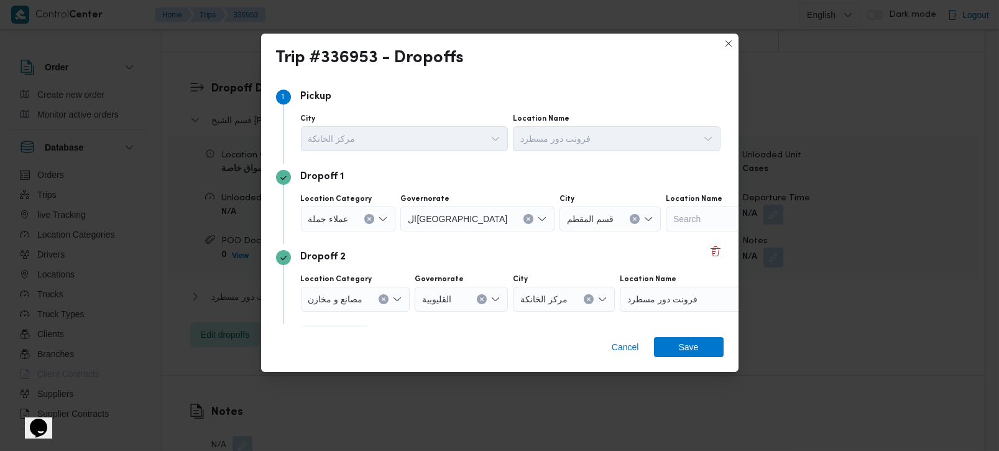
click at [524, 244] on div "Dropoff 2 Location Category مصانع و مخازن Governorate القليوبية City مركز الخان…" at bounding box center [500, 284] width 448 height 80
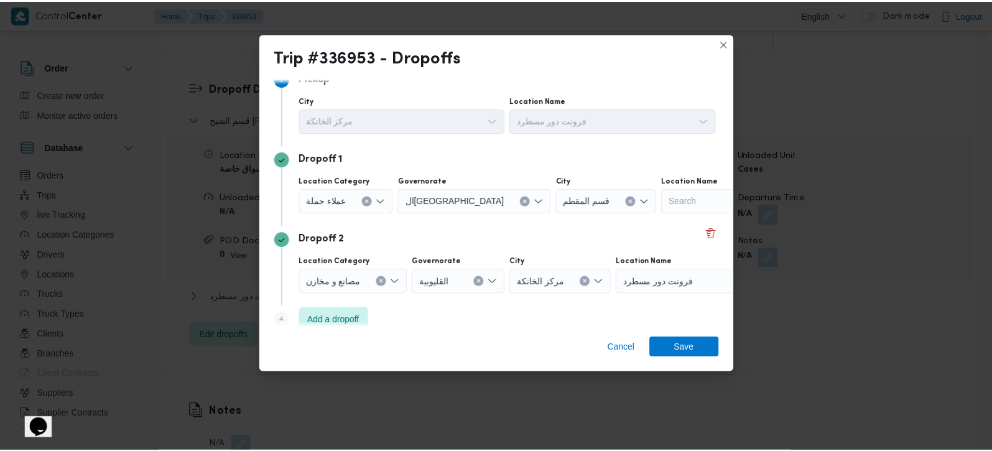
scroll to position [34, 0]
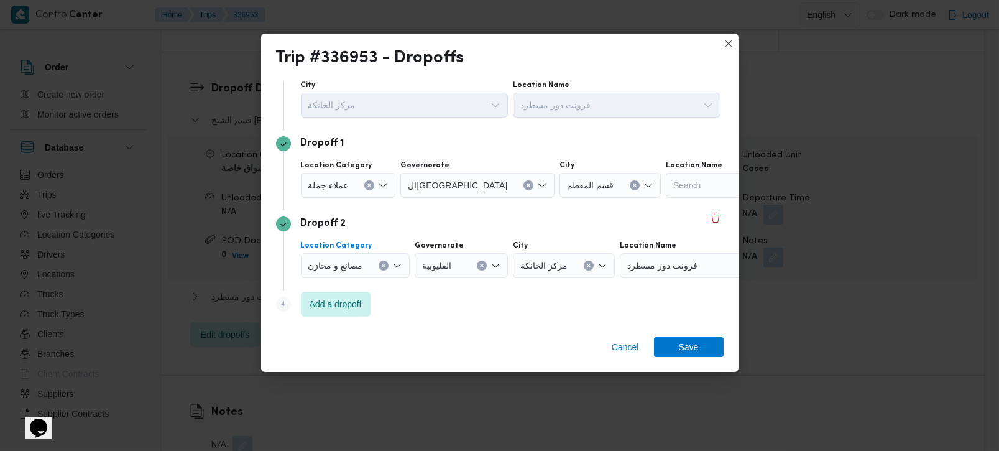
click at [385, 264] on icon "Clear input" at bounding box center [383, 265] width 3 height 3
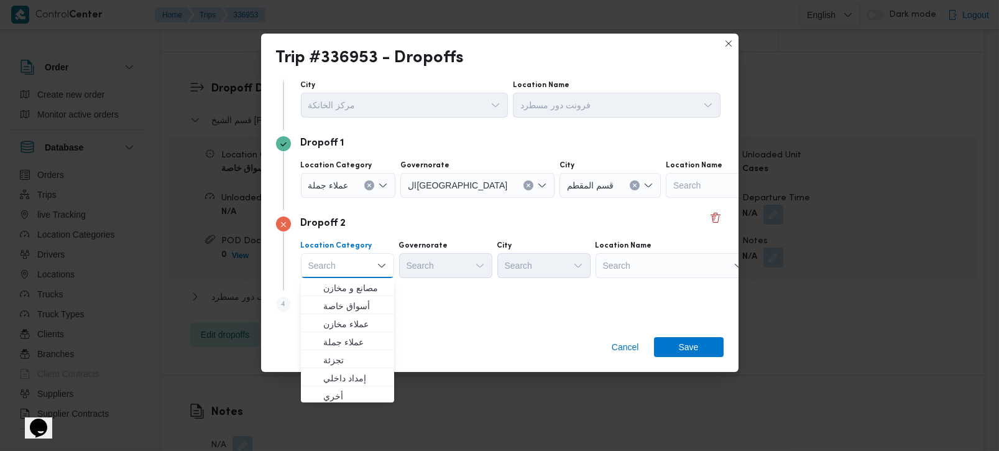
click at [640, 268] on div "Search" at bounding box center [673, 265] width 155 height 25
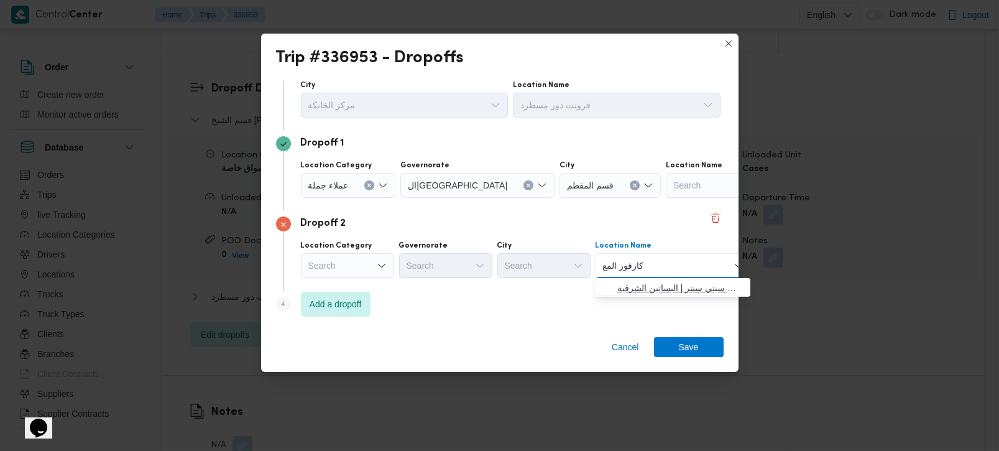
type input "كارفور المع"
click at [692, 287] on span "كارفور المع ادي | كارفور المعادي سيتي سنتر | البساتين الشرقية" at bounding box center [681, 287] width 126 height 15
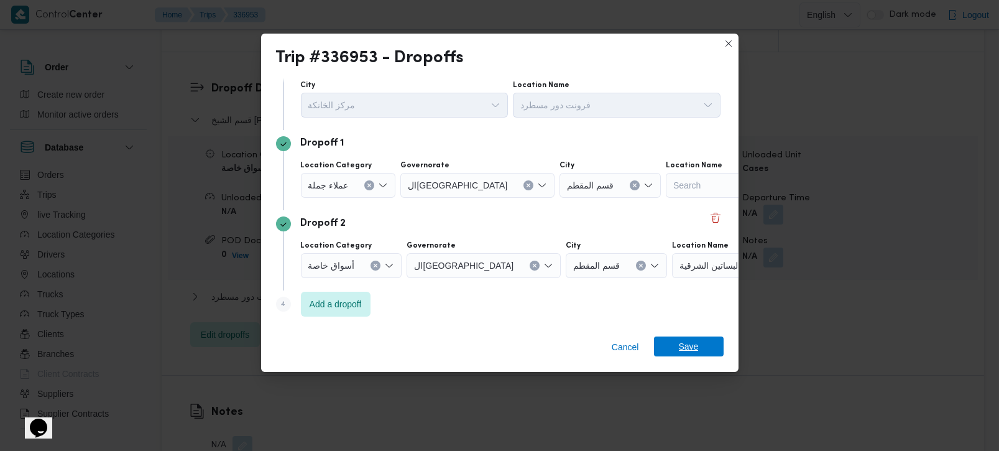
click at [686, 338] on span "Save" at bounding box center [689, 346] width 20 height 20
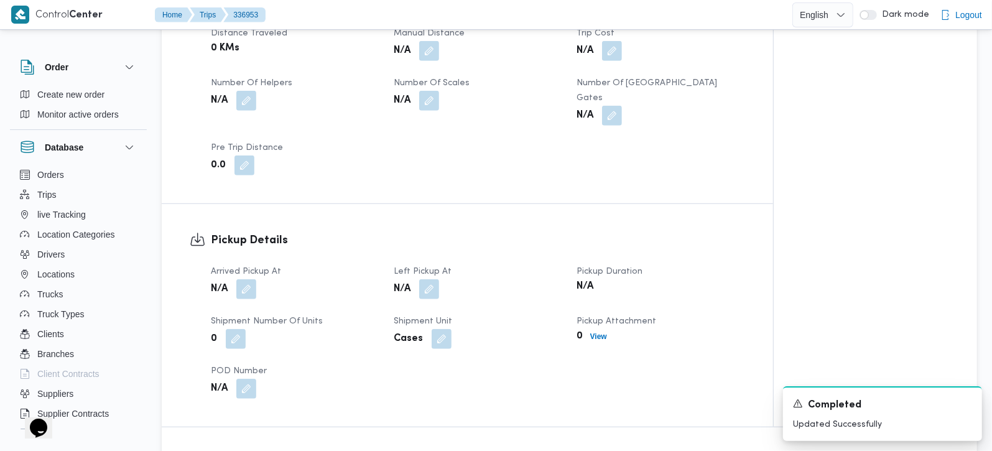
scroll to position [658, 0]
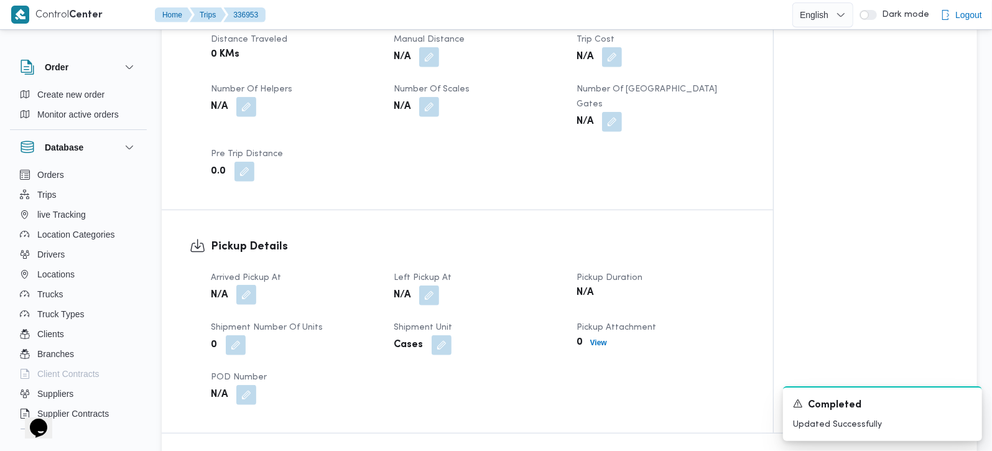
click at [249, 285] on button "button" at bounding box center [246, 295] width 20 height 20
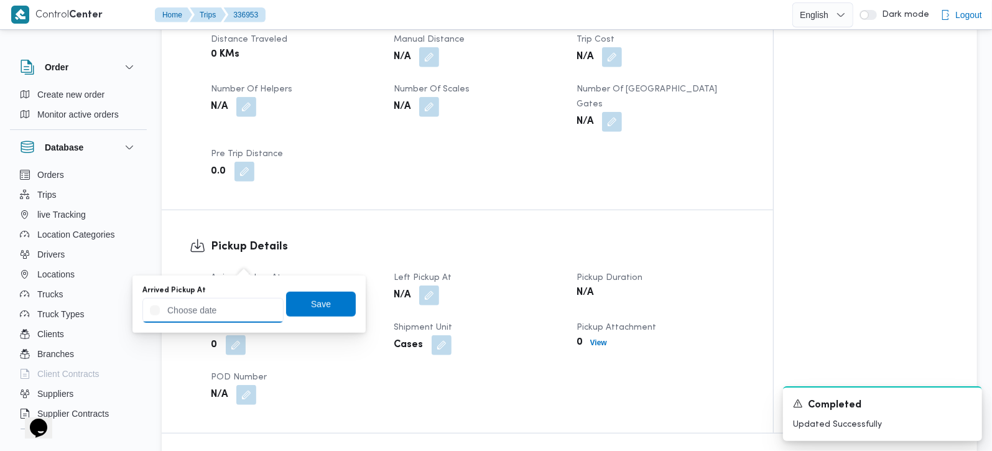
click at [228, 312] on input "Arrived Pickup At" at bounding box center [212, 310] width 141 height 25
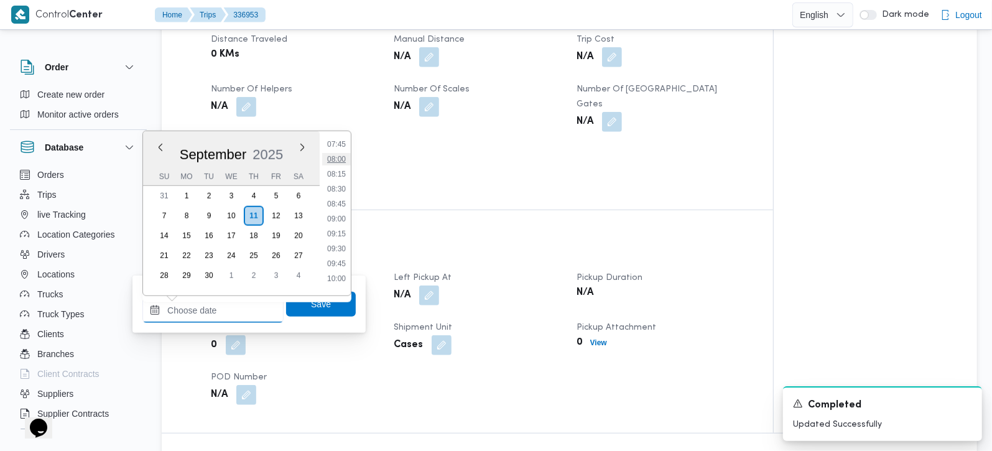
scroll to position [392, 0]
drag, startPoint x: 342, startPoint y: 184, endPoint x: 341, endPoint y: 202, distance: 18.1
click at [342, 184] on li "07:15" at bounding box center [336, 188] width 29 height 12
type input "11/09/2025 07:15"
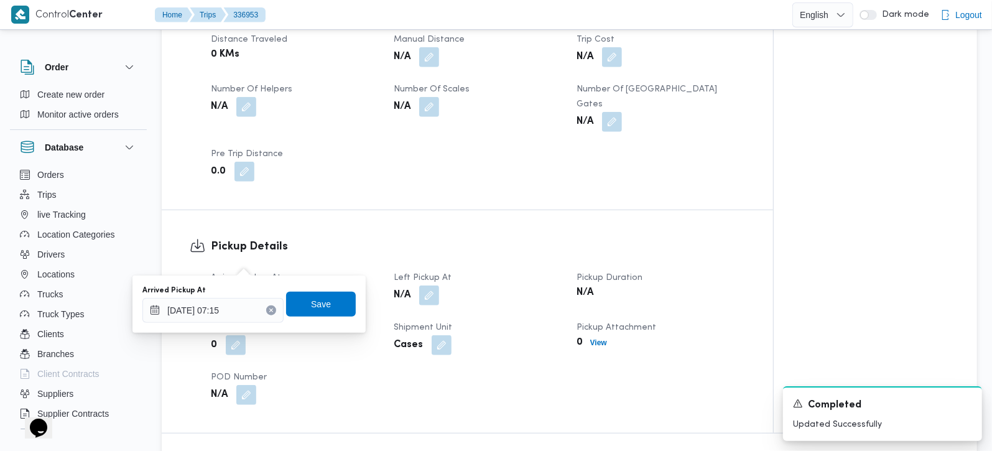
click at [325, 317] on div "Arrived Pickup At 11/09/2025 07:15 Save" at bounding box center [249, 304] width 216 height 40
click at [325, 295] on span "Save" at bounding box center [321, 303] width 70 height 25
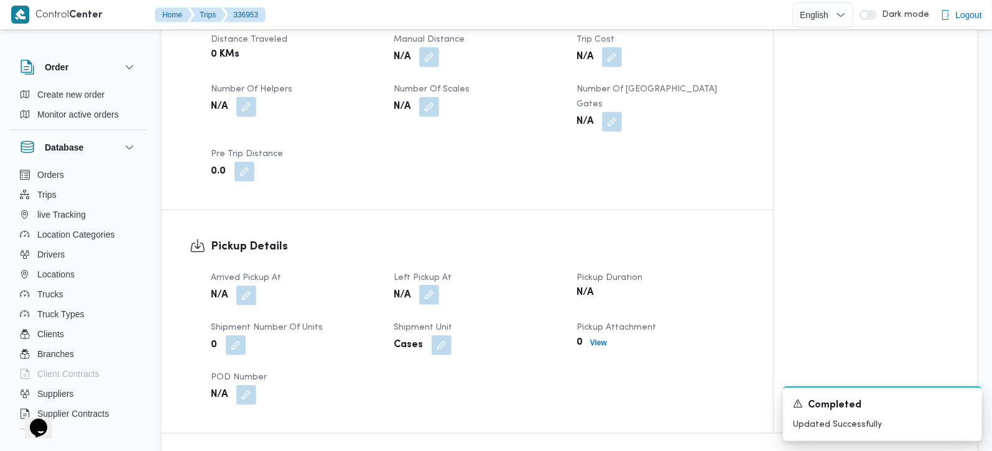
click at [432, 285] on button "button" at bounding box center [429, 295] width 20 height 20
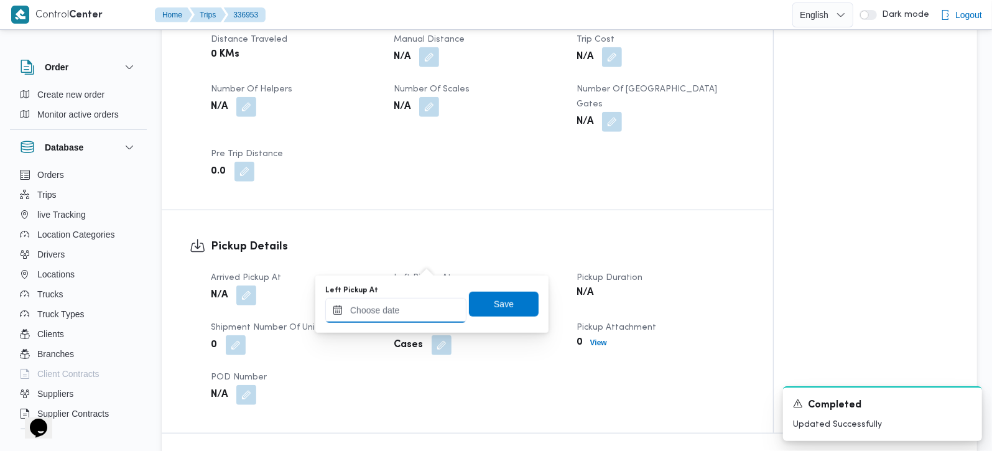
click at [417, 312] on input "Left Pickup At" at bounding box center [395, 310] width 141 height 25
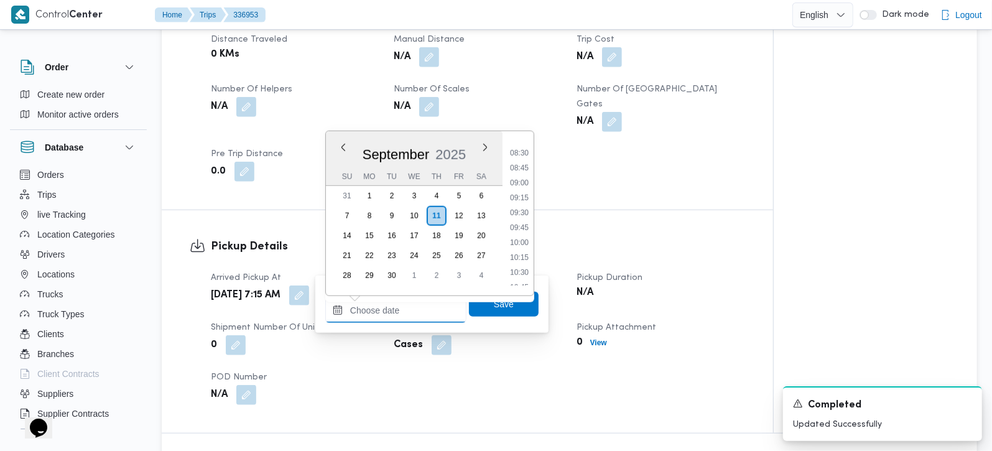
scroll to position [466, 0]
click at [521, 172] on li "08:15" at bounding box center [519, 174] width 29 height 12
type input "11/09/2025 08:15"
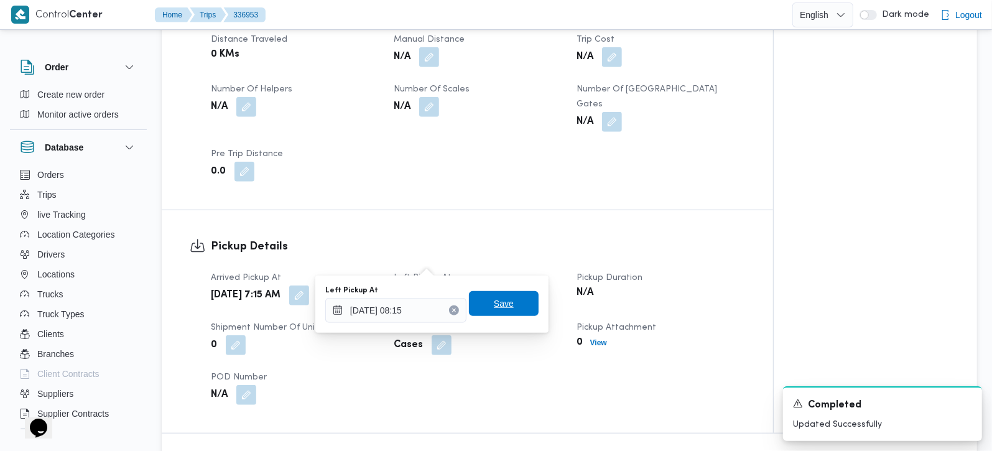
click at [494, 303] on span "Save" at bounding box center [504, 303] width 20 height 15
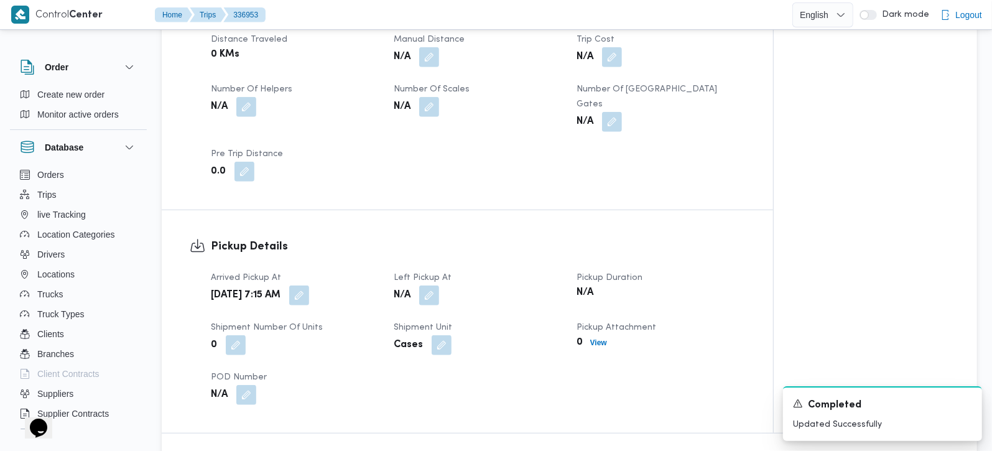
scroll to position [292, 0]
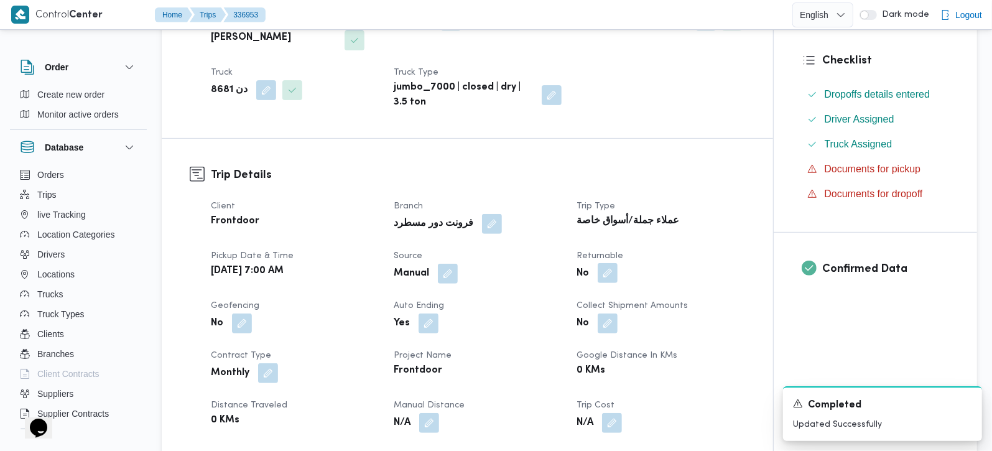
click at [607, 263] on button "button" at bounding box center [608, 273] width 20 height 20
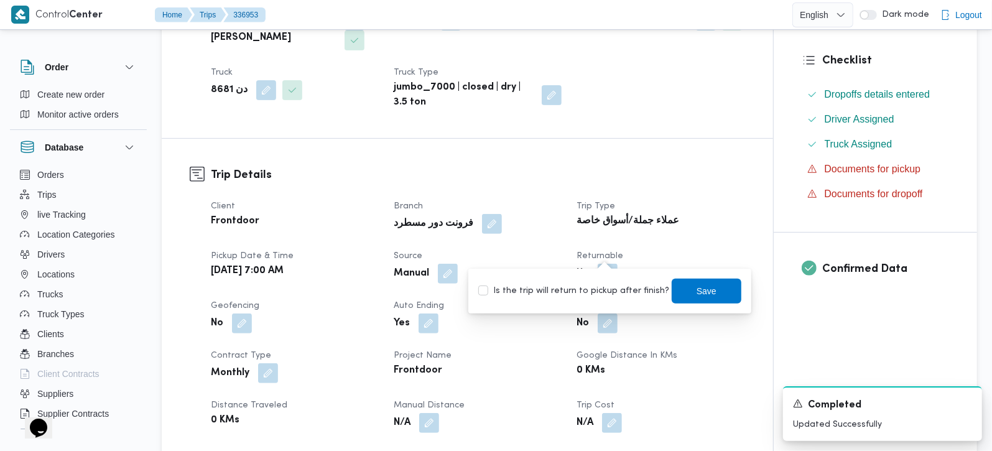
click at [596, 292] on label "Is the trip will return to pickup after finish?" at bounding box center [573, 291] width 191 height 15
click at [650, 285] on label "Is the trip will return to pickup after finish?" at bounding box center [573, 291] width 191 height 15
click at [650, 284] on label "Is the trip will return to pickup after finish?" at bounding box center [573, 291] width 191 height 15
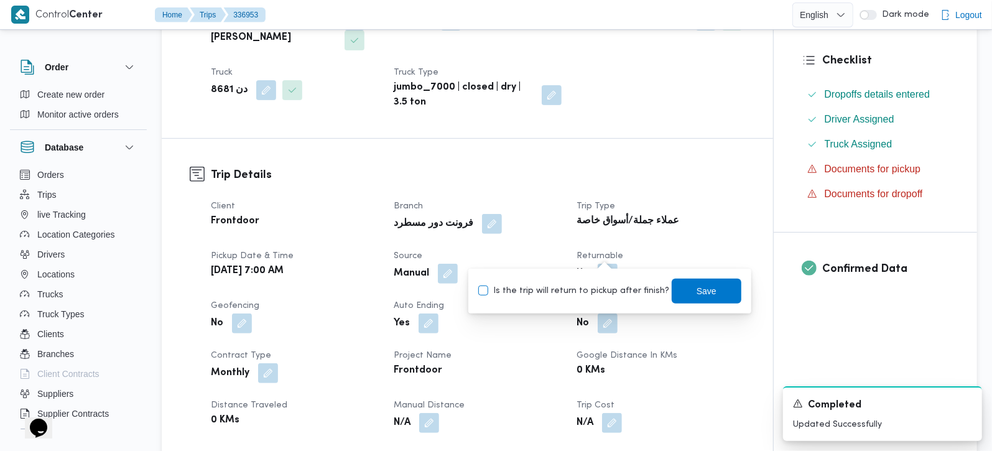
checkbox input "true"
click at [697, 289] on span "Save" at bounding box center [707, 290] width 20 height 15
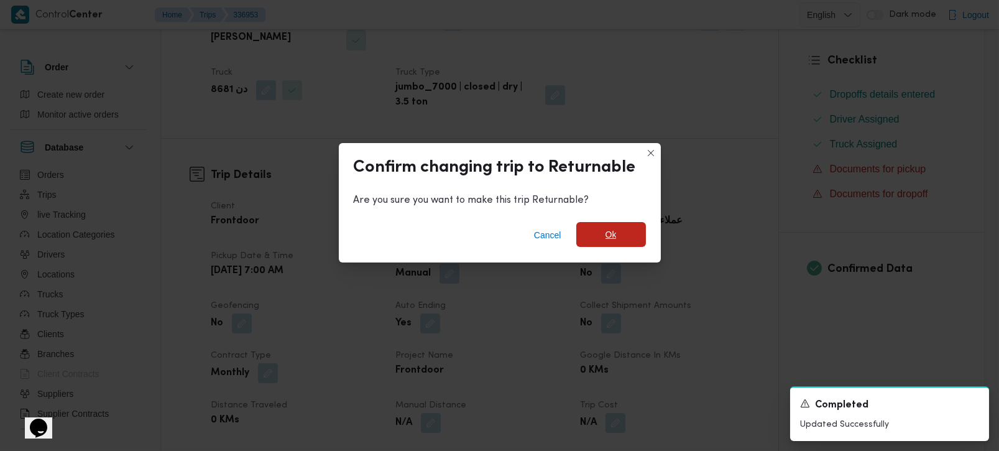
click at [604, 234] on span "Ok" at bounding box center [611, 234] width 70 height 25
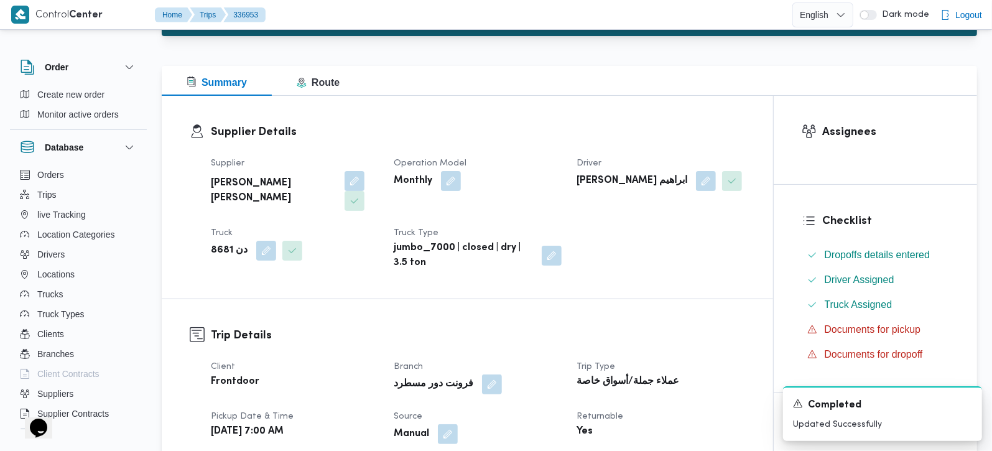
scroll to position [0, 0]
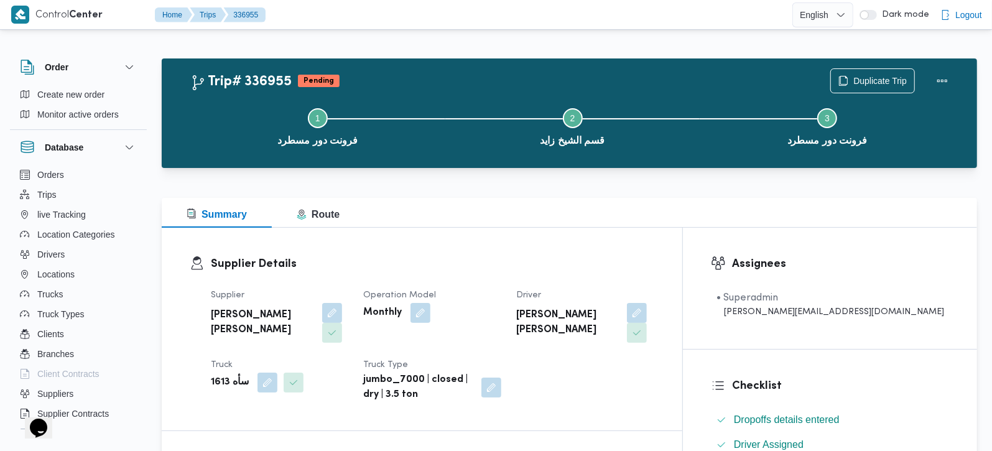
click at [221, 371] on div "سأه 1613" at bounding box center [280, 382] width 140 height 22
copy b "1613"
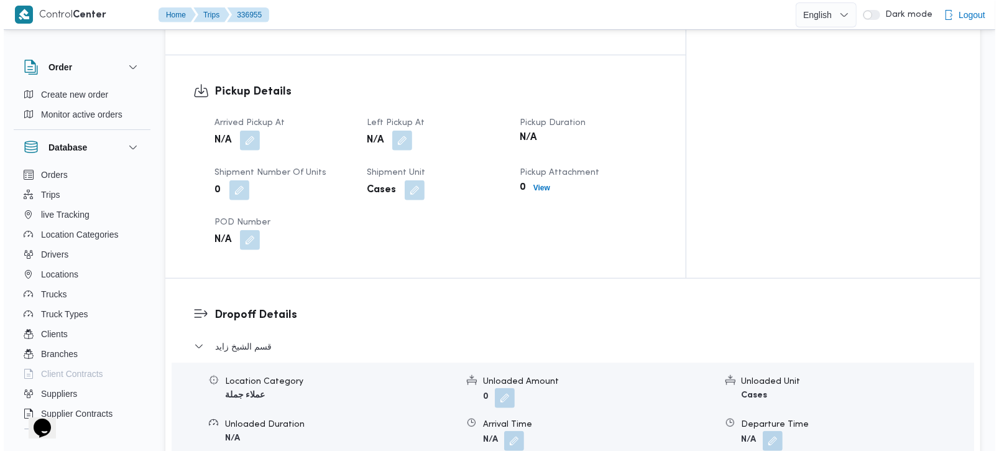
scroll to position [951, 0]
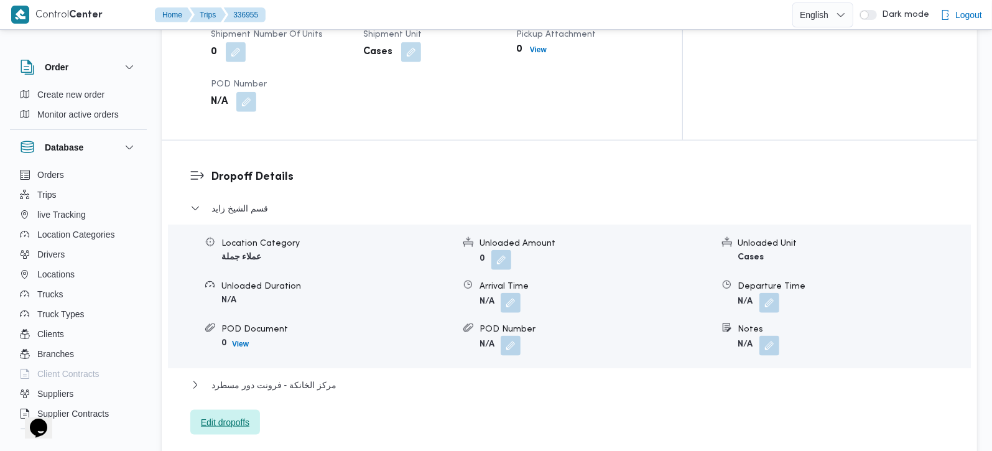
click at [243, 415] on span "Edit dropoffs" at bounding box center [225, 422] width 49 height 15
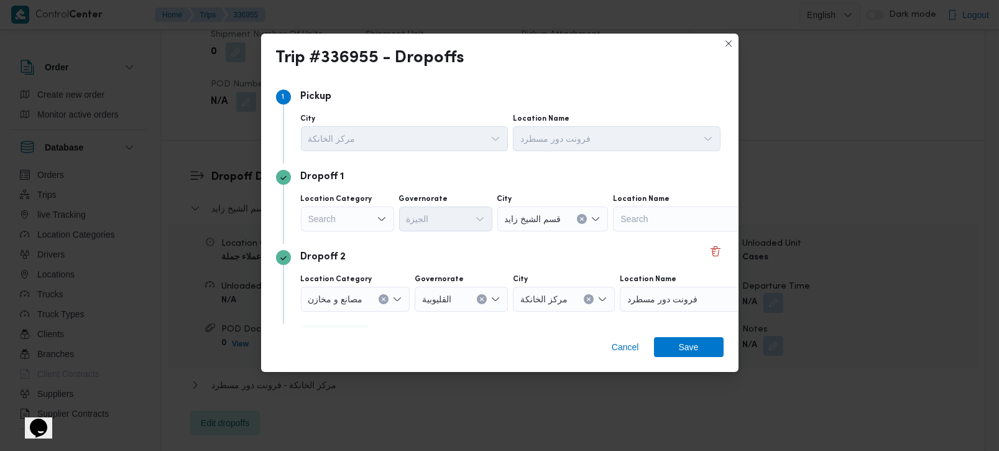
click at [348, 225] on div "Search" at bounding box center [347, 218] width 93 height 25
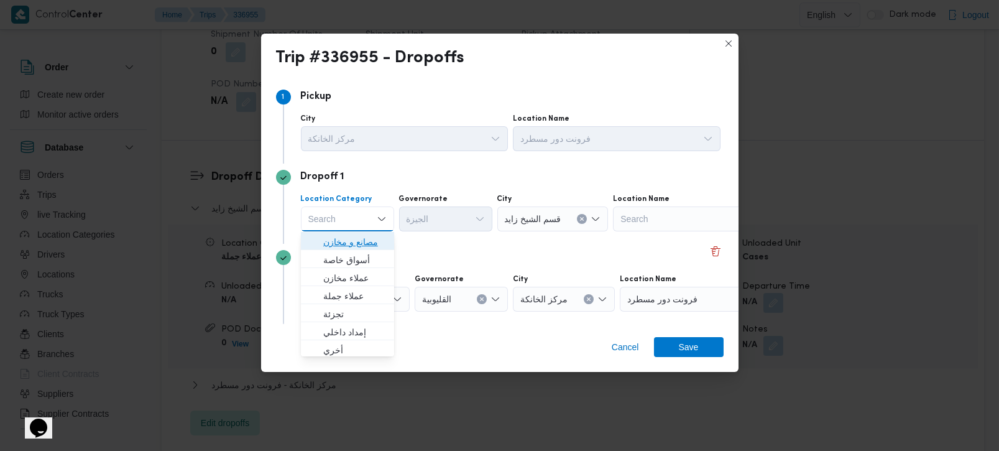
click at [366, 245] on span "مصانع و مخازن" at bounding box center [354, 241] width 63 height 15
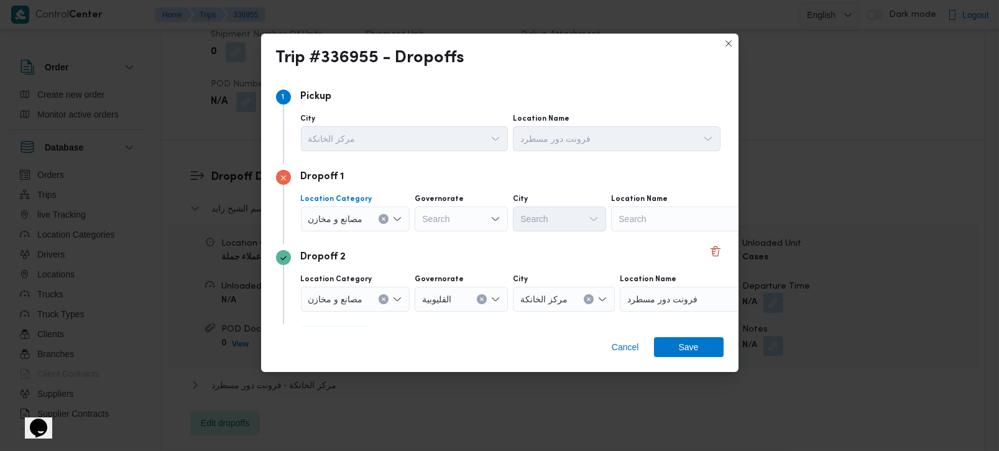
click at [384, 220] on icon "Clear input" at bounding box center [383, 219] width 3 height 3
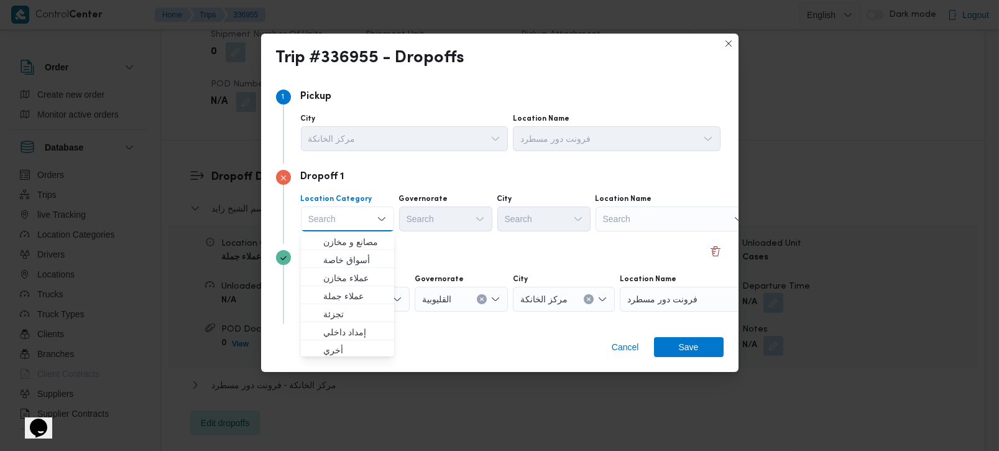
click at [625, 214] on div "Search" at bounding box center [673, 218] width 155 height 25
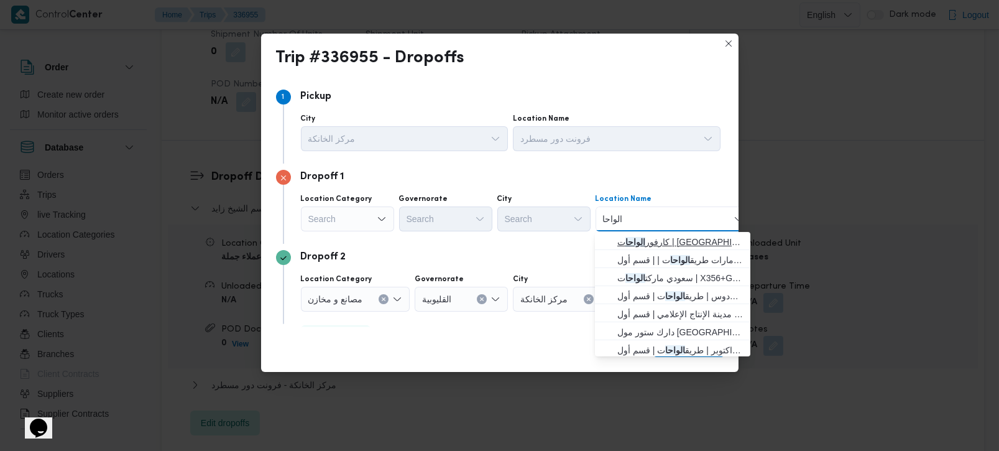
type input "الواحا"
click at [675, 237] on span "كارفور الواحا ت | Carrefour Wahat Road C3 Mall | قسم أول 6 أكتوبر" at bounding box center [681, 241] width 126 height 15
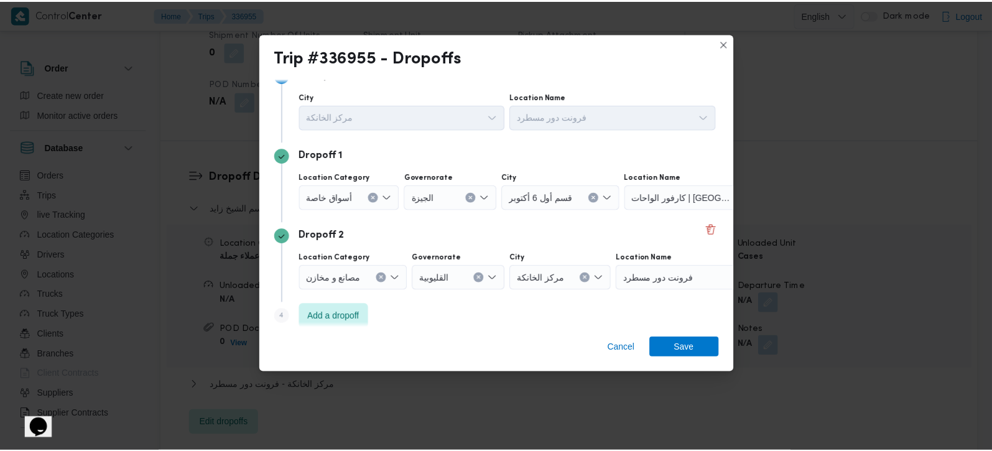
scroll to position [34, 0]
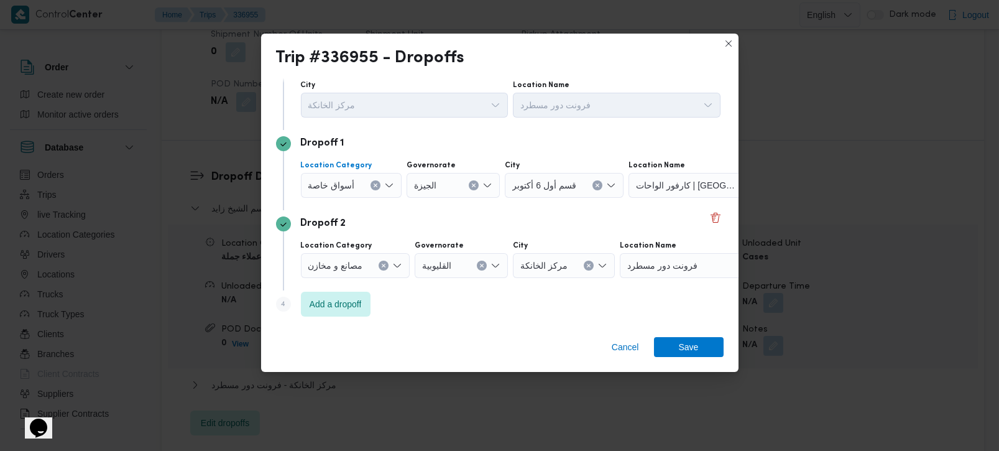
click at [375, 181] on button "Clear input" at bounding box center [376, 185] width 10 height 10
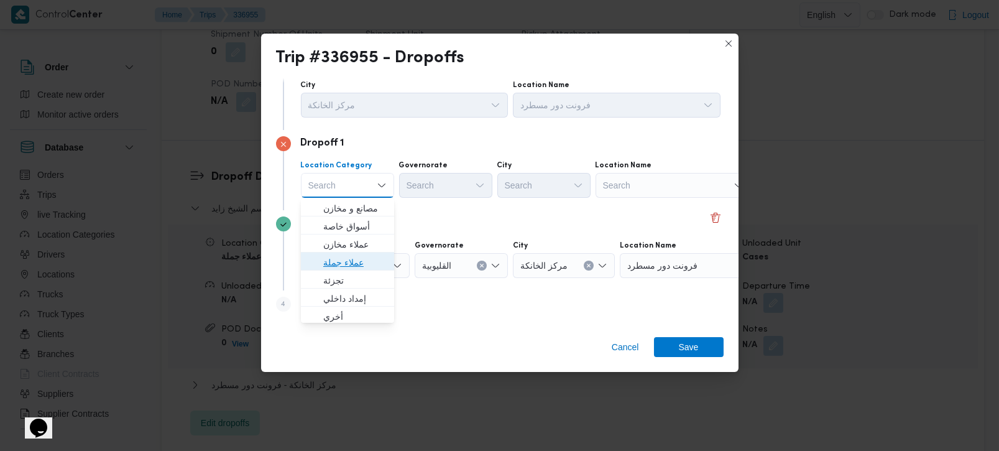
click at [346, 266] on span "عملاء جملة" at bounding box center [354, 262] width 63 height 15
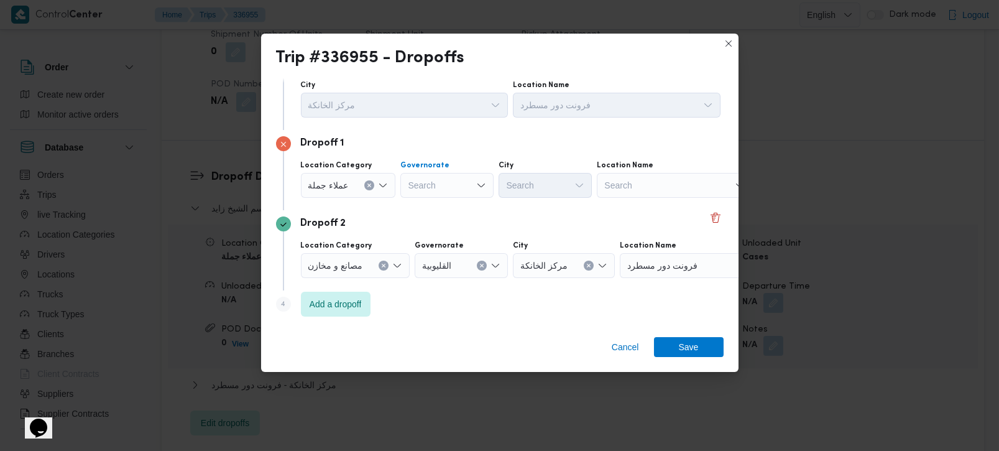
click at [419, 190] on div "Search" at bounding box center [446, 185] width 93 height 25
type input "زة"
click at [438, 210] on span "الجي زة" at bounding box center [453, 208] width 63 height 15
click at [511, 185] on div "Search" at bounding box center [545, 185] width 93 height 25
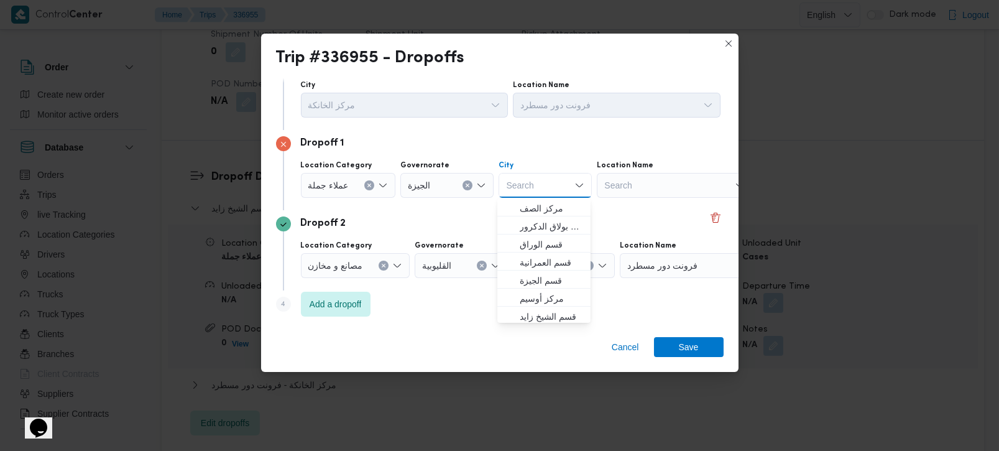
type input "ة"
type input "وب"
click at [542, 210] on span "قسم أول 6 أكت وب ر" at bounding box center [551, 208] width 63 height 15
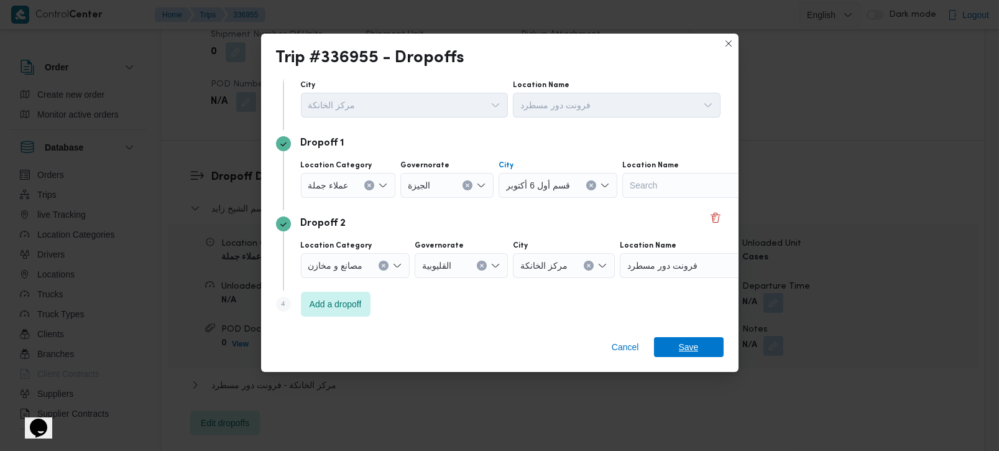
click at [671, 339] on span "Save" at bounding box center [689, 347] width 70 height 20
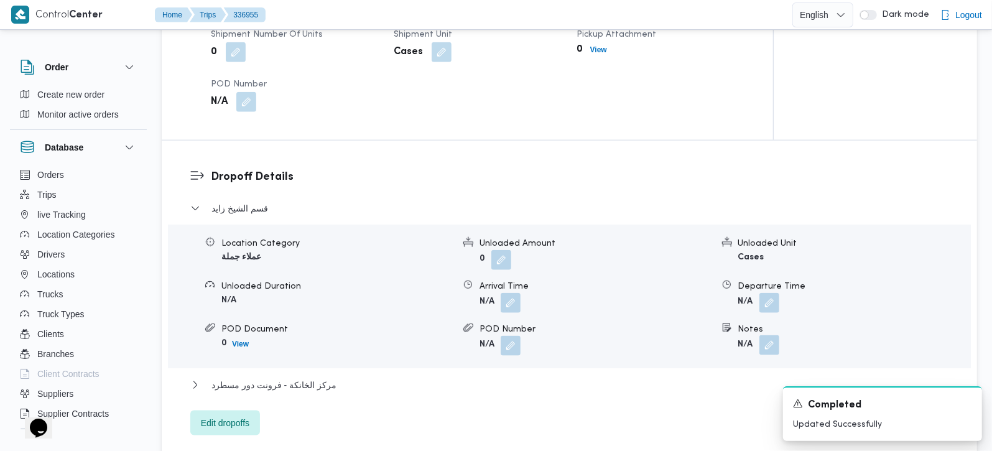
click at [769, 335] on button "button" at bounding box center [769, 345] width 20 height 20
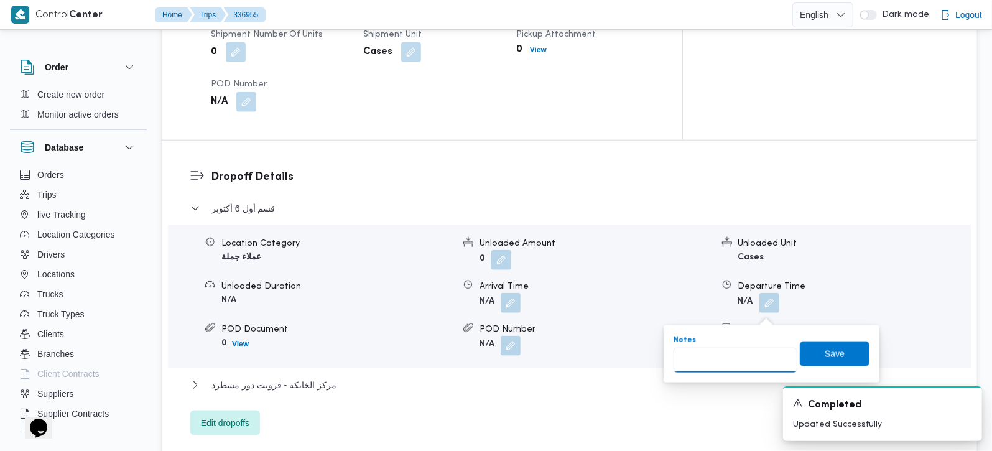
click at [749, 351] on input "Notes" at bounding box center [736, 360] width 124 height 25
type input "كارقور الواحات و سيركل كيه فودافون و مول برايت ستارز"
click at [840, 343] on span "Save" at bounding box center [835, 353] width 70 height 25
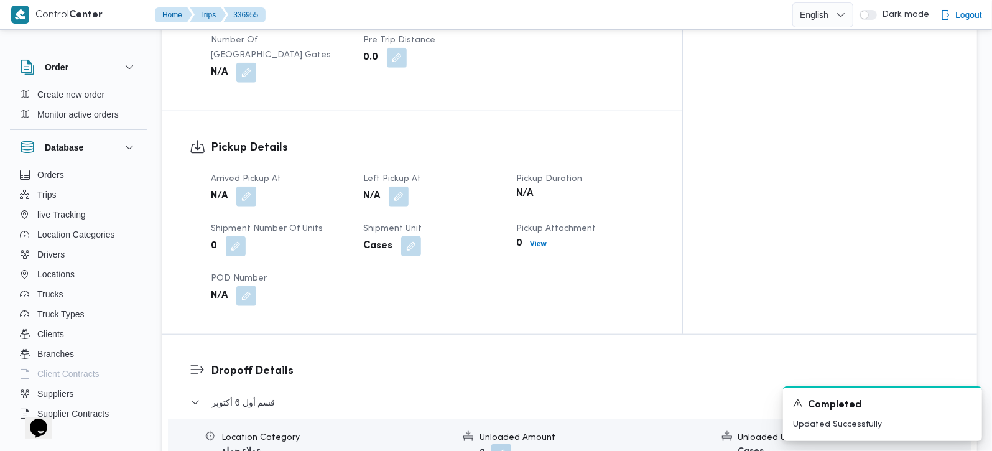
scroll to position [731, 0]
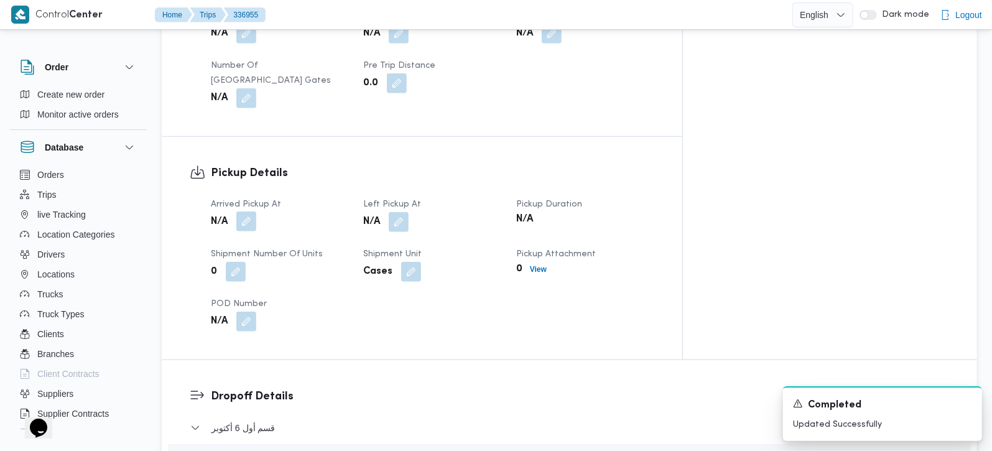
click at [246, 211] on button "button" at bounding box center [246, 221] width 20 height 20
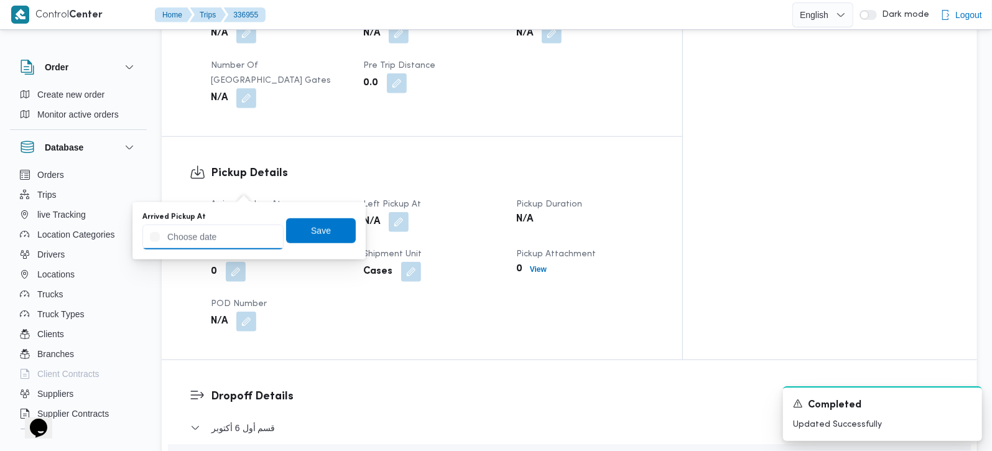
click at [218, 238] on input "Arrived Pickup At" at bounding box center [212, 237] width 141 height 25
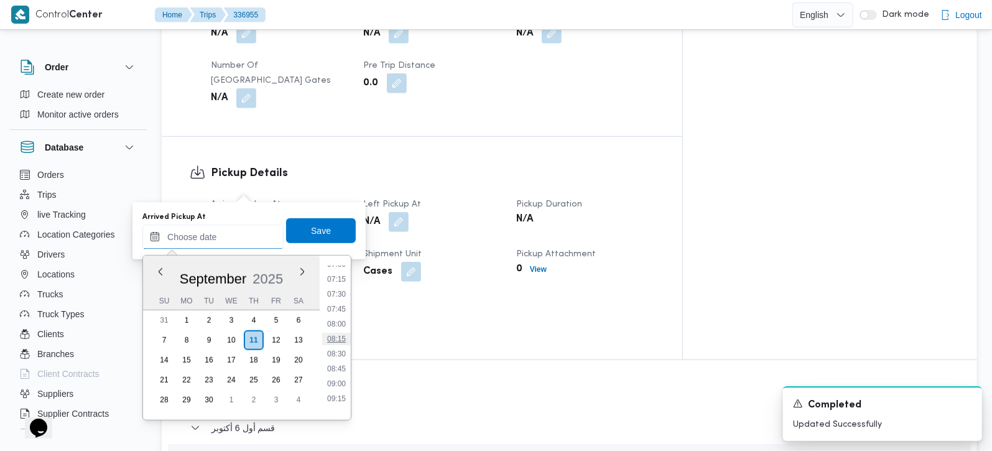
scroll to position [392, 0]
click at [341, 325] on li "07:30" at bounding box center [336, 327] width 29 height 12
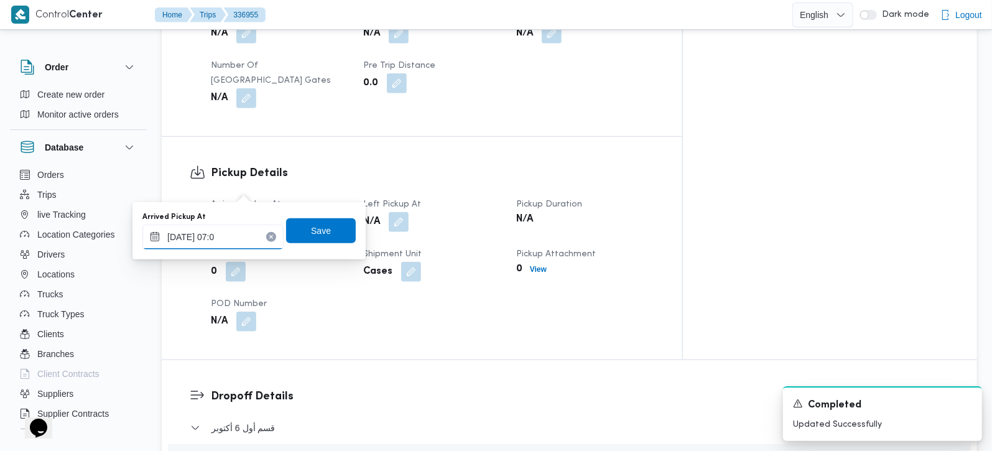
type input "11/09/2025 07:20"
click at [314, 236] on span "Save" at bounding box center [321, 230] width 20 height 15
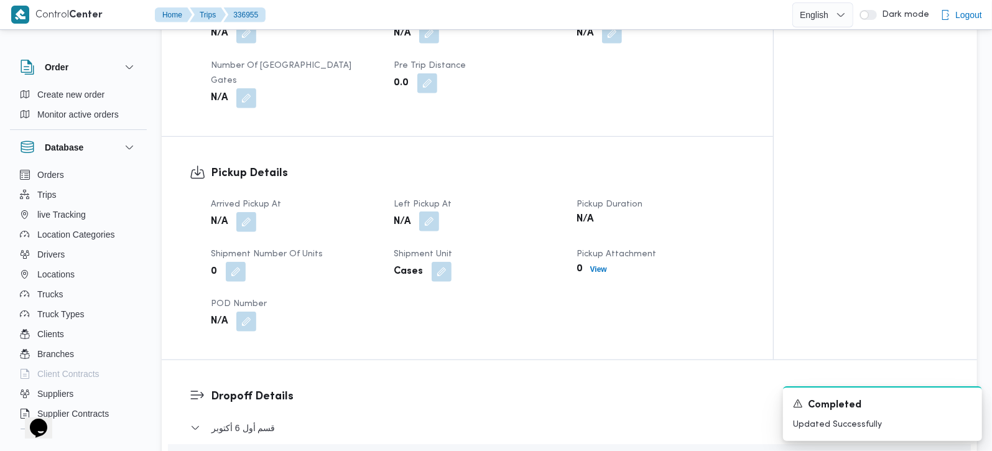
click at [433, 211] on button "button" at bounding box center [429, 221] width 20 height 20
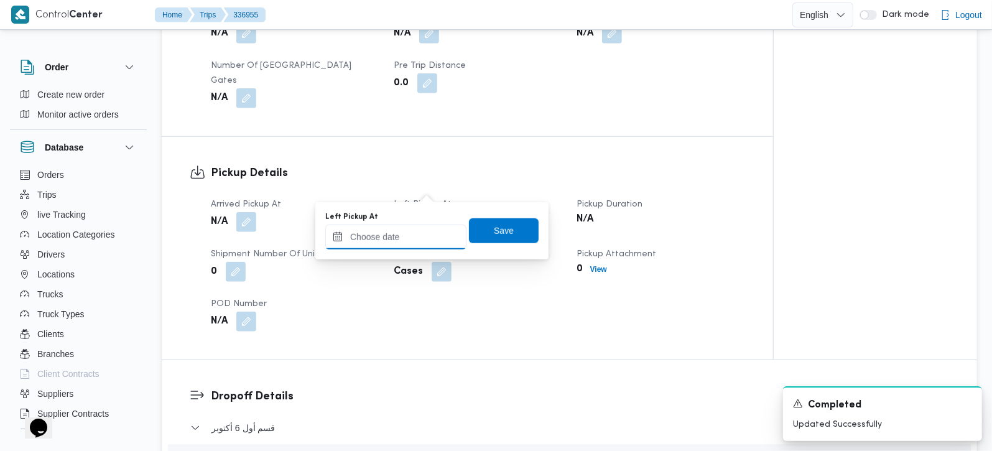
click at [414, 233] on input "Left Pickup At" at bounding box center [395, 237] width 141 height 25
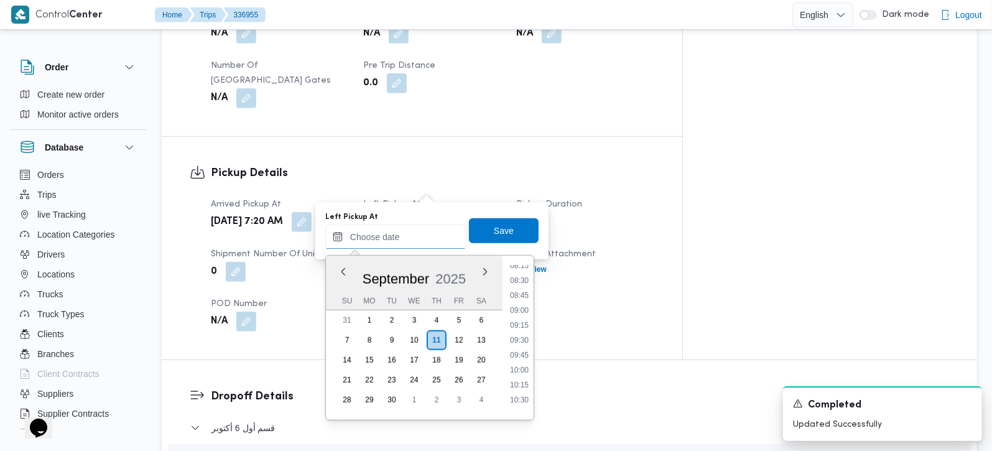
scroll to position [466, 0]
click at [517, 314] on li "08:30" at bounding box center [519, 313] width 29 height 12
type input "[DATE] 08:30"
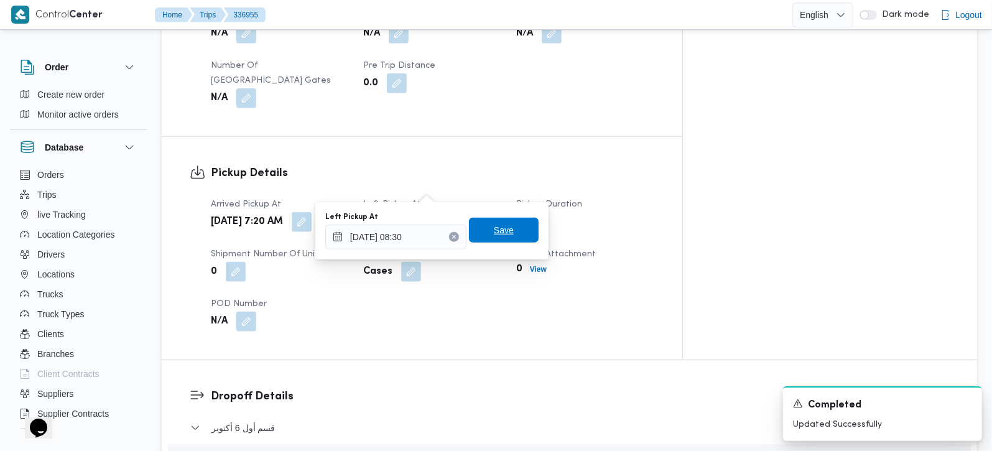
click at [494, 231] on span "Save" at bounding box center [504, 230] width 20 height 15
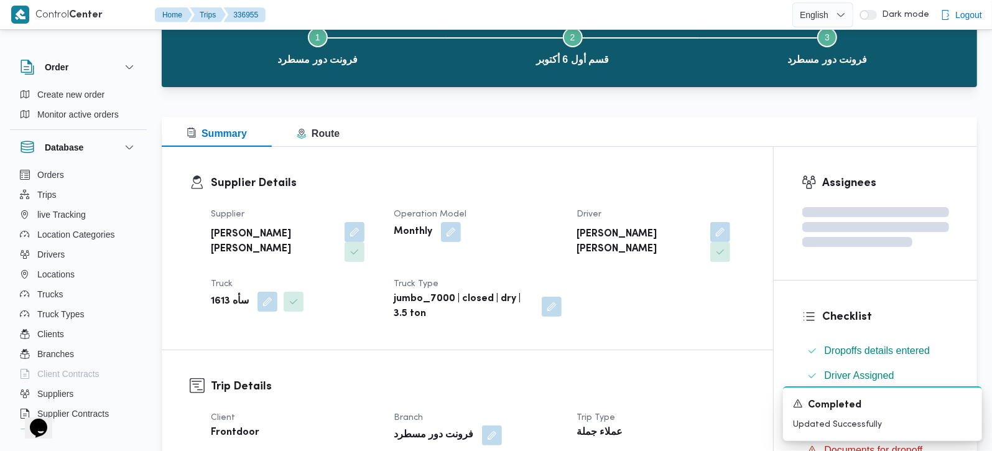
scroll to position [0, 0]
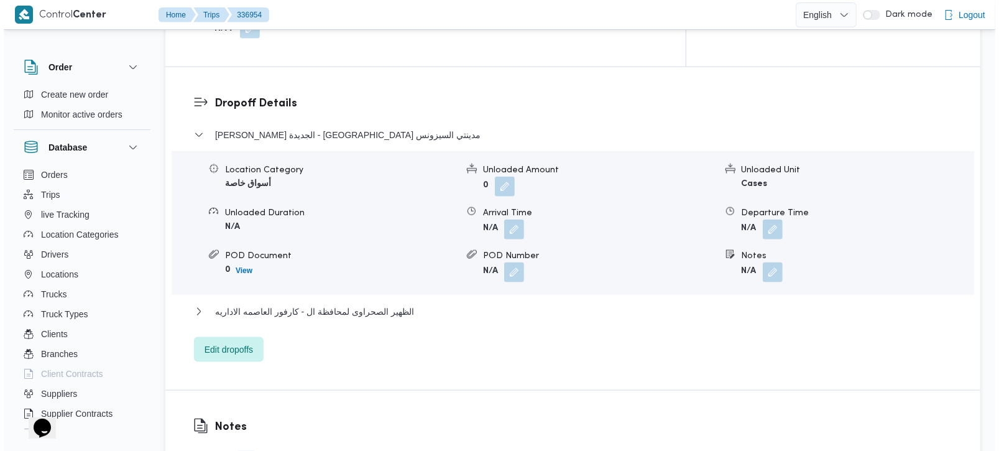
scroll to position [1097, 0]
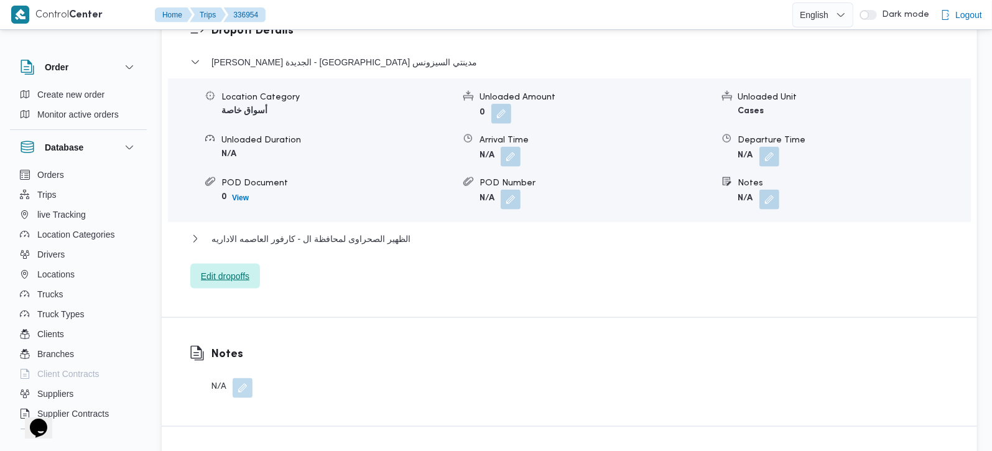
click at [227, 269] on span "Edit dropoffs" at bounding box center [225, 276] width 49 height 15
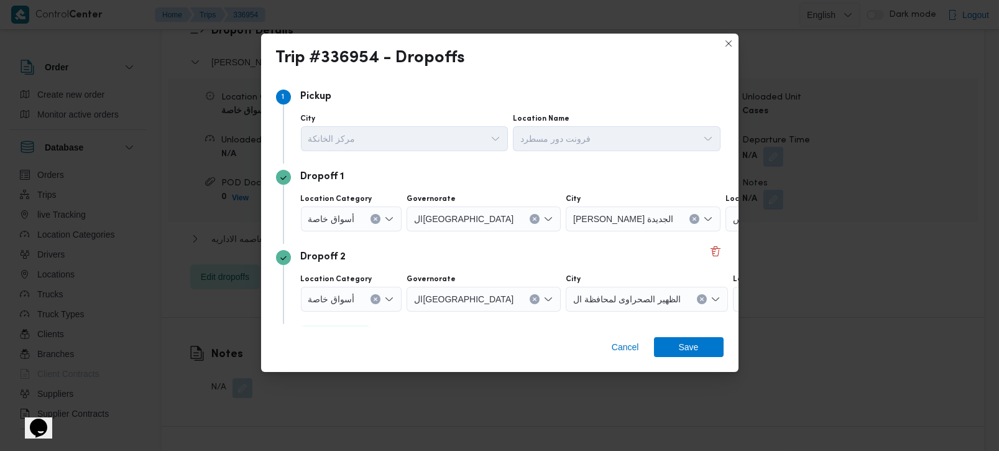
click at [374, 221] on icon "Clear input" at bounding box center [375, 218] width 5 height 5
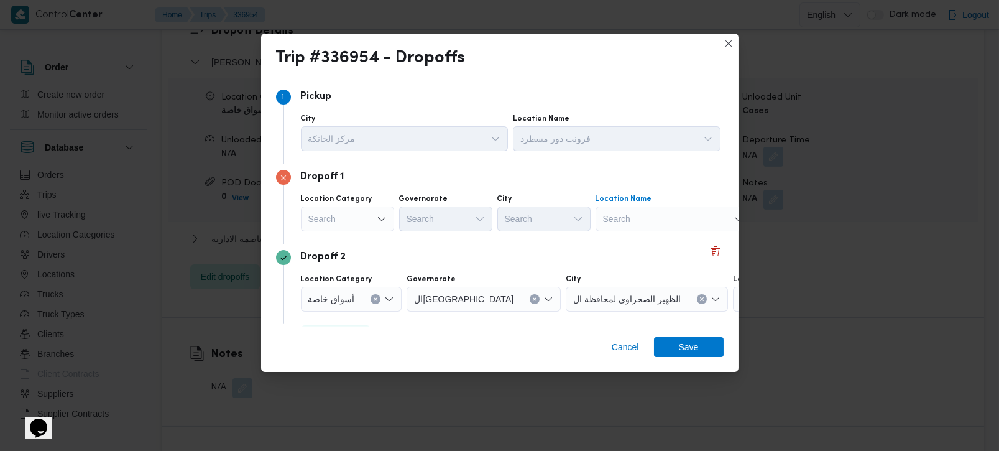
click at [693, 216] on div "Search" at bounding box center [673, 218] width 155 height 25
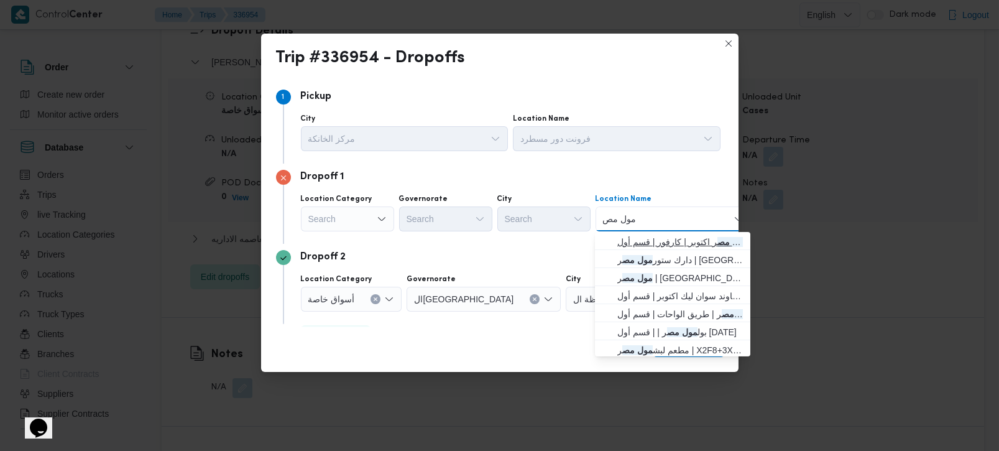
type input "مول مص"
click at [683, 239] on span "كارفور مول مص ر اكتوبر | كارفور | قسم أول [DATE]" at bounding box center [681, 241] width 126 height 15
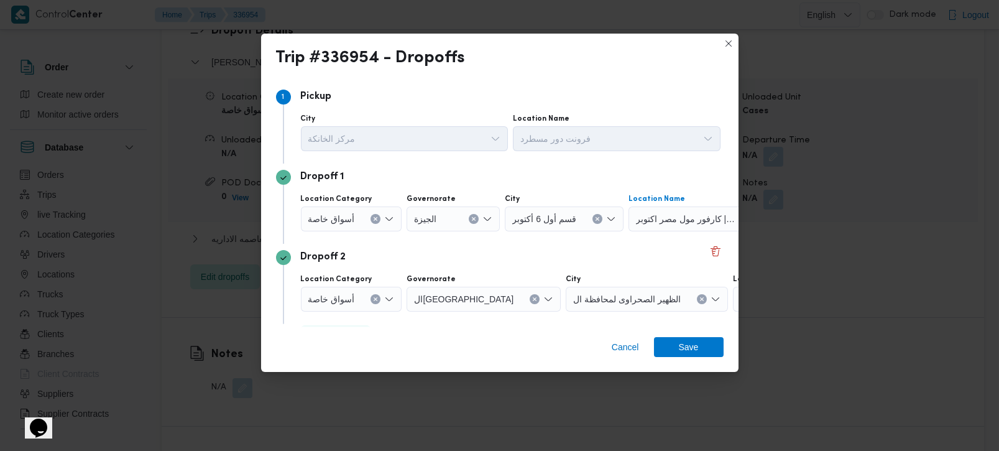
click at [516, 263] on div "Dropoff 2" at bounding box center [500, 257] width 448 height 15
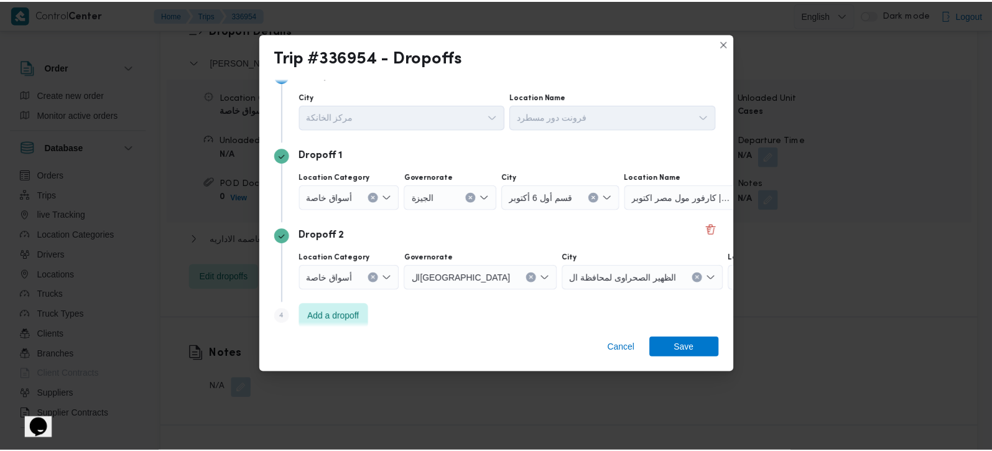
scroll to position [34, 0]
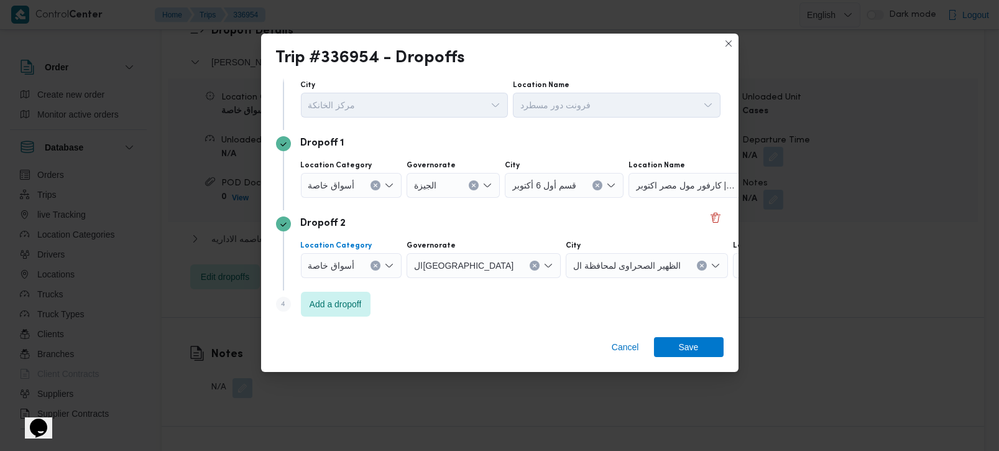
drag, startPoint x: 370, startPoint y: 264, endPoint x: 463, endPoint y: 272, distance: 93.6
click at [371, 264] on button "Clear input" at bounding box center [376, 266] width 10 height 10
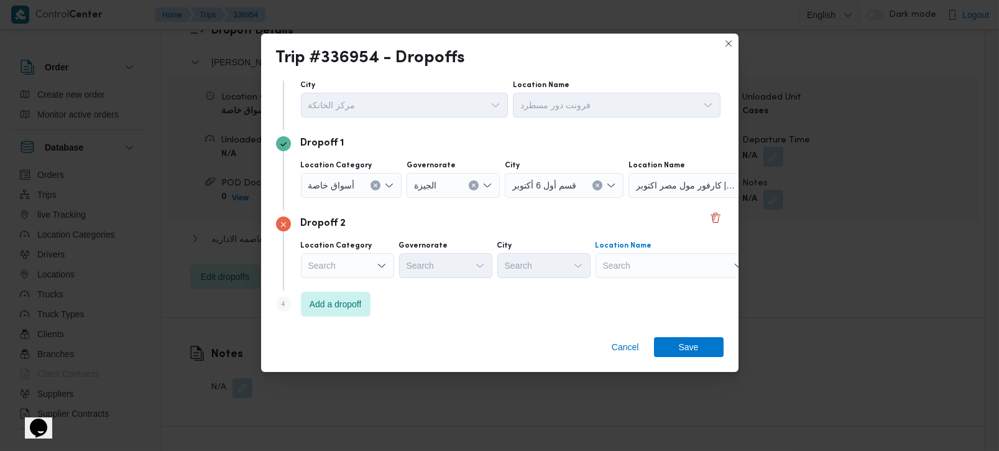
click at [693, 273] on div "Search" at bounding box center [673, 265] width 155 height 25
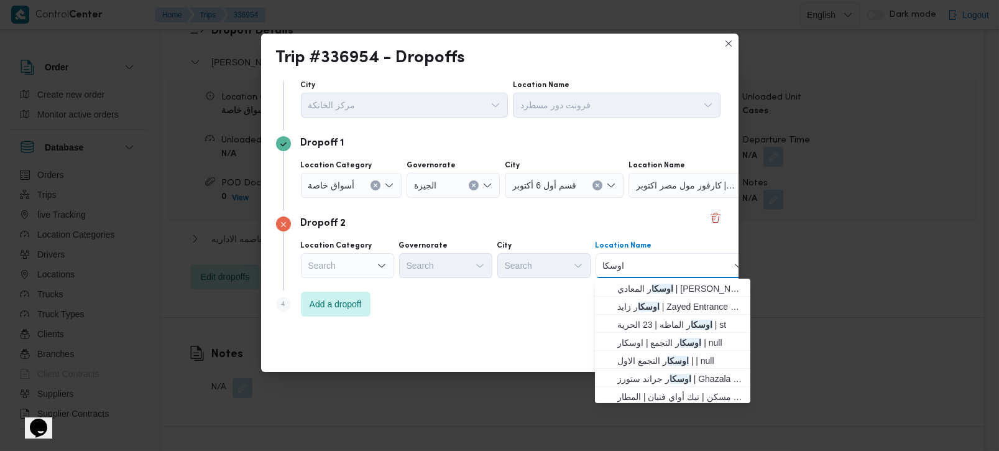
type input "اوسكار"
click at [700, 300] on span "اوسكار زايد | Zayed Entrance 2 | null" at bounding box center [681, 306] width 126 height 15
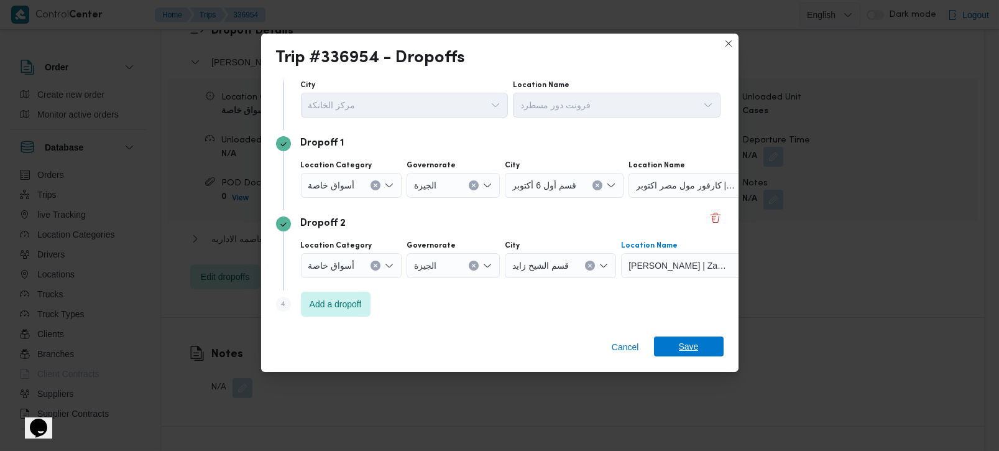
click at [690, 341] on span "Save" at bounding box center [689, 346] width 20 height 20
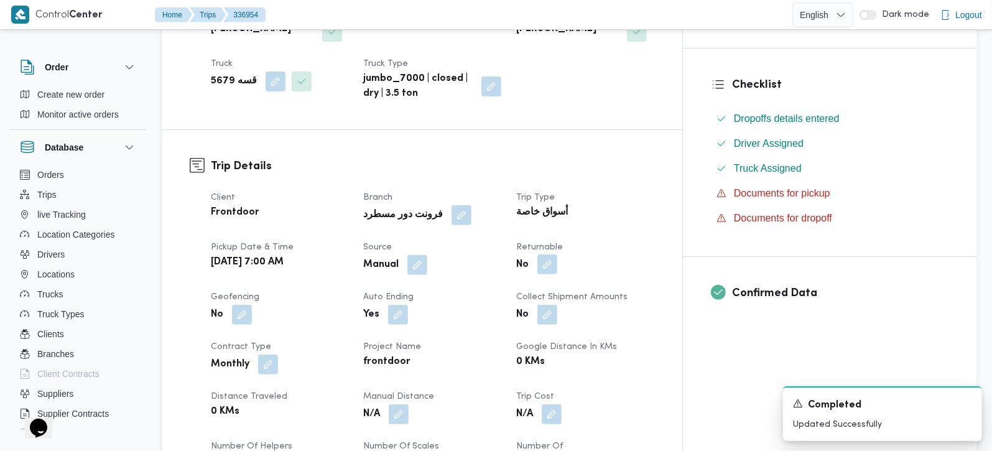
scroll to position [292, 0]
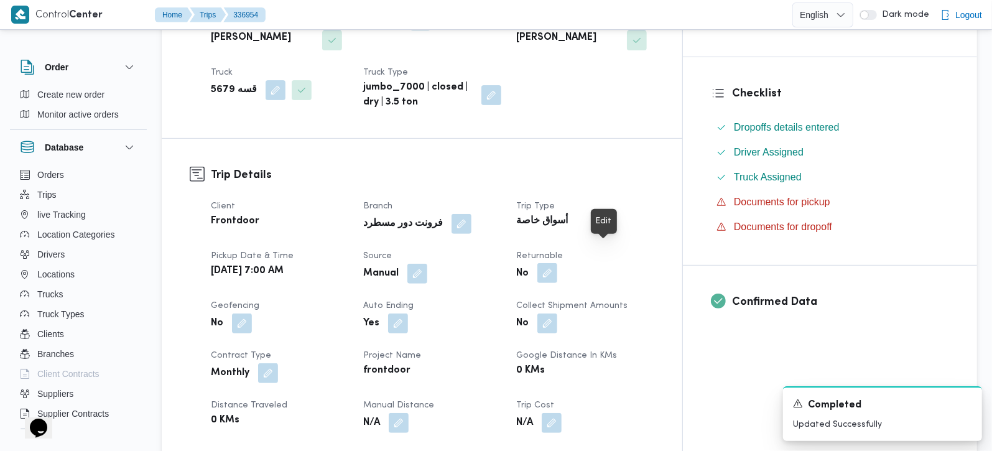
click at [557, 263] on button "button" at bounding box center [547, 273] width 20 height 20
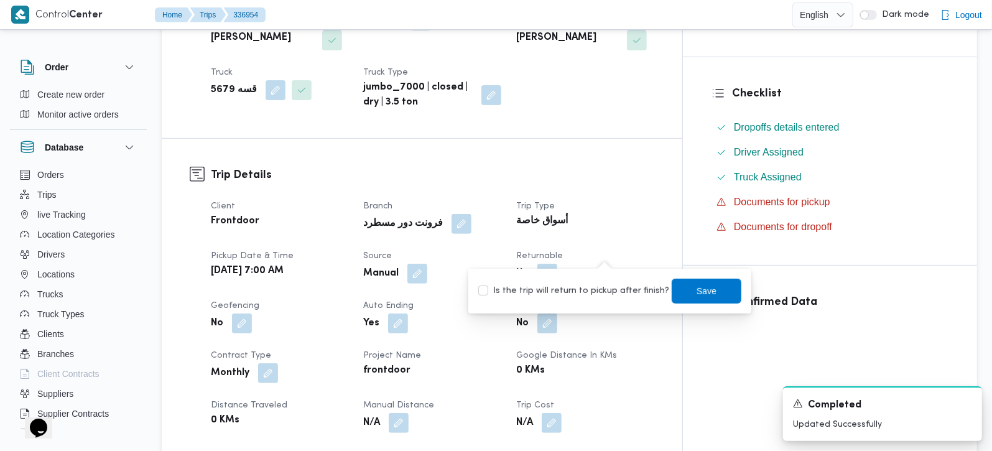
click at [590, 297] on label "Is the trip will return to pickup after finish?" at bounding box center [573, 291] width 191 height 15
checkbox input "true"
click at [712, 287] on span "Save" at bounding box center [707, 290] width 70 height 25
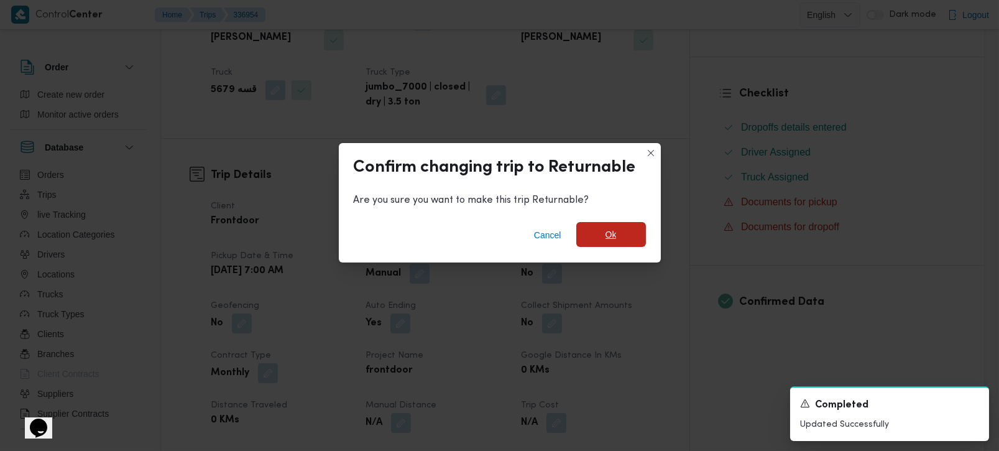
click at [603, 241] on span "Ok" at bounding box center [611, 234] width 70 height 25
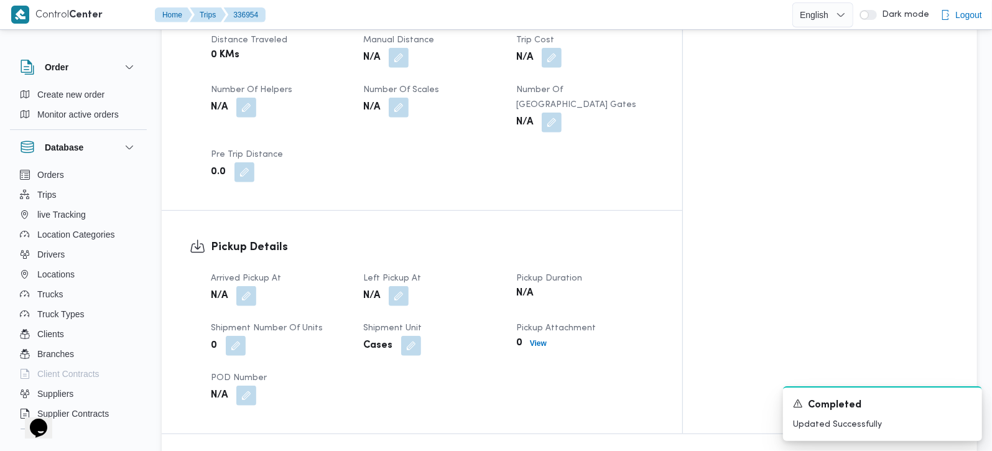
scroll to position [658, 0]
click at [256, 285] on button "button" at bounding box center [246, 295] width 20 height 20
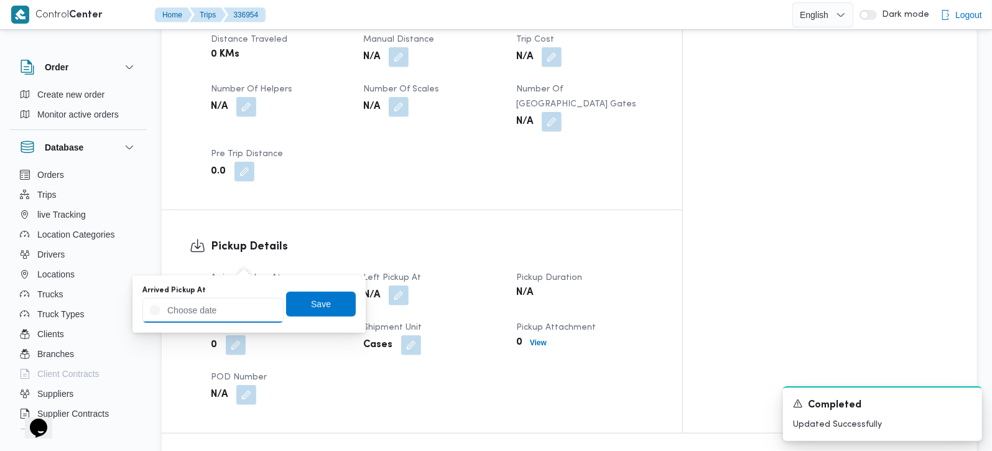
click at [244, 303] on input "Arrived Pickup At" at bounding box center [212, 310] width 141 height 25
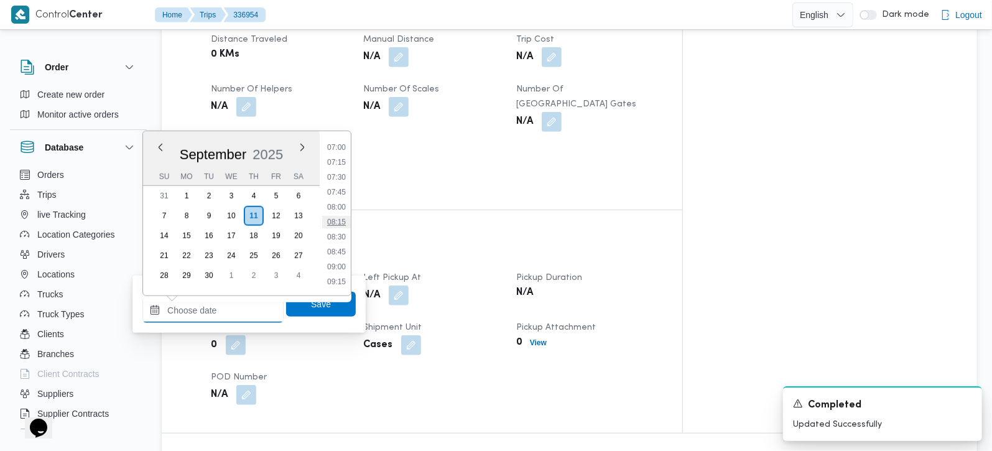
scroll to position [392, 0]
click at [343, 197] on li "07:30" at bounding box center [336, 203] width 29 height 12
type input "11/09/2025 07:30"
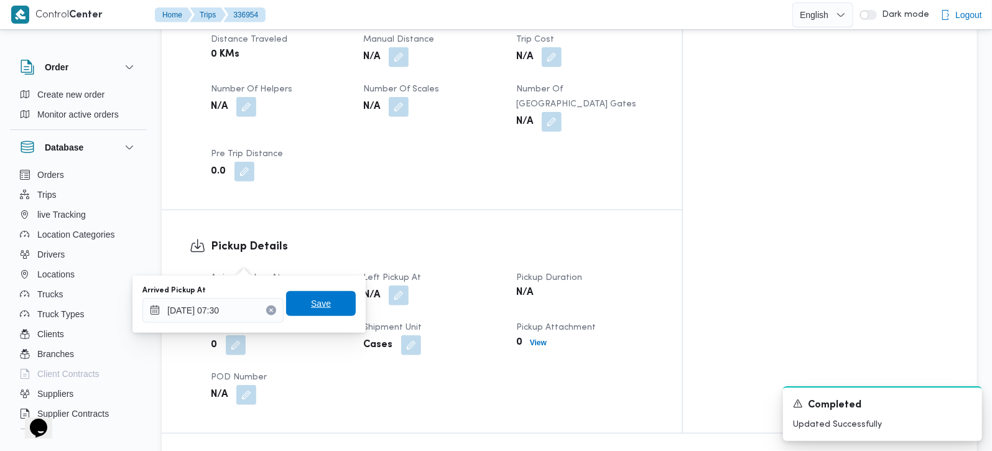
click at [318, 292] on span "Save" at bounding box center [321, 303] width 70 height 25
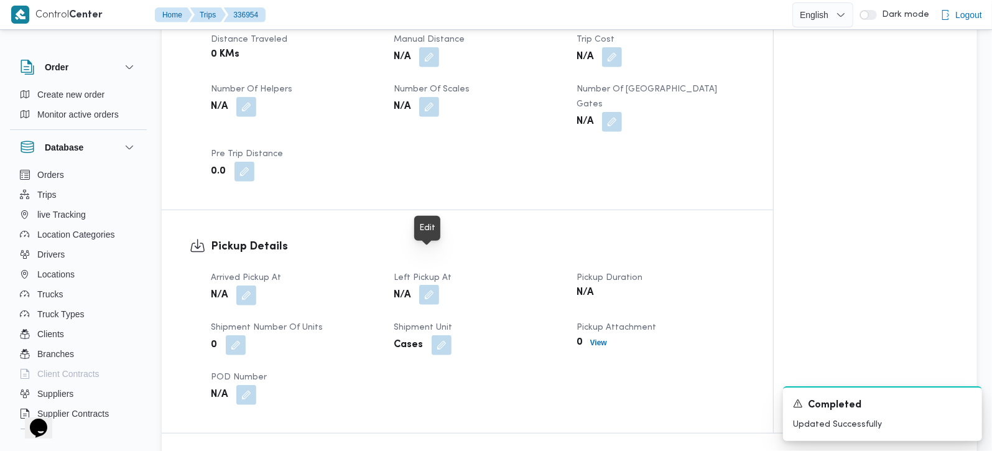
click at [425, 285] on button "button" at bounding box center [429, 295] width 20 height 20
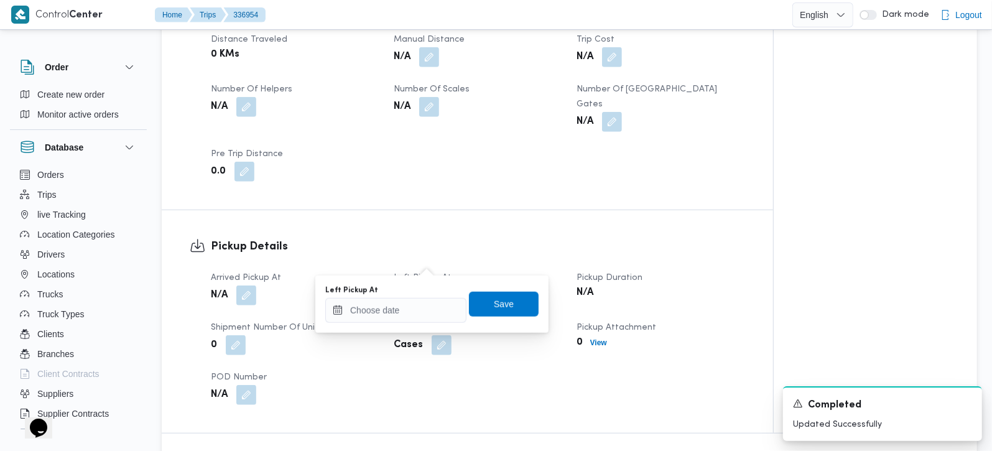
click at [396, 325] on div "You are in a dialog. To close this dialog, hit escape. Left Pickup At Save" at bounding box center [431, 303] width 233 height 57
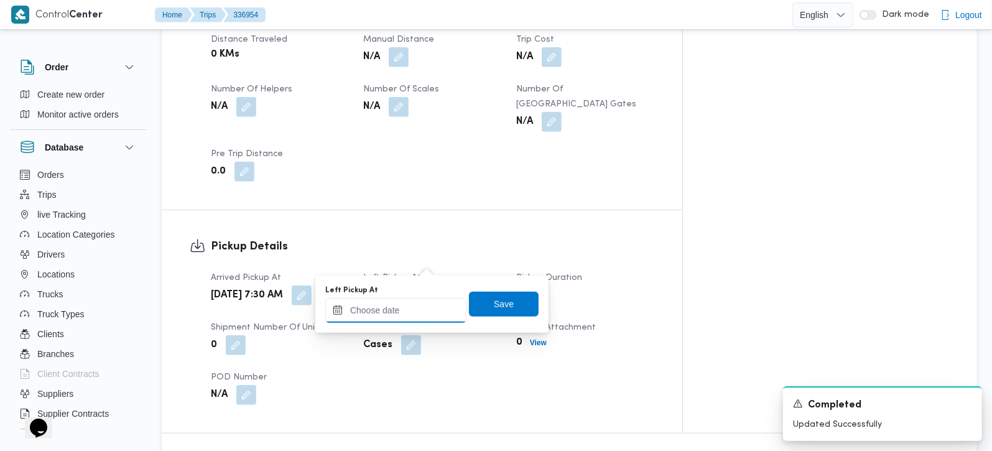
click at [400, 304] on input "Left Pickup At" at bounding box center [395, 310] width 141 height 25
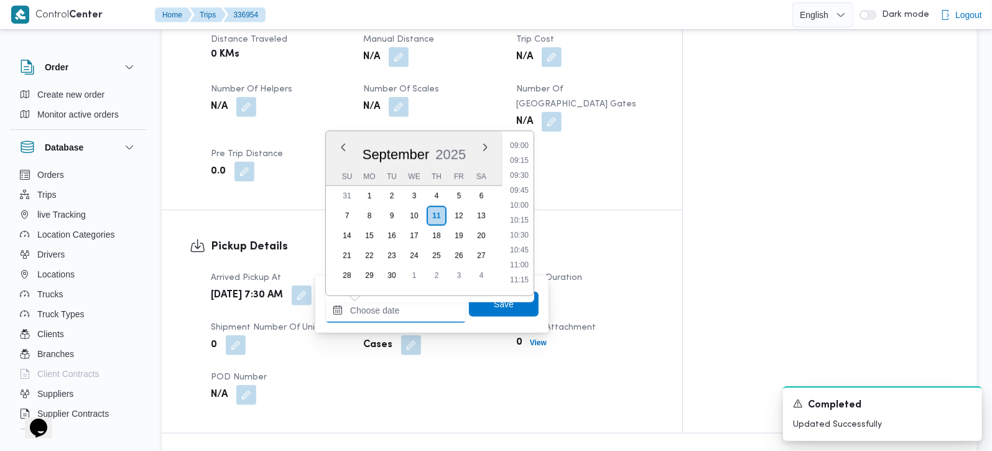
scroll to position [466, 0]
click at [530, 188] on li "08:30" at bounding box center [519, 189] width 29 height 12
type input "11/09/2025 08:30"
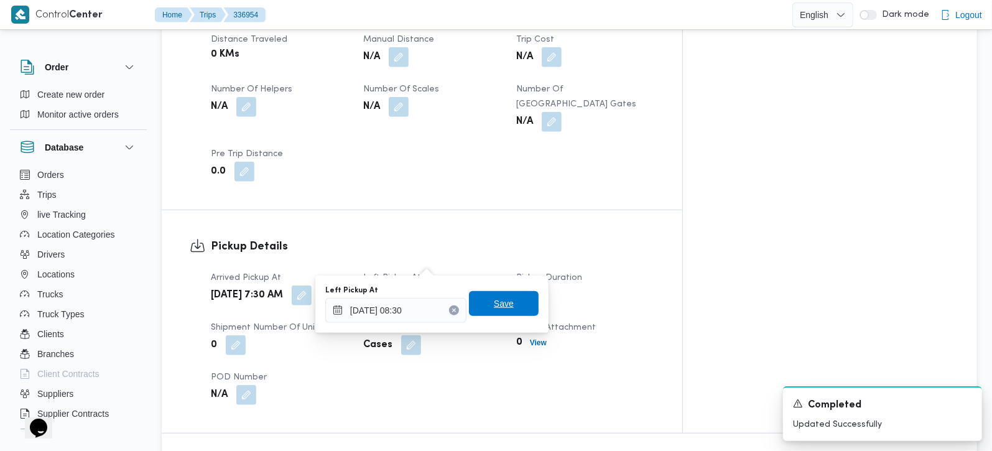
click at [496, 303] on span "Save" at bounding box center [504, 303] width 20 height 15
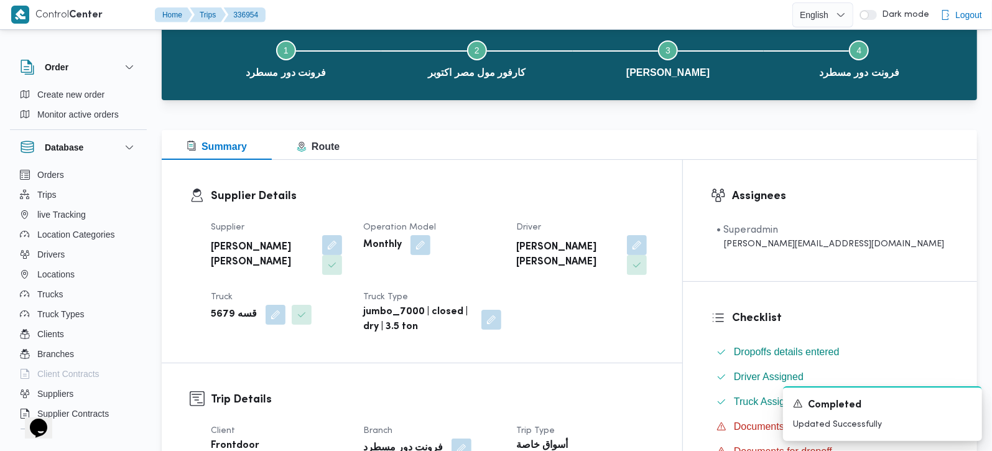
scroll to position [0, 0]
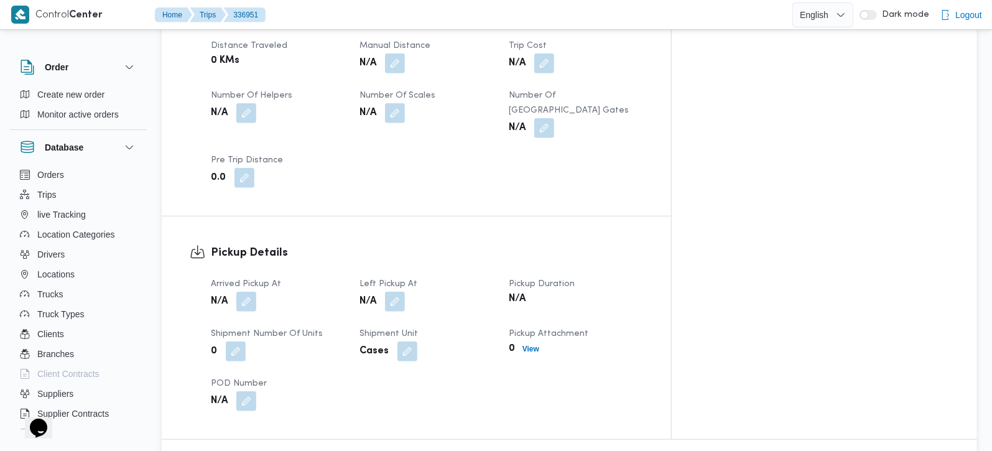
scroll to position [658, 0]
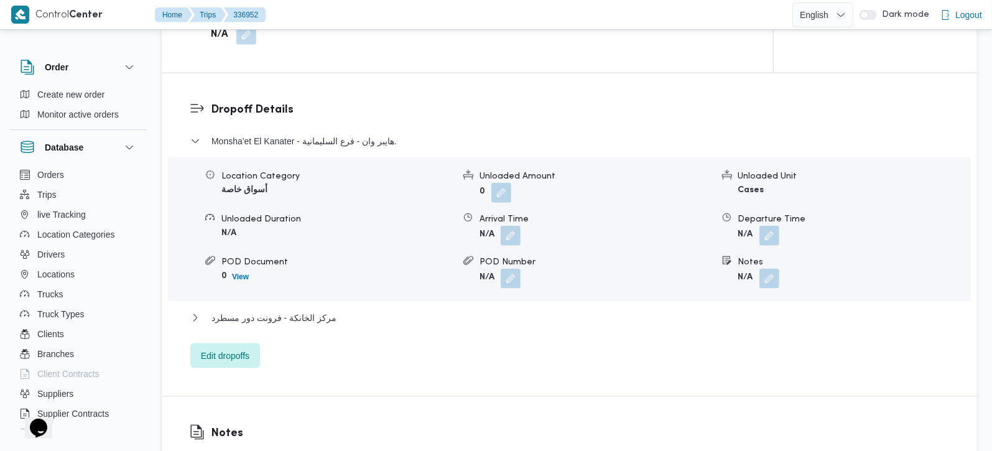
scroll to position [1024, 0]
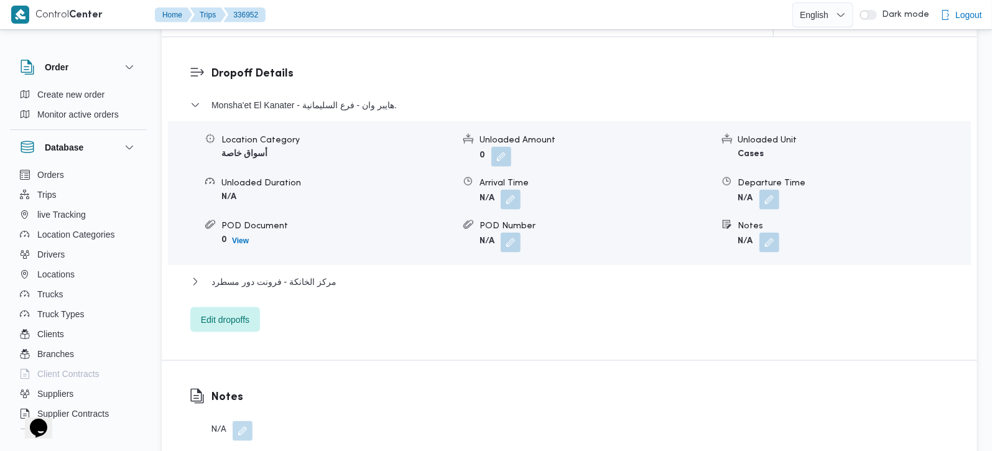
click at [234, 317] on div "Dropoff Details Monsha'et El Kanater - هايبر وان - فرع السليمانية. Location Cat…" at bounding box center [569, 198] width 815 height 323
click at [231, 313] on span "Edit dropoffs" at bounding box center [225, 319] width 70 height 25
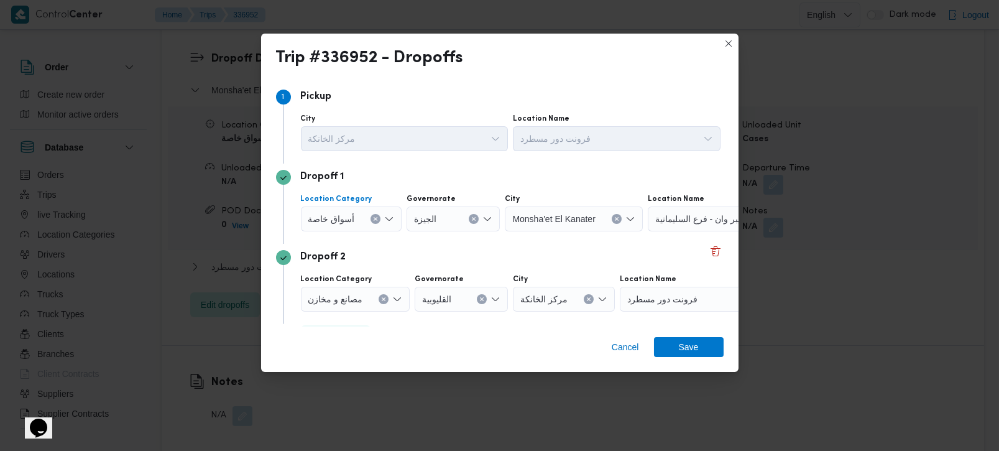
click at [375, 213] on div "أسواق خاصة" at bounding box center [351, 218] width 101 height 25
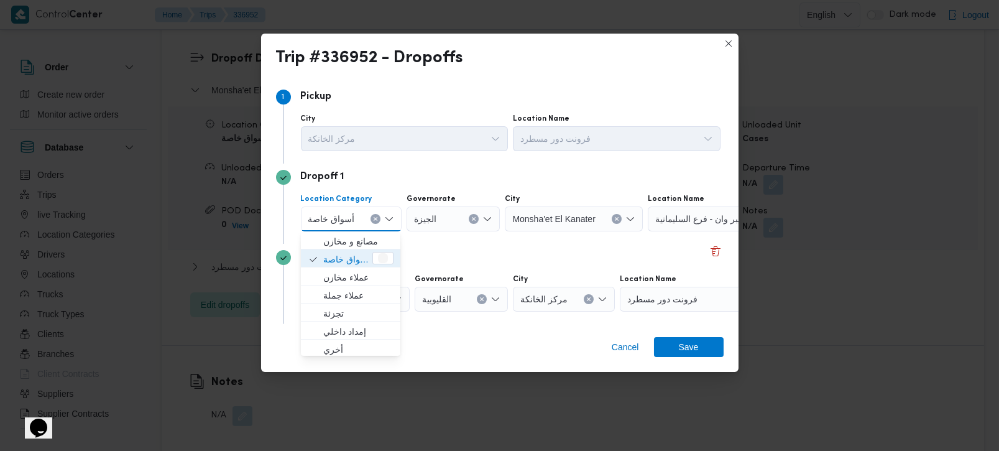
click at [375, 218] on icon "Clear input" at bounding box center [375, 219] width 3 height 3
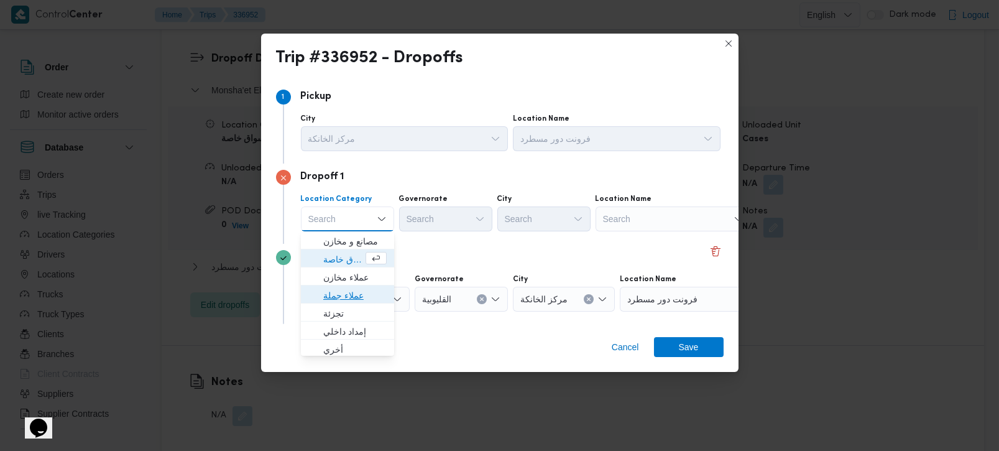
click at [349, 297] on span "عملاء جملة" at bounding box center [354, 295] width 63 height 15
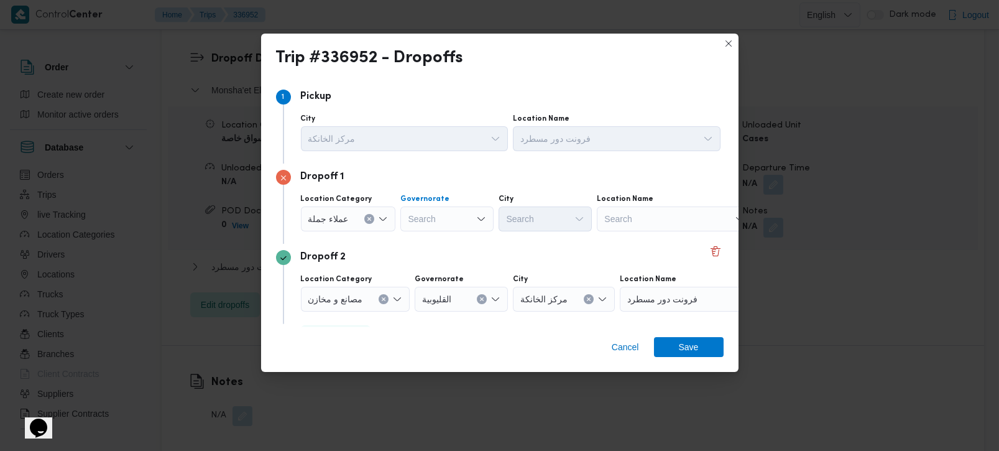
click at [424, 223] on div "Search" at bounding box center [446, 218] width 93 height 25
type input "رة"
click at [435, 263] on span "القاه رة" at bounding box center [453, 259] width 63 height 15
click at [560, 216] on div "Search" at bounding box center [606, 218] width 93 height 25
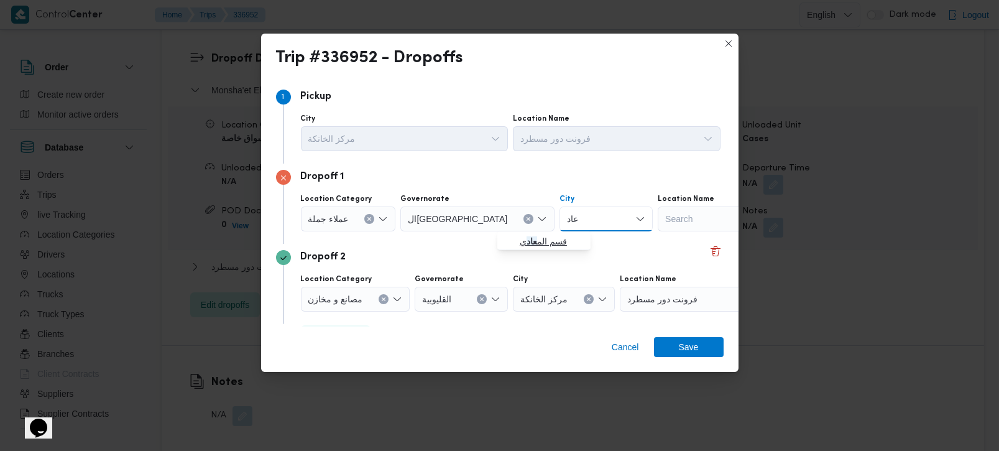
type input "عاد"
click at [532, 236] on mark "عاد" at bounding box center [532, 241] width 11 height 10
click at [685, 358] on div "Cancel Save" at bounding box center [500, 349] width 478 height 45
click at [682, 347] on span "Save" at bounding box center [689, 346] width 20 height 20
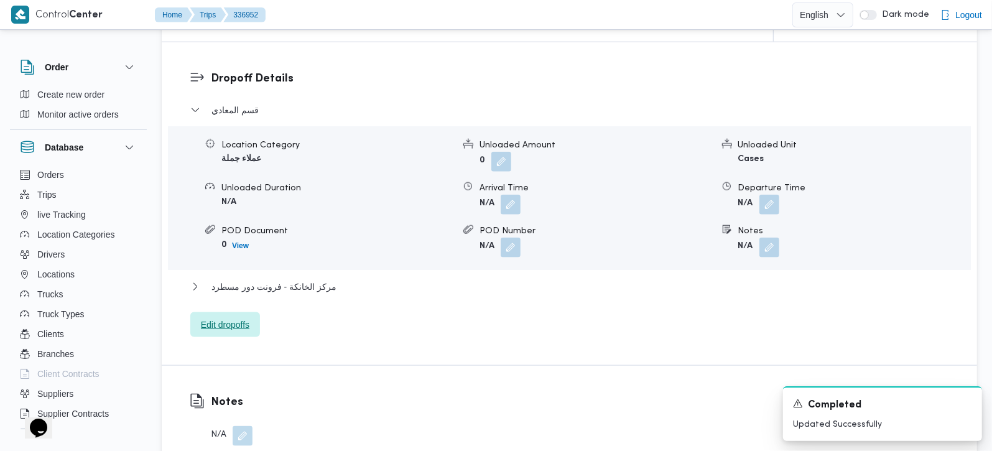
scroll to position [1029, 0]
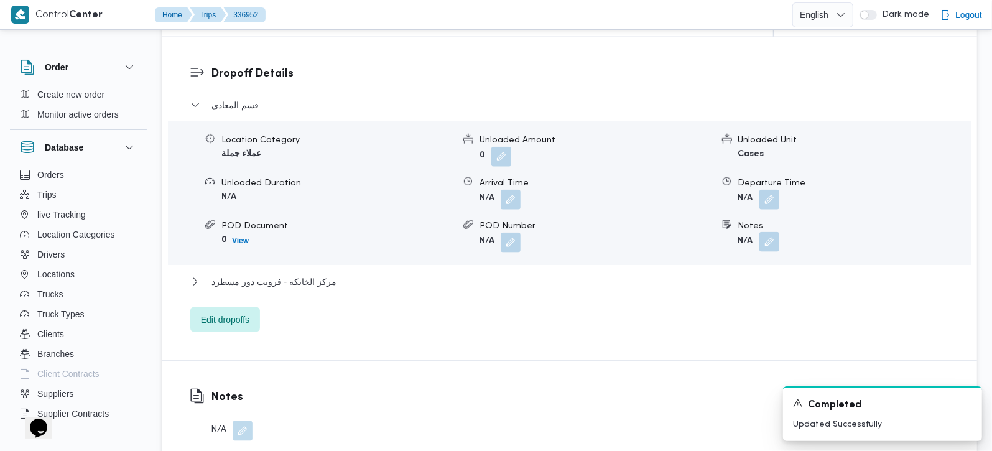
click at [769, 234] on button "button" at bounding box center [769, 242] width 20 height 20
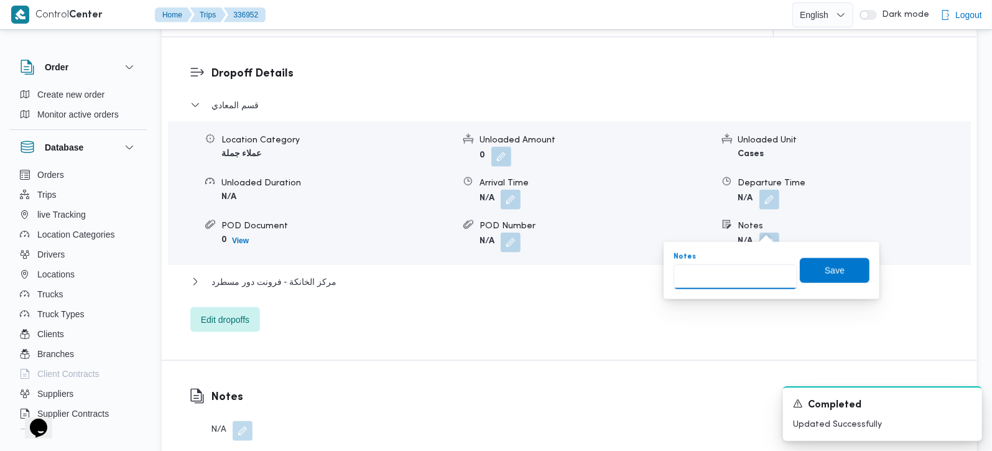
click at [748, 267] on input "Notes" at bounding box center [736, 276] width 124 height 25
type input "لوسكار و سبينس المعادي الحديدة"
click at [802, 271] on span "Save" at bounding box center [835, 269] width 70 height 25
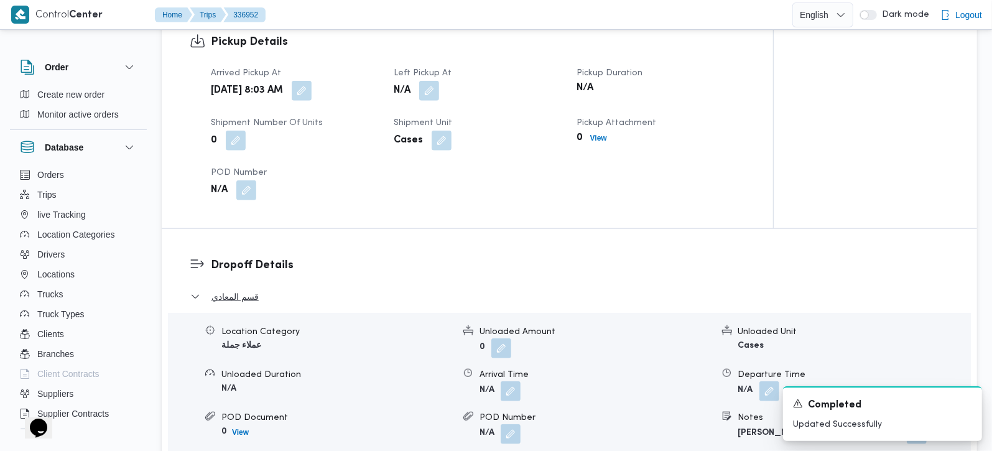
scroll to position [736, 0]
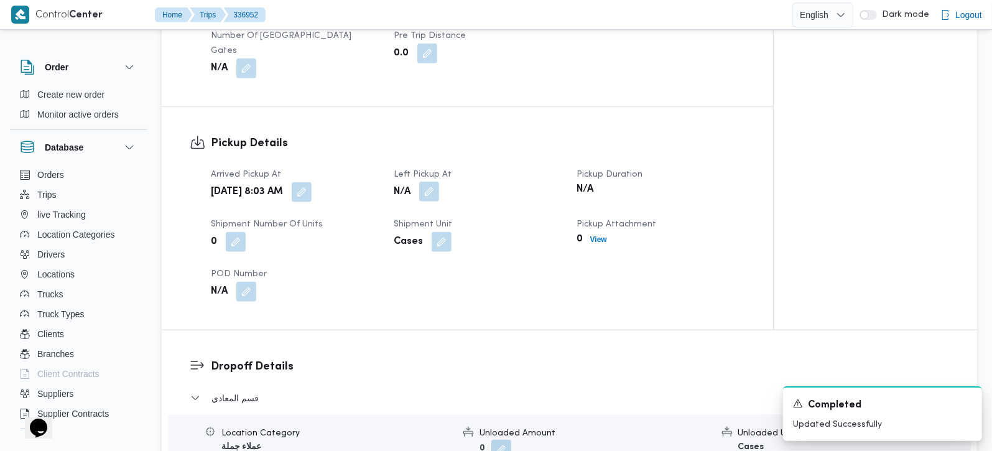
click at [424, 182] on button "button" at bounding box center [429, 192] width 20 height 20
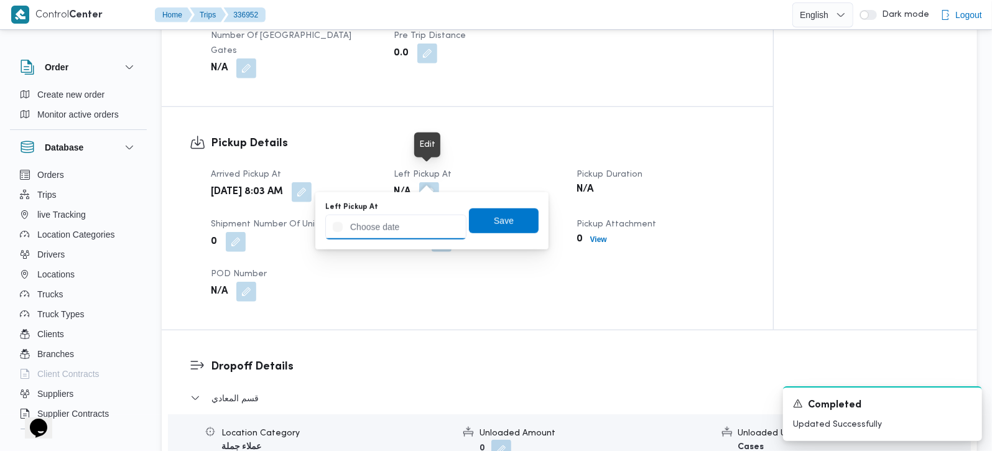
click at [421, 228] on input "Left Pickup At" at bounding box center [395, 227] width 141 height 25
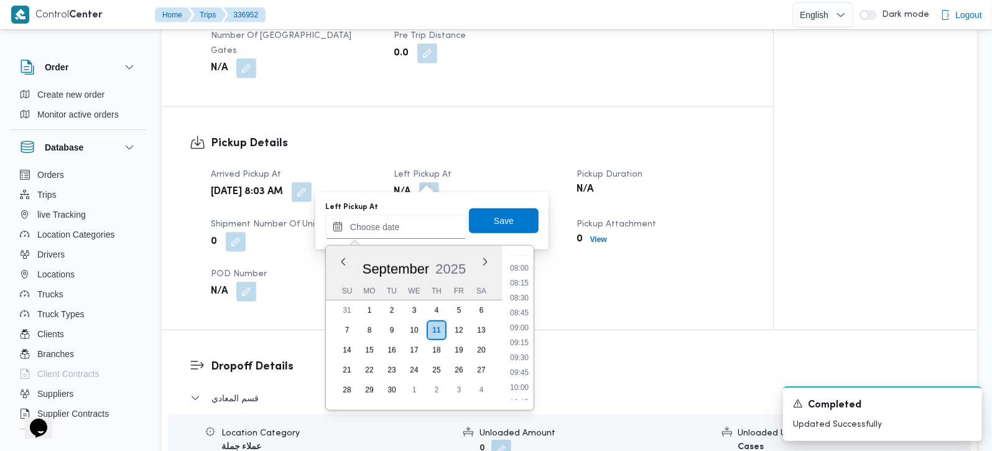
scroll to position [466, 0]
drag, startPoint x: 528, startPoint y: 312, endPoint x: 527, endPoint y: 295, distance: 16.8
click at [528, 312] on li "08:45" at bounding box center [519, 318] width 29 height 12
type input "11/09/2025 08:45"
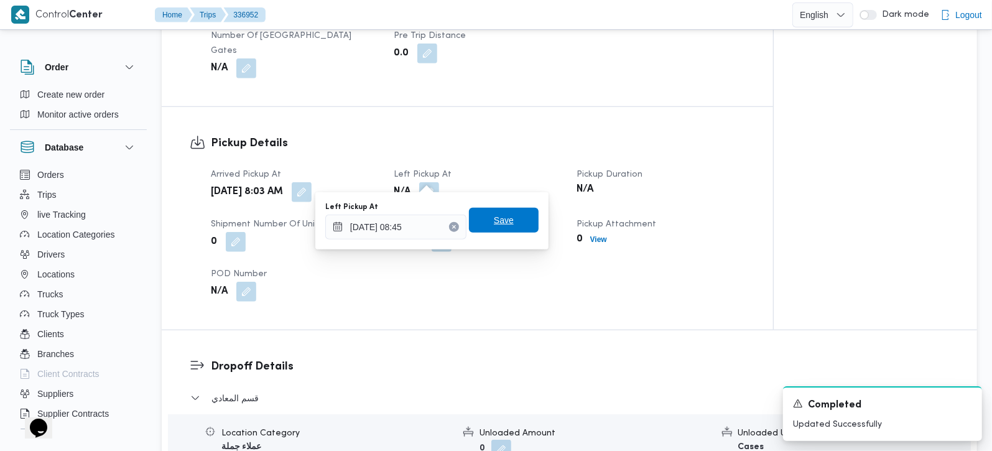
click at [499, 218] on span "Save" at bounding box center [504, 220] width 20 height 15
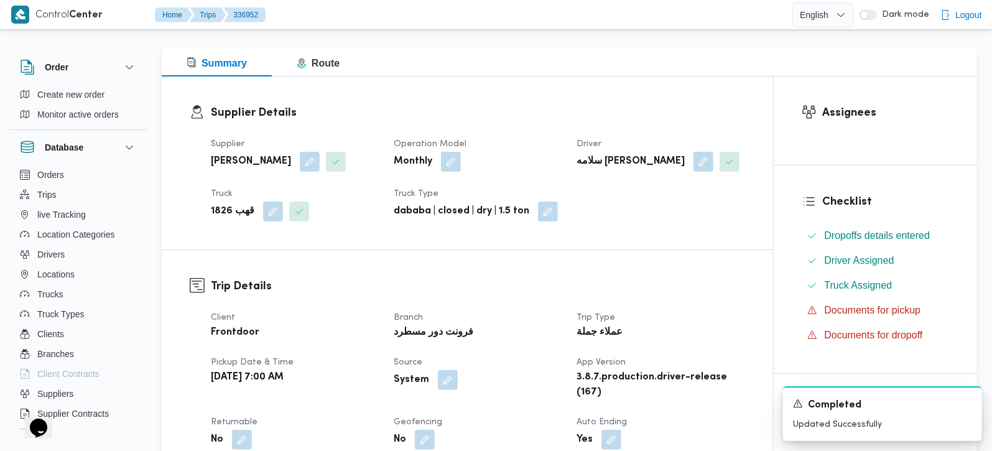
scroll to position [0, 0]
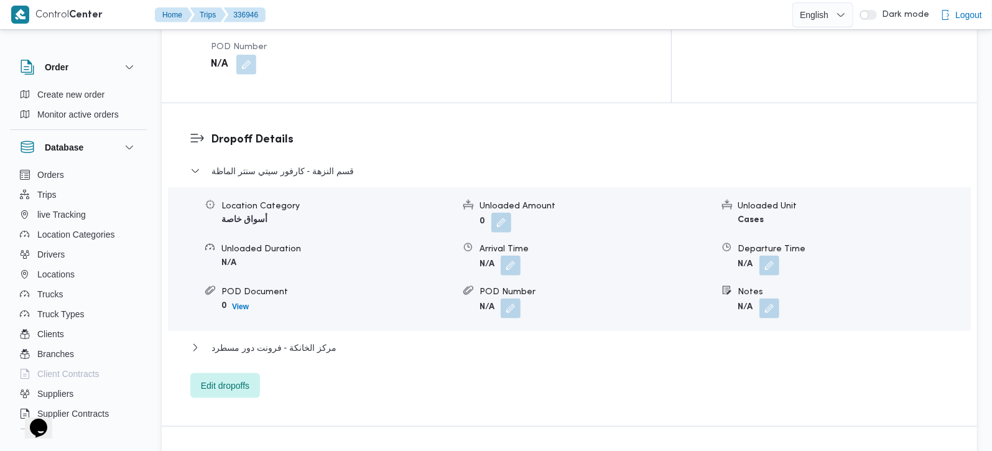
scroll to position [1024, 0]
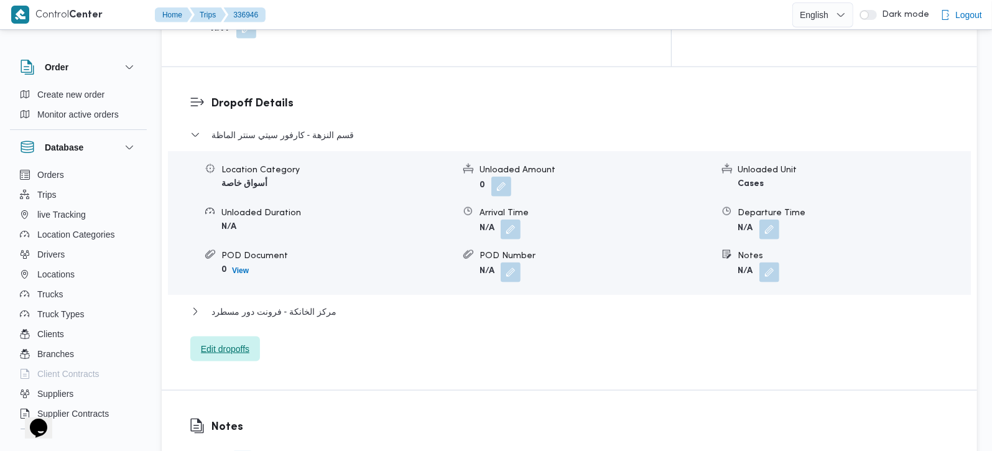
click at [253, 336] on span "Edit dropoffs" at bounding box center [225, 348] width 70 height 25
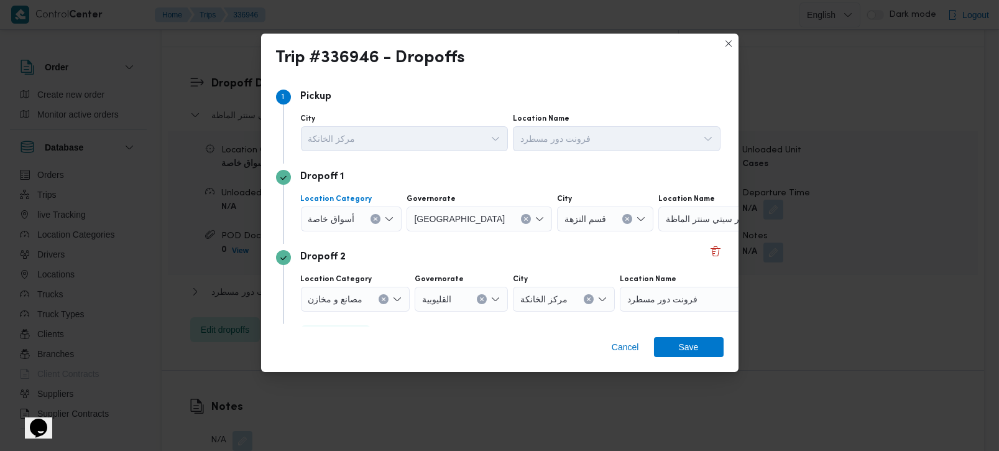
click at [378, 214] on div "أسواق خاصة" at bounding box center [351, 218] width 101 height 25
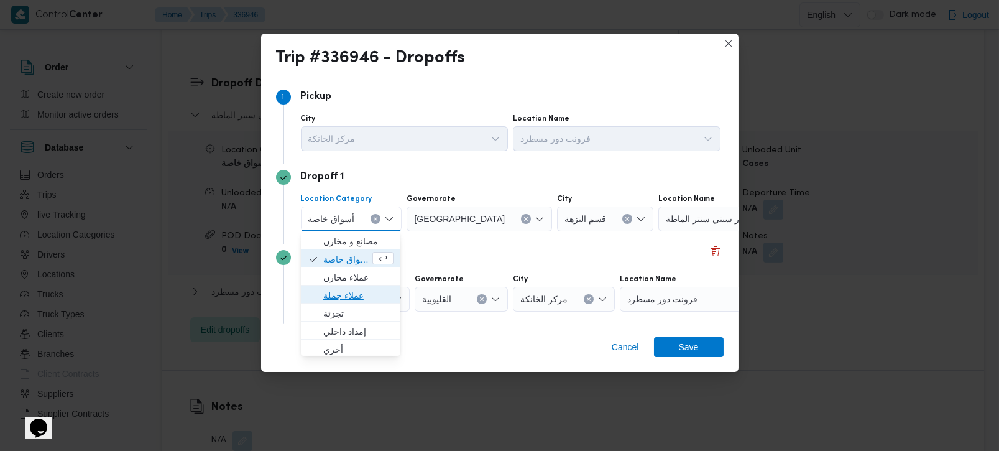
click at [350, 300] on span "عملاء جملة" at bounding box center [358, 295] width 70 height 15
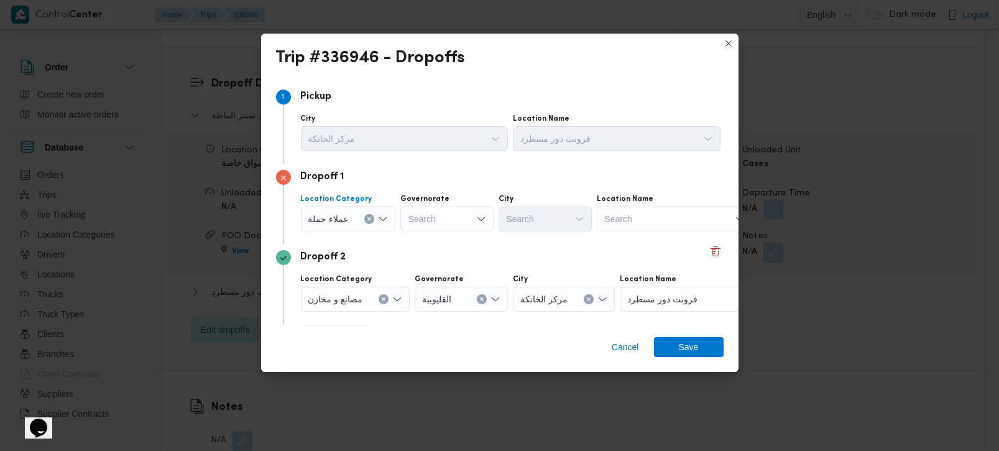
click at [417, 221] on div "Search" at bounding box center [446, 218] width 93 height 25
type input "و"
type input "زة"
click at [438, 248] on span "الجي زة" at bounding box center [453, 241] width 63 height 15
click at [511, 221] on div "Search" at bounding box center [545, 218] width 93 height 25
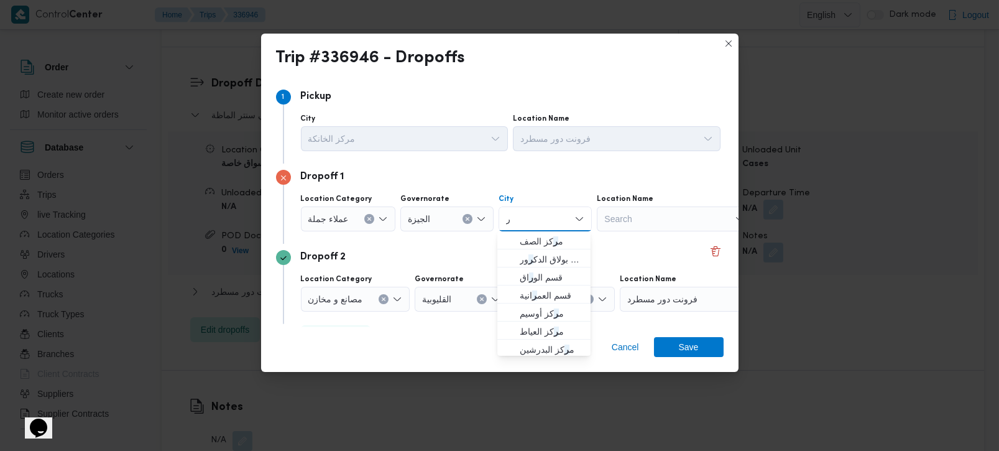
type input "رم"
click at [537, 242] on span "اله رم" at bounding box center [551, 241] width 63 height 15
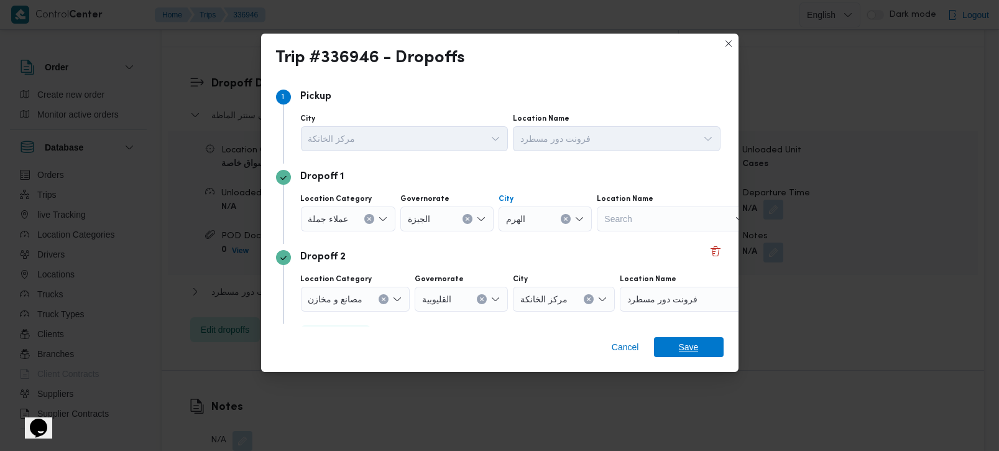
click at [665, 346] on span "Save" at bounding box center [689, 347] width 70 height 20
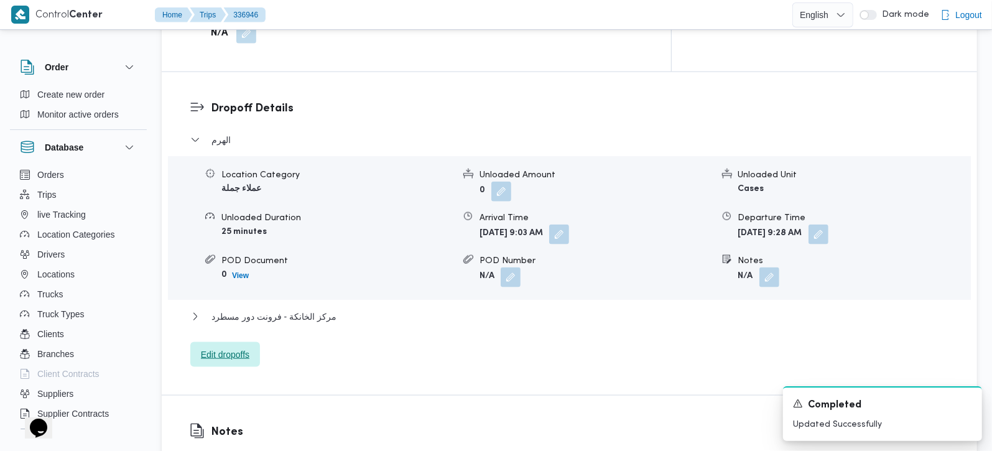
scroll to position [1029, 0]
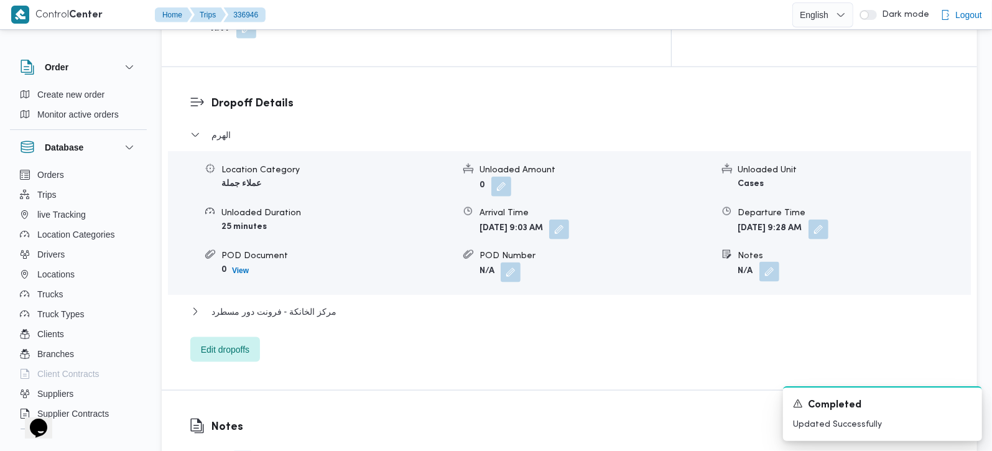
click at [766, 262] on button "button" at bounding box center [769, 272] width 20 height 20
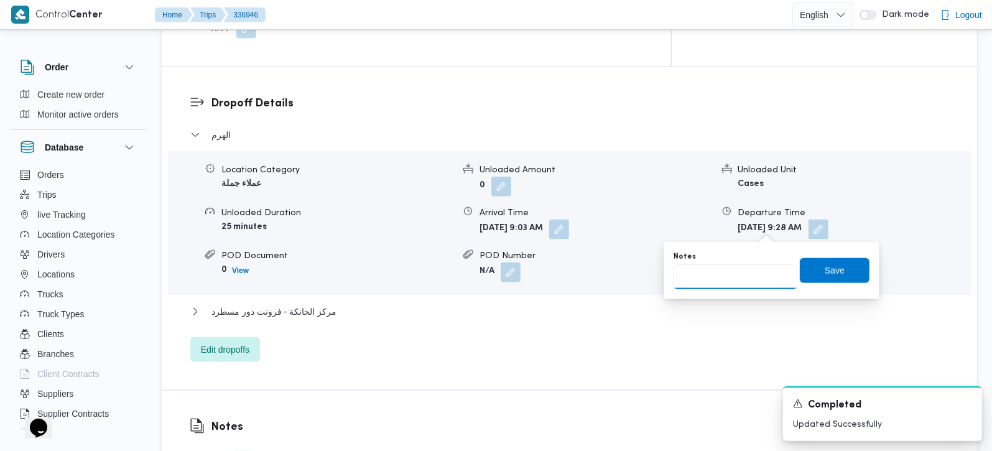
click at [736, 275] on input "Notes" at bounding box center [736, 276] width 124 height 25
type input "خ"
type input "حدائق الاهرام"
click at [846, 275] on span "Save" at bounding box center [835, 269] width 70 height 25
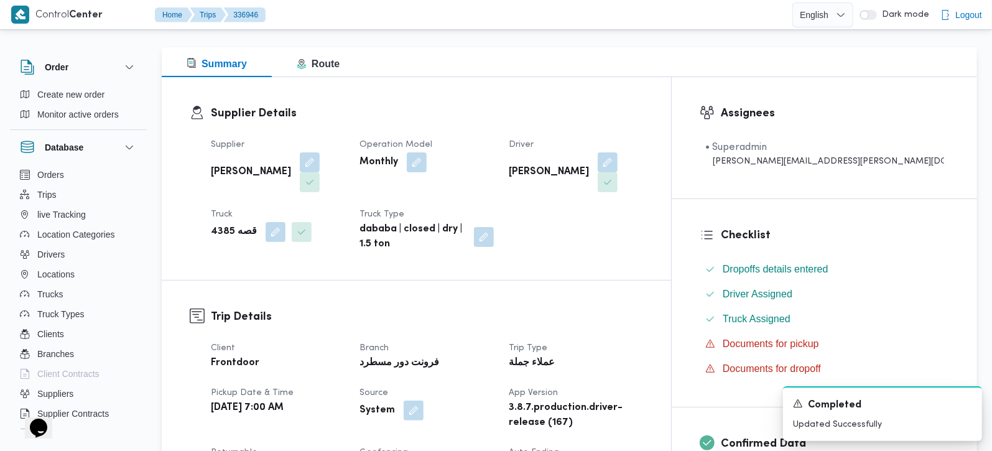
scroll to position [0, 0]
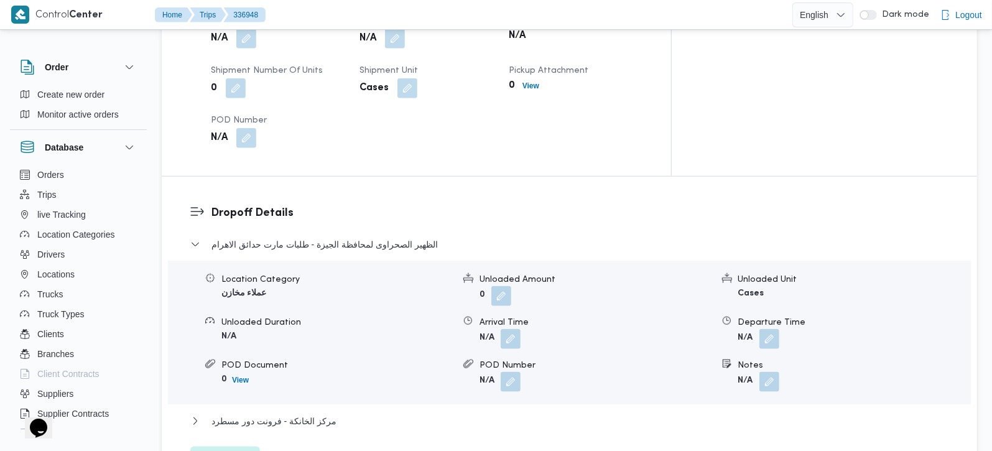
scroll to position [951, 0]
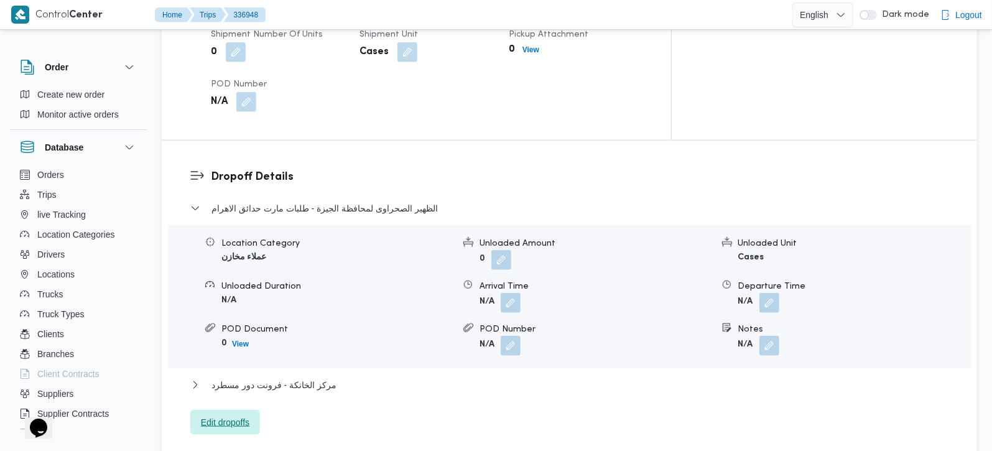
click at [251, 410] on span "Edit dropoffs" at bounding box center [225, 422] width 70 height 25
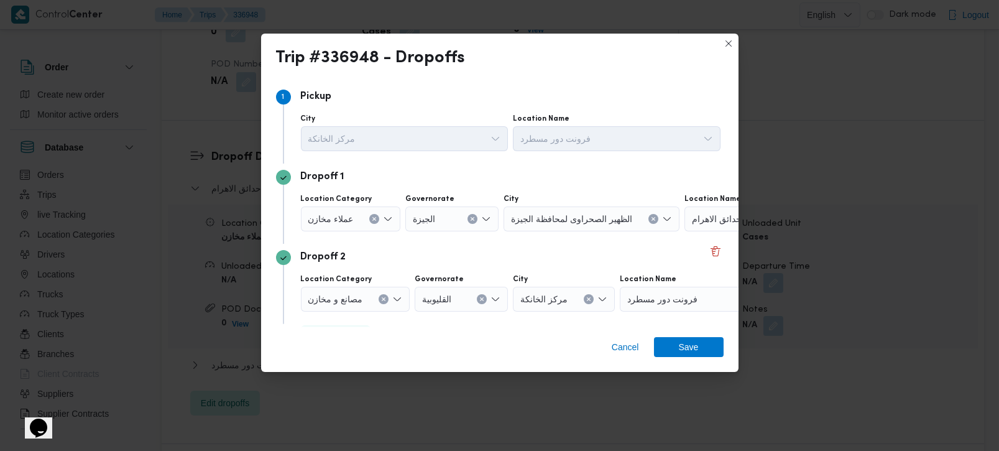
click at [374, 219] on icon "Clear input" at bounding box center [374, 218] width 5 height 5
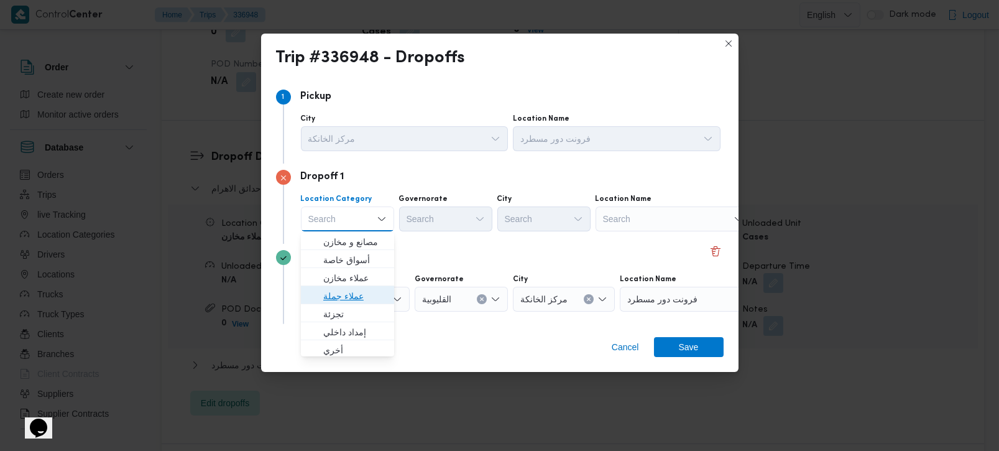
click at [346, 290] on span "عملاء جملة" at bounding box center [354, 296] width 63 height 15
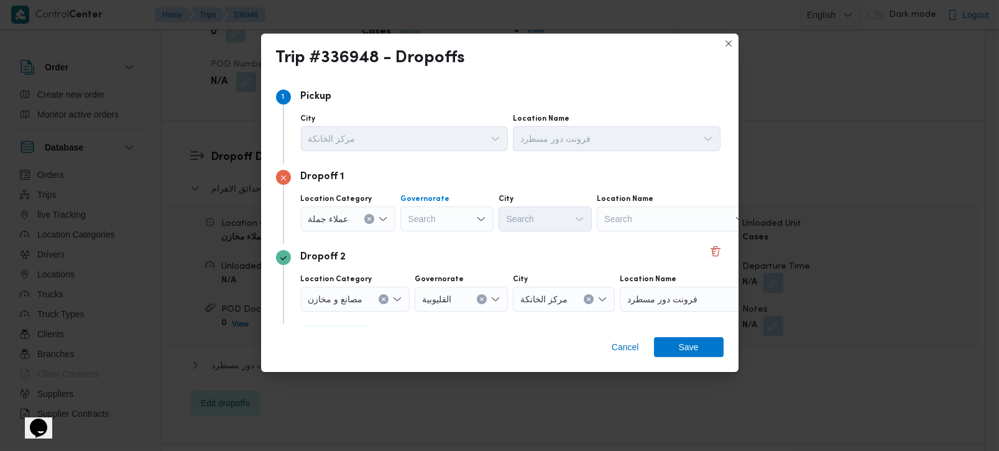
click at [420, 221] on div "Search" at bounding box center [446, 218] width 93 height 25
type input "رة"
click at [430, 260] on span "القاه رة" at bounding box center [453, 259] width 63 height 15
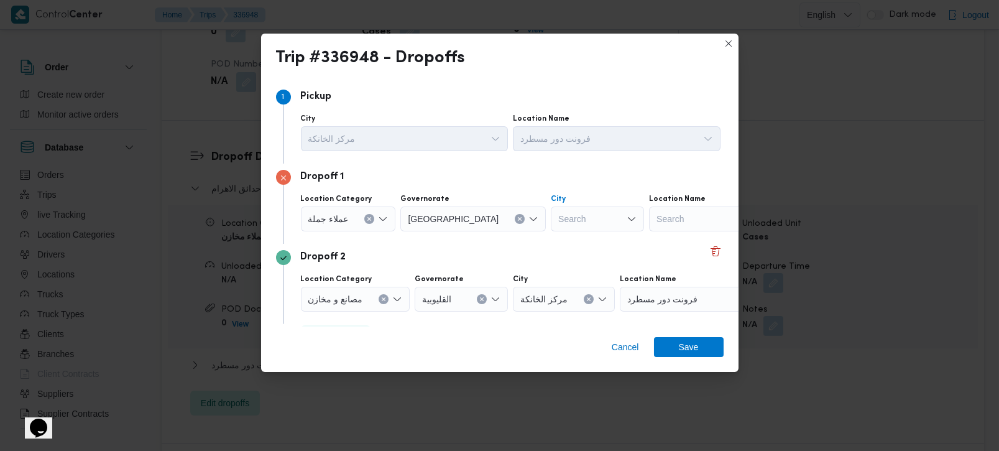
click at [556, 219] on div at bounding box center [559, 219] width 6 height 20
type input "زمال"
click at [534, 239] on mark "زمال" at bounding box center [534, 242] width 15 height 10
click at [687, 348] on span "Save" at bounding box center [689, 346] width 20 height 20
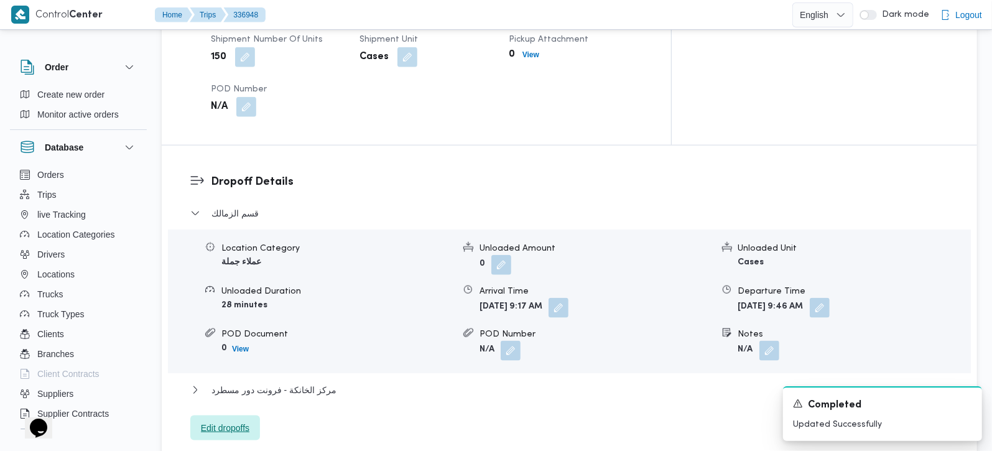
scroll to position [956, 0]
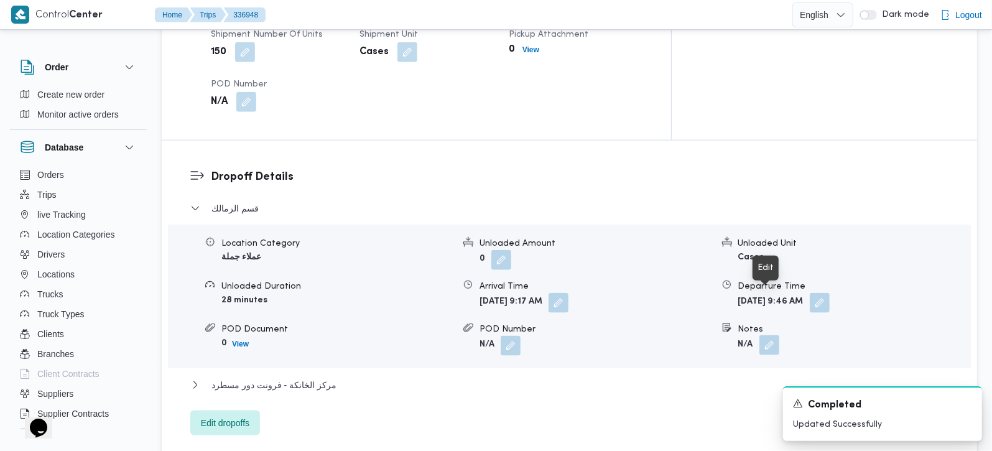
click at [768, 335] on button "button" at bounding box center [769, 345] width 20 height 20
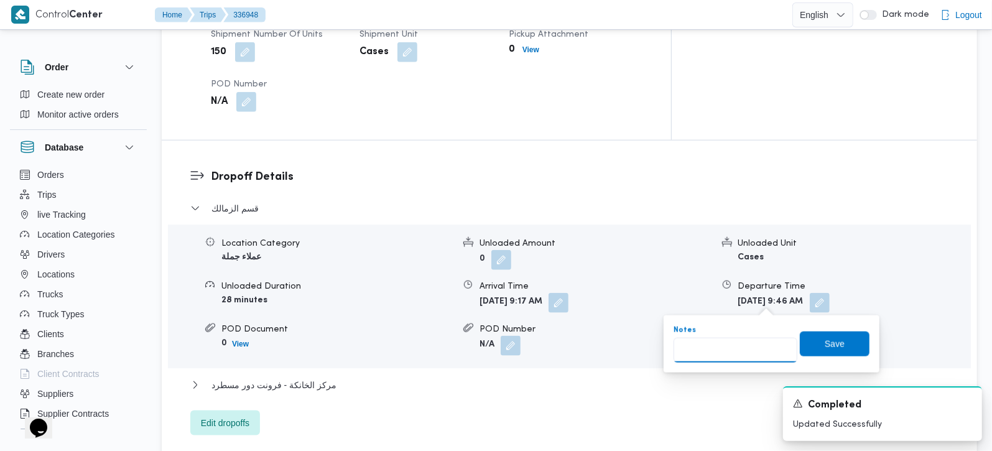
click at [726, 355] on input "Notes" at bounding box center [736, 350] width 124 height 25
type input "سغودي و سيركل كيه"
click at [835, 346] on span "Save" at bounding box center [835, 343] width 70 height 25
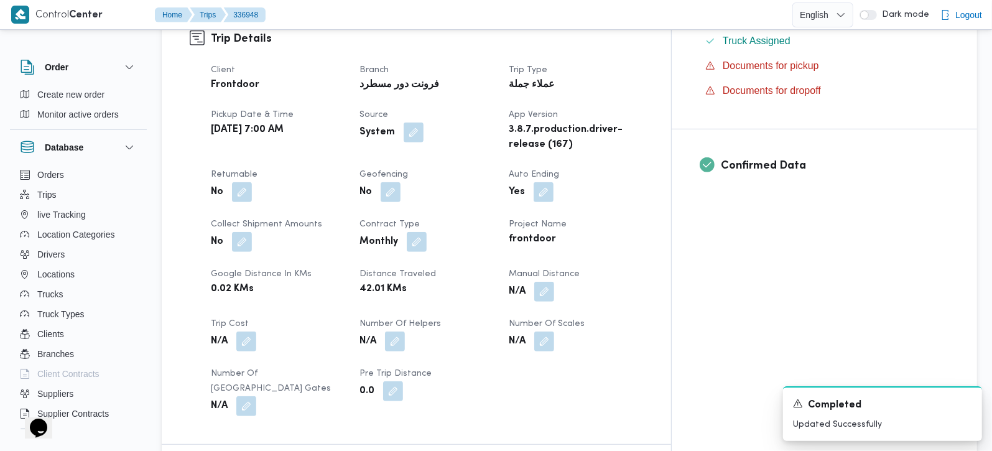
scroll to position [0, 0]
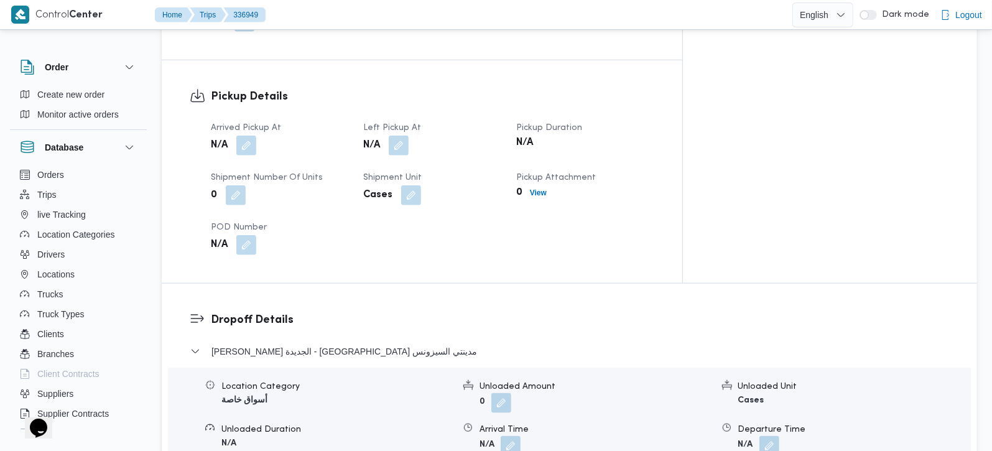
scroll to position [1097, 0]
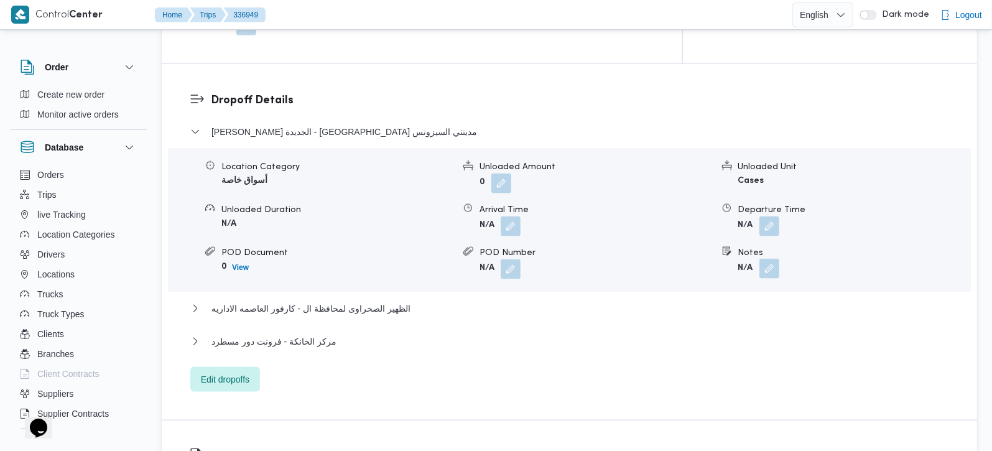
click at [766, 259] on button "button" at bounding box center [769, 269] width 20 height 20
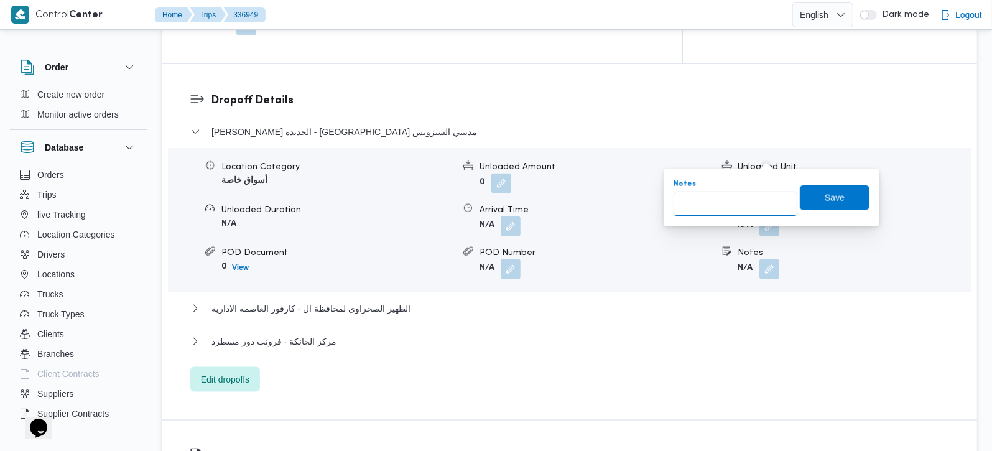
click at [745, 211] on input "Notes" at bounding box center [736, 204] width 124 height 25
paste input "التجمع"
type input "التجمع"
click at [813, 201] on span "Save" at bounding box center [835, 197] width 70 height 25
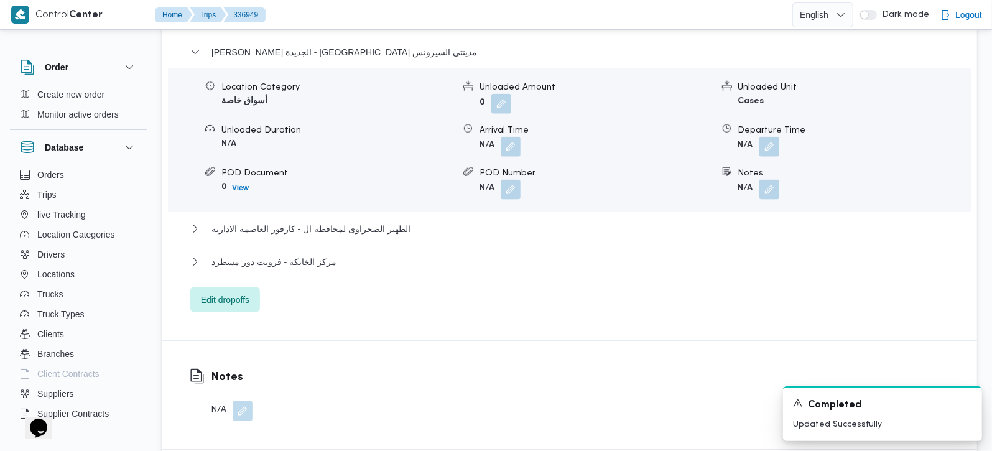
scroll to position [1024, 0]
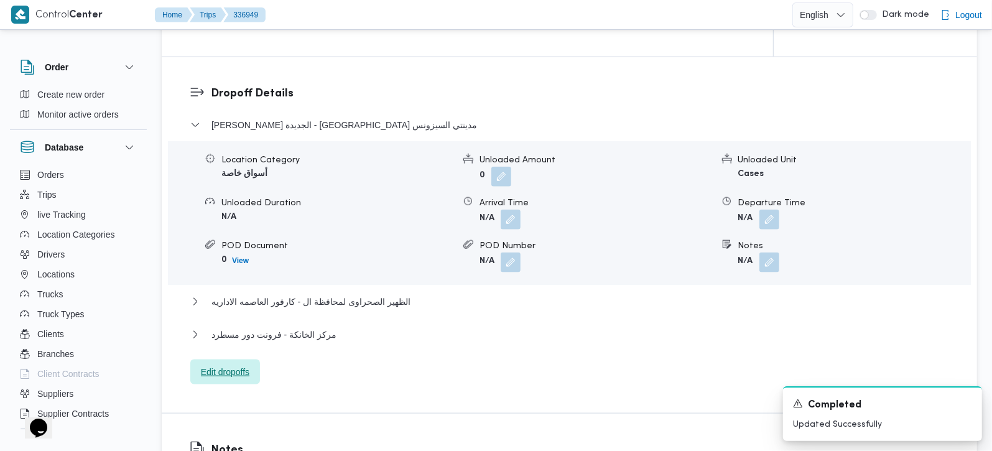
click at [236, 364] on span "Edit dropoffs" at bounding box center [225, 371] width 49 height 15
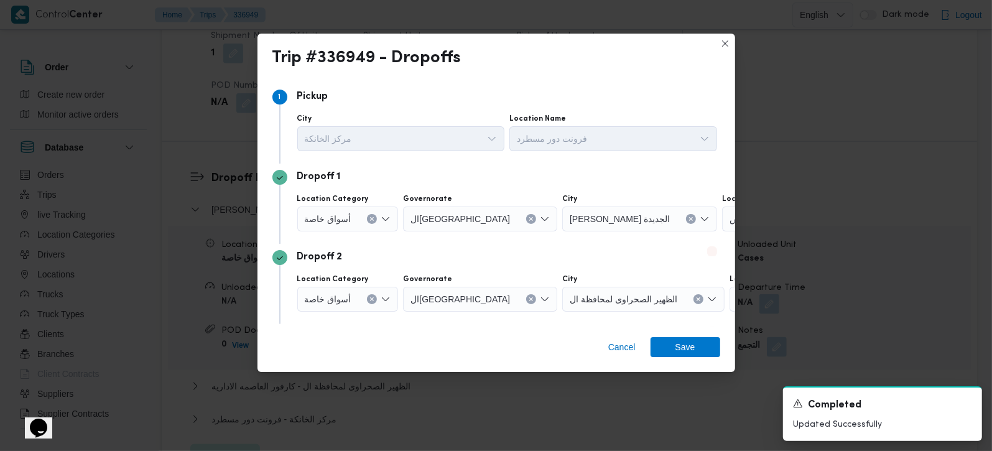
scroll to position [1029, 0]
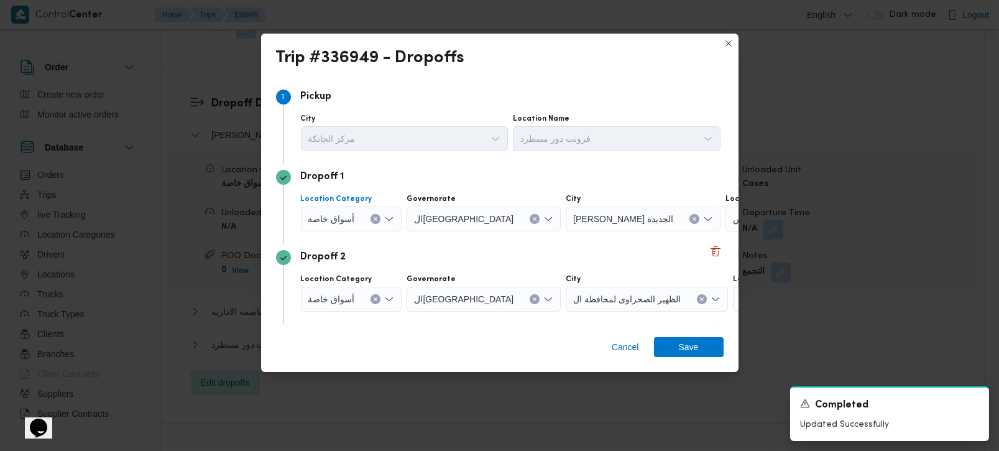
click at [374, 221] on icon "Clear input" at bounding box center [375, 218] width 5 height 5
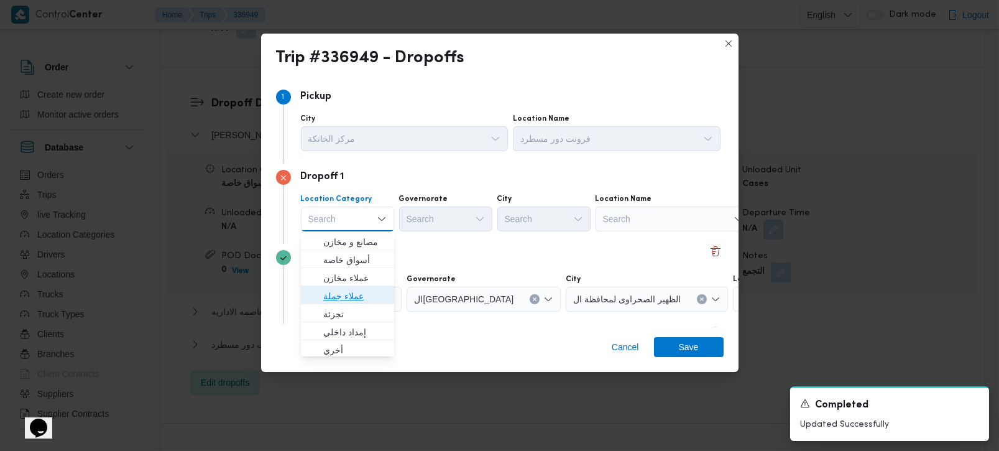
click at [346, 294] on span "عملاء جملة" at bounding box center [354, 296] width 63 height 15
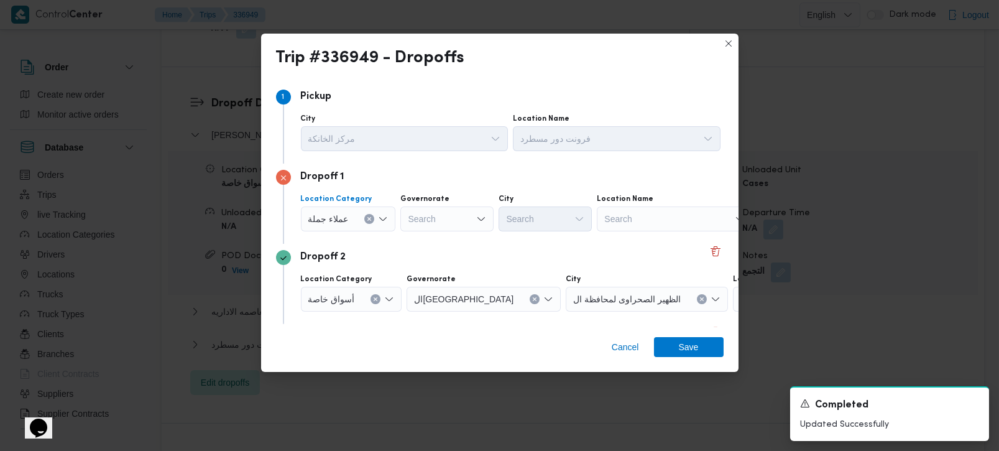
click at [430, 211] on div "Search" at bounding box center [446, 218] width 93 height 25
type input "رة"
click at [432, 260] on span "القاه رة" at bounding box center [453, 259] width 63 height 15
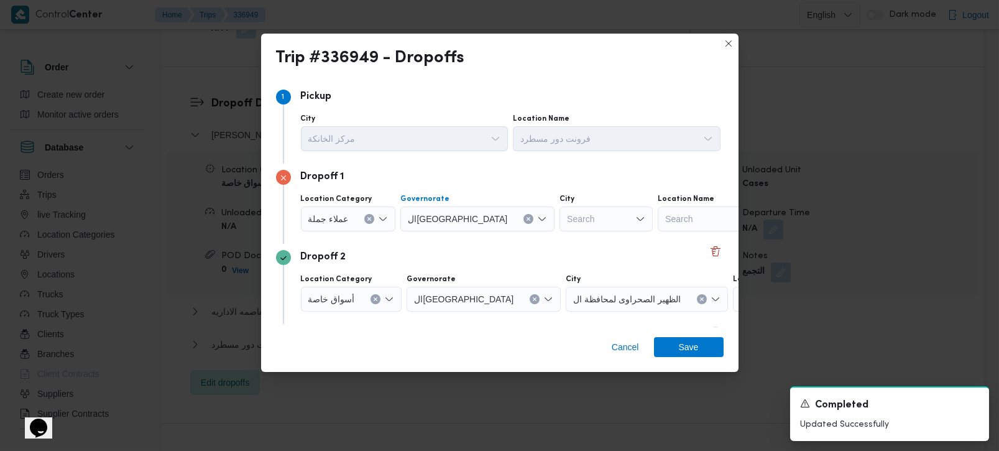
click at [560, 225] on div "Search" at bounding box center [606, 218] width 93 height 25
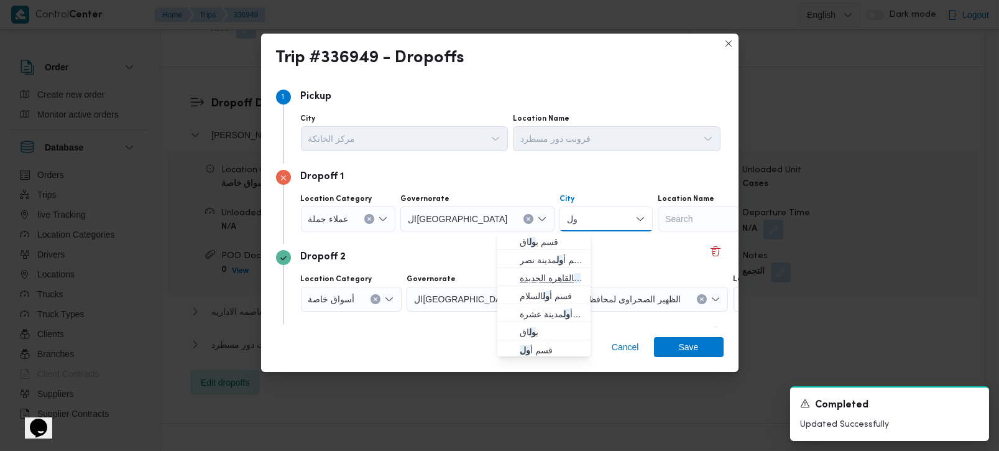
type input "ول"
click at [545, 271] on span "قسم أ ول القاهرة الجديدة" at bounding box center [551, 278] width 63 height 15
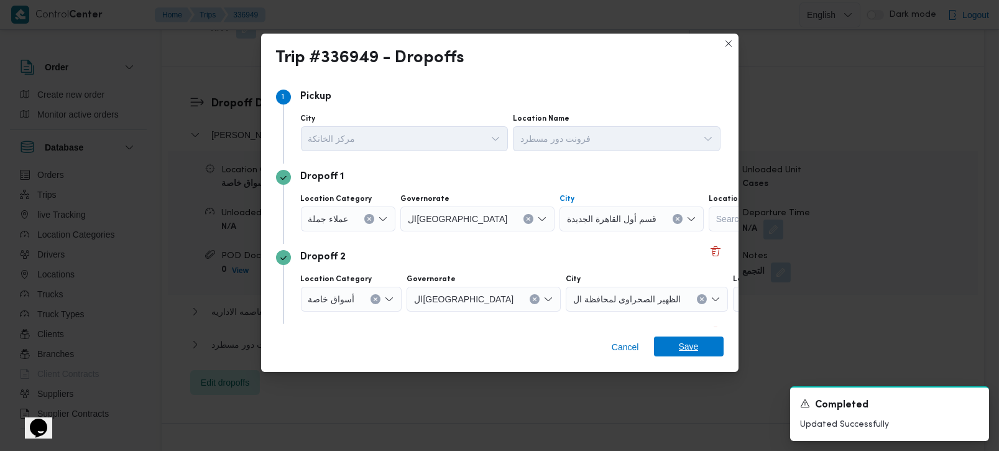
click at [669, 350] on span "Save" at bounding box center [689, 346] width 70 height 20
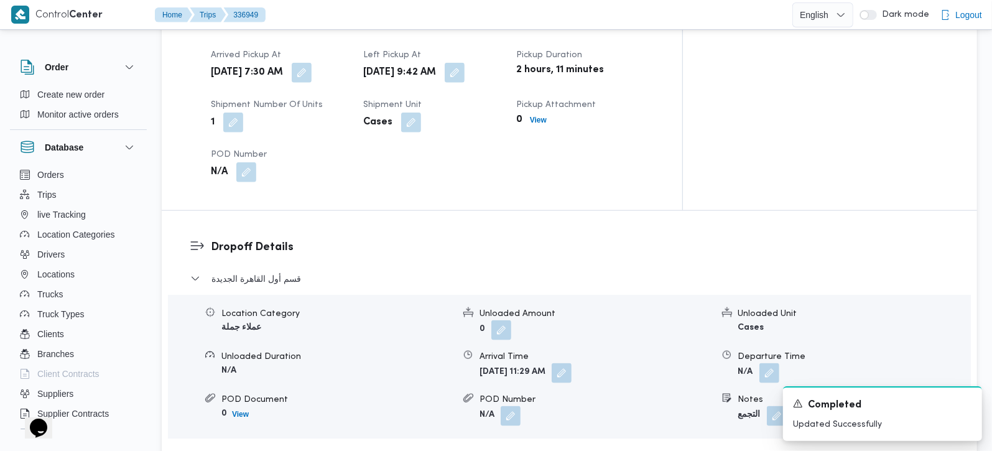
scroll to position [956, 0]
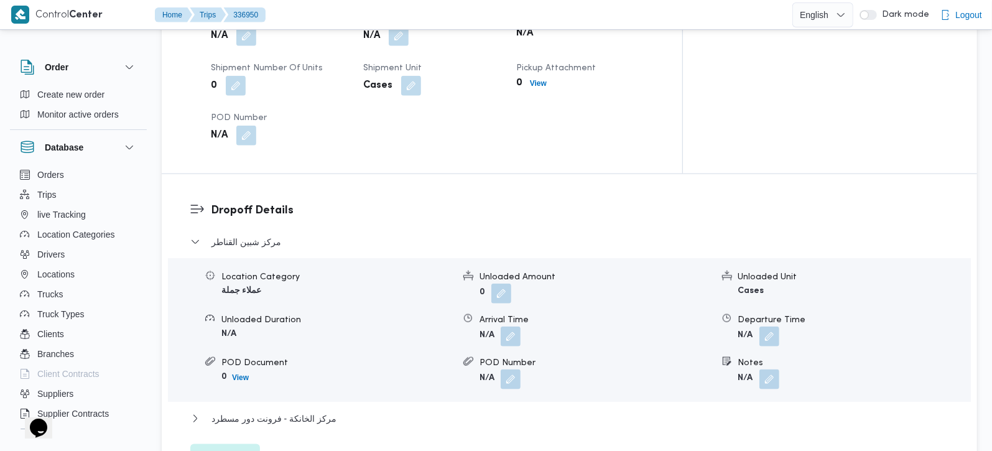
scroll to position [951, 0]
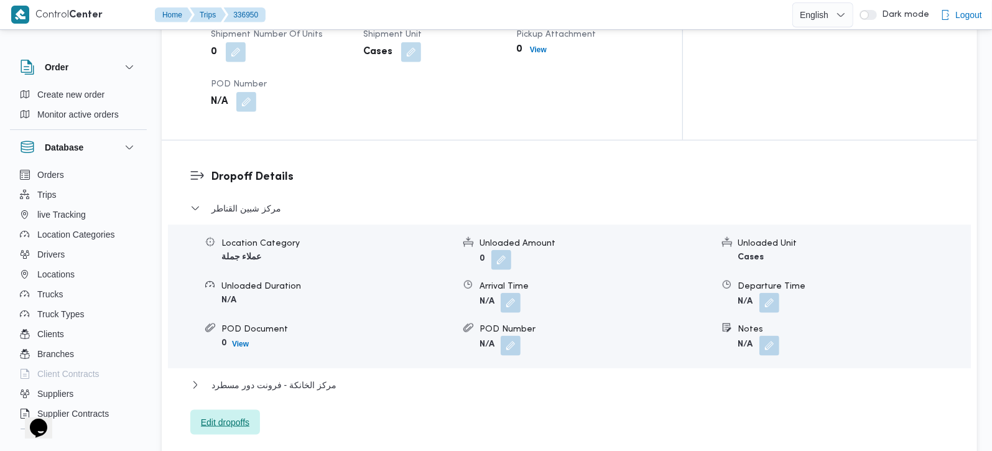
click at [222, 415] on span "Edit dropoffs" at bounding box center [225, 422] width 49 height 15
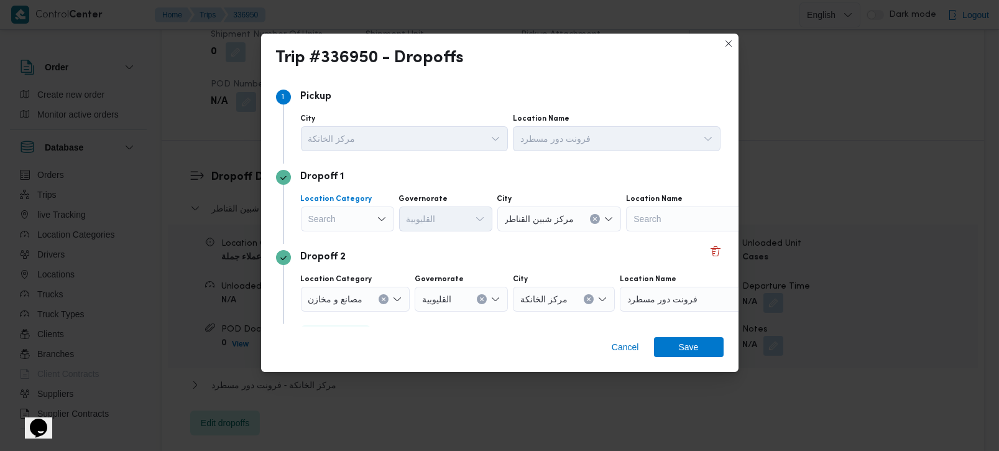
click at [374, 225] on div "Search" at bounding box center [347, 218] width 93 height 25
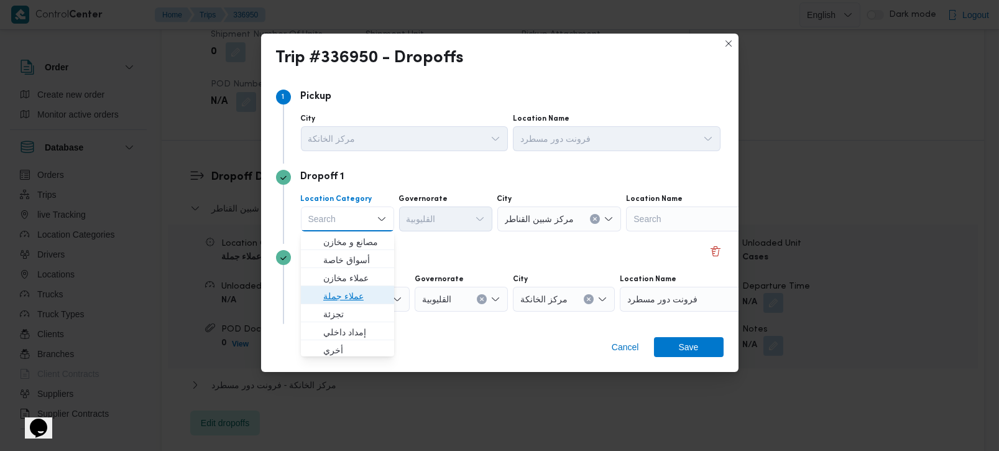
click at [353, 292] on span "عملاء جملة" at bounding box center [354, 296] width 63 height 15
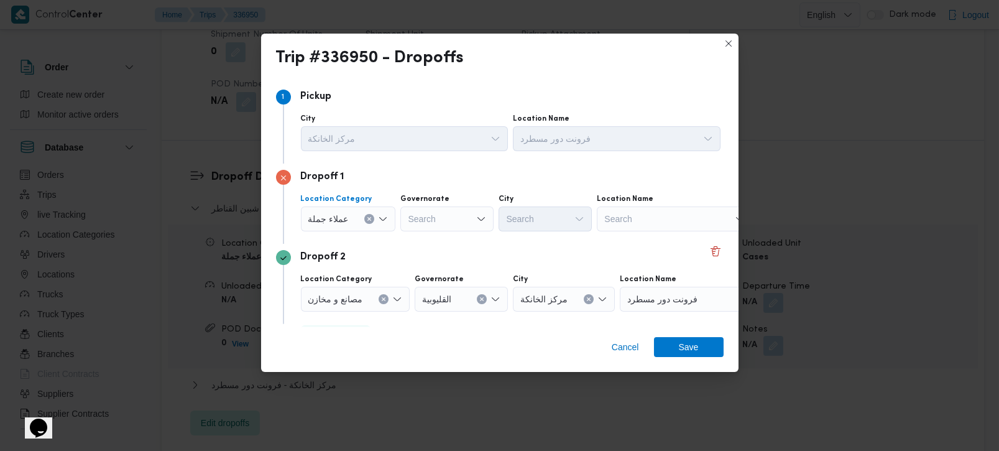
click at [364, 218] on button "Clear input" at bounding box center [369, 219] width 10 height 10
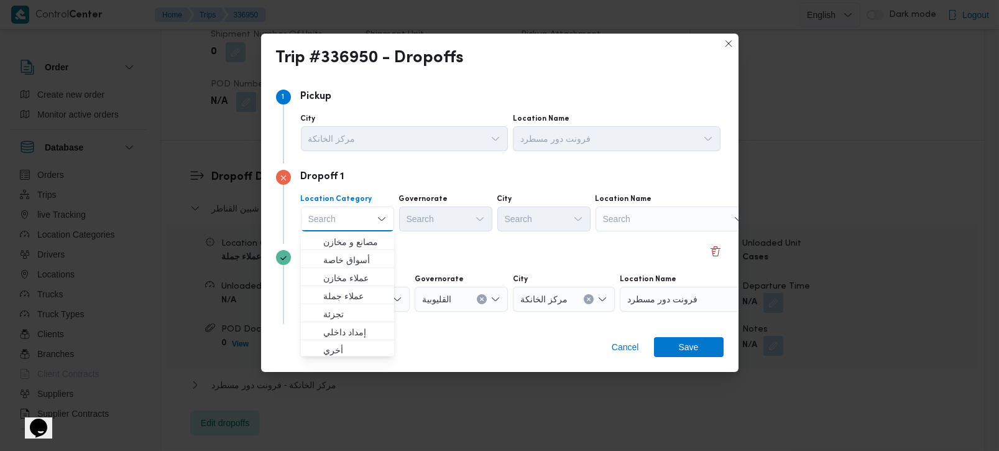
click at [611, 218] on div "Search" at bounding box center [673, 218] width 155 height 25
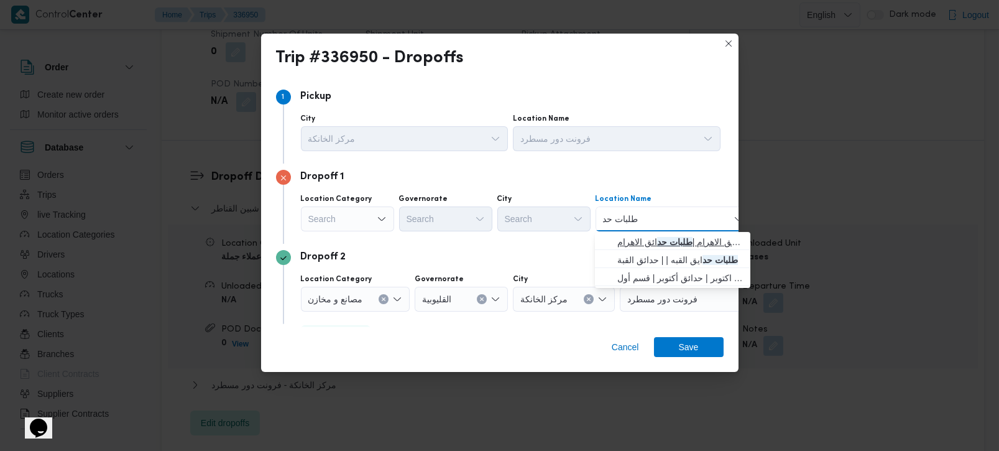
type input "طلبات حد"
click at [642, 241] on span "طلبات مارت حدائق الاهرام | طلبات حد ائق الاهرام | null" at bounding box center [681, 241] width 126 height 15
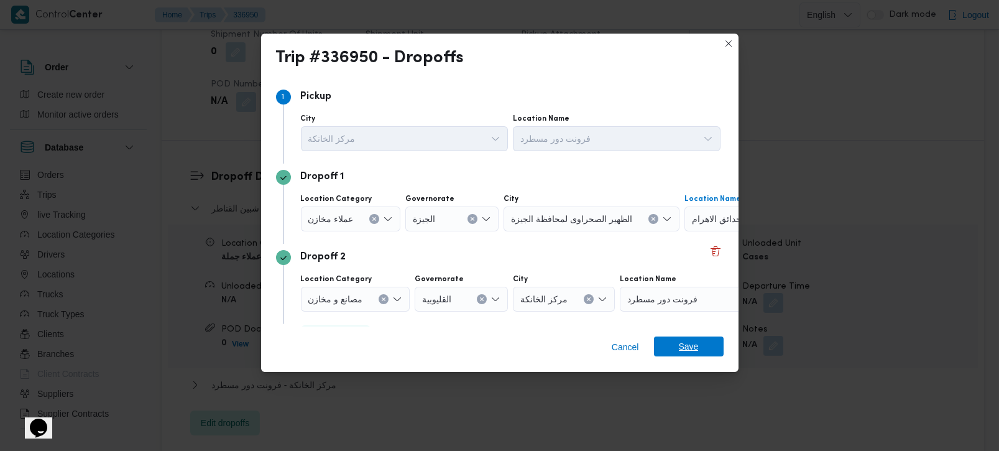
click at [669, 347] on span "Save" at bounding box center [689, 346] width 70 height 20
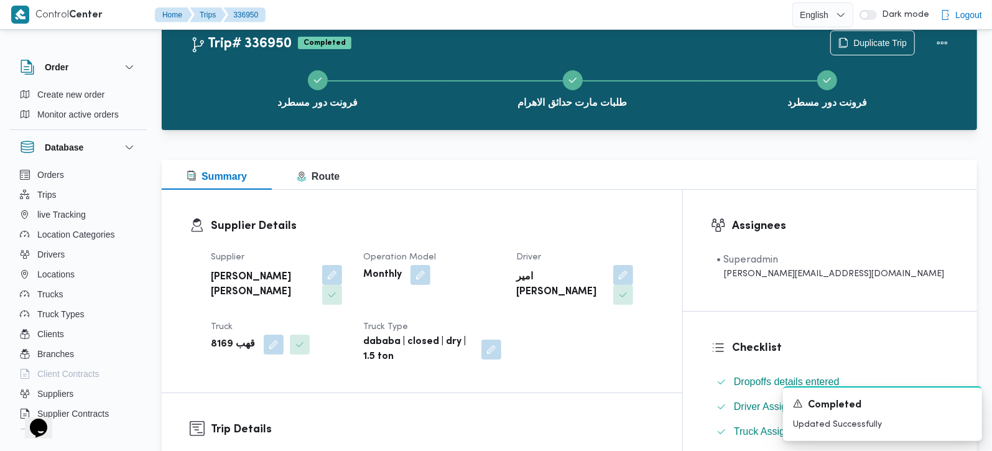
scroll to position [0, 0]
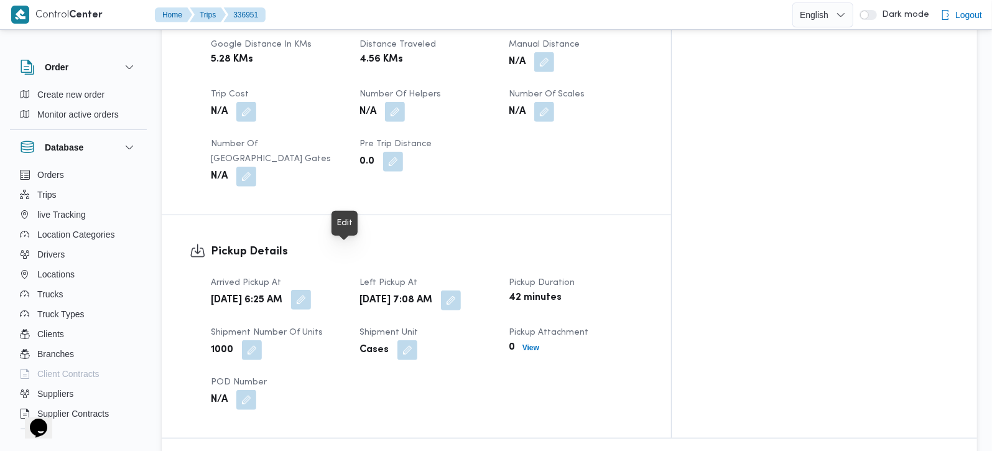
click at [311, 290] on button "button" at bounding box center [301, 300] width 20 height 20
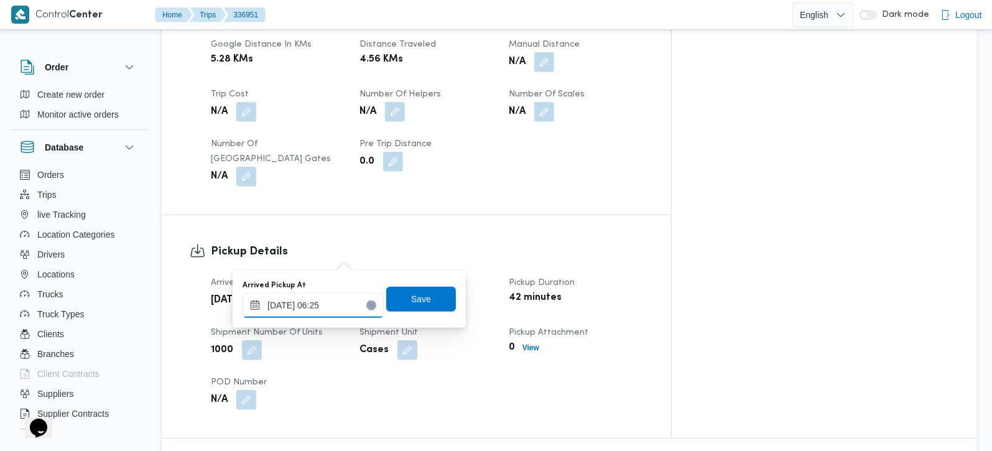
click at [335, 305] on input "[DATE] 06:25" at bounding box center [313, 305] width 141 height 25
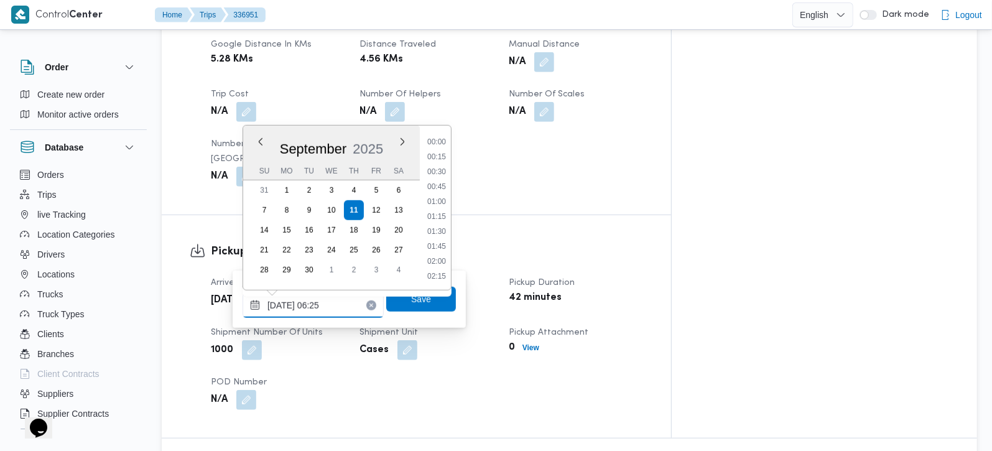
scroll to position [299, 0]
click at [527, 215] on div "Pickup Details Arrived Pickup At [DATE] 6:25 AM Left Pickup At [DATE] 7:08 AM P…" at bounding box center [416, 326] width 509 height 223
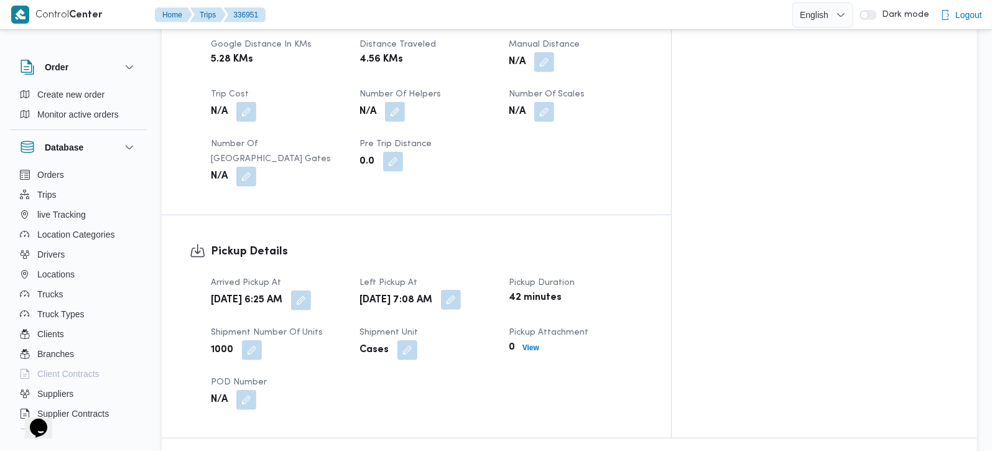
click at [461, 290] on button "button" at bounding box center [451, 300] width 20 height 20
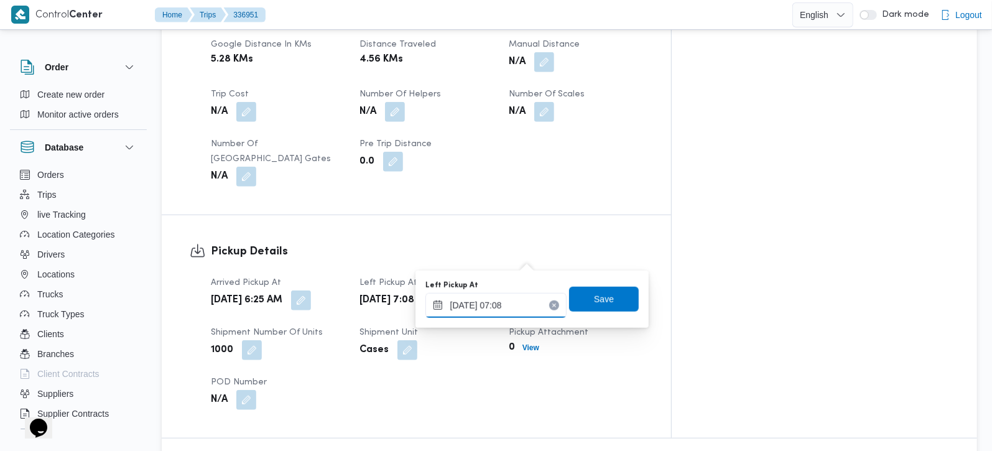
click at [522, 309] on input "[DATE] 07:08" at bounding box center [495, 305] width 141 height 25
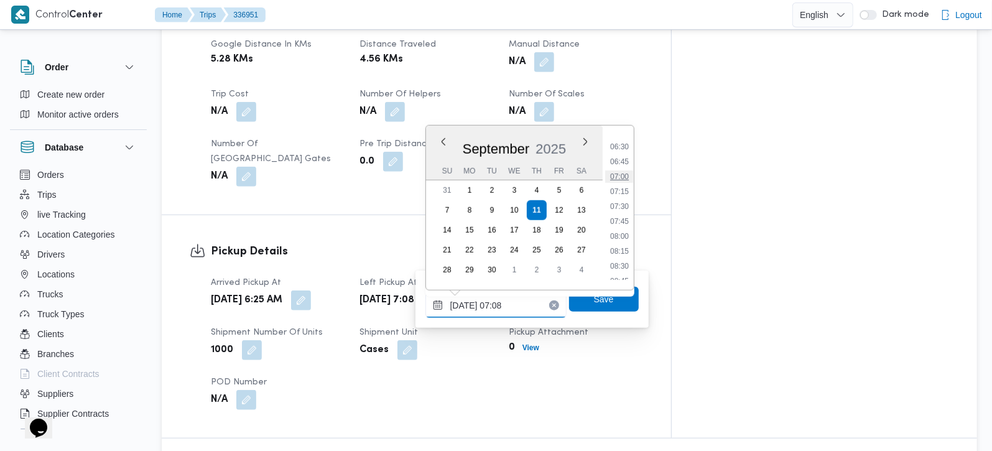
scroll to position [416, 0]
click at [671, 215] on div "Pickup Details Arrived Pickup At [DATE] 6:25 AM Left Pickup At [DATE] 7:08 AM P…" at bounding box center [416, 326] width 509 height 223
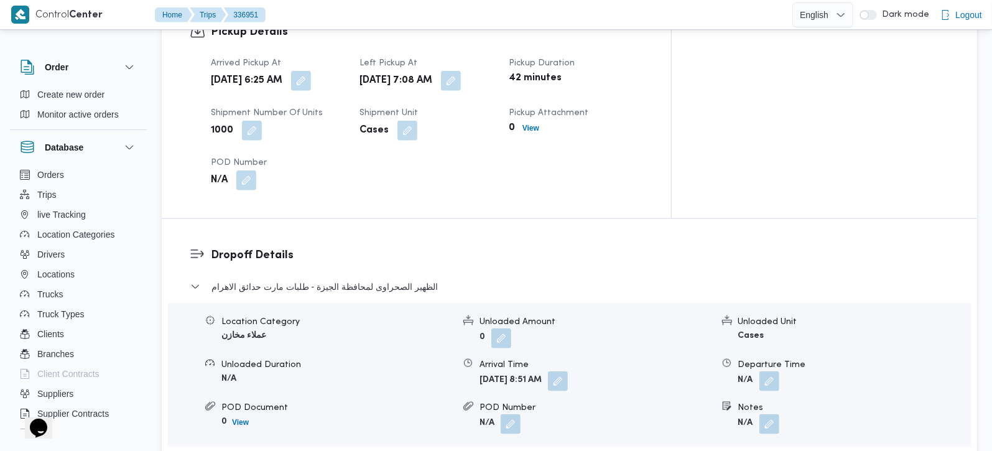
scroll to position [805, 0]
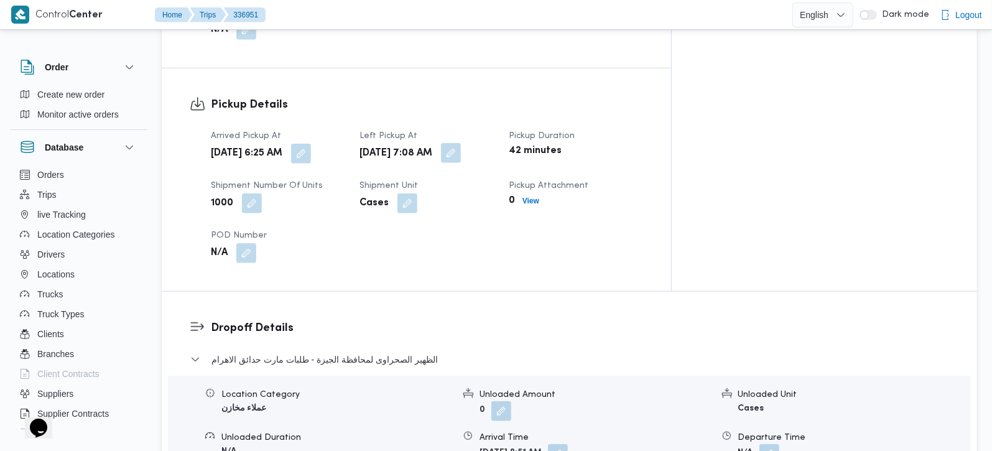
click at [461, 143] on button "button" at bounding box center [451, 153] width 20 height 20
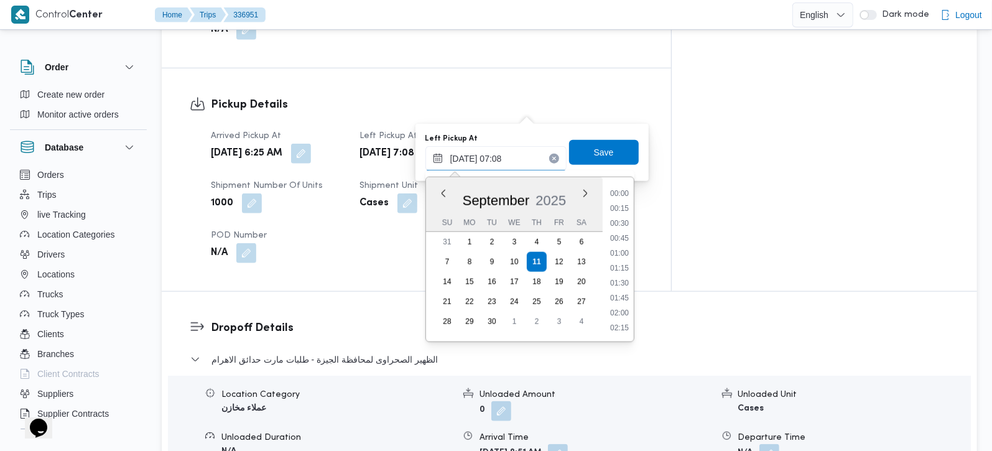
click at [489, 162] on input "[DATE] 07:08" at bounding box center [495, 158] width 141 height 25
click at [620, 322] on li "08:00" at bounding box center [619, 328] width 29 height 12
type input "[DATE] 08:00"
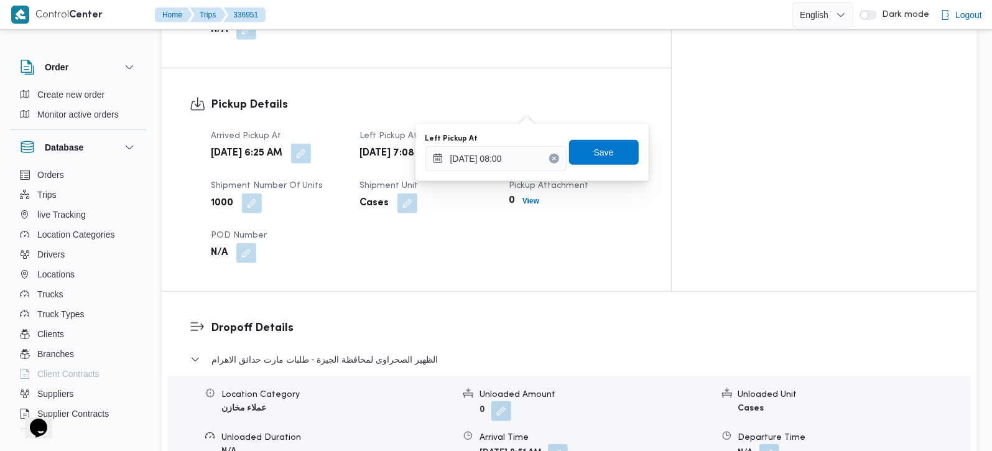
click at [602, 165] on div "Left Pickup At [DATE] 08:00 Save" at bounding box center [532, 152] width 216 height 40
click at [626, 150] on span "Save" at bounding box center [604, 151] width 70 height 25
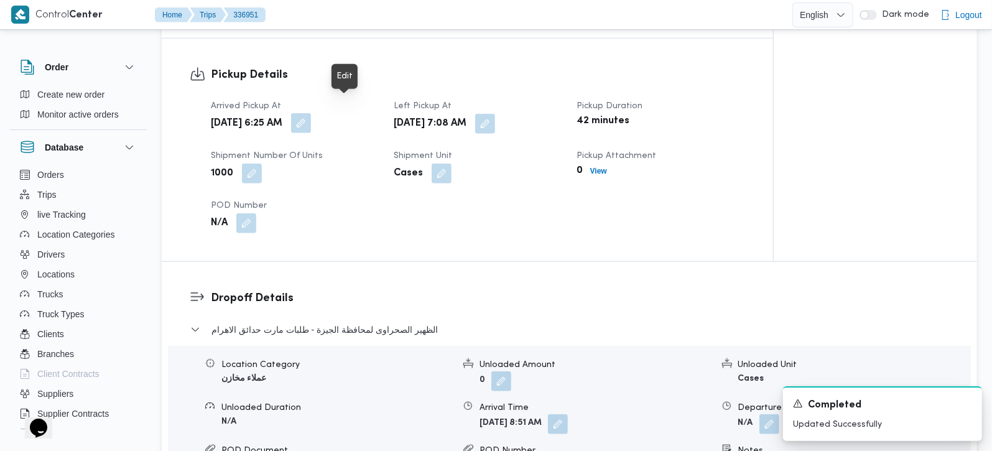
click at [311, 113] on button "button" at bounding box center [301, 123] width 20 height 20
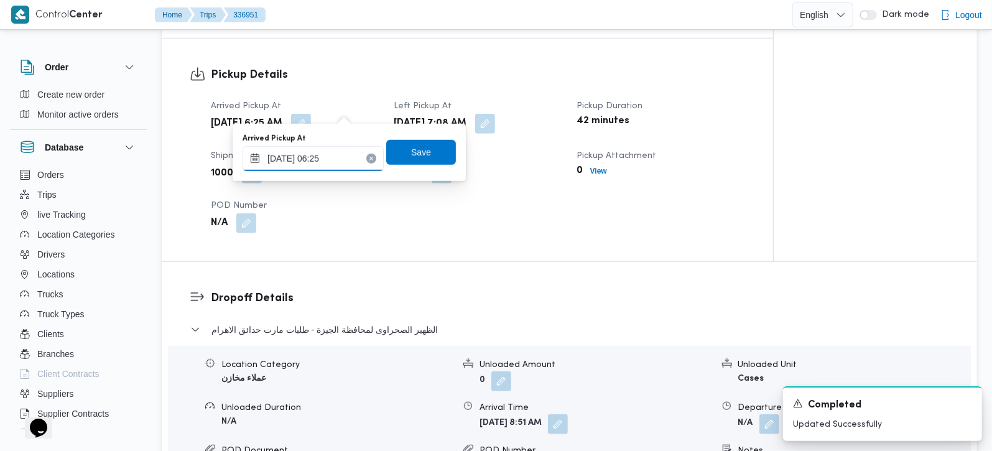
click at [328, 150] on input "[DATE] 06:25" at bounding box center [313, 158] width 141 height 25
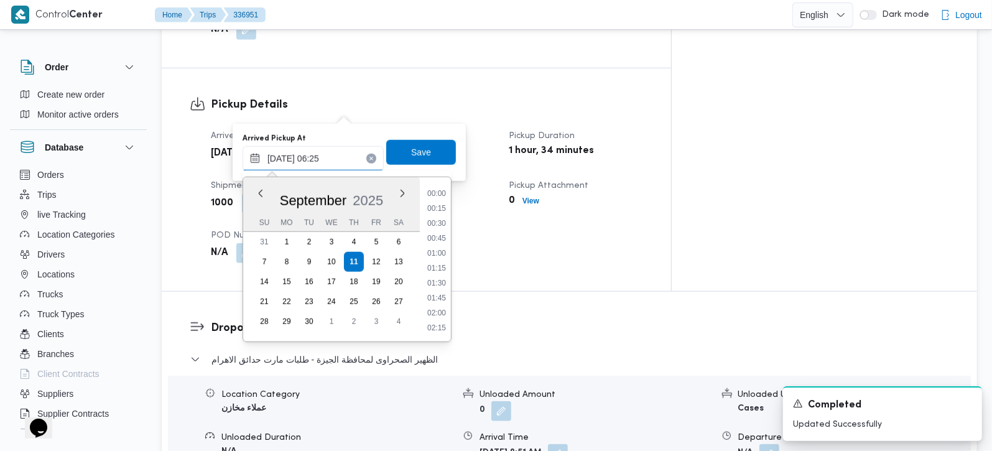
scroll to position [299, 0]
click at [446, 308] on li "07:00" at bounding box center [436, 313] width 29 height 12
type input "[DATE] 07:00"
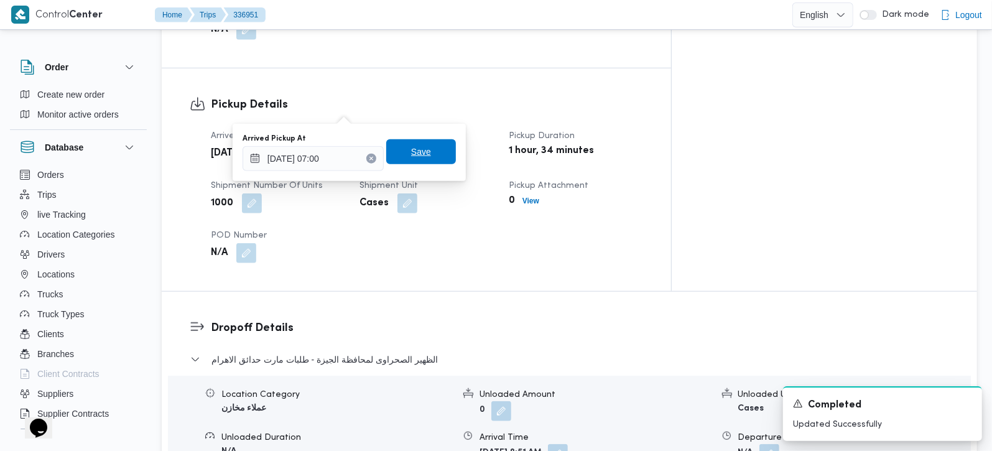
click at [411, 154] on span "Save" at bounding box center [421, 151] width 20 height 15
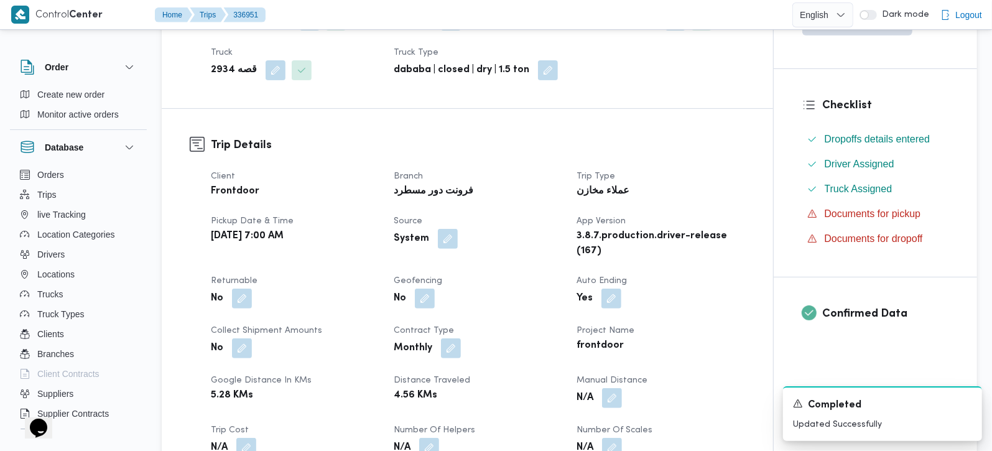
scroll to position [0, 0]
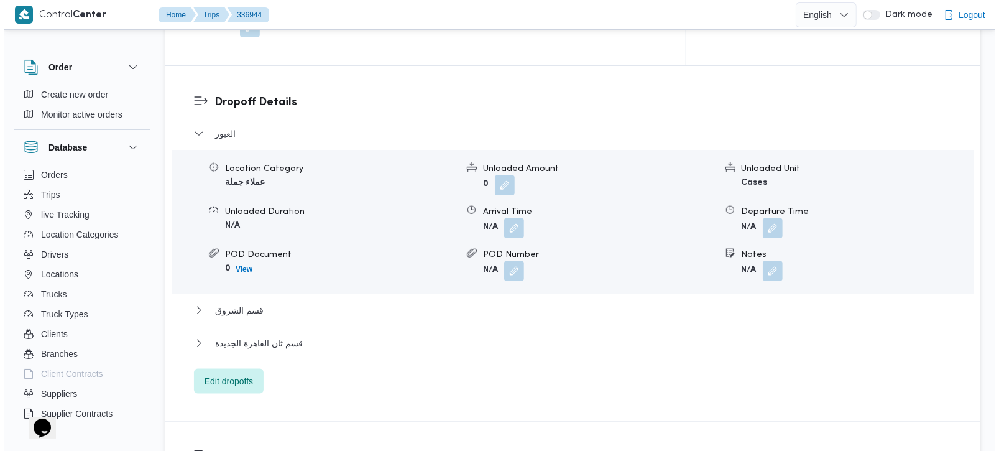
scroll to position [1024, 0]
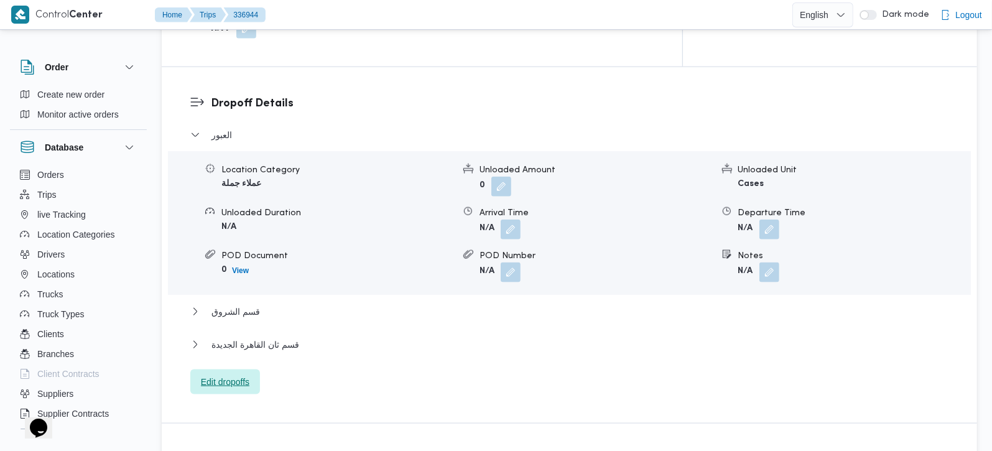
click at [229, 374] on span "Edit dropoffs" at bounding box center [225, 381] width 49 height 15
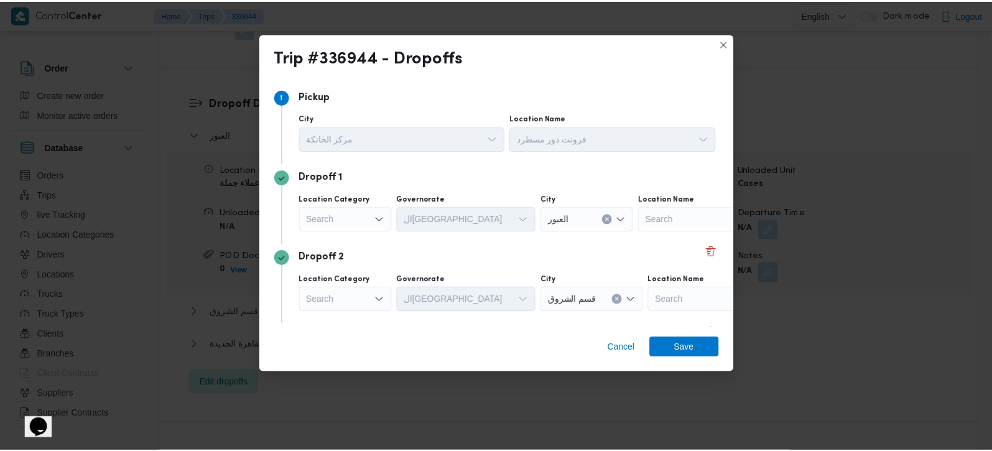
scroll to position [73, 0]
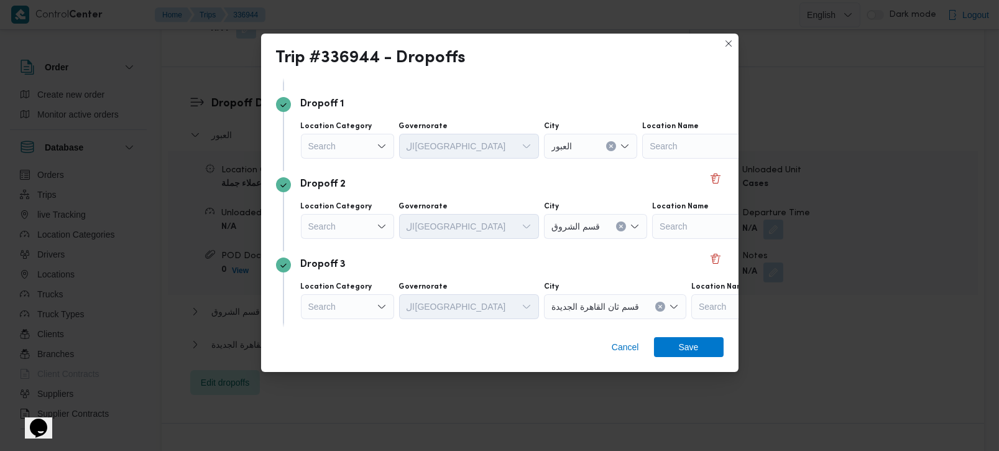
click at [348, 227] on div "Search" at bounding box center [347, 226] width 93 height 25
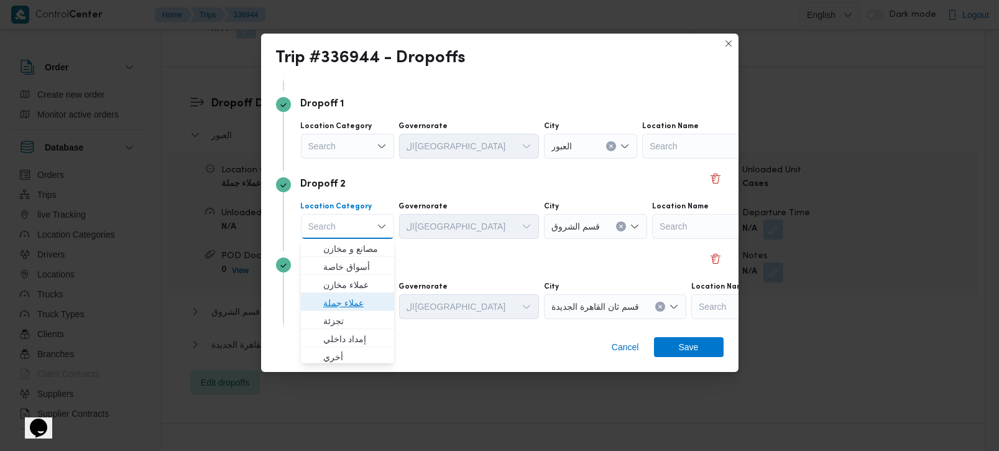
click at [346, 308] on span "عملاء جملة" at bounding box center [354, 302] width 63 height 15
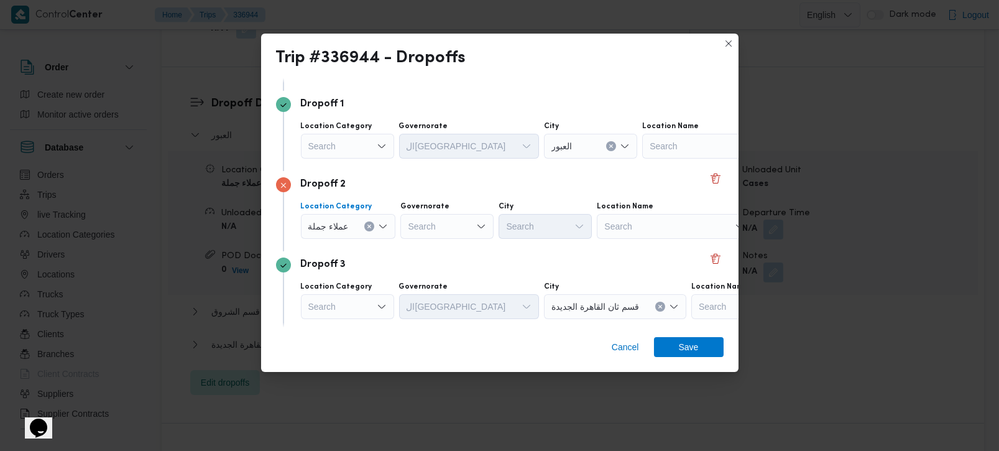
click at [435, 226] on div "Search" at bounding box center [446, 226] width 93 height 25
type input "رة"
click at [440, 257] on span "القاه رة" at bounding box center [445, 267] width 83 height 20
click at [560, 216] on div "Search" at bounding box center [606, 226] width 93 height 25
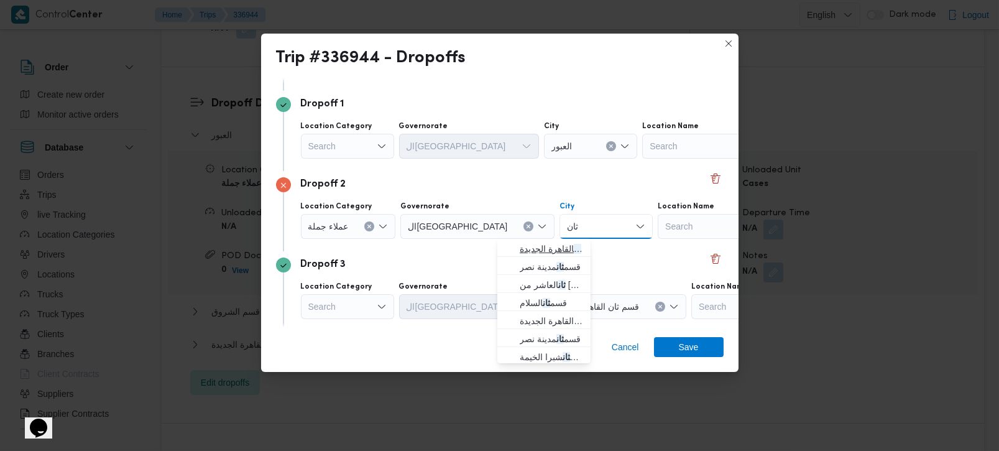
type input "ثان"
drag, startPoint x: 552, startPoint y: 246, endPoint x: 567, endPoint y: 257, distance: 18.2
click at [552, 246] on span "قسم ثان القاهرة الجديدة" at bounding box center [551, 248] width 63 height 15
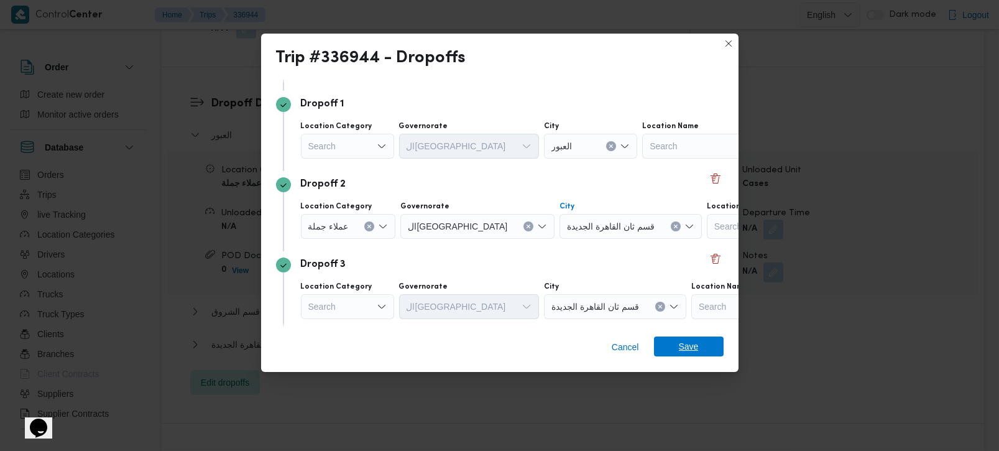
click at [679, 341] on span "Save" at bounding box center [689, 346] width 20 height 20
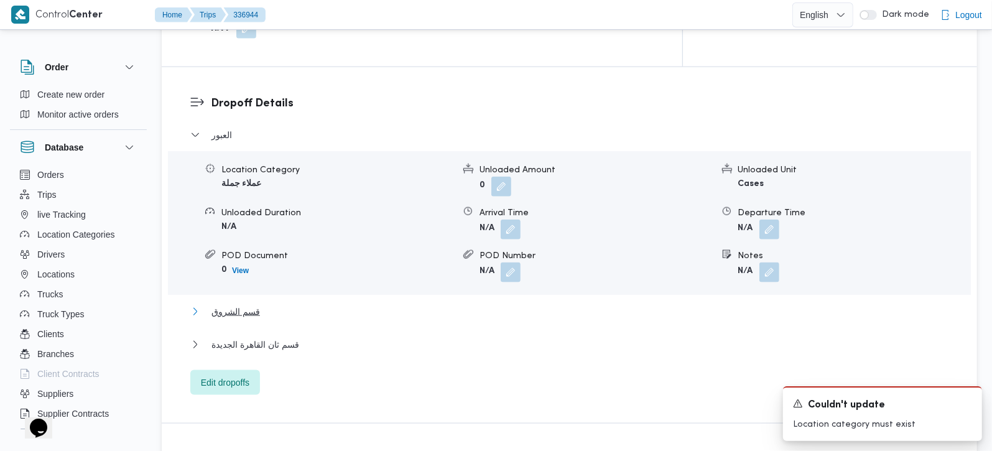
click at [256, 304] on button "قسم الشروق" at bounding box center [569, 311] width 759 height 15
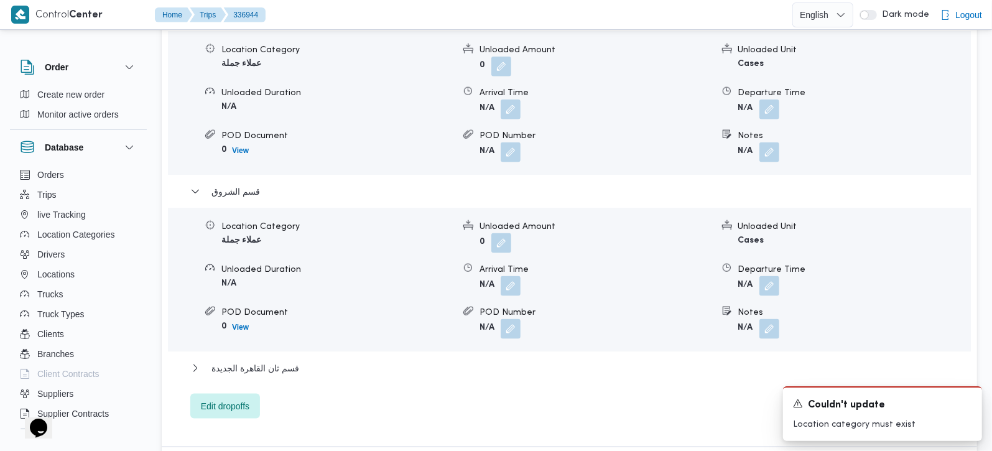
scroll to position [1170, 0]
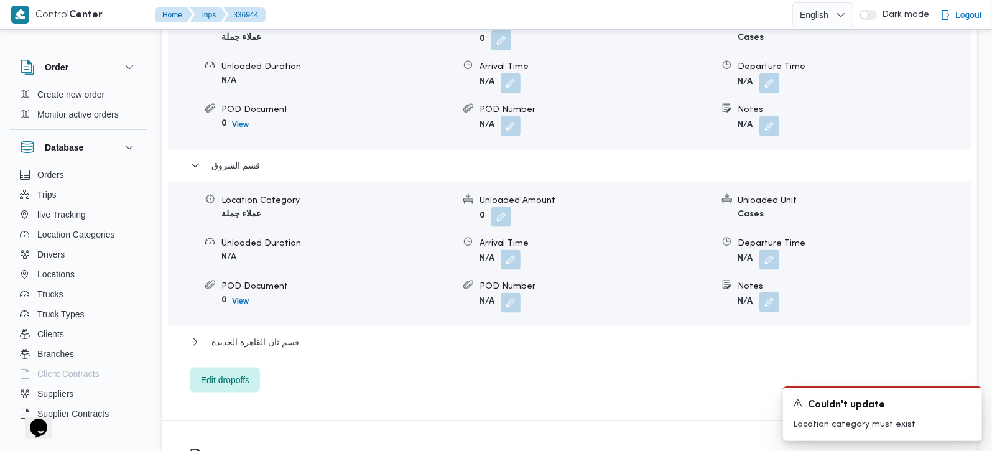
click at [764, 292] on button "button" at bounding box center [769, 302] width 20 height 20
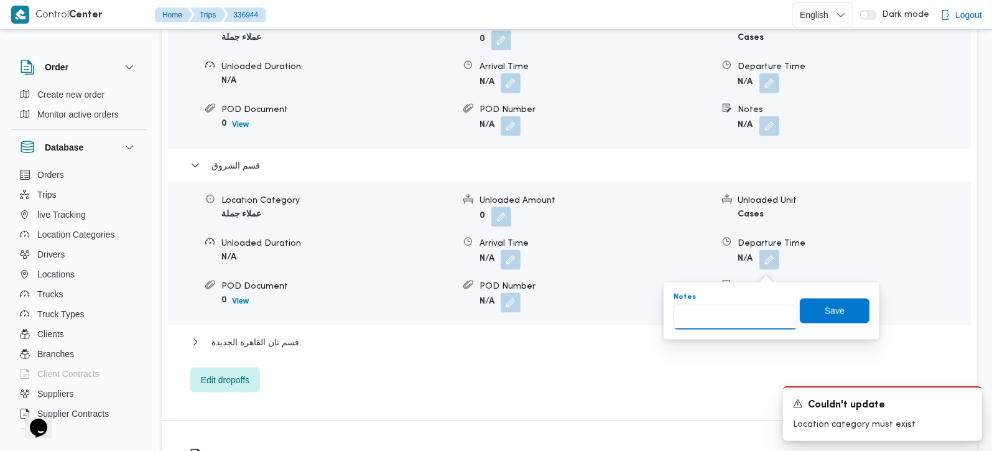
click at [757, 316] on input "Notes" at bounding box center [736, 317] width 124 height 25
type input "الرححاب"
click at [813, 317] on span "Save" at bounding box center [835, 310] width 70 height 25
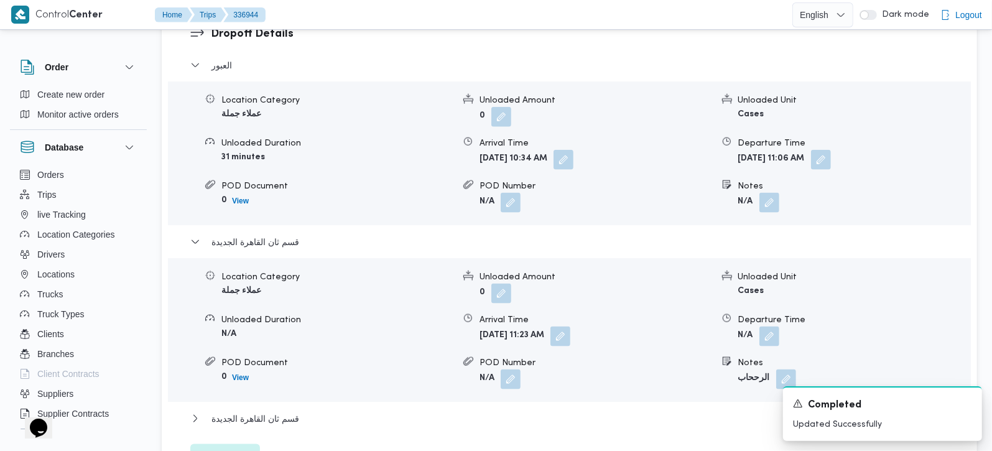
scroll to position [1102, 0]
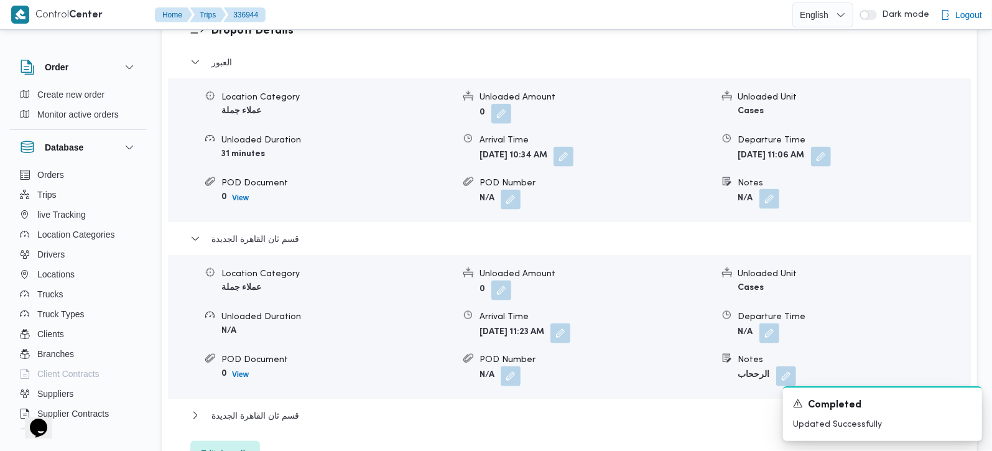
click at [772, 189] on button "button" at bounding box center [769, 199] width 20 height 20
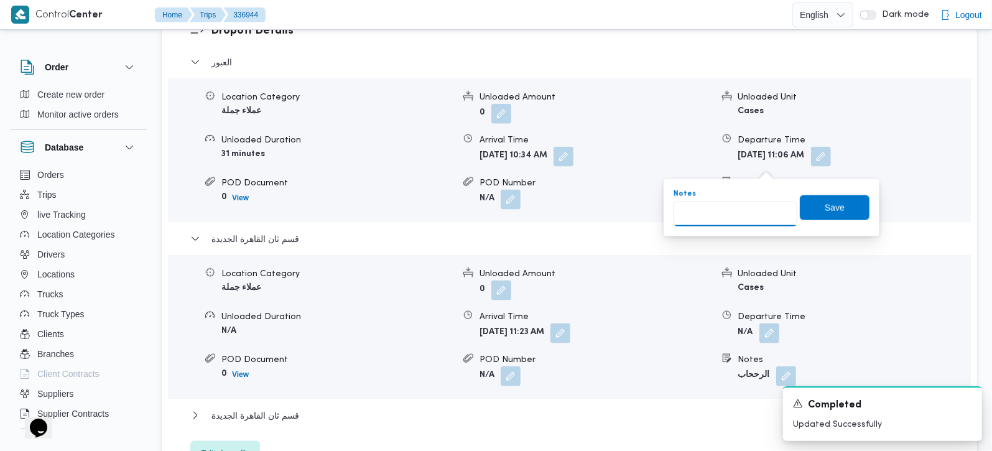
click at [739, 212] on input "Notes" at bounding box center [736, 213] width 124 height 25
type input "باندا و الفرجاني"
click at [800, 209] on span "Save" at bounding box center [835, 207] width 70 height 25
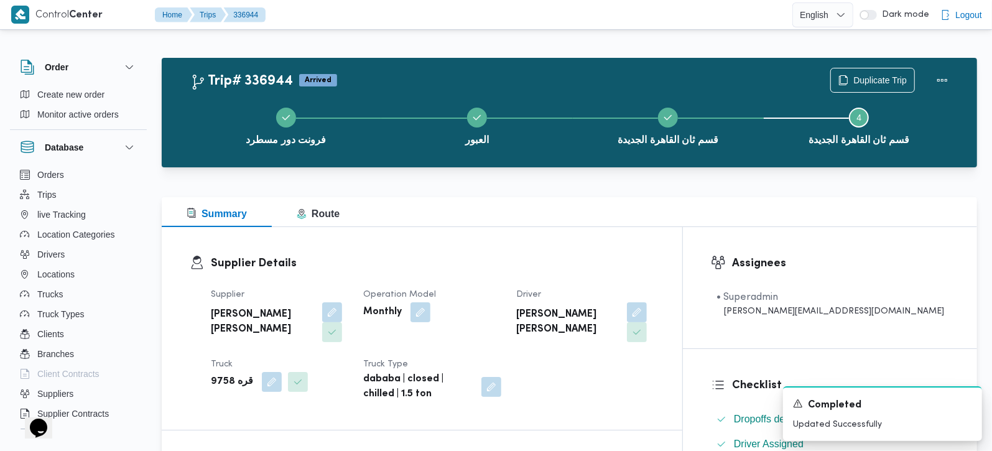
scroll to position [0, 0]
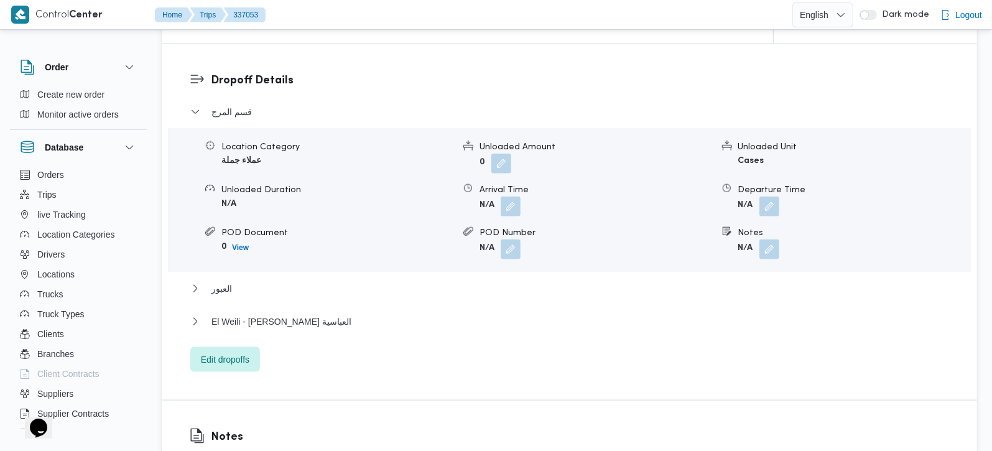
scroll to position [951, 0]
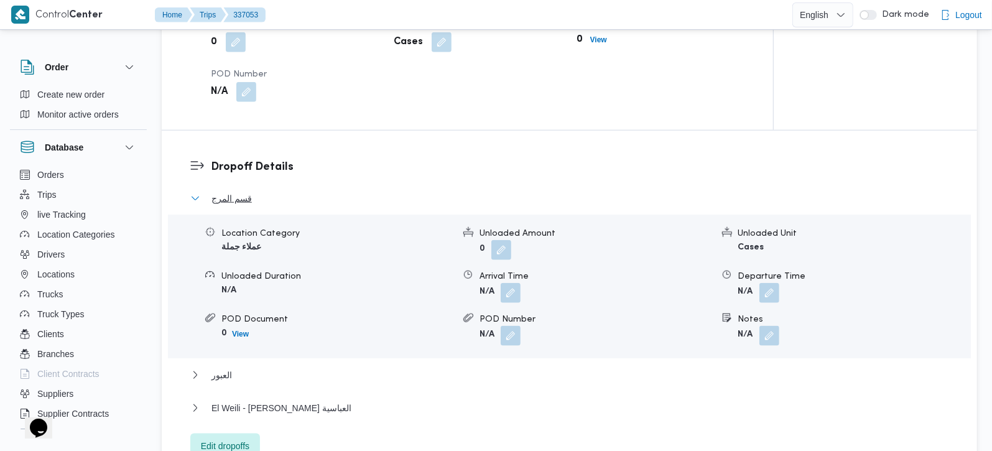
click at [241, 191] on span "قسم المرج" at bounding box center [231, 198] width 40 height 15
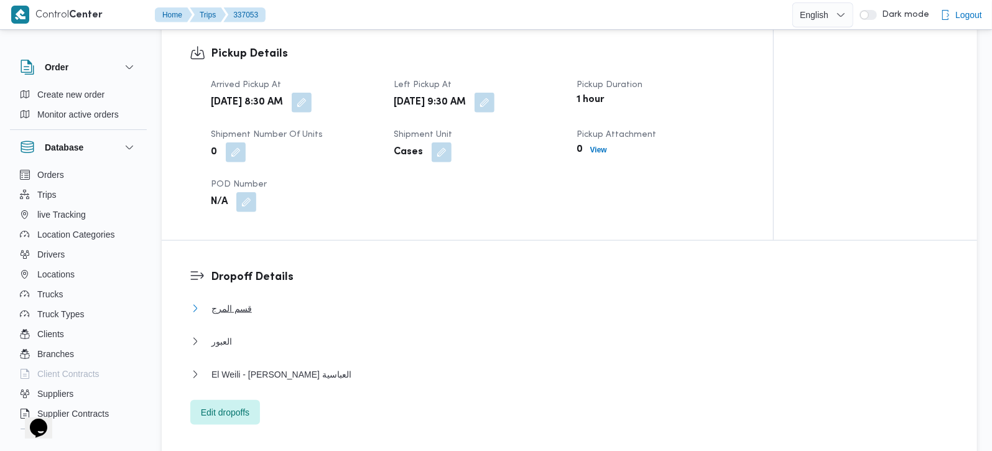
scroll to position [805, 0]
